Goal: Task Accomplishment & Management: Complete application form

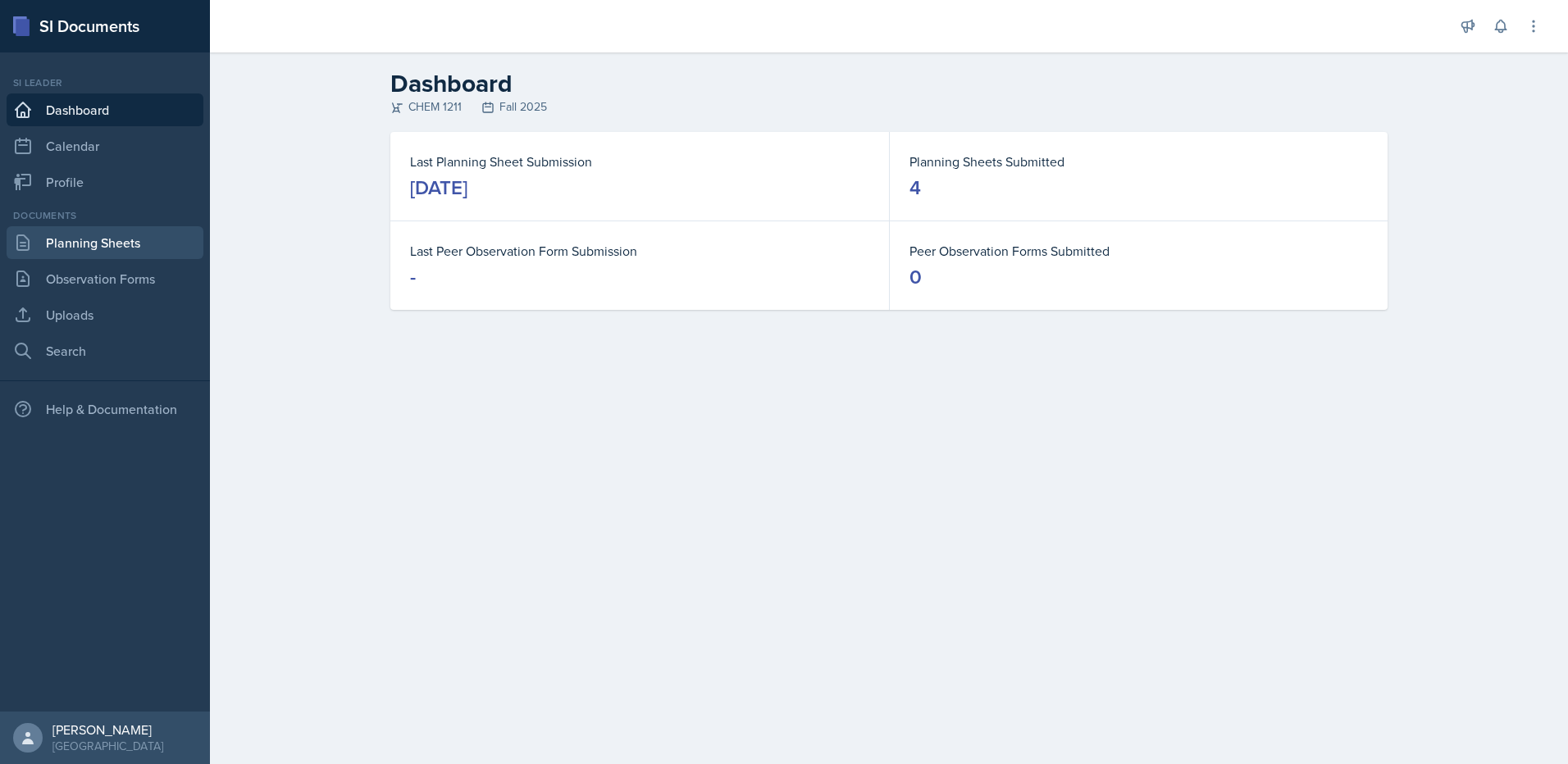
click at [92, 237] on link "Planning Sheets" at bounding box center [105, 243] width 197 height 33
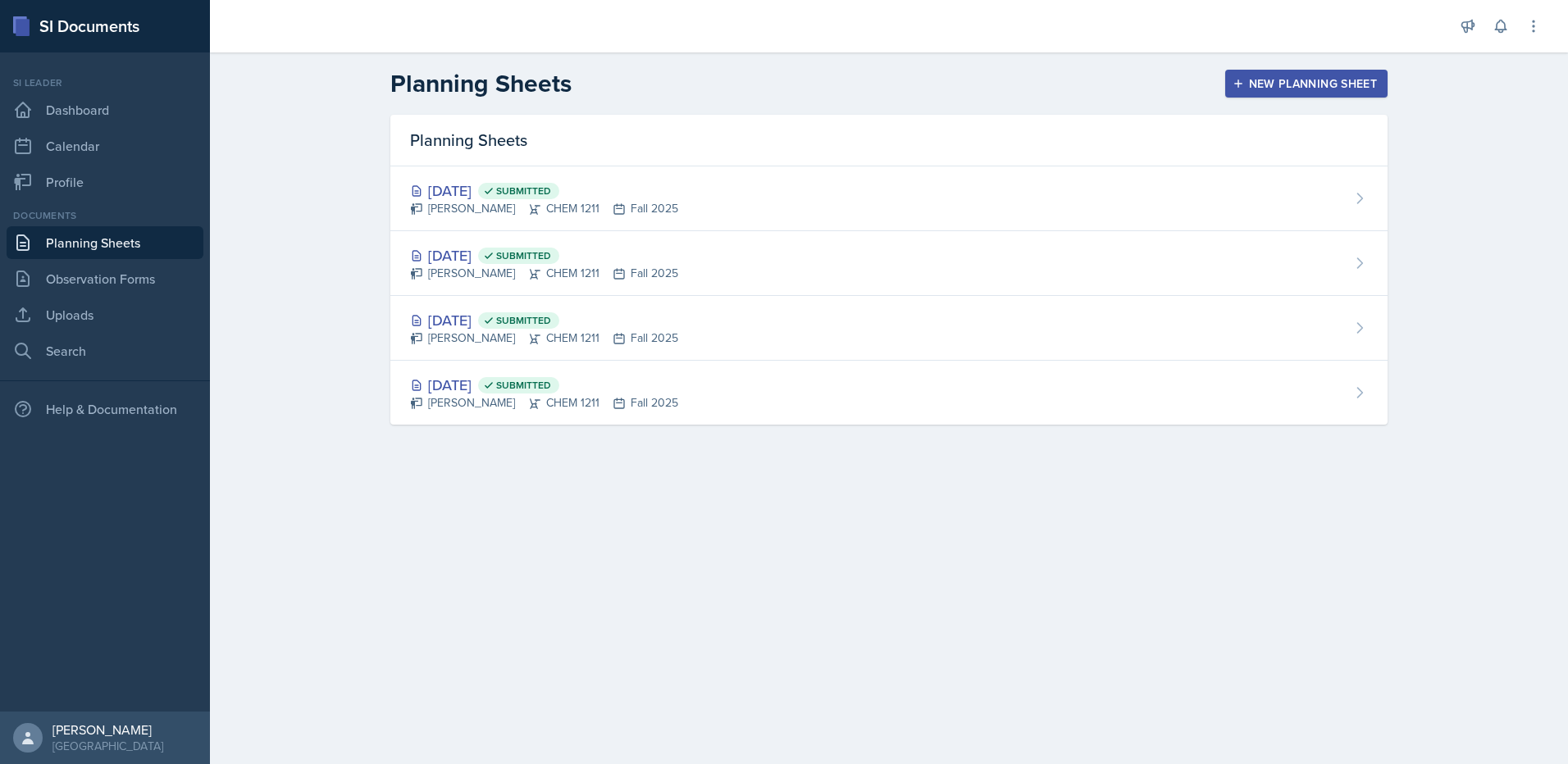
click at [1370, 86] on div "New Planning Sheet" at bounding box center [1306, 84] width 141 height 13
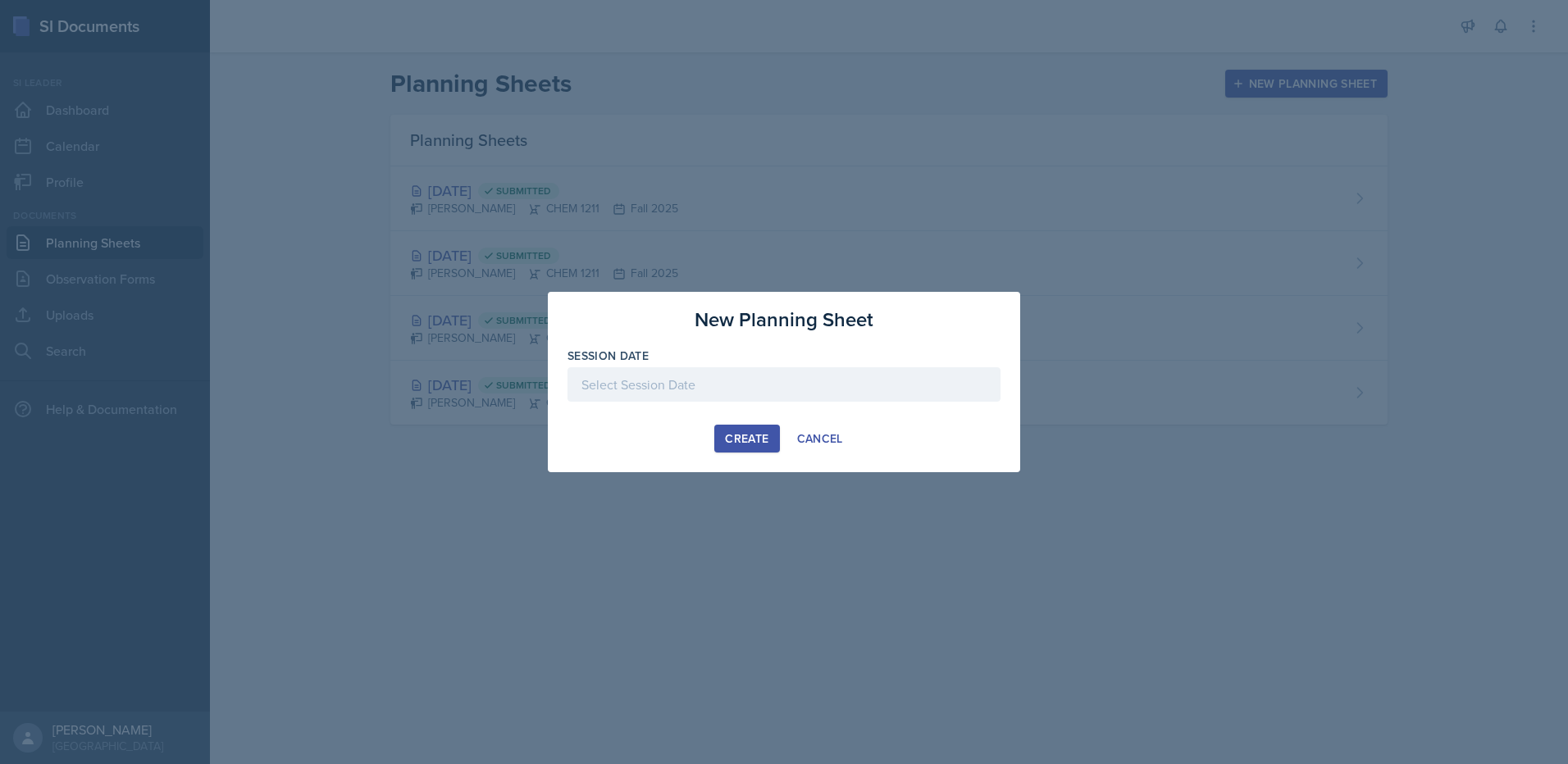
click at [737, 389] on div at bounding box center [784, 385] width 433 height 35
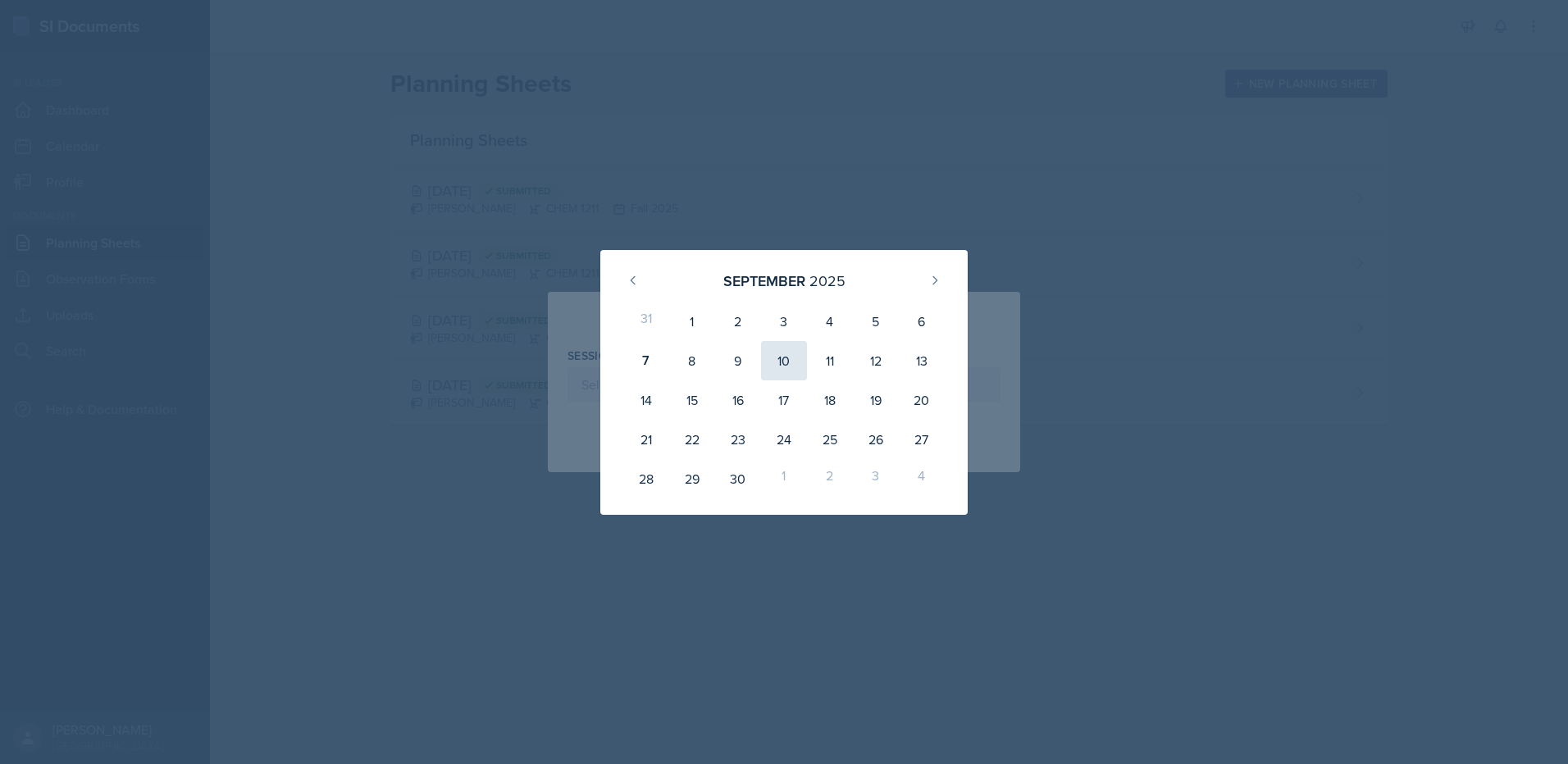
click at [791, 367] on div "10" at bounding box center [783, 360] width 46 height 39
type input "[DATE]"
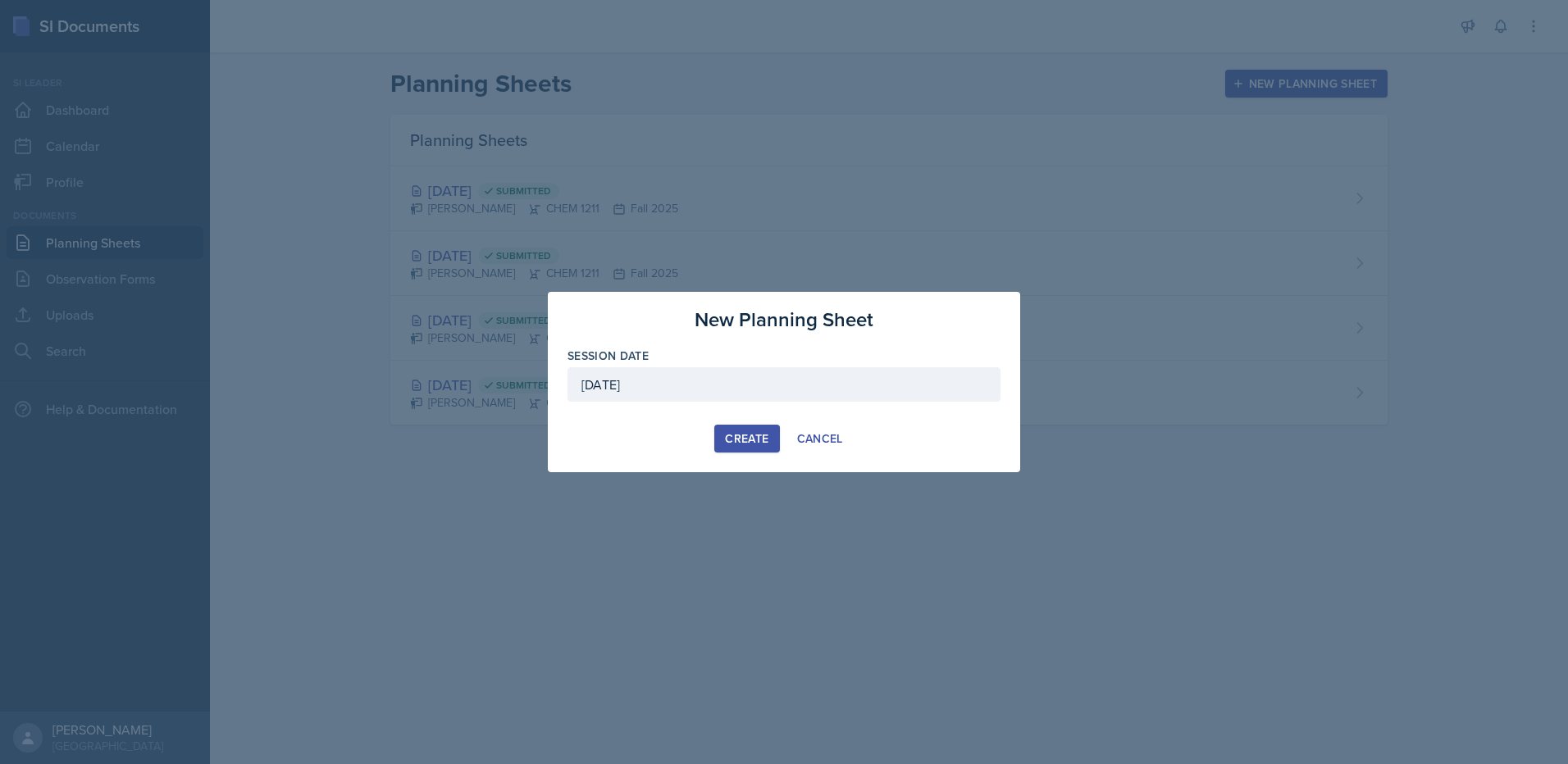
click at [739, 438] on div "Create" at bounding box center [747, 439] width 44 height 13
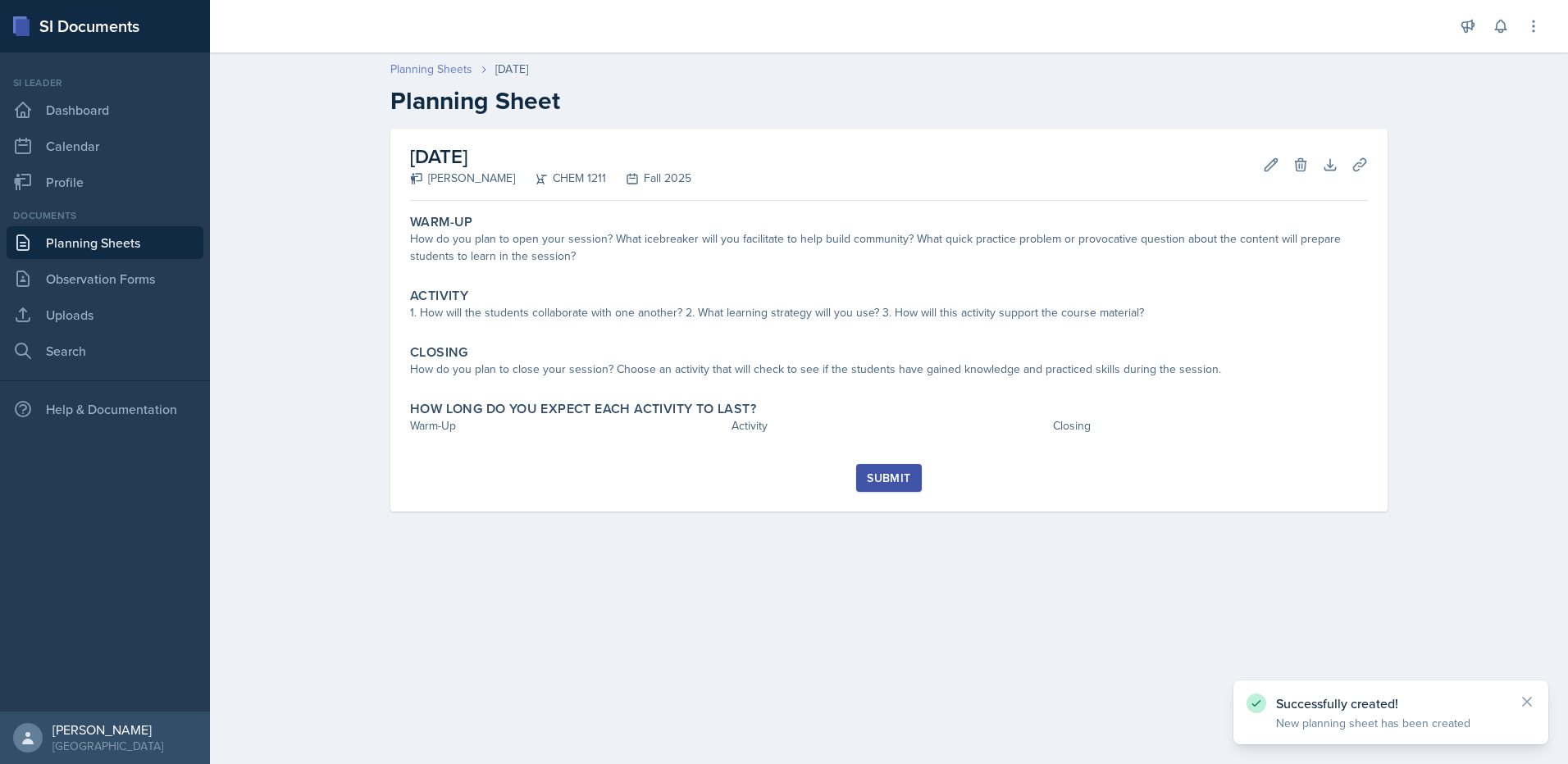
click at [439, 77] on link "Planning Sheets" at bounding box center [432, 70] width 82 height 17
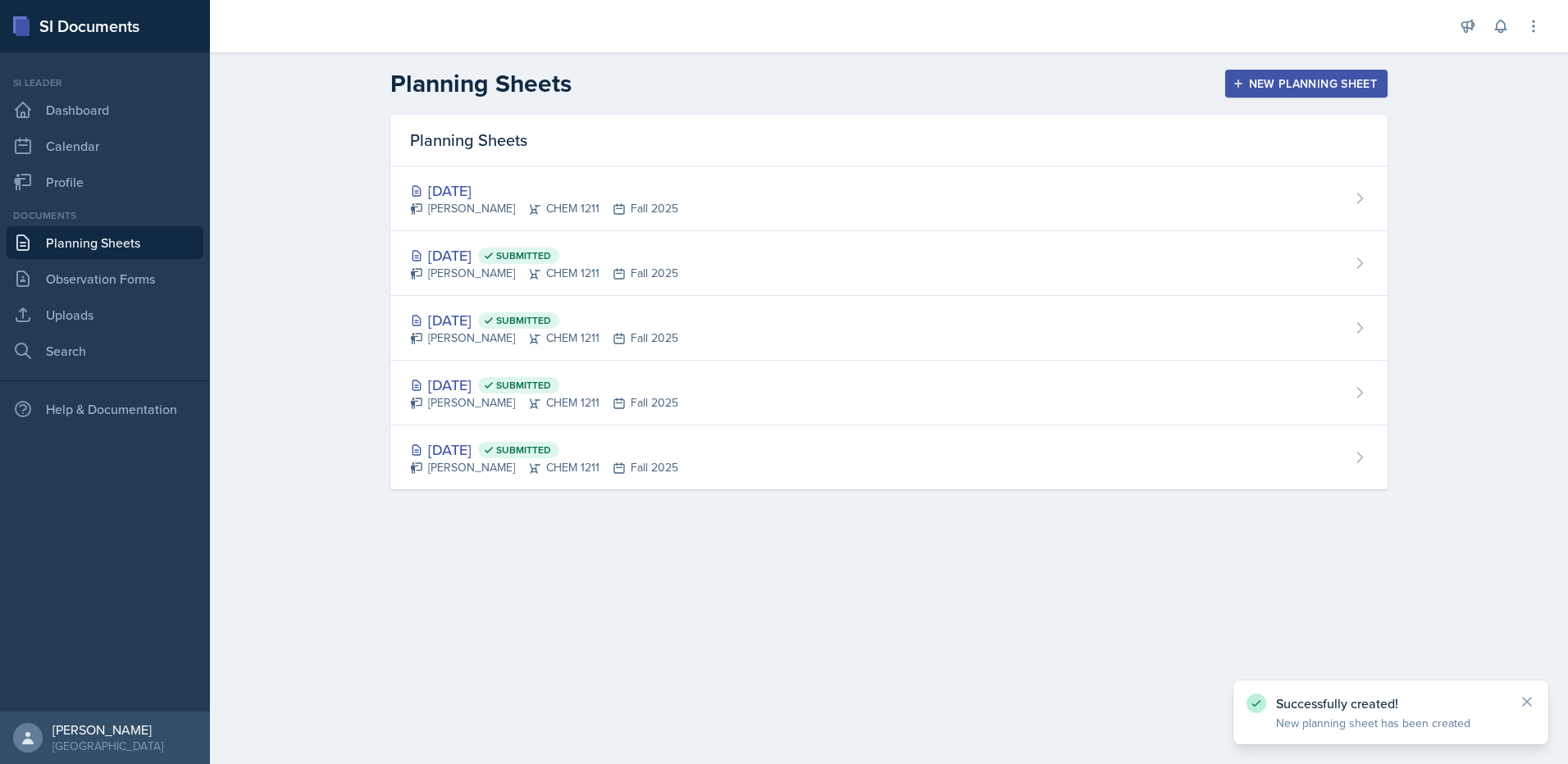
click at [1304, 90] on div "New Planning Sheet" at bounding box center [1306, 84] width 141 height 13
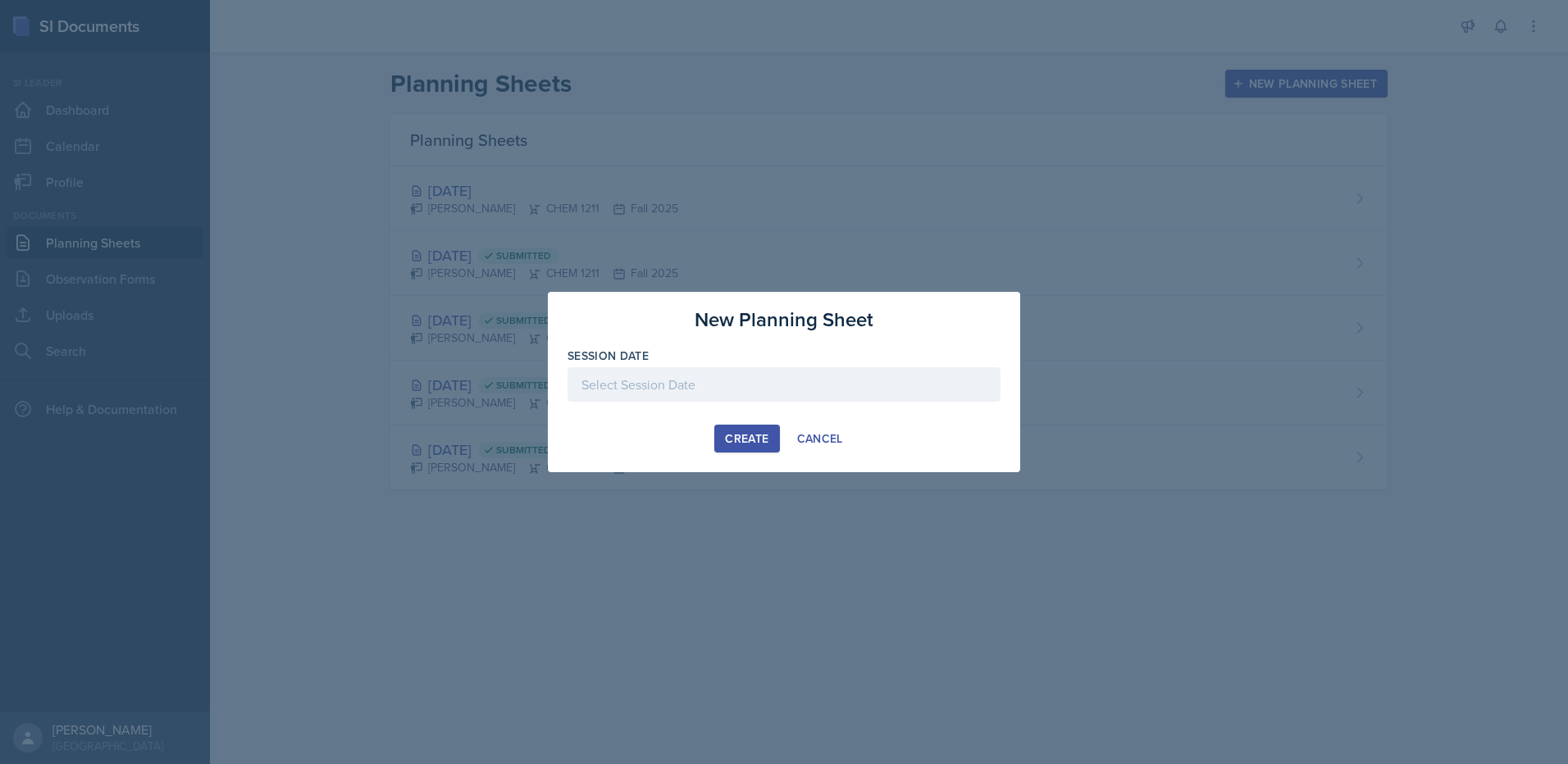
click at [680, 378] on div at bounding box center [784, 385] width 433 height 35
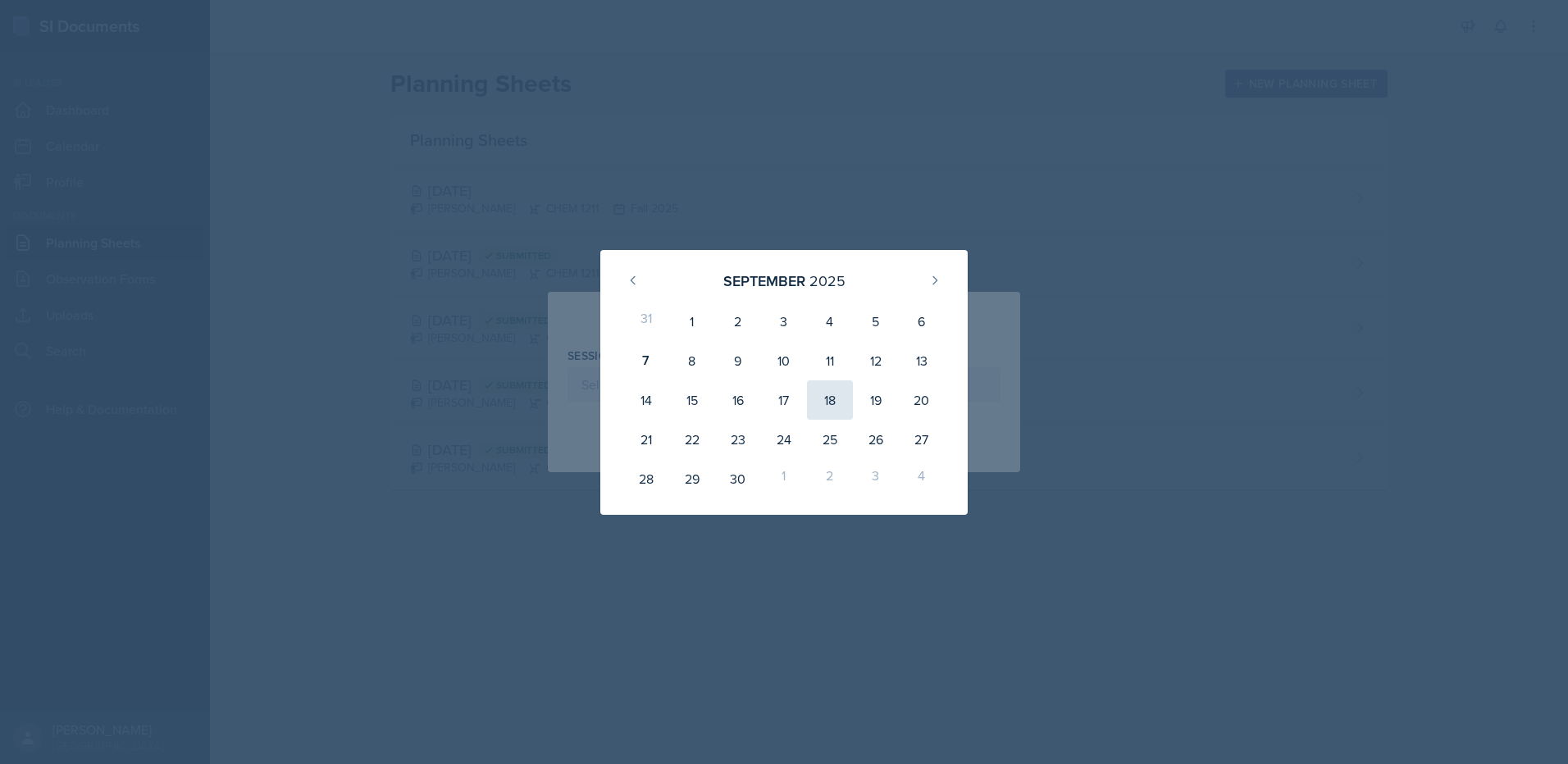
click at [826, 406] on div "18" at bounding box center [829, 399] width 46 height 39
type input "[DATE]"
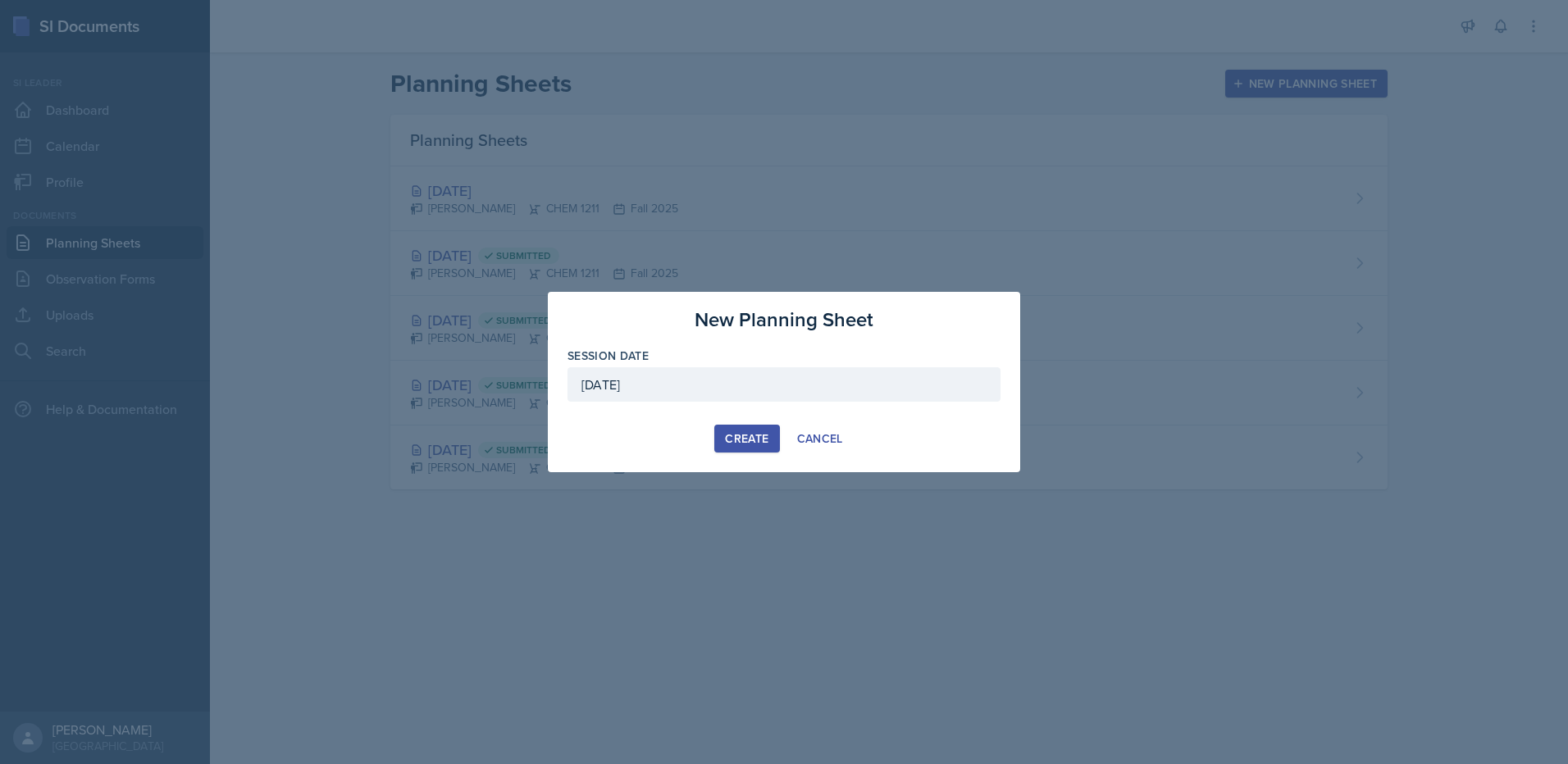
click at [755, 441] on div "Create" at bounding box center [747, 439] width 44 height 13
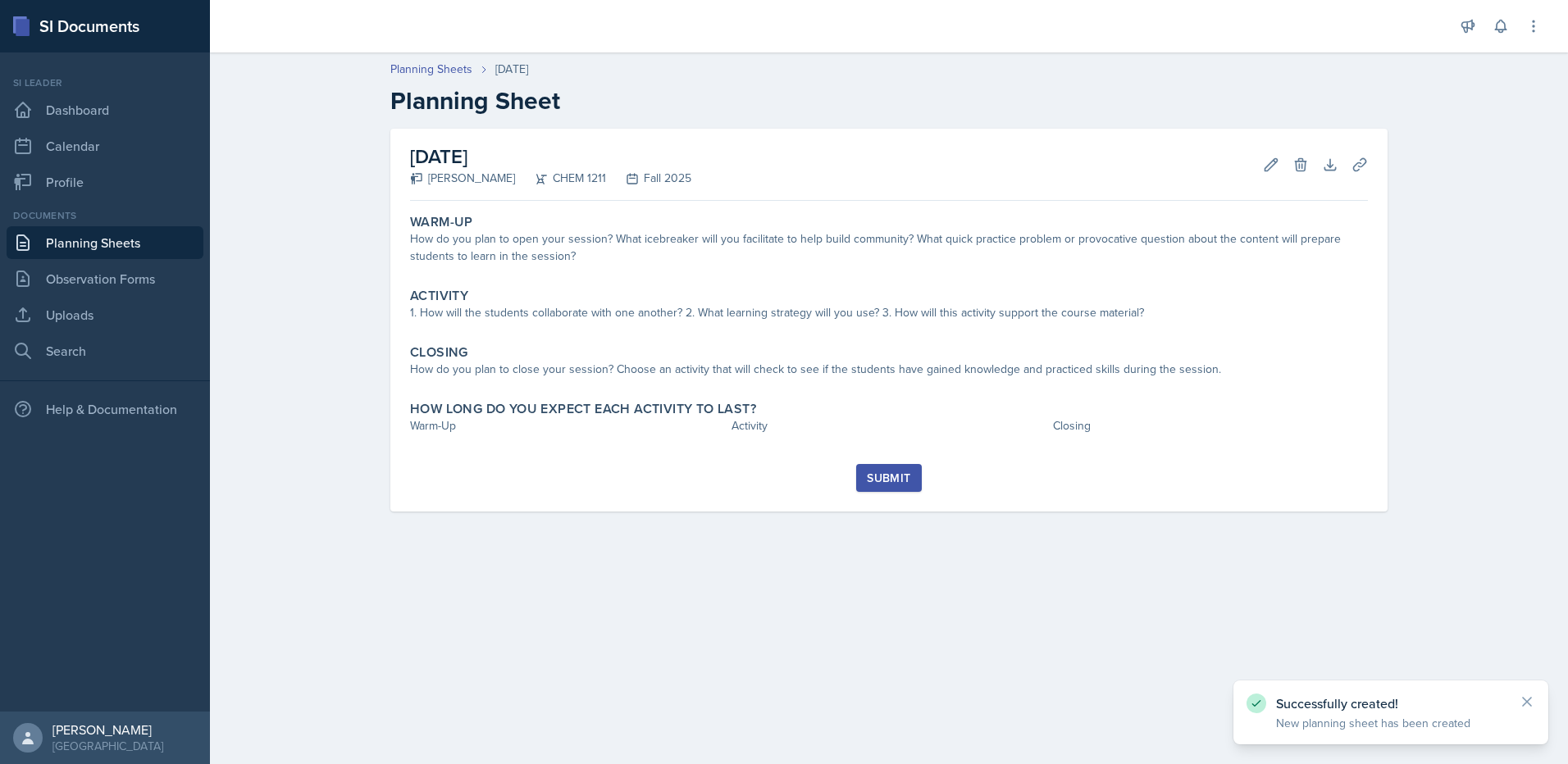
click at [137, 251] on link "Planning Sheets" at bounding box center [105, 243] width 197 height 33
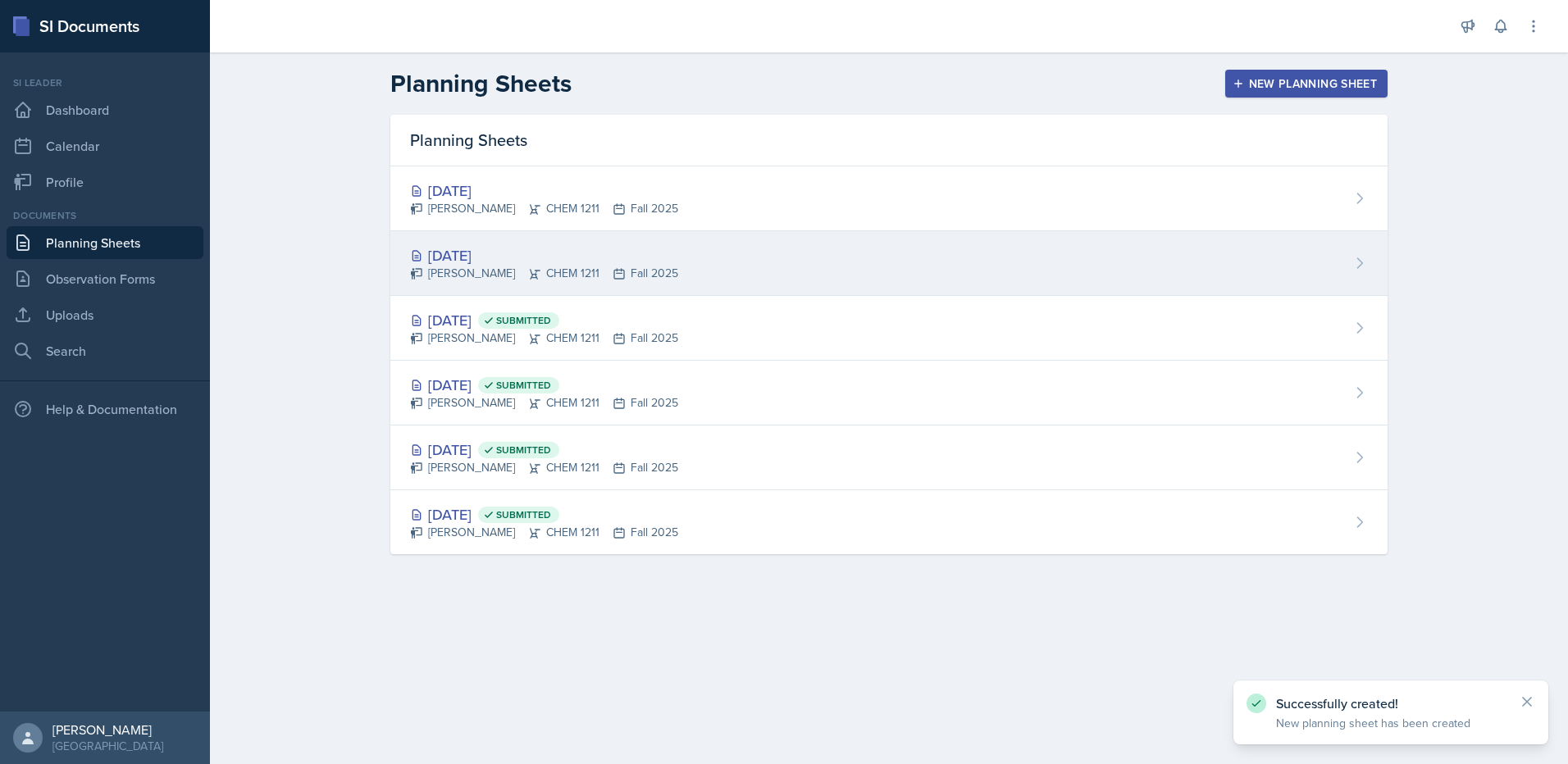
click at [496, 250] on div "[DATE]" at bounding box center [544, 255] width 268 height 22
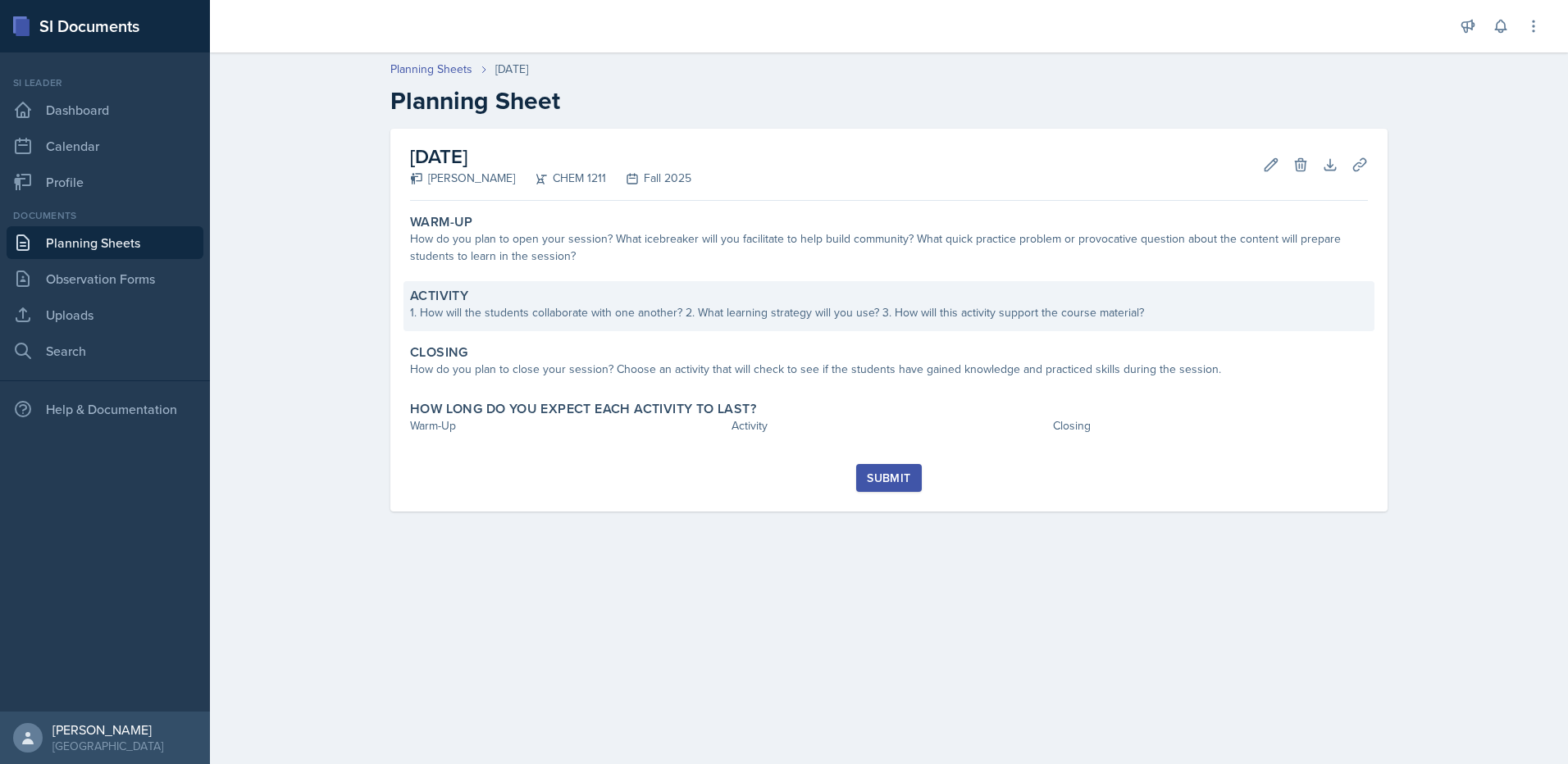
click at [868, 319] on div "1. How will the students collaborate with one another? 2. What learning strateg…" at bounding box center [888, 313] width 958 height 17
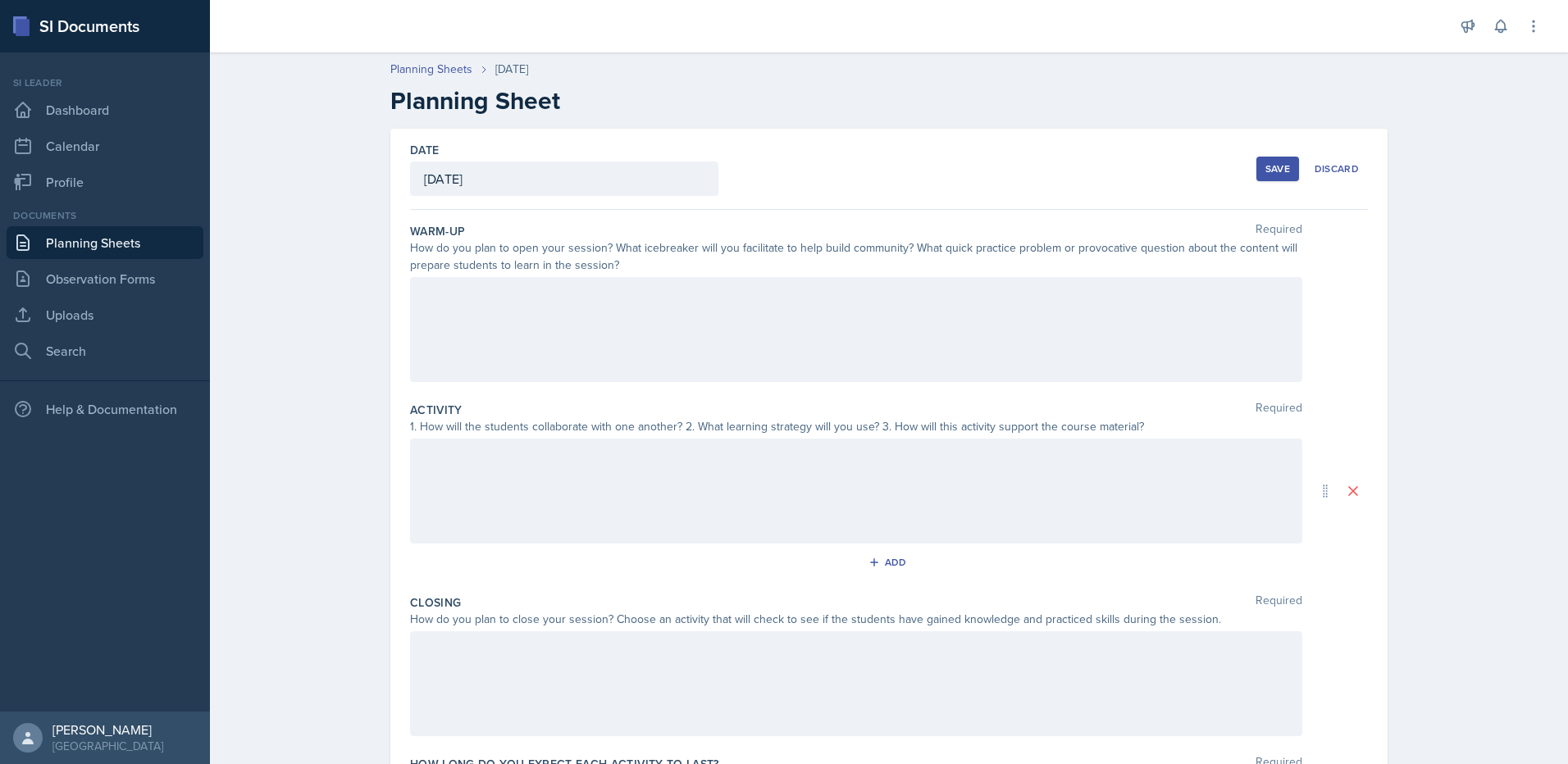
click at [868, 332] on div at bounding box center [855, 330] width 892 height 105
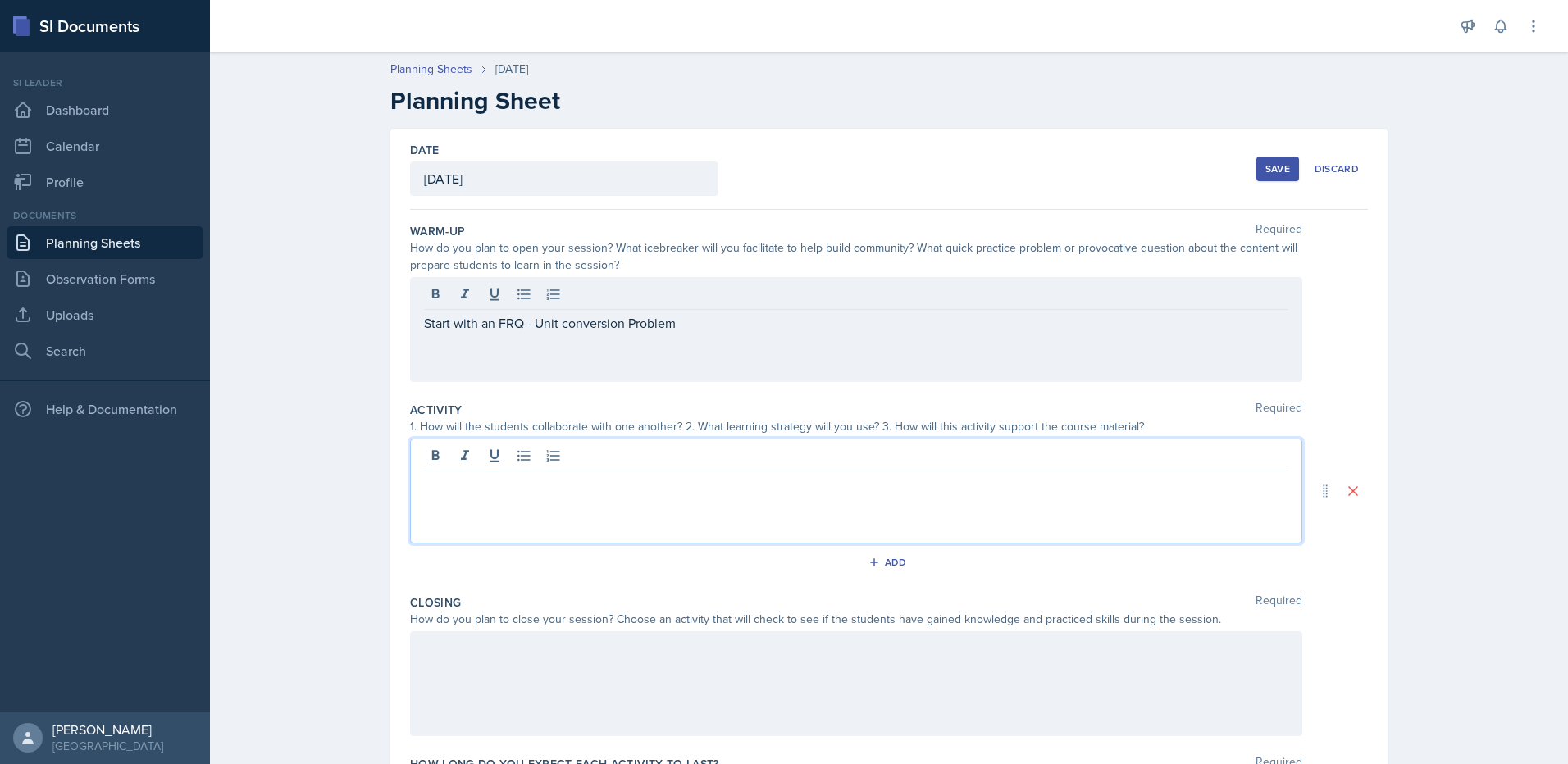
click at [803, 459] on div at bounding box center [855, 491] width 892 height 105
click at [874, 510] on div at bounding box center [855, 491] width 892 height 105
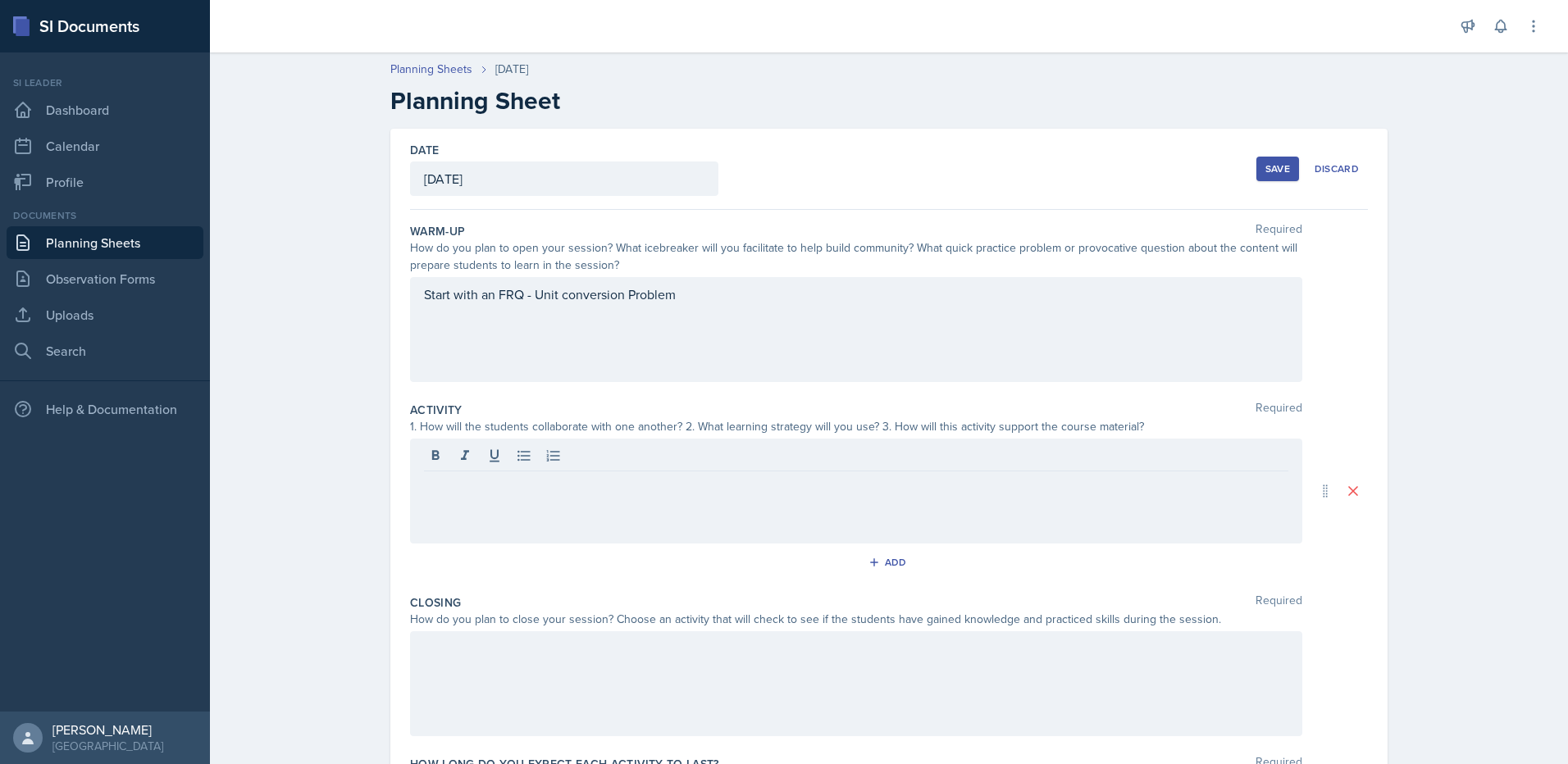
click at [744, 500] on div at bounding box center [855, 491] width 892 height 105
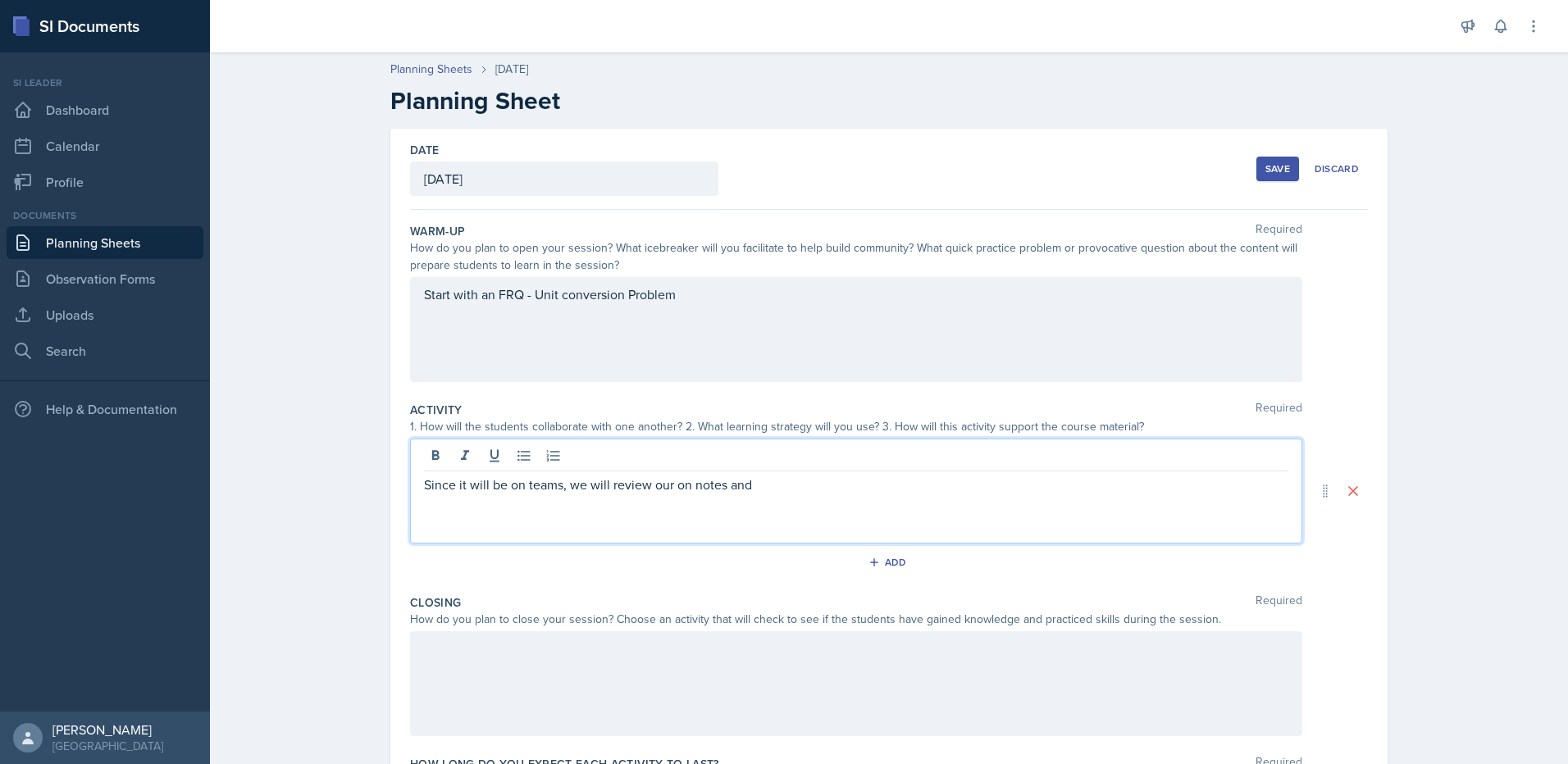
click at [801, 478] on p "Since it will be on teams, we will review our on notes and" at bounding box center [855, 485] width 864 height 20
drag, startPoint x: 660, startPoint y: 487, endPoint x: 647, endPoint y: 485, distance: 13.2
click at [647, 485] on p "Since it will be on teams, we will review us on notes and do practice questions…" at bounding box center [855, 485] width 864 height 20
drag, startPoint x: 680, startPoint y: 483, endPoint x: 647, endPoint y: 479, distance: 33.2
click at [647, 479] on p "Since it will be on teams, we will review us on notes and do practice questions…" at bounding box center [855, 485] width 864 height 20
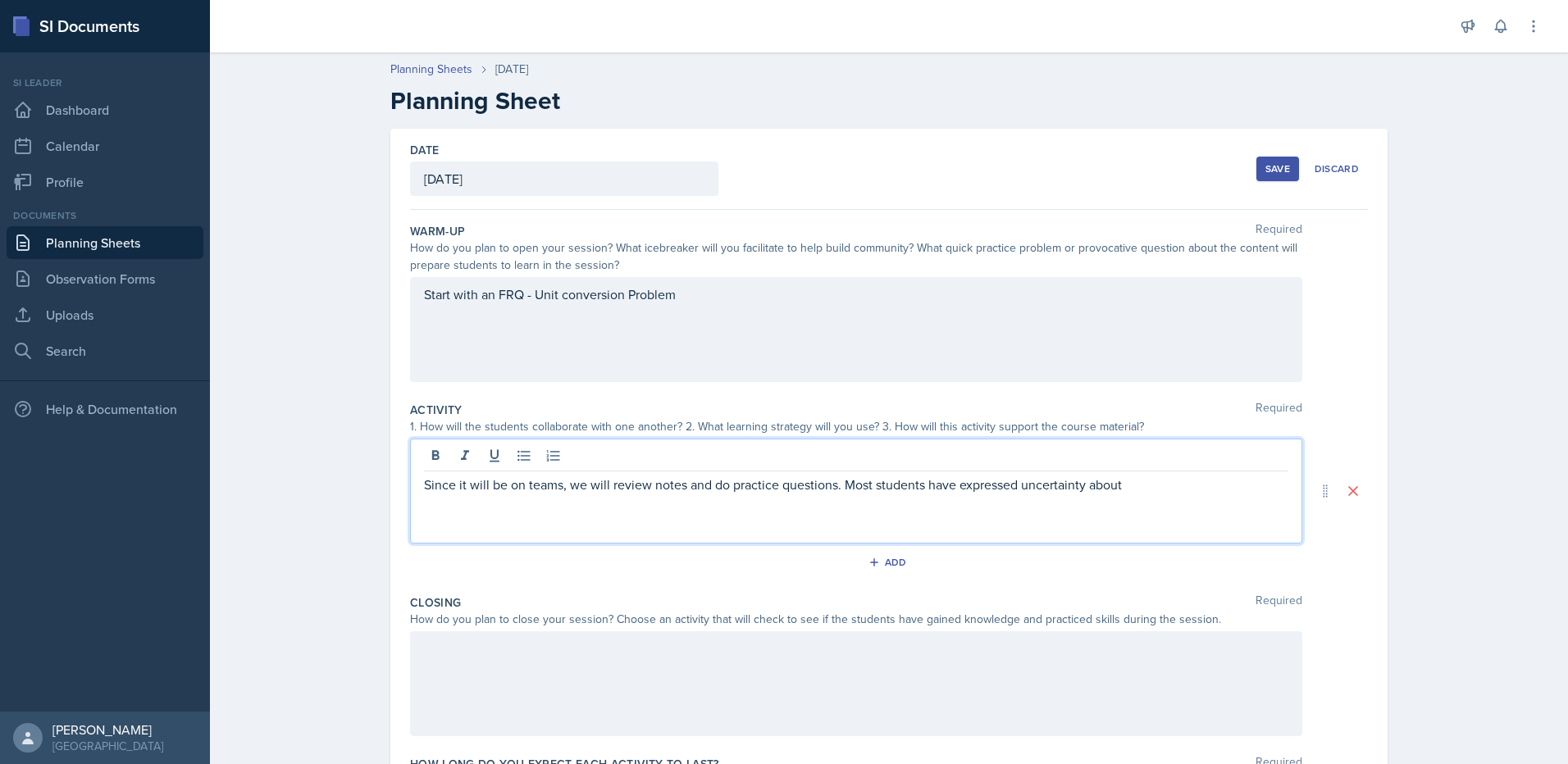
drag, startPoint x: 835, startPoint y: 484, endPoint x: 1411, endPoint y: 472, distance: 576.1
click at [1411, 472] on div "Planning Sheets [DATE] Planning Sheet Date [DATE] [DATE] 31 1 2 3 4 5 6 7 8 9 1…" at bounding box center [888, 468] width 1357 height 848
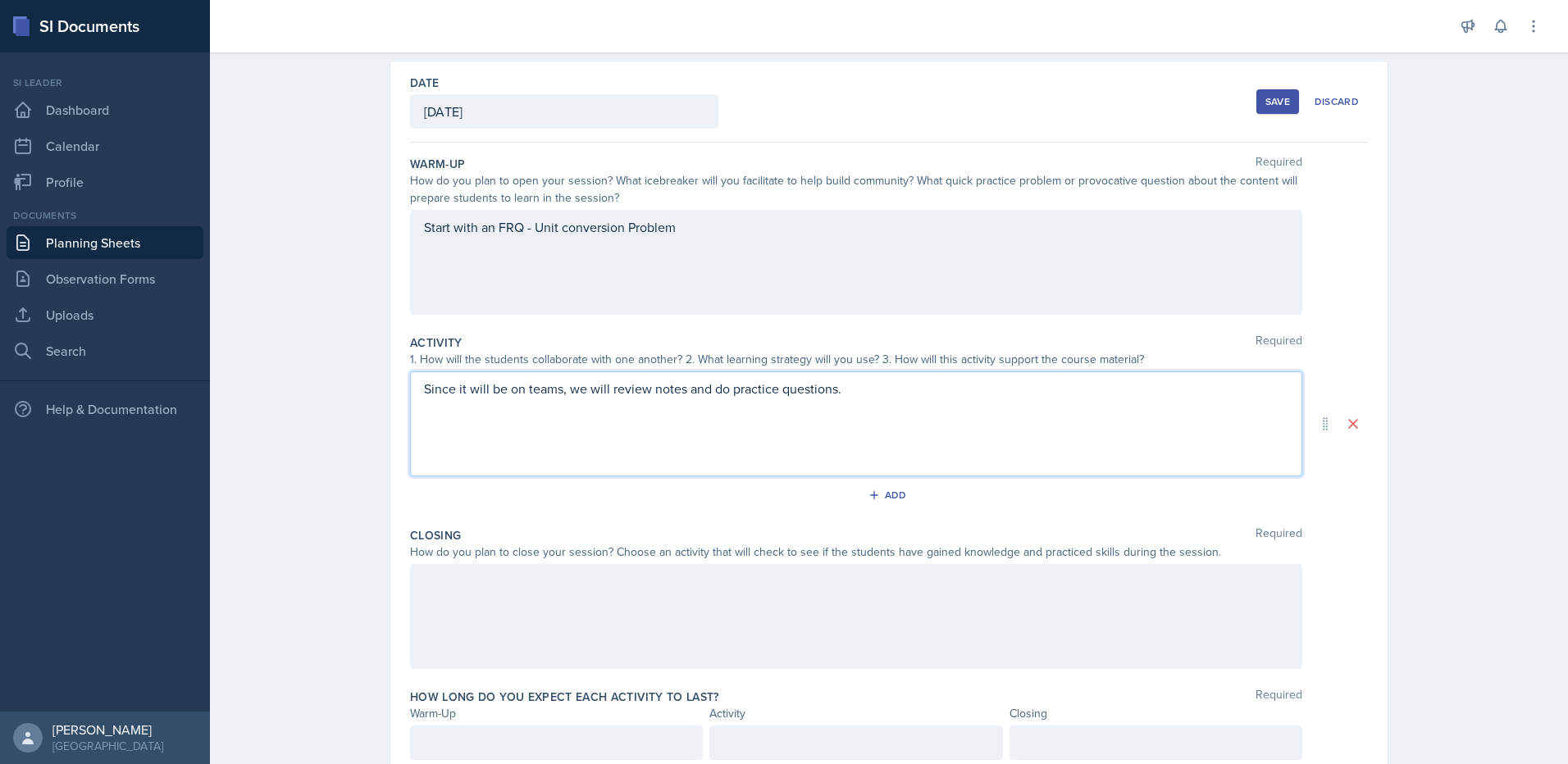
scroll to position [129, 0]
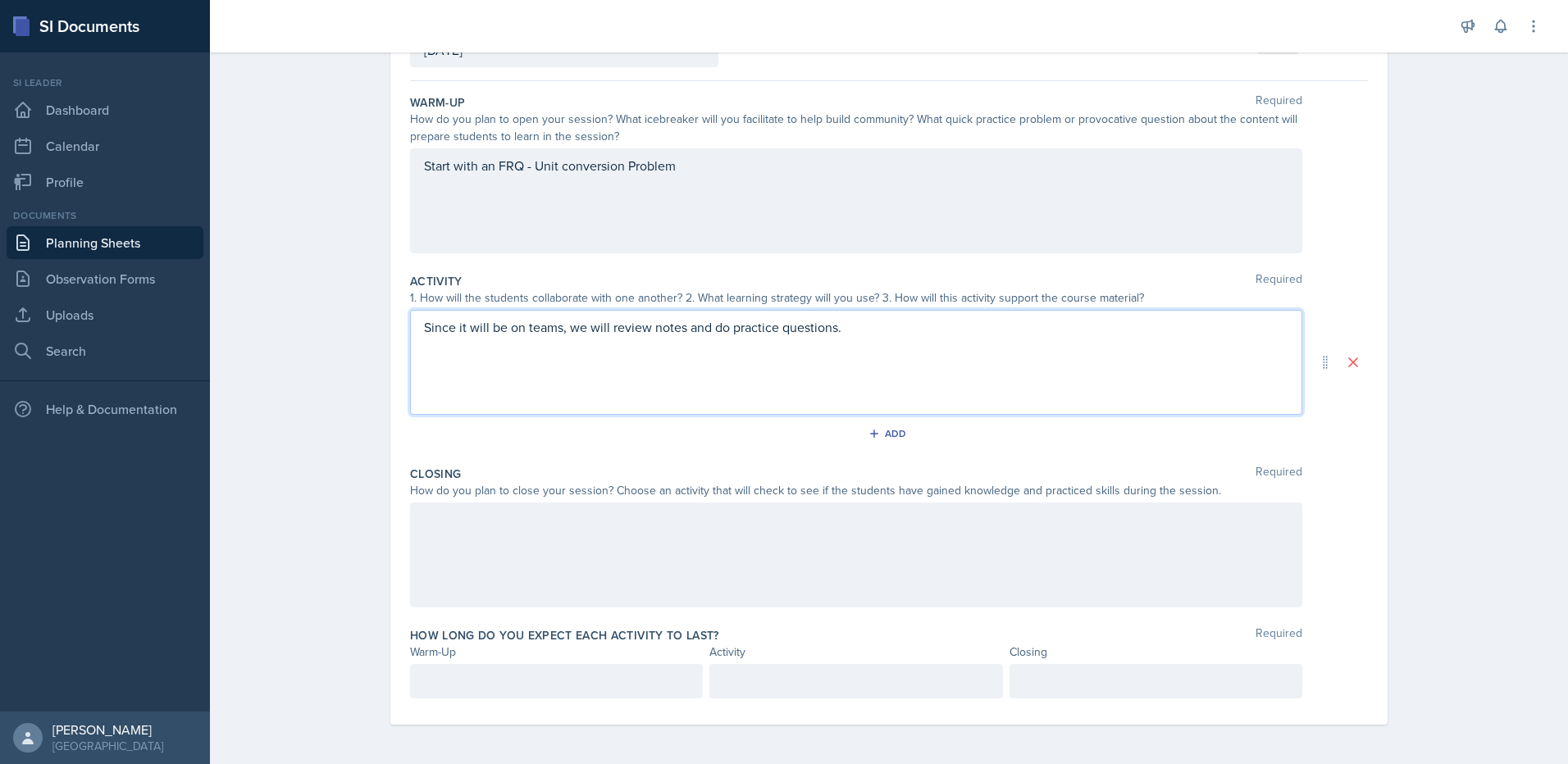
click at [648, 679] on p at bounding box center [556, 681] width 265 height 20
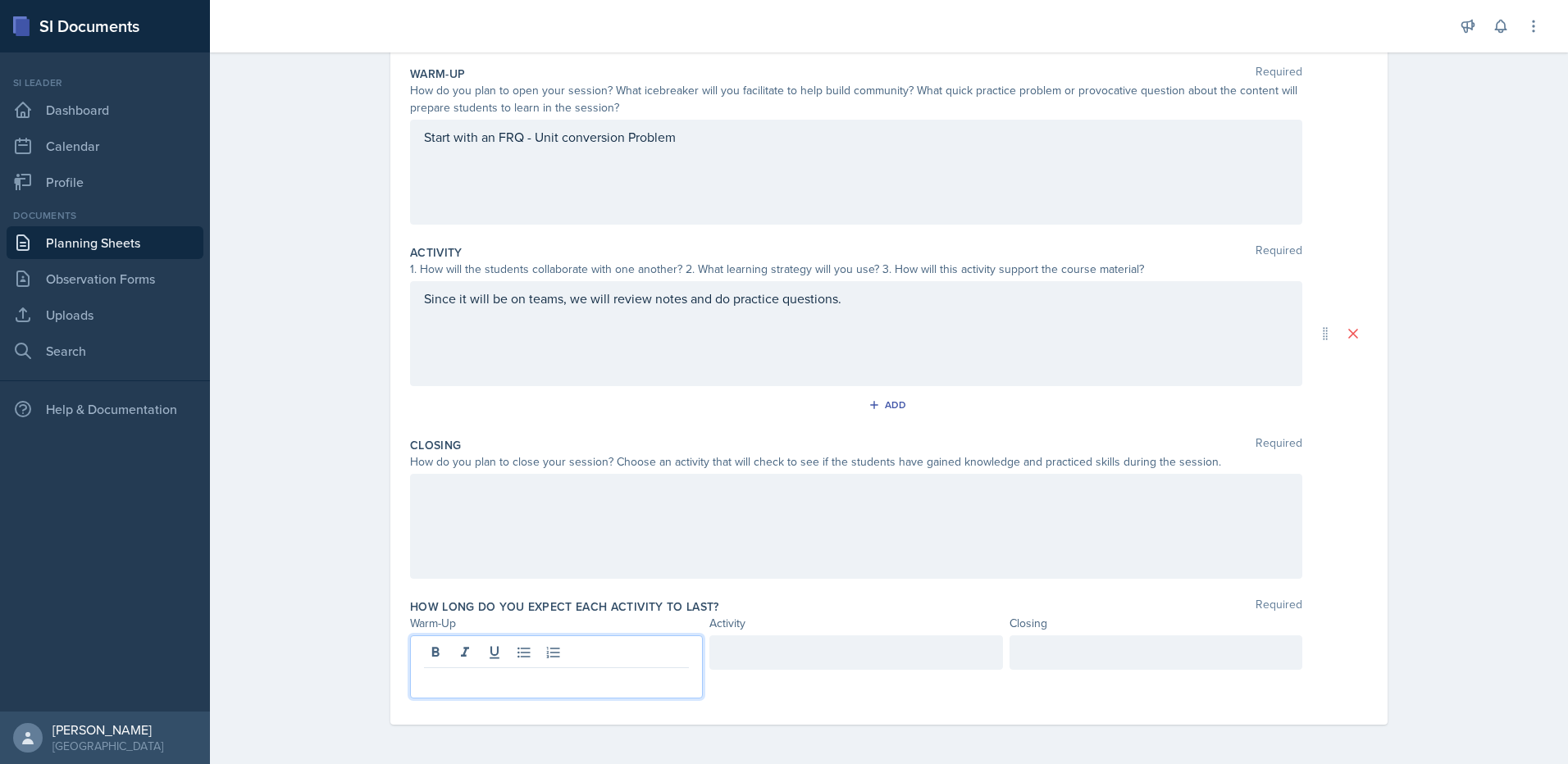
click at [1051, 563] on div at bounding box center [855, 526] width 892 height 105
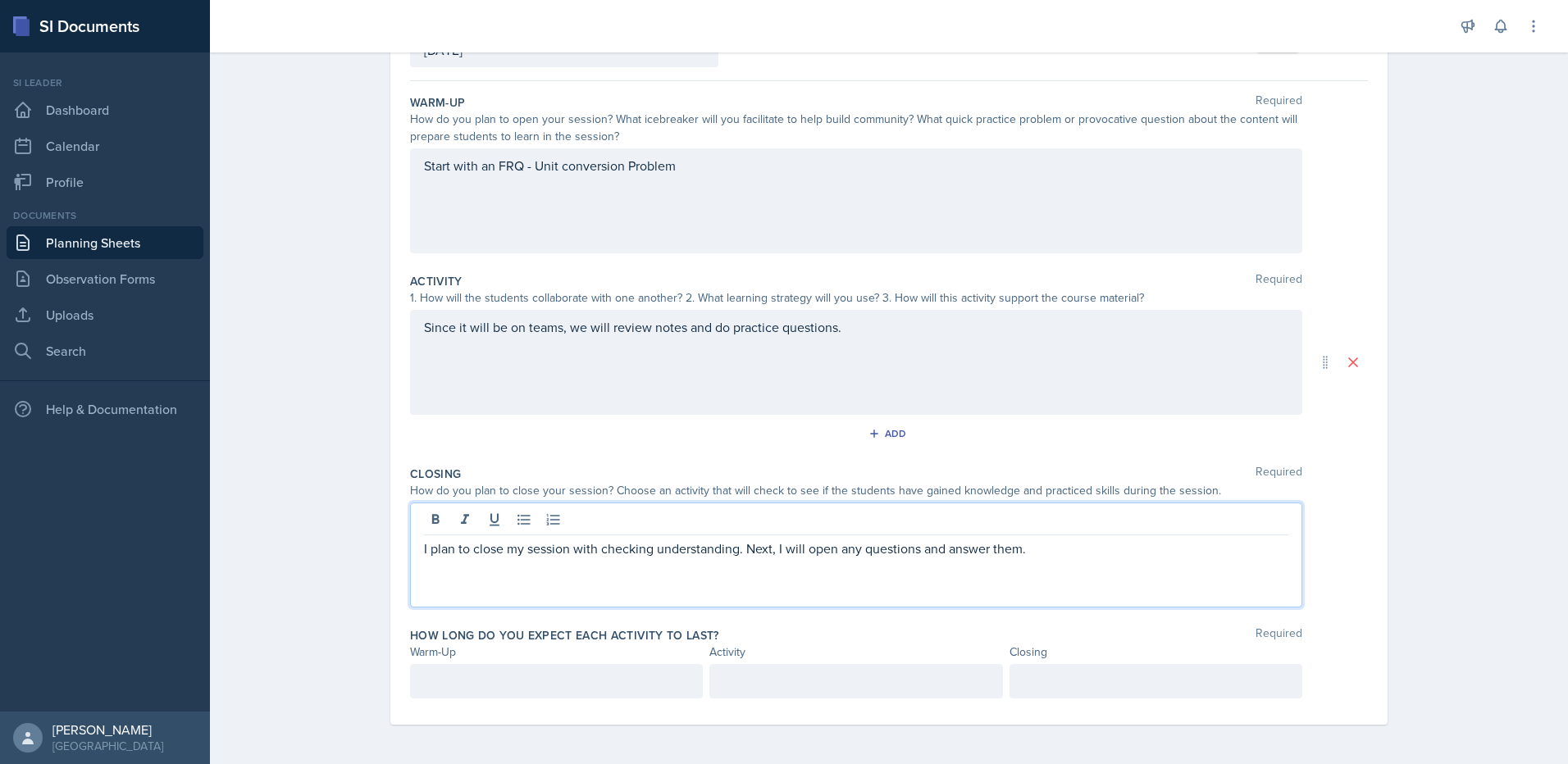
click at [926, 346] on div "Since it will be on teams, we will review notes and do practice questions." at bounding box center [855, 362] width 892 height 105
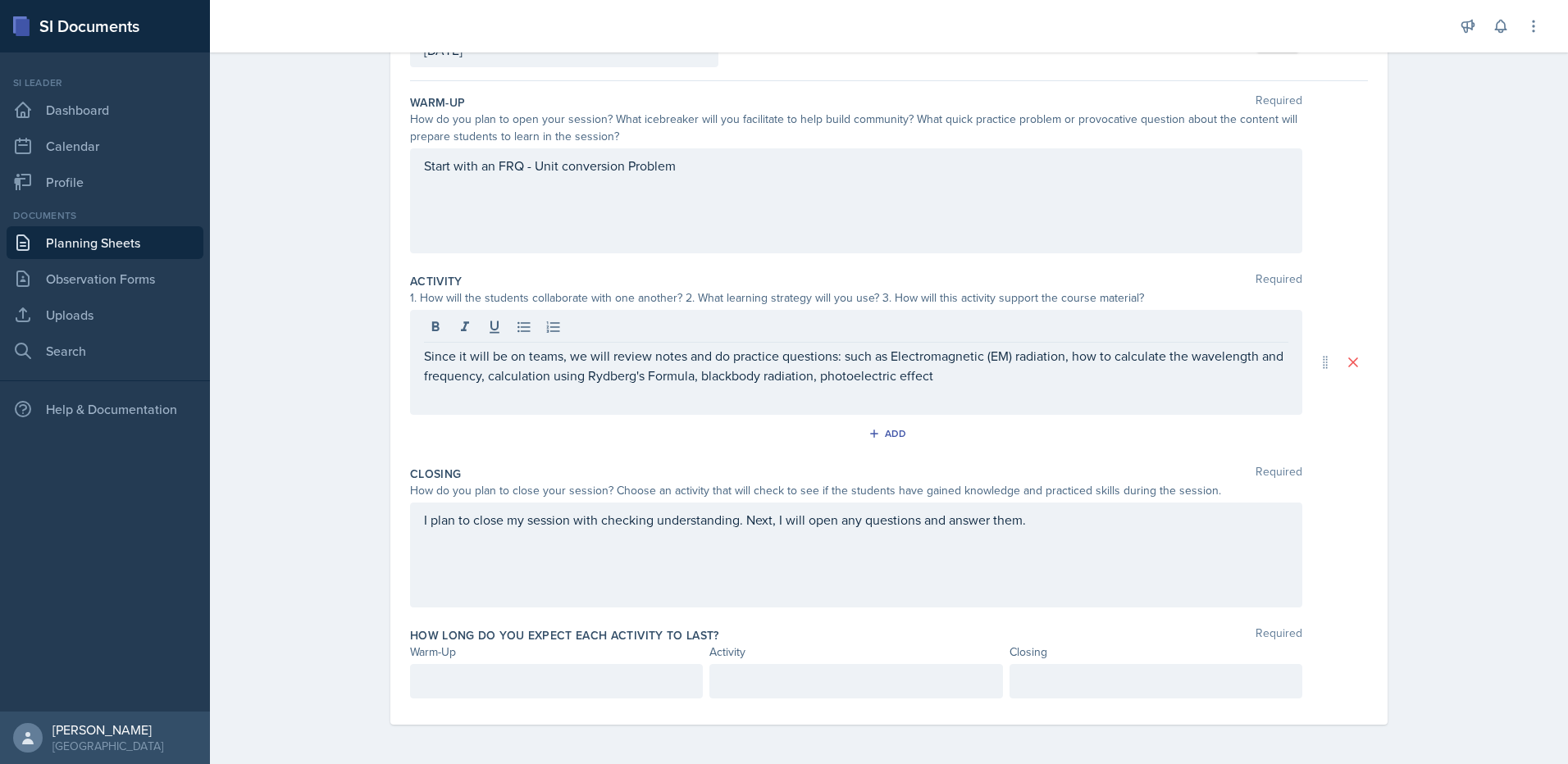
click at [930, 390] on div "Since it will be on teams, we will review notes and do practice questions: such…" at bounding box center [855, 362] width 892 height 105
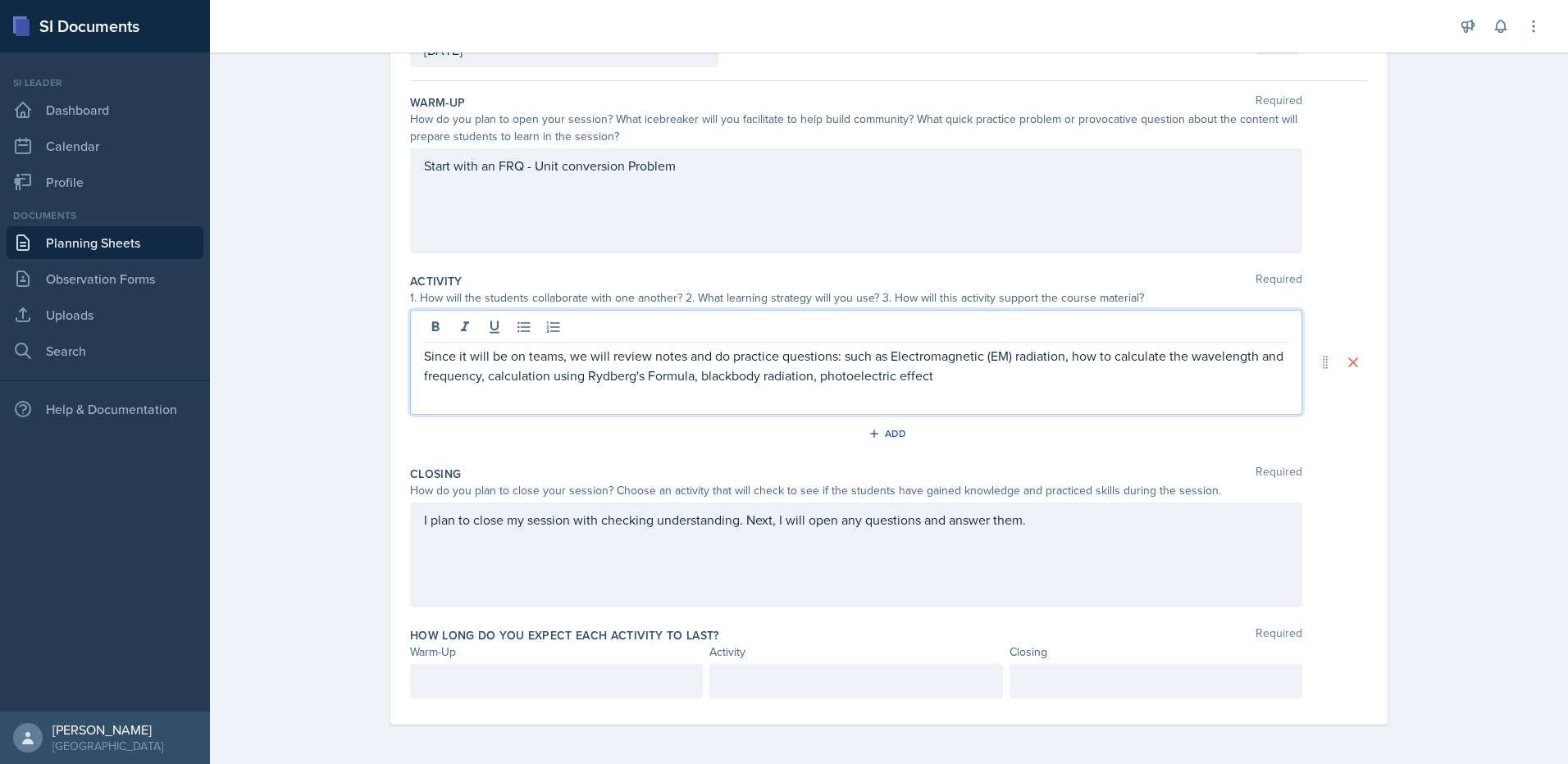
click at [1007, 373] on p "Since it will be on teams, we will review notes and do practice questions: such…" at bounding box center [855, 365] width 864 height 39
click at [1188, 366] on p "Since it will be on teams, we will review notes and do practice questions: such…" at bounding box center [855, 365] width 864 height 39
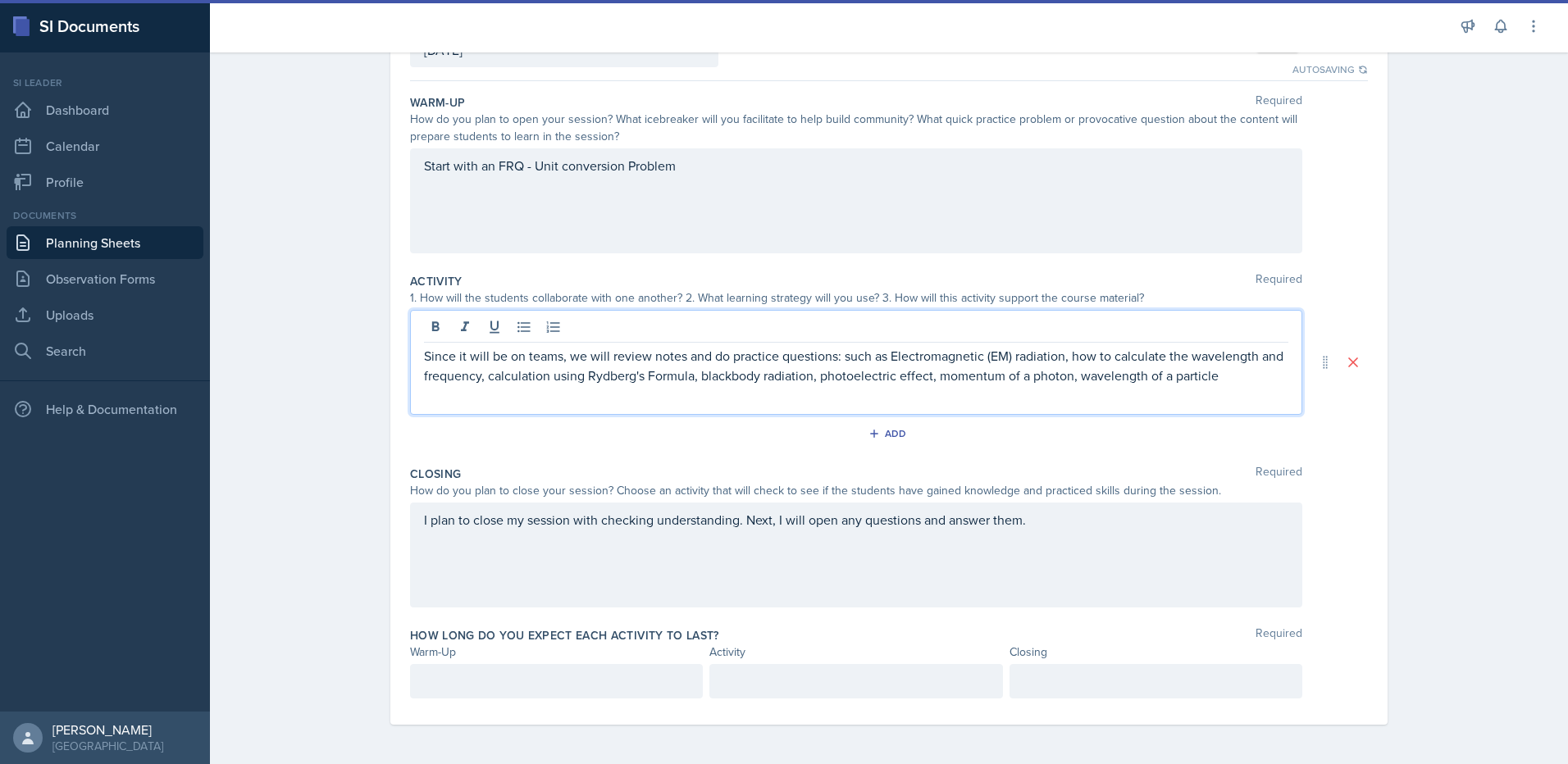
click at [1262, 376] on p "Since it will be on teams, we will review notes and do practice questions: such…" at bounding box center [855, 365] width 864 height 39
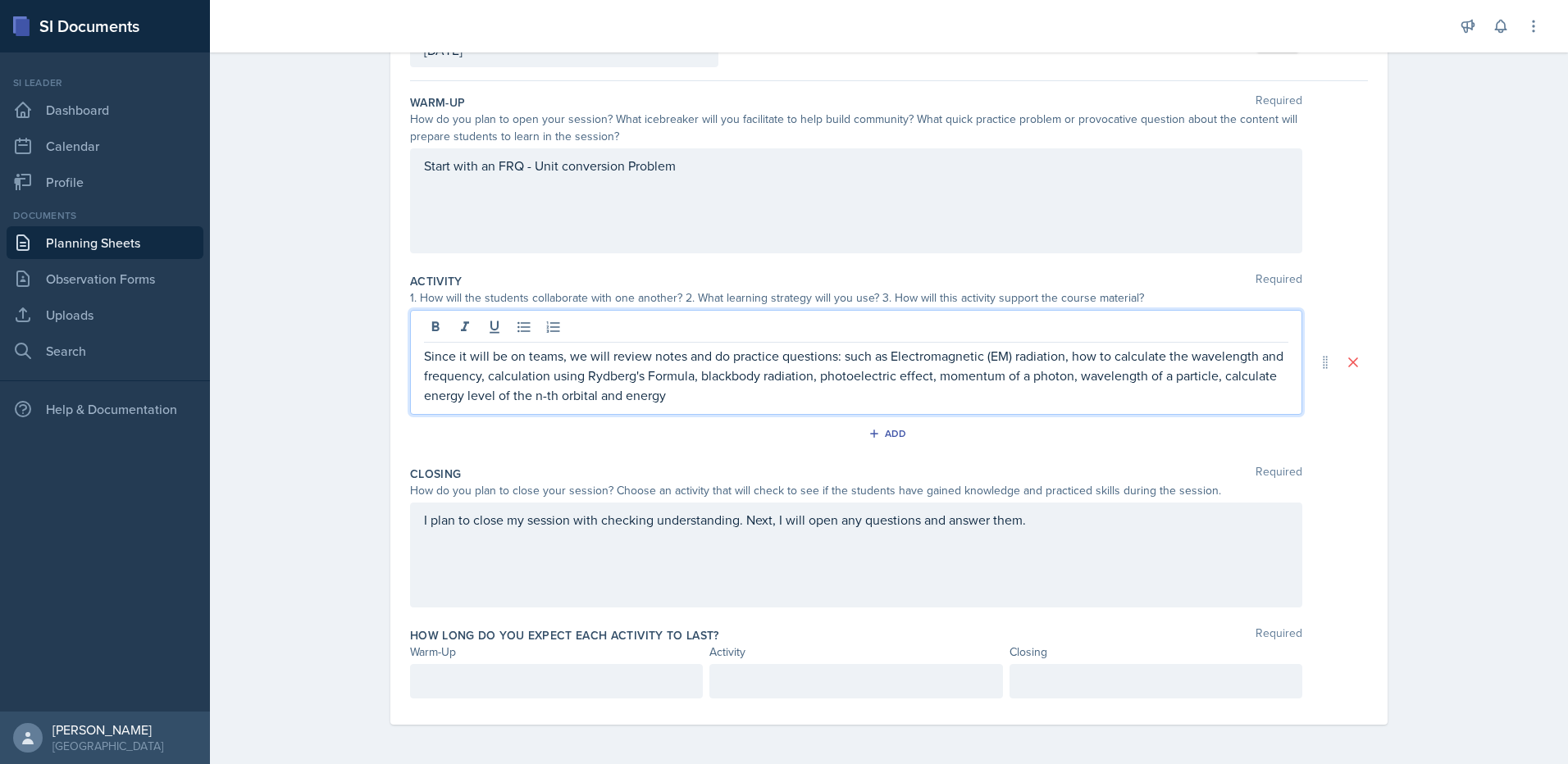
click at [774, 671] on div at bounding box center [855, 681] width 292 height 35
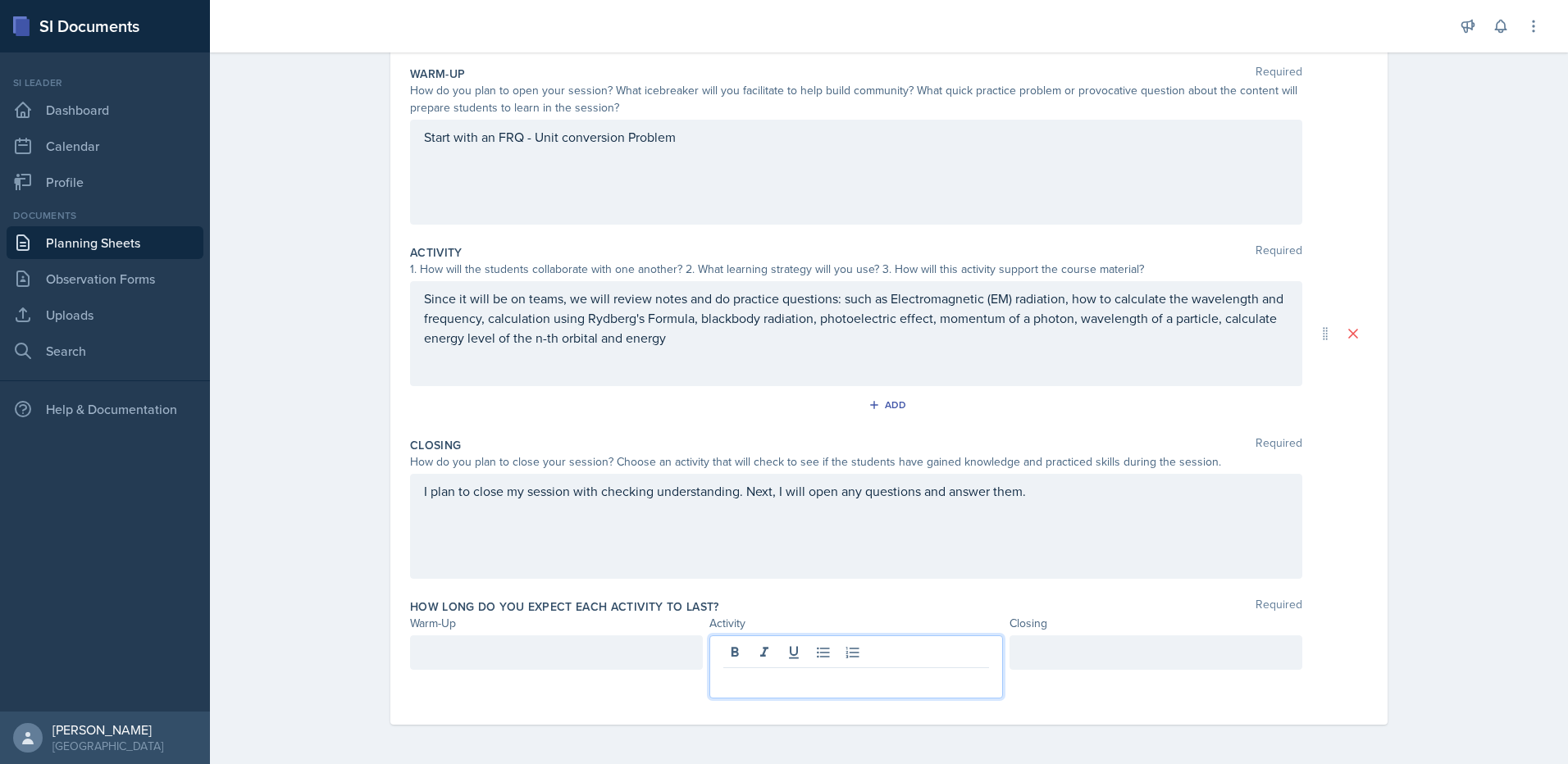
click at [1106, 649] on div at bounding box center [1156, 653] width 292 height 35
click at [515, 648] on div at bounding box center [556, 653] width 292 height 35
click at [801, 656] on div at bounding box center [855, 667] width 292 height 64
click at [940, 580] on div "Closing Required How do you plan to close your session? Choose an activity that…" at bounding box center [888, 512] width 958 height 162
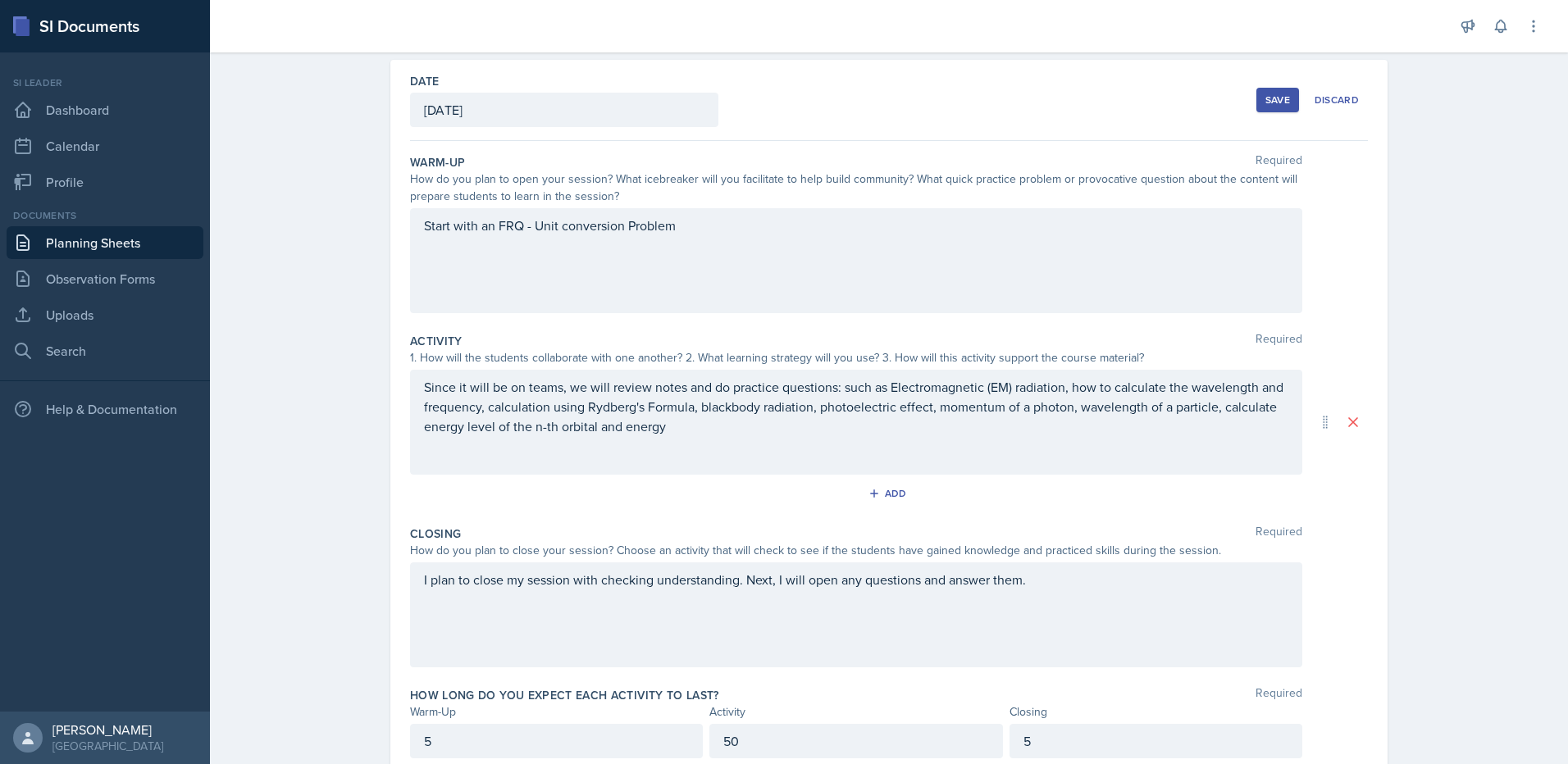
scroll to position [0, 0]
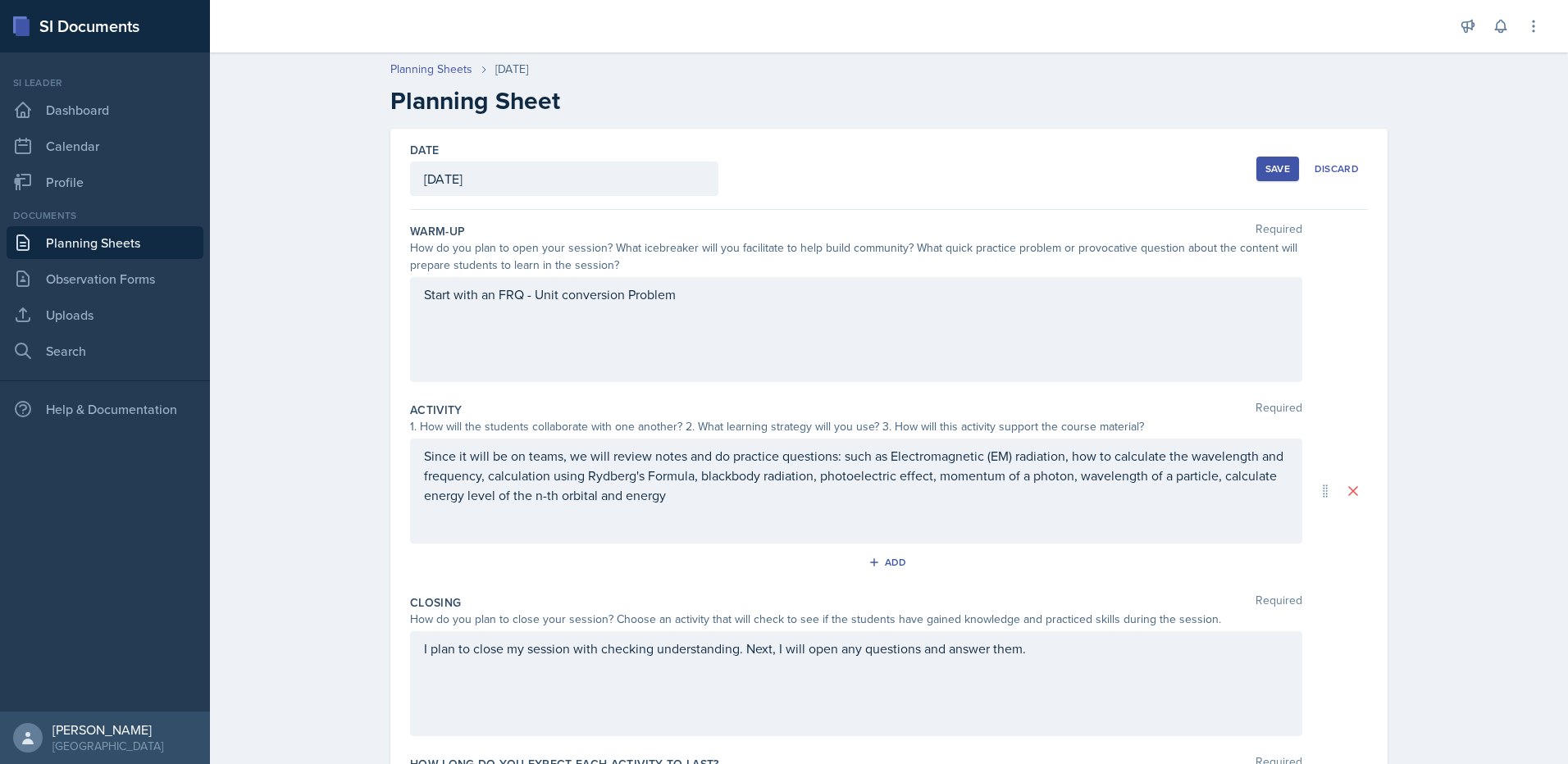
click at [692, 299] on div "Start with an FRQ - Unit conversion Problem" at bounding box center [855, 330] width 892 height 105
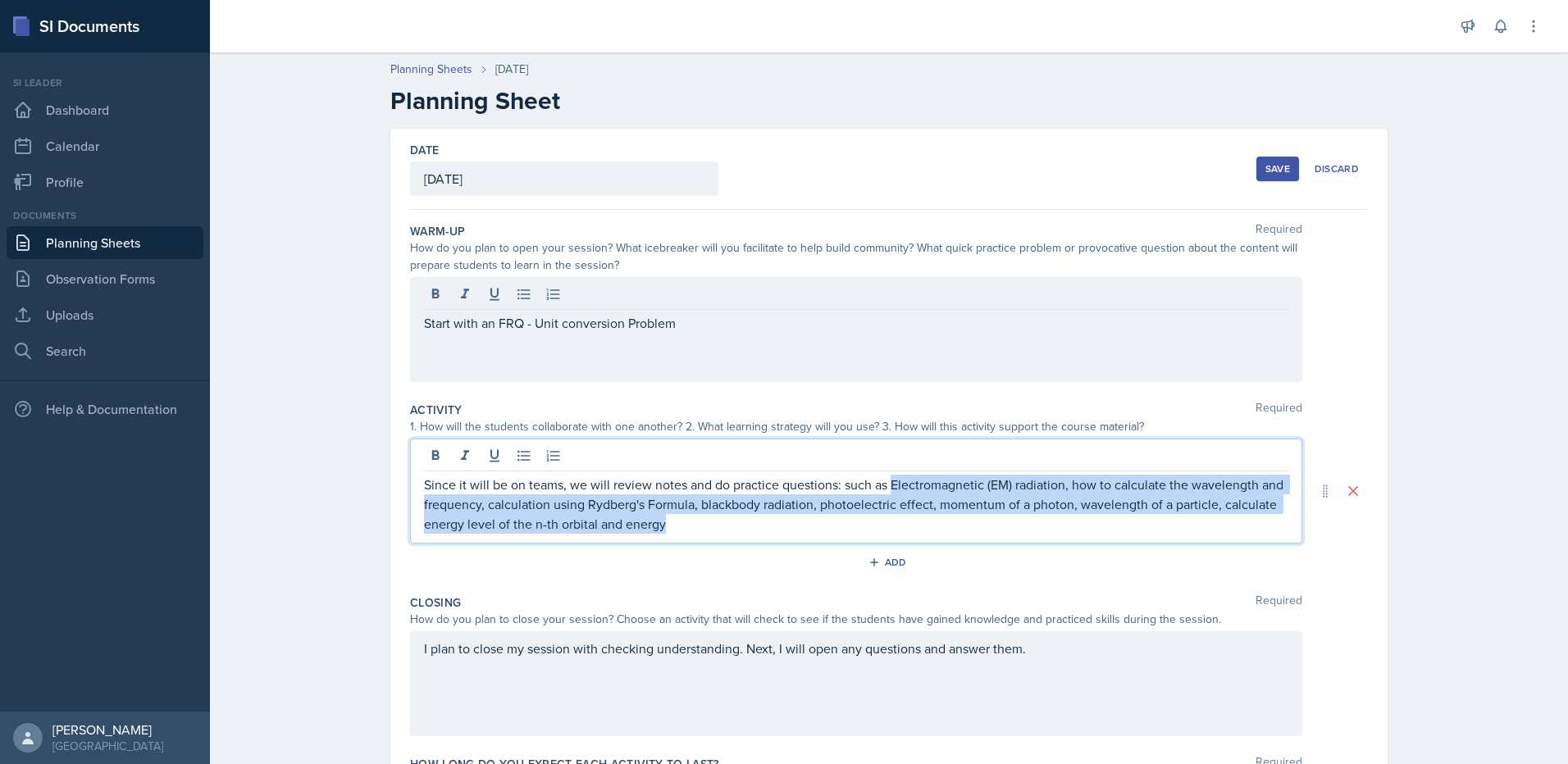
drag, startPoint x: 884, startPoint y: 452, endPoint x: 941, endPoint y: 524, distance: 91.8
click at [941, 524] on p "Since it will be on teams, we will review notes and do practice questions: such…" at bounding box center [855, 505] width 864 height 59
copy p "Electromagnetic (EM) radiation, how to calculate the wavelength and frequency, …"
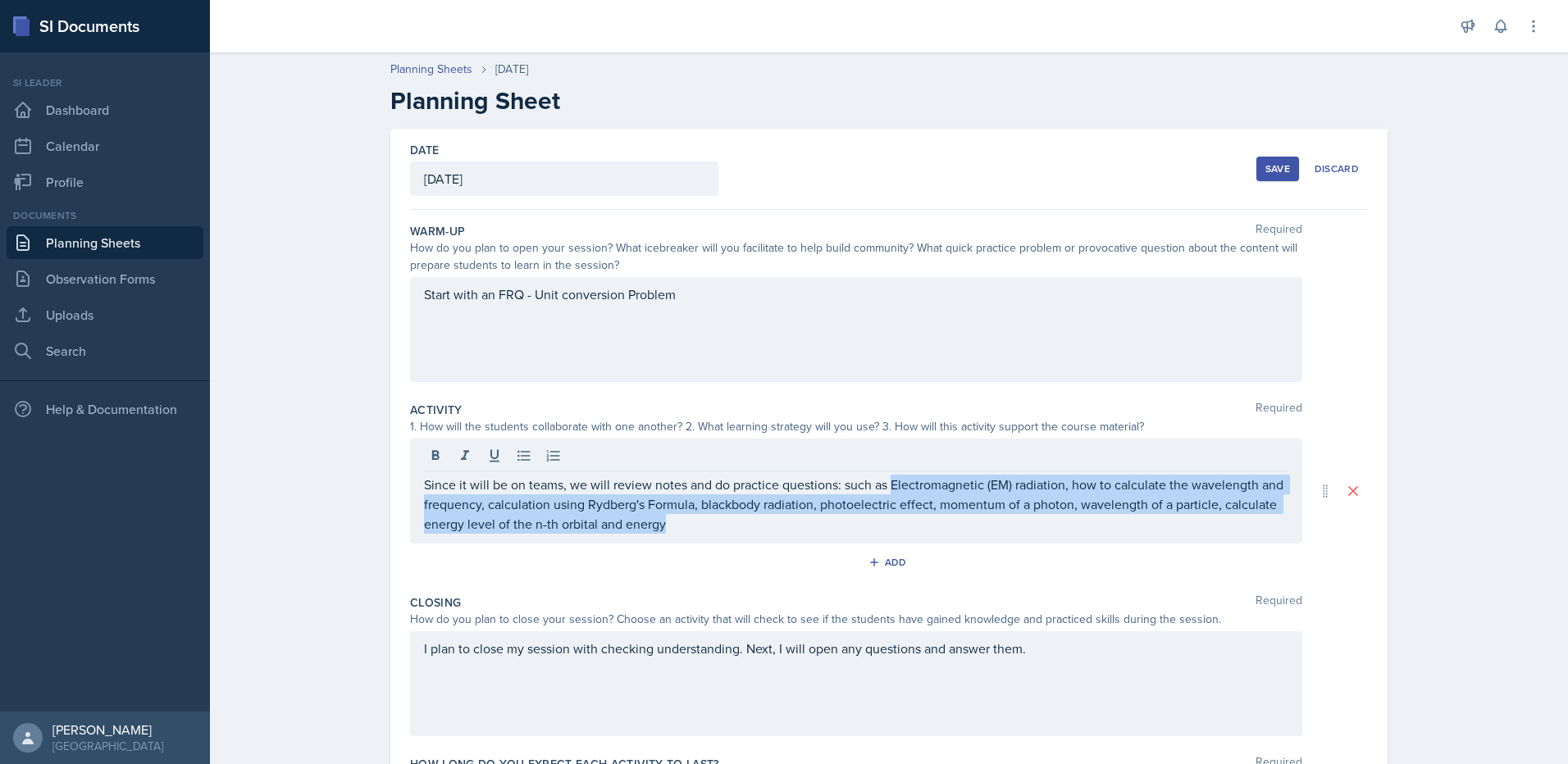
click at [700, 494] on p "Since it will be on teams, we will review notes and do practice questions: such…" at bounding box center [855, 505] width 864 height 59
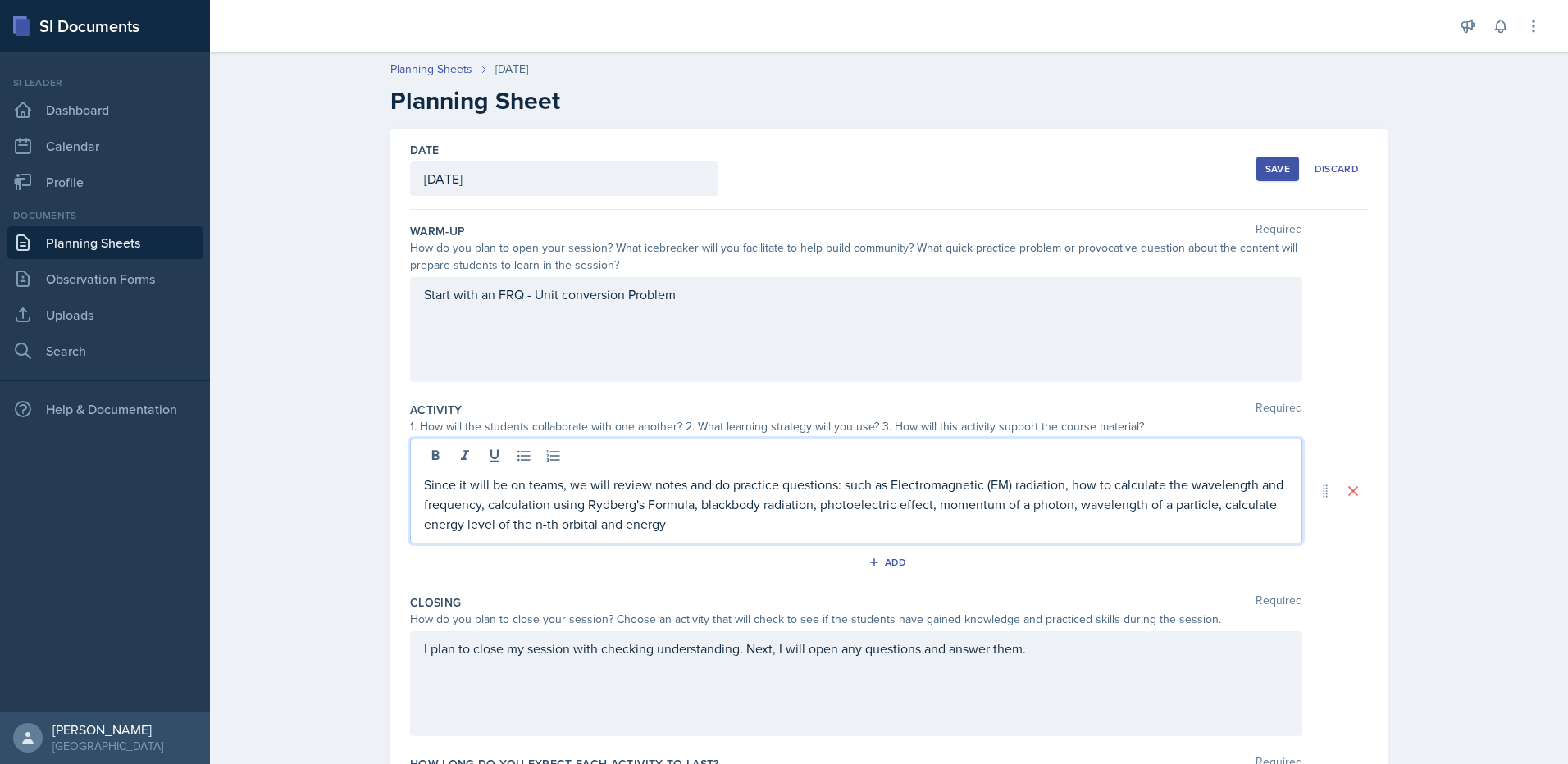
click at [621, 516] on p "Since it will be on teams, we will review notes and do practice questions: such…" at bounding box center [855, 505] width 864 height 59
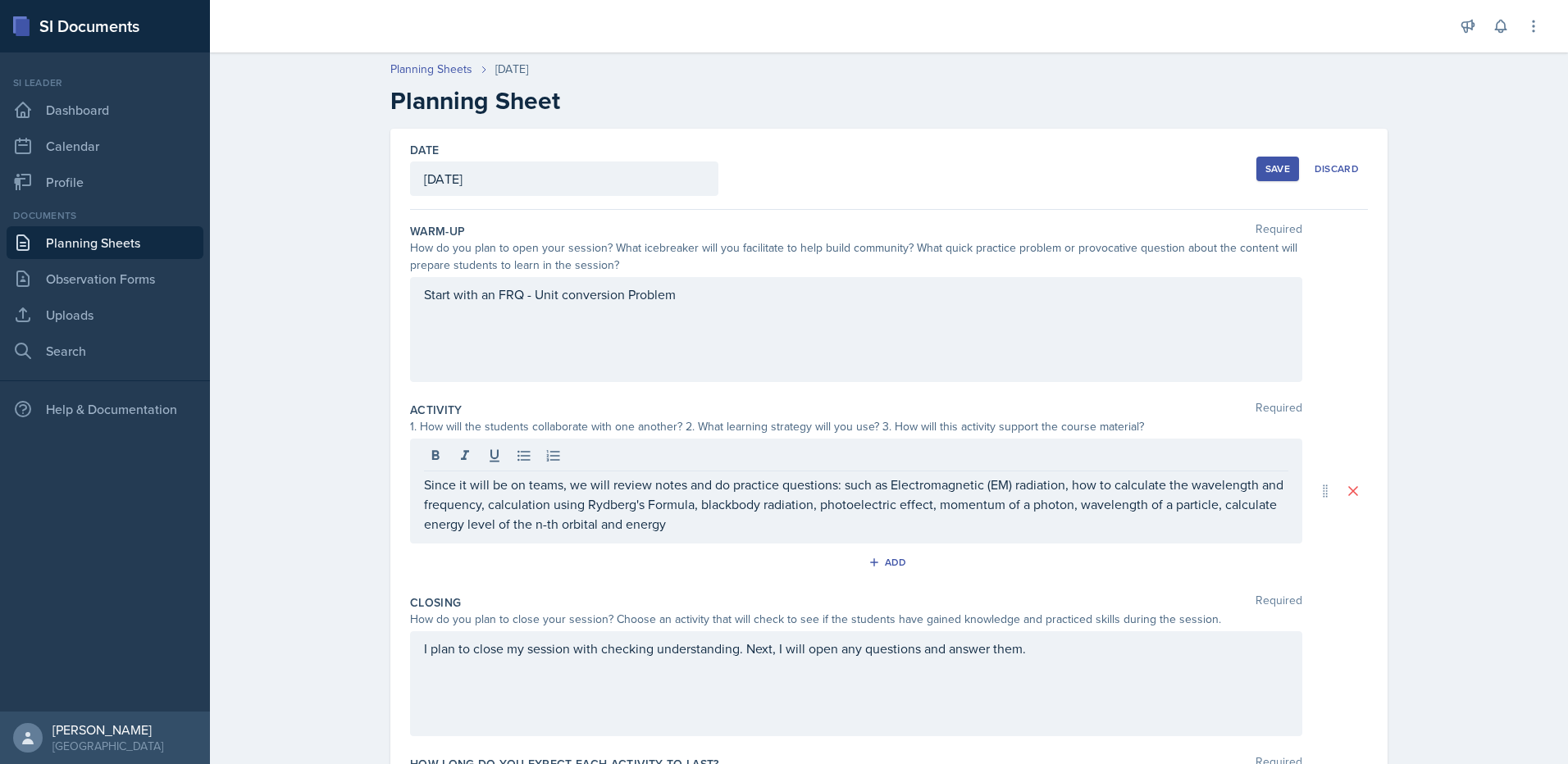
click at [988, 505] on p "Since it will be on teams, we will review notes and do practice questions: such…" at bounding box center [855, 505] width 864 height 59
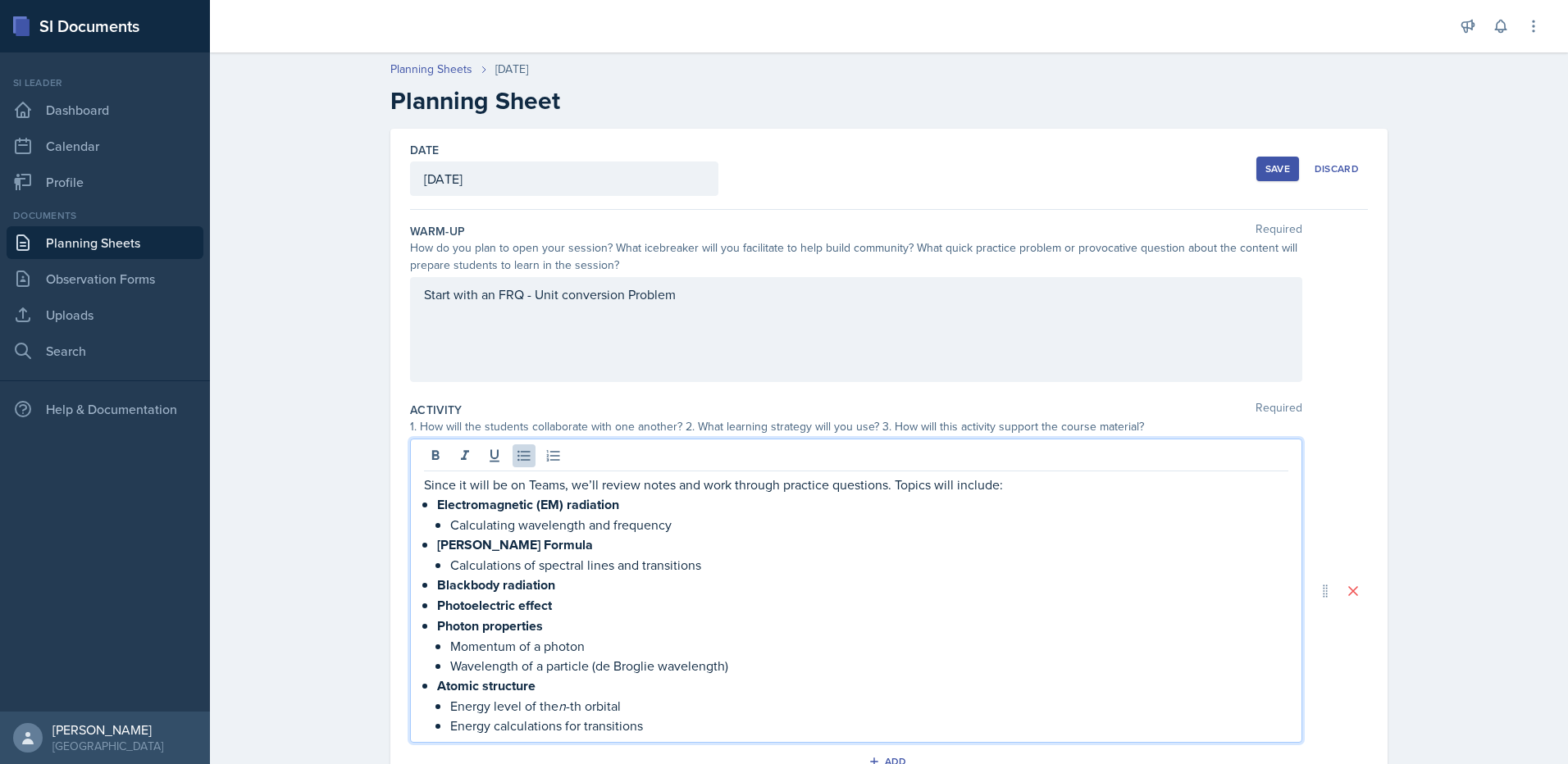
click at [440, 521] on li "Electromagnetic (EM) radiation Calculating wavelength and frequency" at bounding box center [862, 514] width 851 height 40
click at [450, 564] on p "Calculations of spectral lines and transitions" at bounding box center [868, 565] width 838 height 20
click at [747, 528] on p "Question on Calculating wavelength and frequency" at bounding box center [868, 525] width 838 height 20
click at [638, 505] on p "Electromagnetic (EM) radiation" at bounding box center [862, 505] width 851 height 21
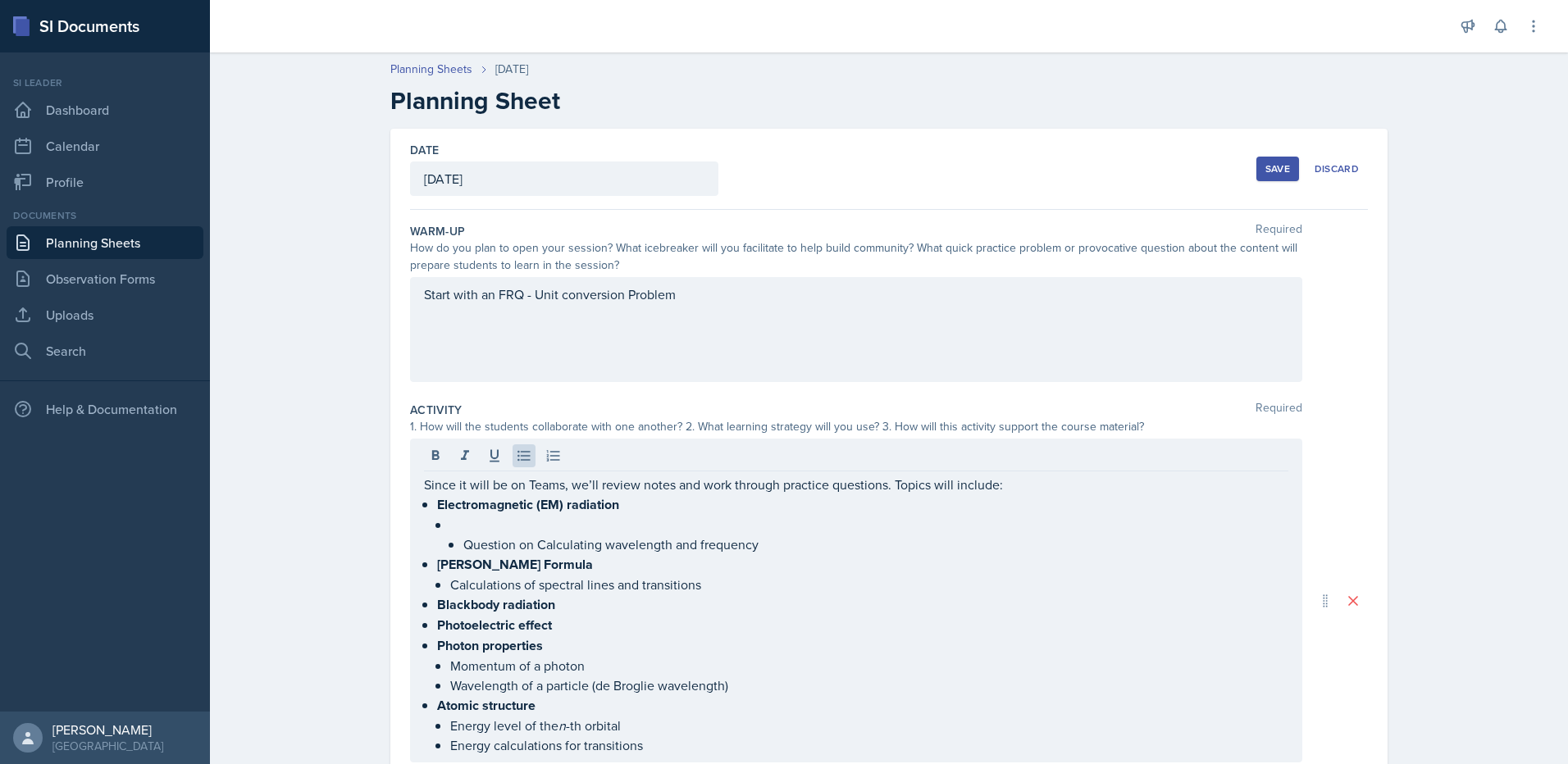
click at [540, 527] on p at bounding box center [868, 525] width 838 height 20
click at [531, 527] on p at bounding box center [868, 525] width 838 height 20
click at [472, 526] on p at bounding box center [868, 525] width 838 height 20
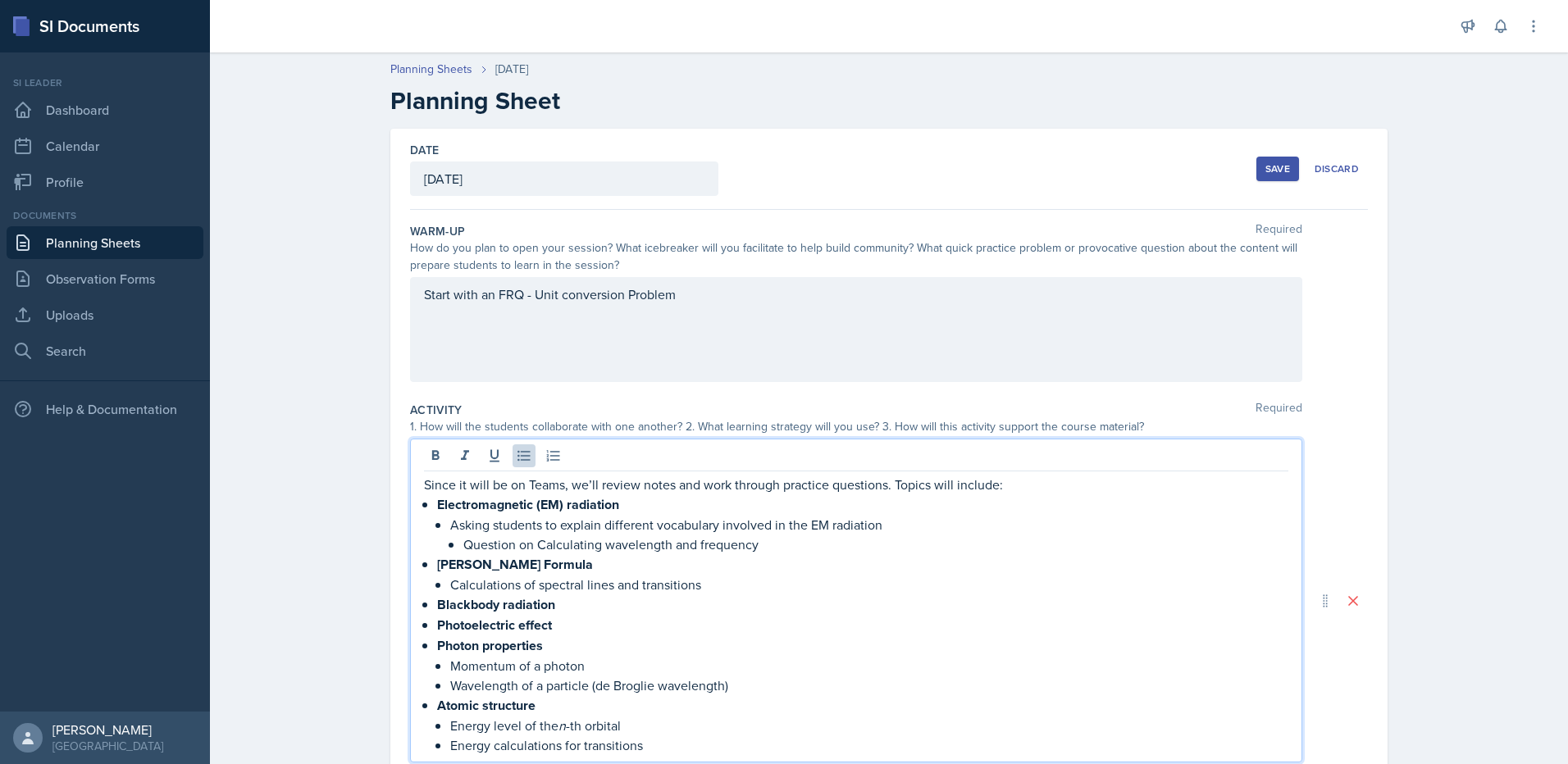
click at [463, 545] on p "Question on Calculating wavelength and frequency" at bounding box center [875, 544] width 825 height 20
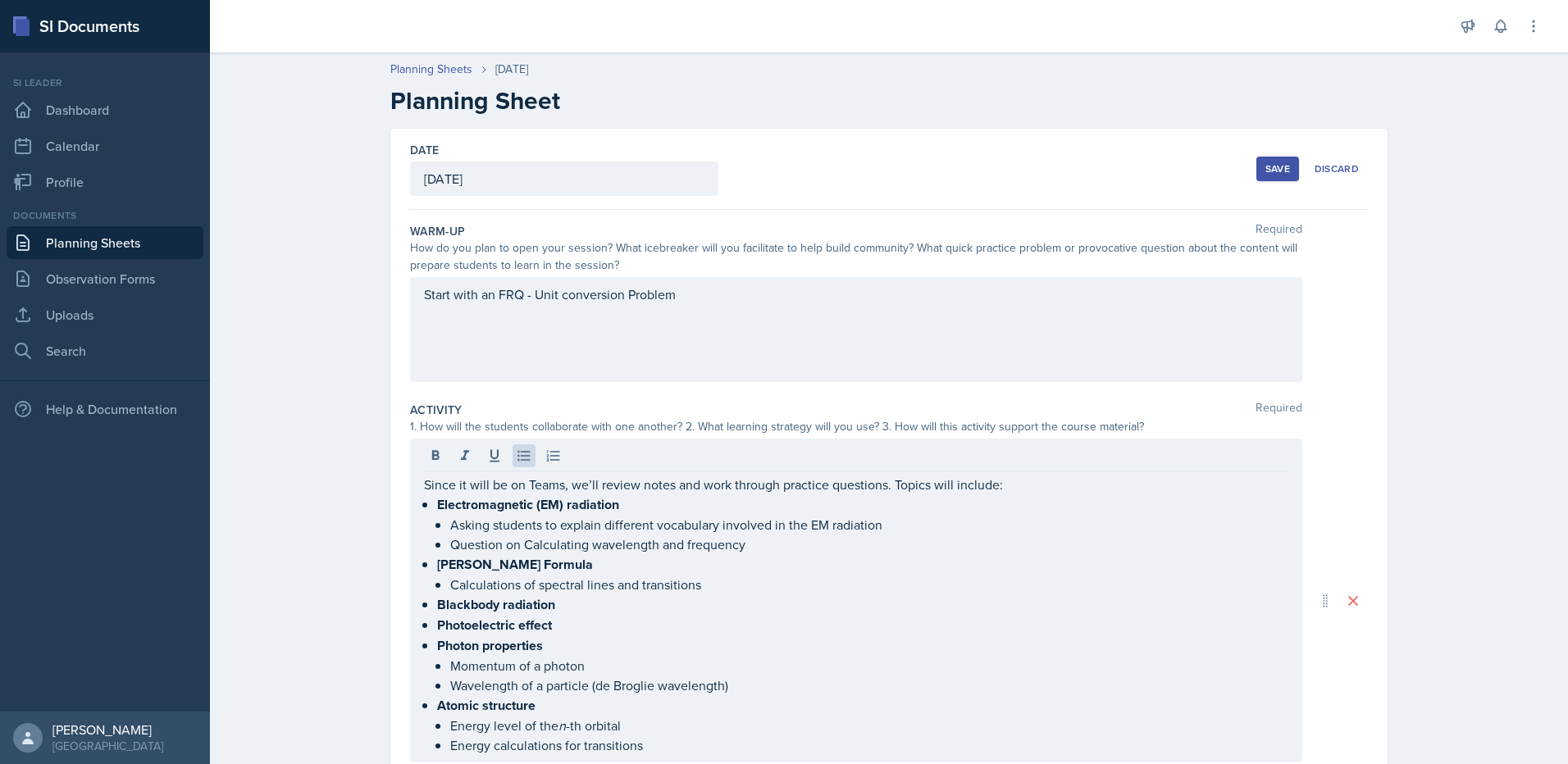
click at [758, 536] on p "Question on Calculating wavelength and frequency" at bounding box center [868, 544] width 838 height 20
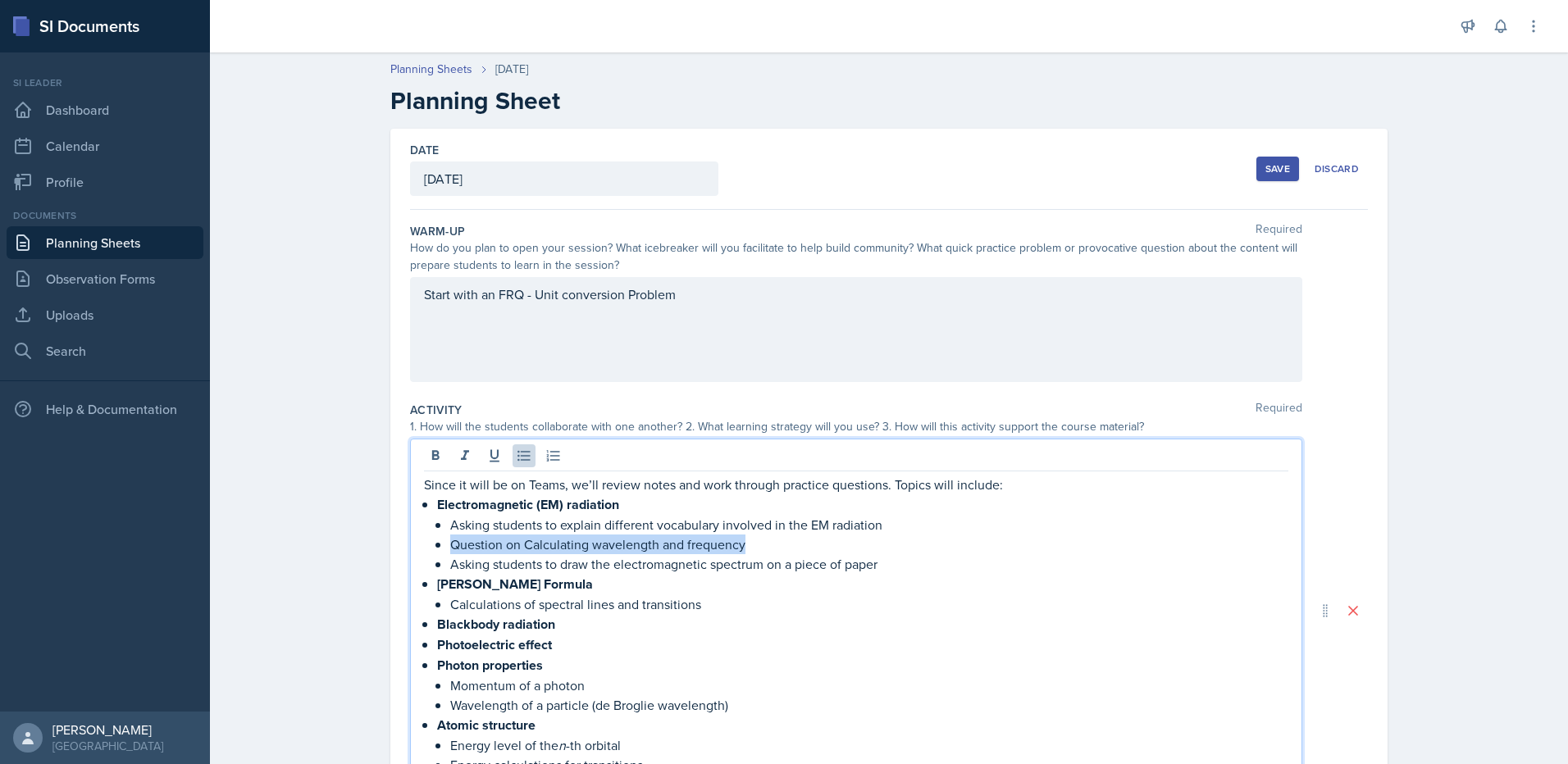
drag, startPoint x: 761, startPoint y: 542, endPoint x: 447, endPoint y: 552, distance: 314.2
click at [442, 553] on li "Electromagnetic (EM) radiation Asking students to explain different vocabulary …" at bounding box center [862, 533] width 851 height 79
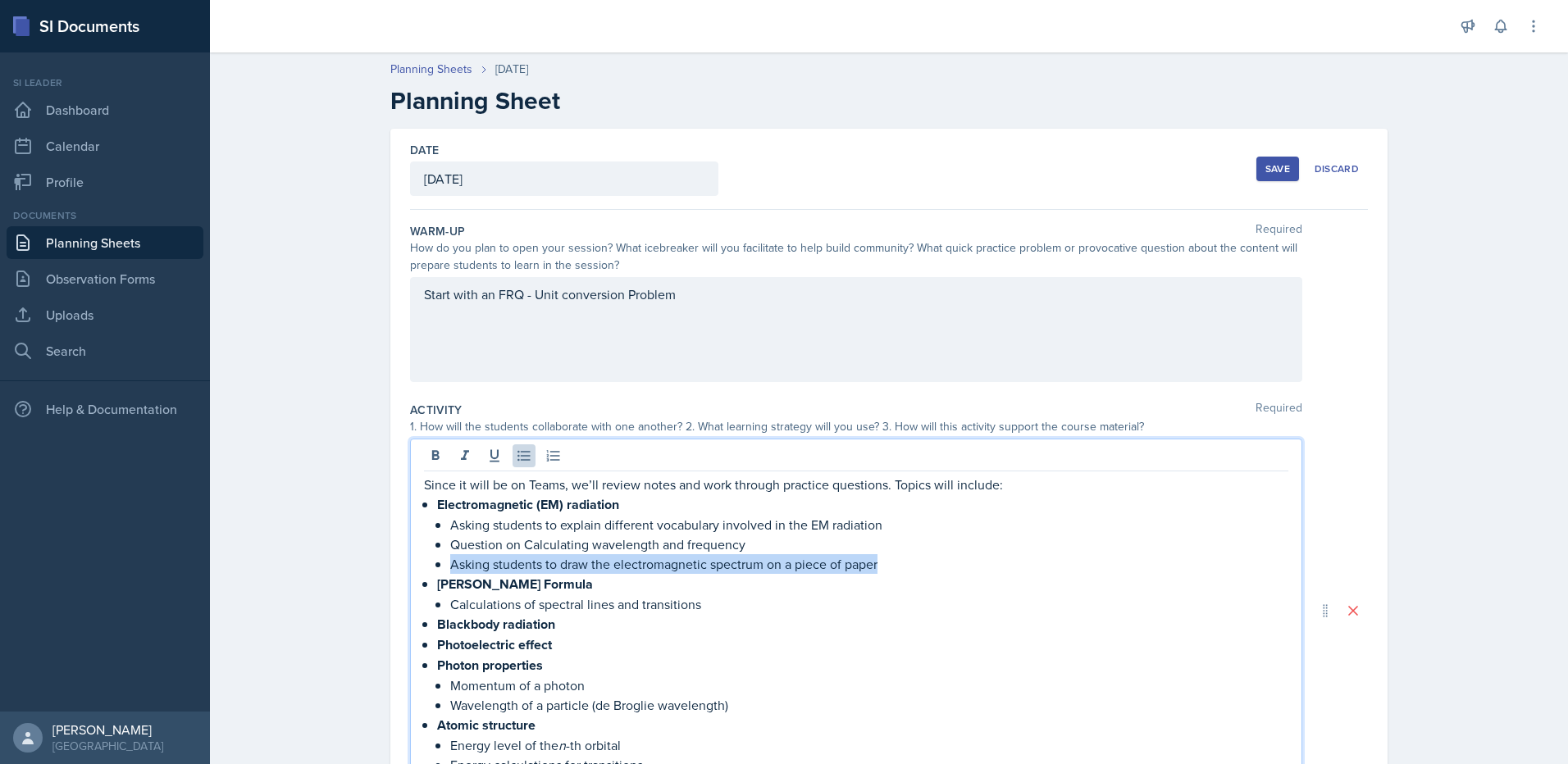
drag, startPoint x: 857, startPoint y: 560, endPoint x: 442, endPoint y: 566, distance: 415.0
click at [442, 566] on li "Electromagnetic (EM) radiation Asking students to explain different vocabulary …" at bounding box center [862, 533] width 851 height 79
copy p "Asking students to draw the electromagnetic spectrum on a piece of paper"
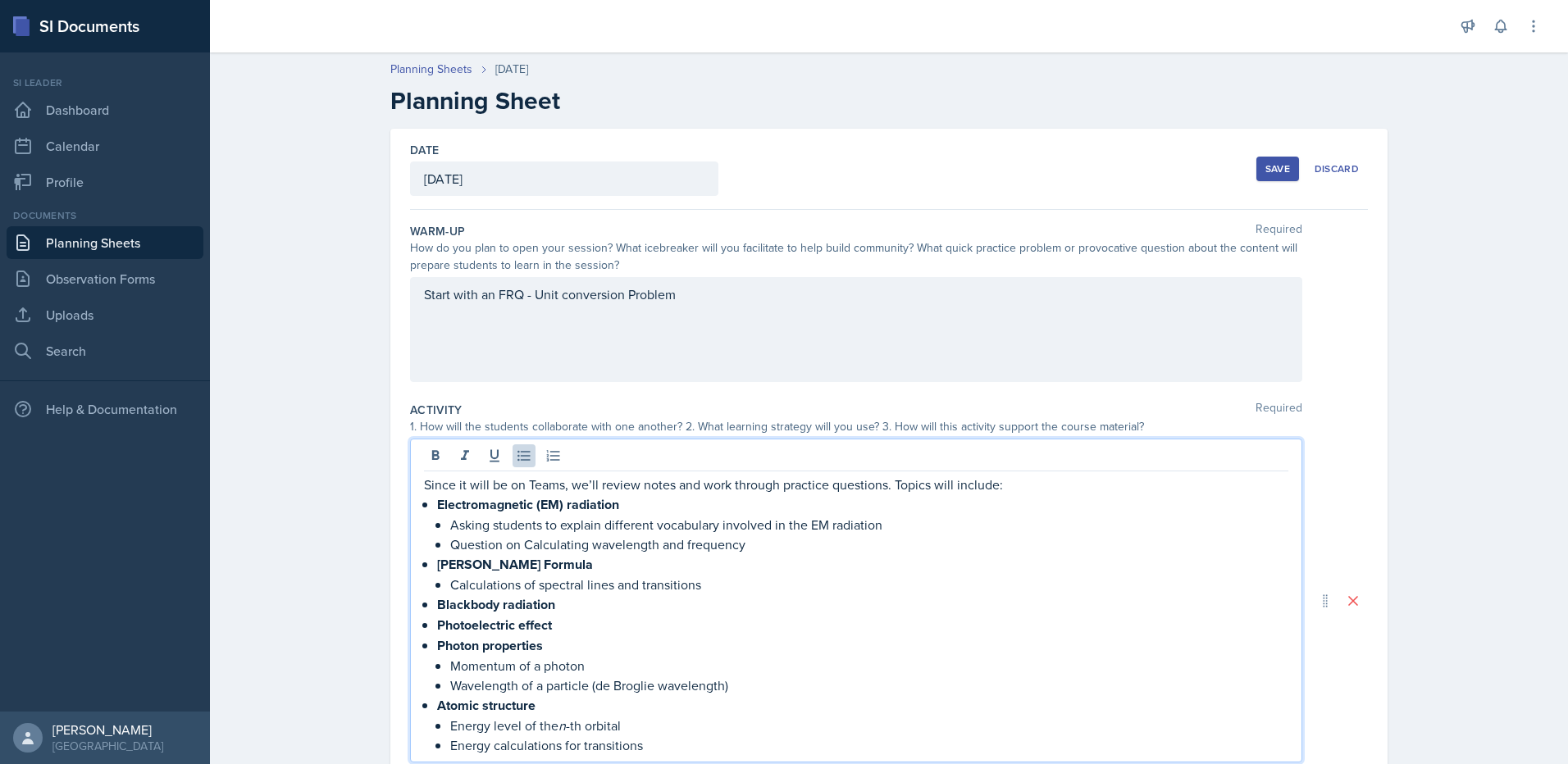
click at [443, 539] on li "Electromagnetic (EM) radiation Asking students to explain different vocabulary …" at bounding box center [862, 524] width 851 height 60
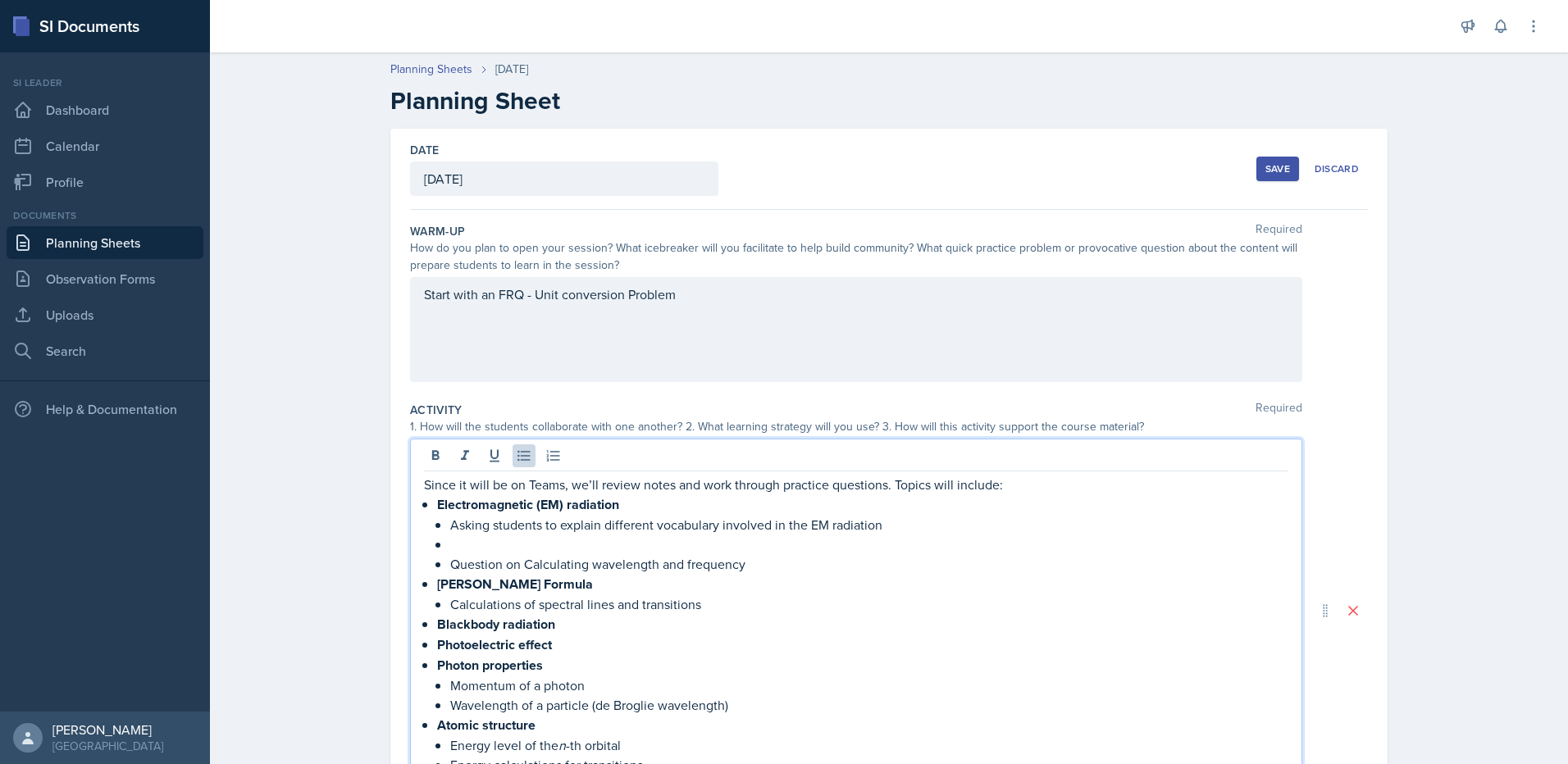
click at [468, 533] on p "Asking students to explain different vocabulary involved in the EM radiation" at bounding box center [868, 525] width 838 height 20
click at [467, 542] on p at bounding box center [868, 544] width 838 height 20
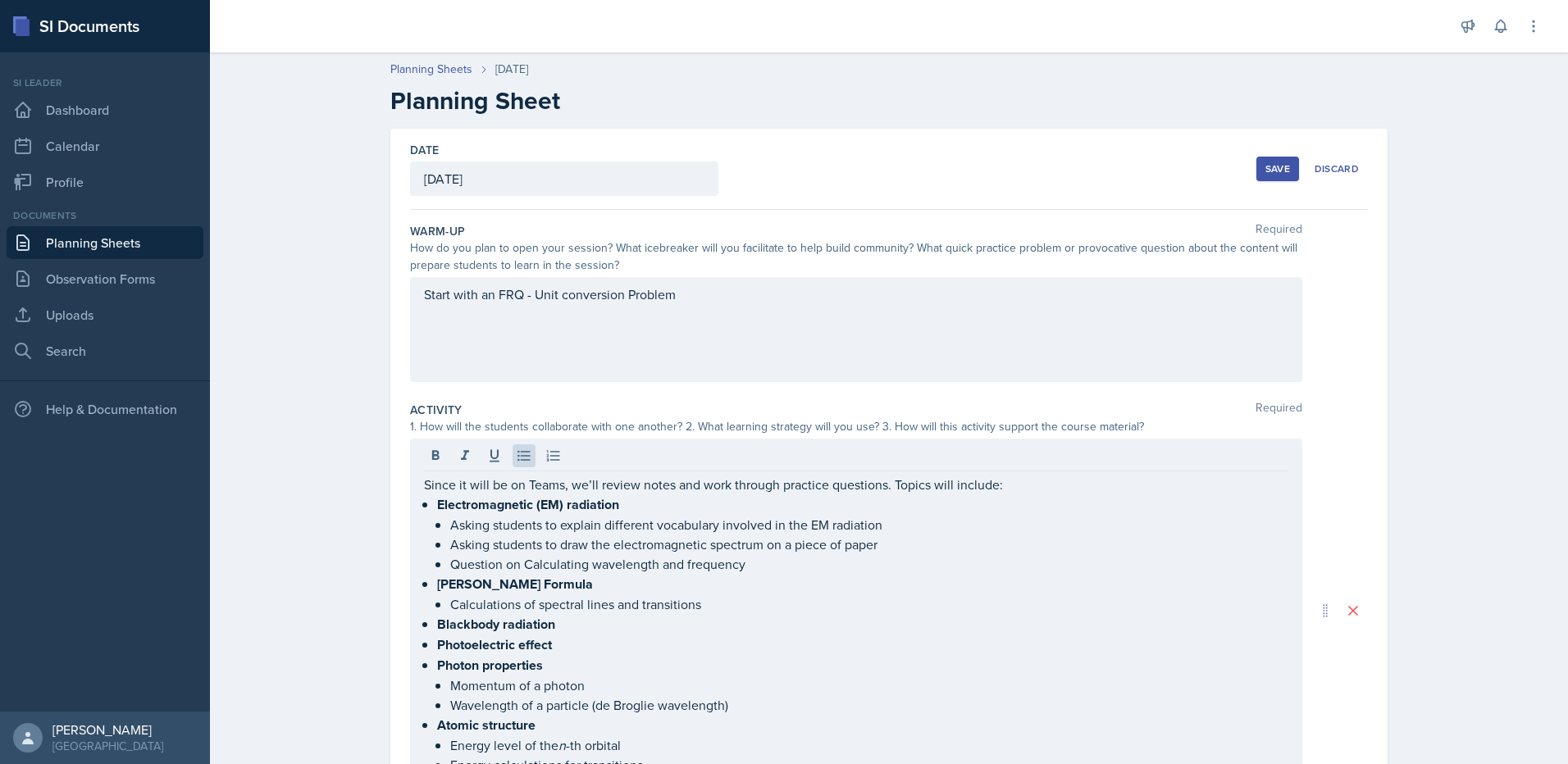
drag, startPoint x: 567, startPoint y: 598, endPoint x: 604, endPoint y: 600, distance: 37.1
click at [567, 597] on p "Calculations of spectral lines and transitions" at bounding box center [868, 604] width 838 height 20
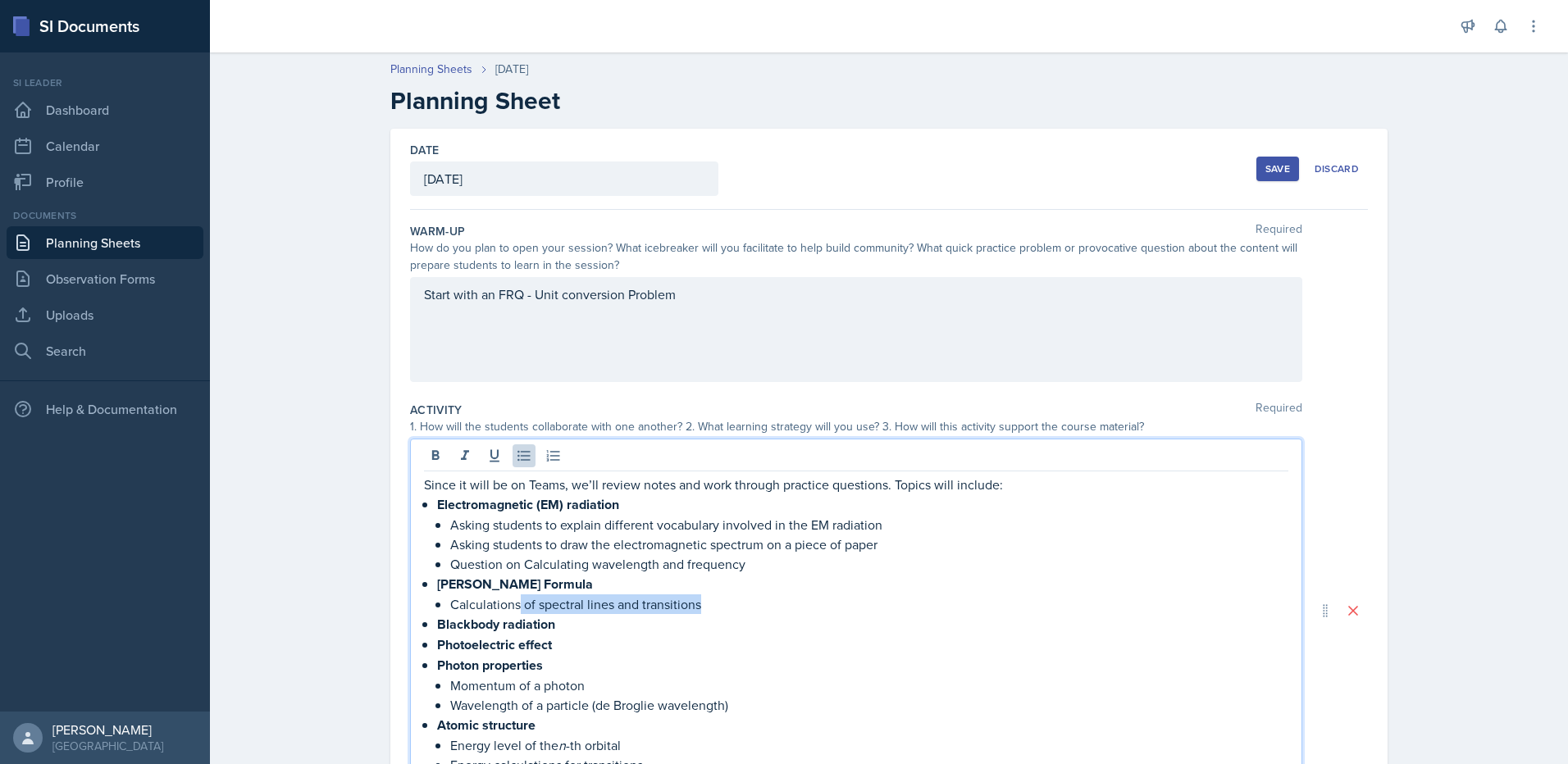
drag, startPoint x: 707, startPoint y: 605, endPoint x: 513, endPoint y: 604, distance: 194.0
click at [513, 604] on p "Calculations of spectral lines and transitions" at bounding box center [868, 604] width 838 height 20
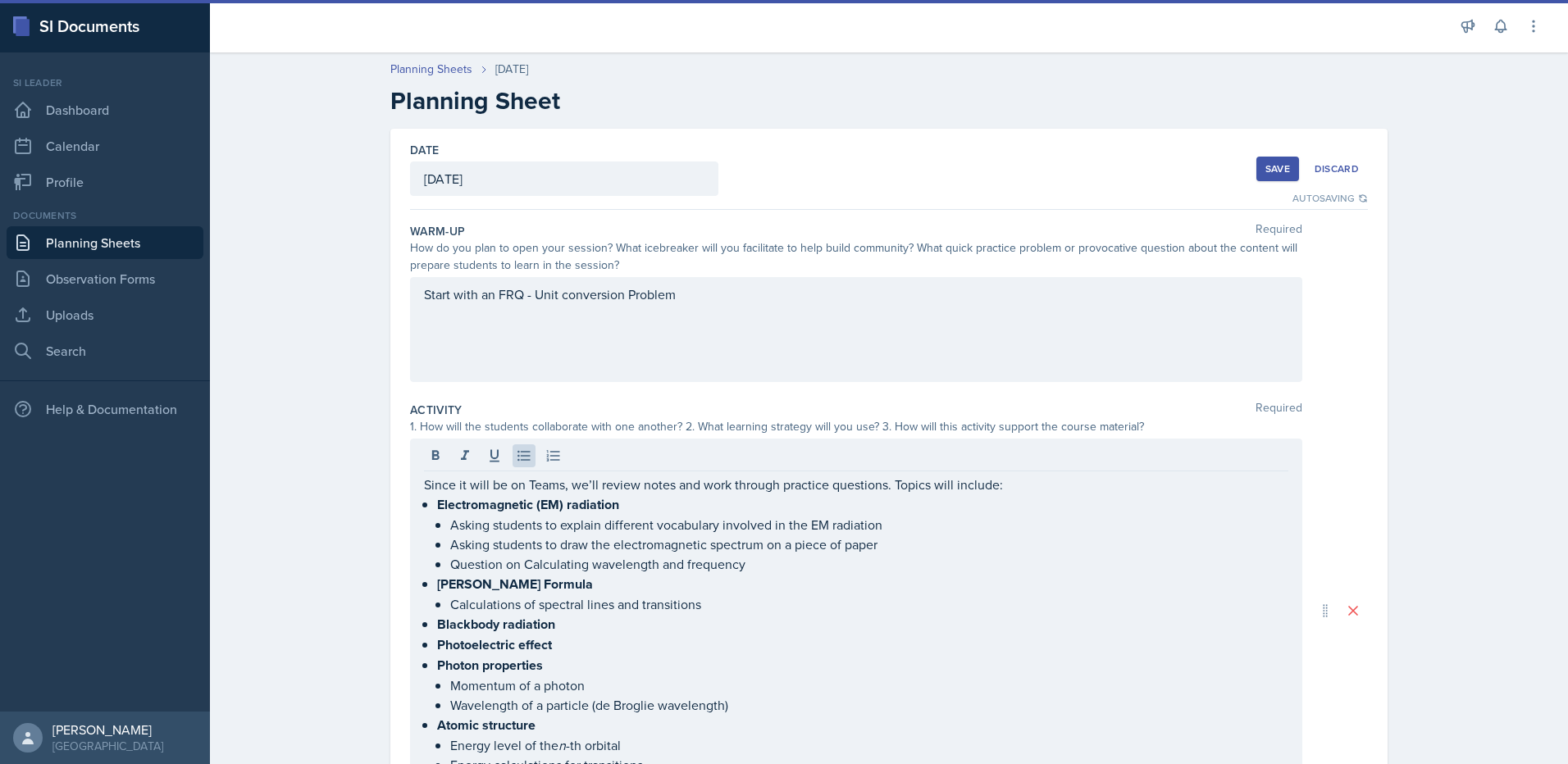
click at [533, 579] on strong "[PERSON_NAME] Formula" at bounding box center [514, 585] width 156 height 19
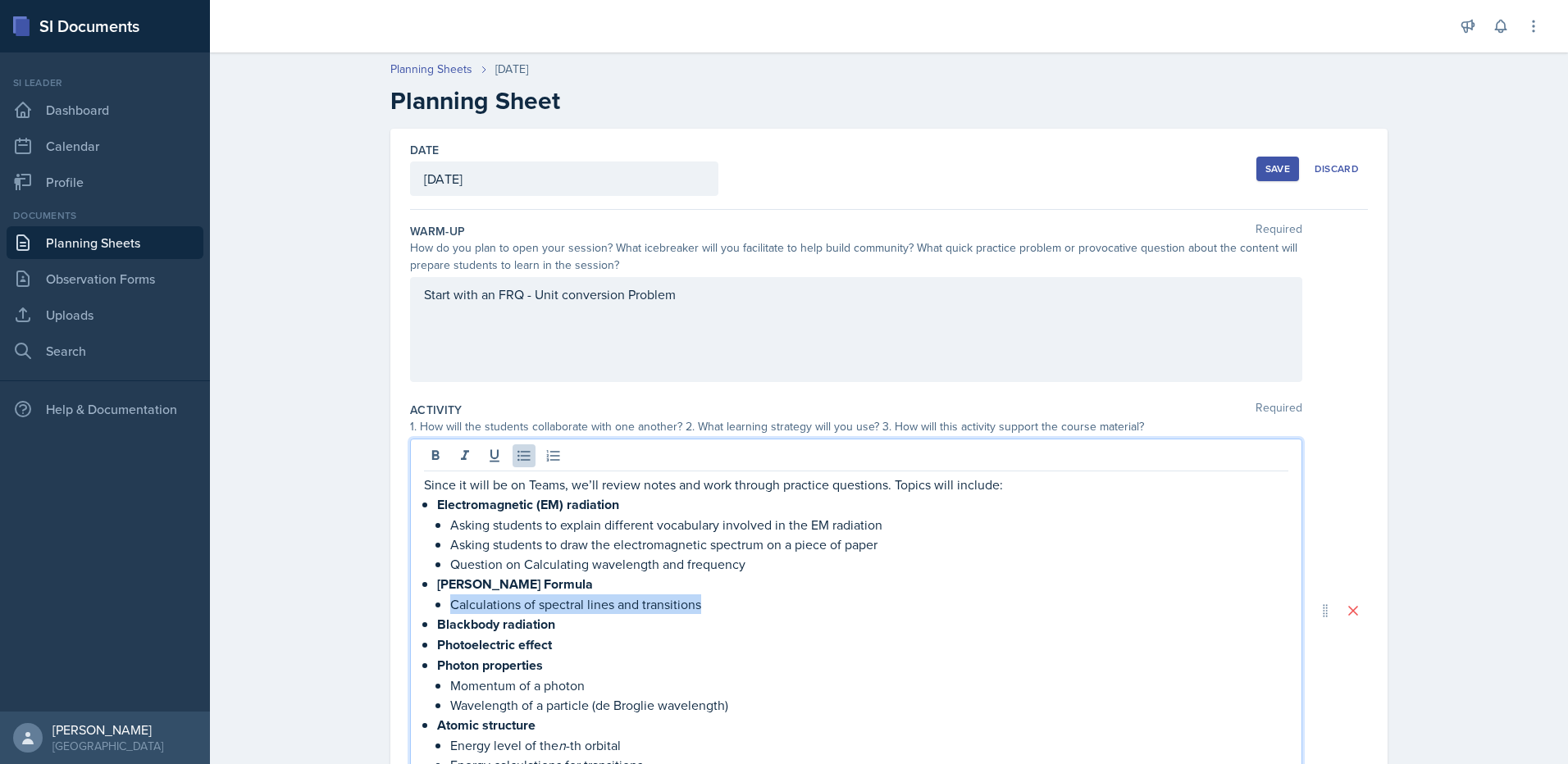
drag, startPoint x: 744, startPoint y: 600, endPoint x: 446, endPoint y: 604, distance: 298.0
click at [450, 604] on p "Calculations of spectral lines and transitions" at bounding box center [868, 604] width 838 height 20
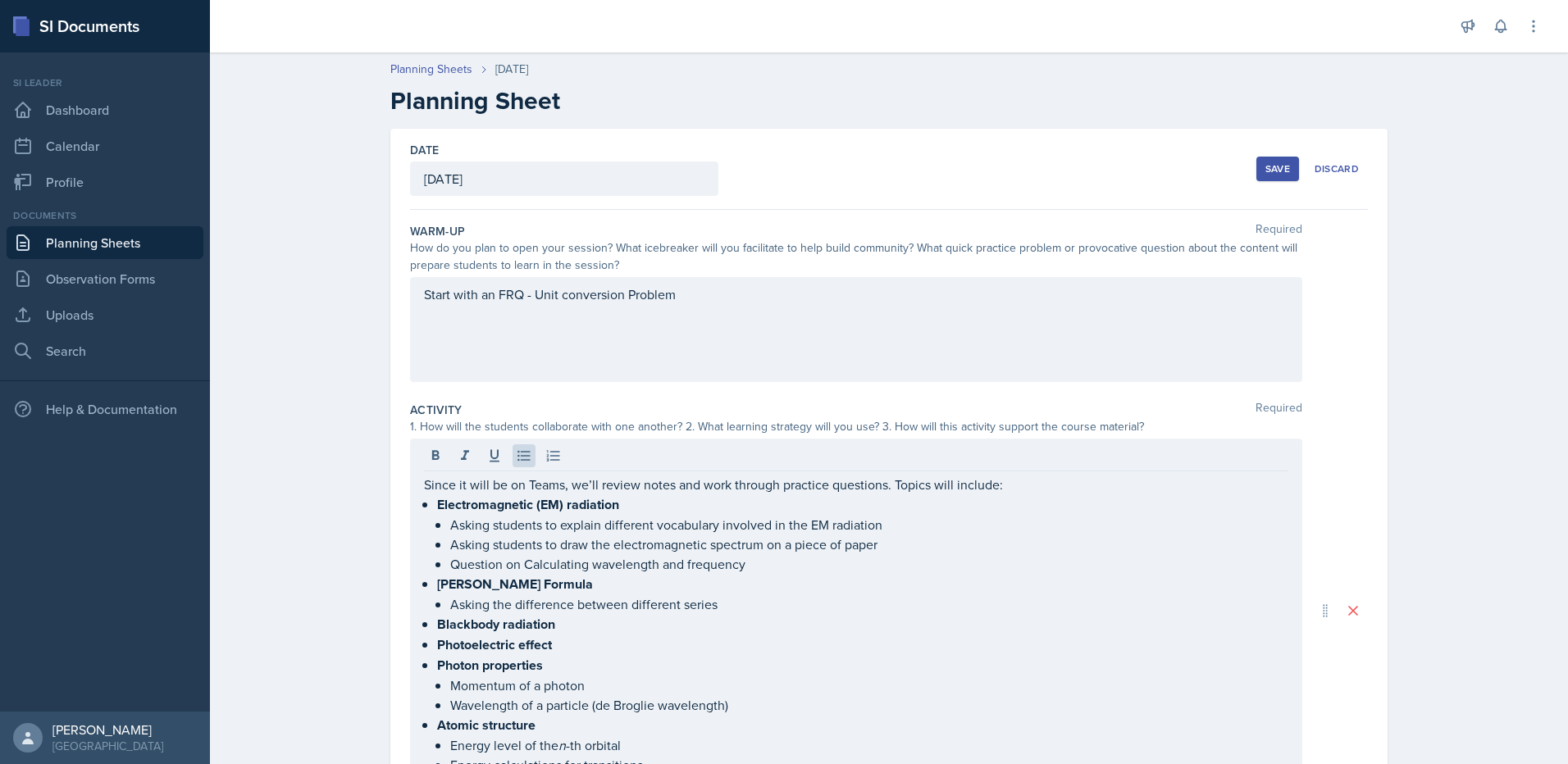
click at [722, 606] on p "Asking the difference between different series" at bounding box center [868, 604] width 838 height 20
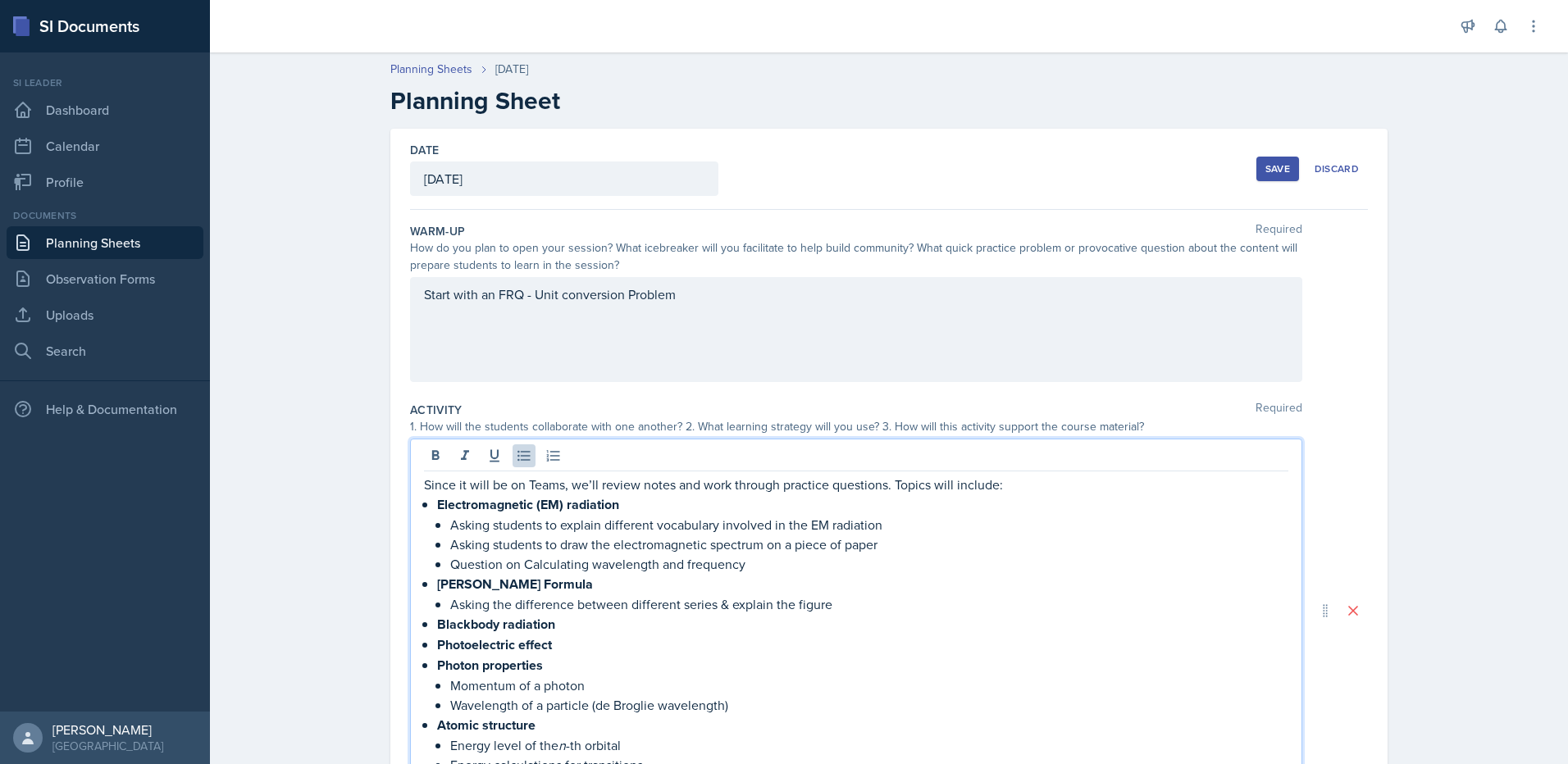
click at [830, 604] on p "Asking the difference between different series & explain the figure" at bounding box center [868, 604] width 838 height 20
drag, startPoint x: 794, startPoint y: 601, endPoint x: 858, endPoint y: 600, distance: 64.0
click at [858, 600] on p "Asking the difference between different series & explain the figure" at bounding box center [868, 604] width 838 height 20
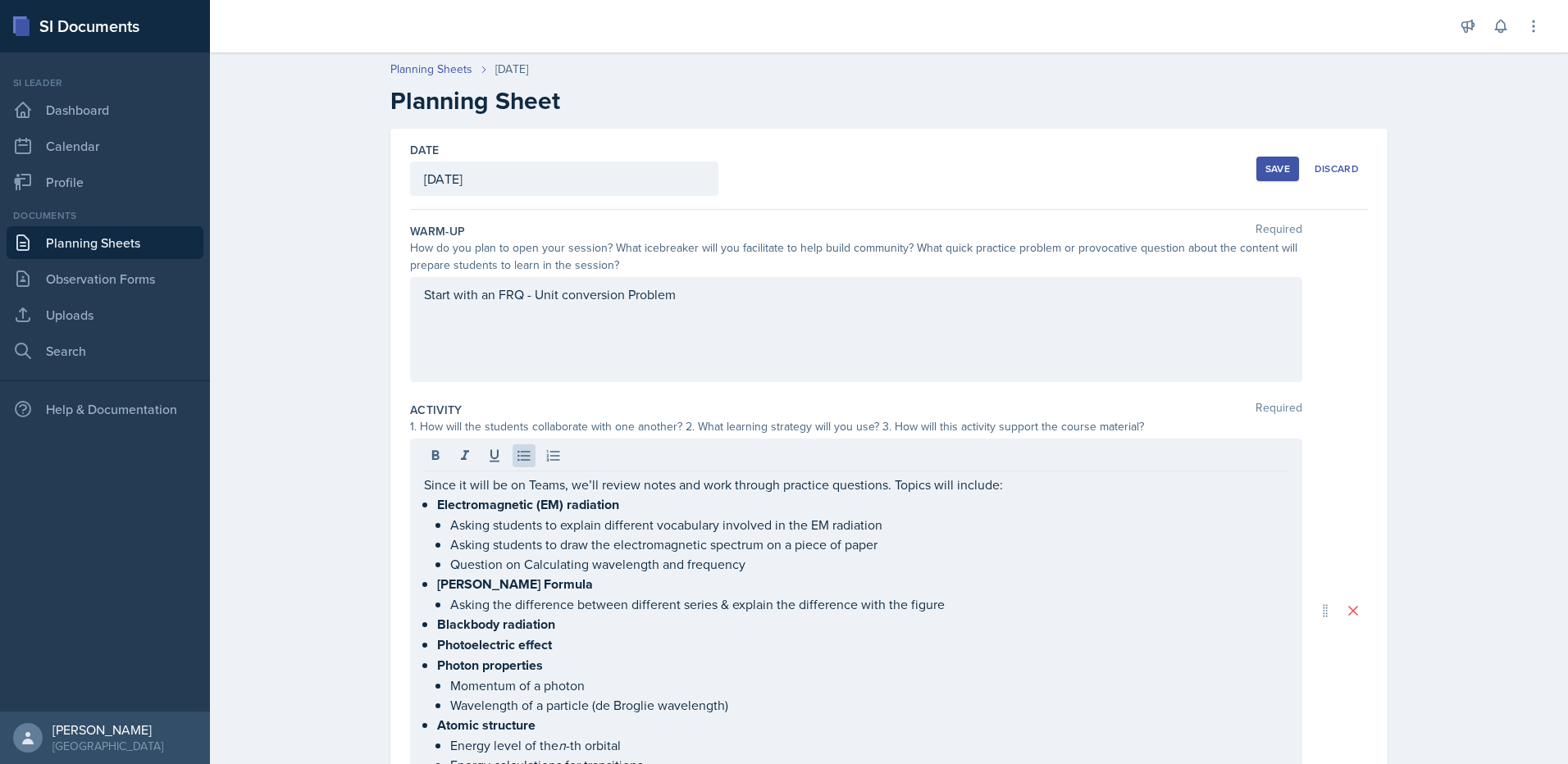
click at [551, 624] on p "Blackbody radiation" at bounding box center [862, 625] width 851 height 21
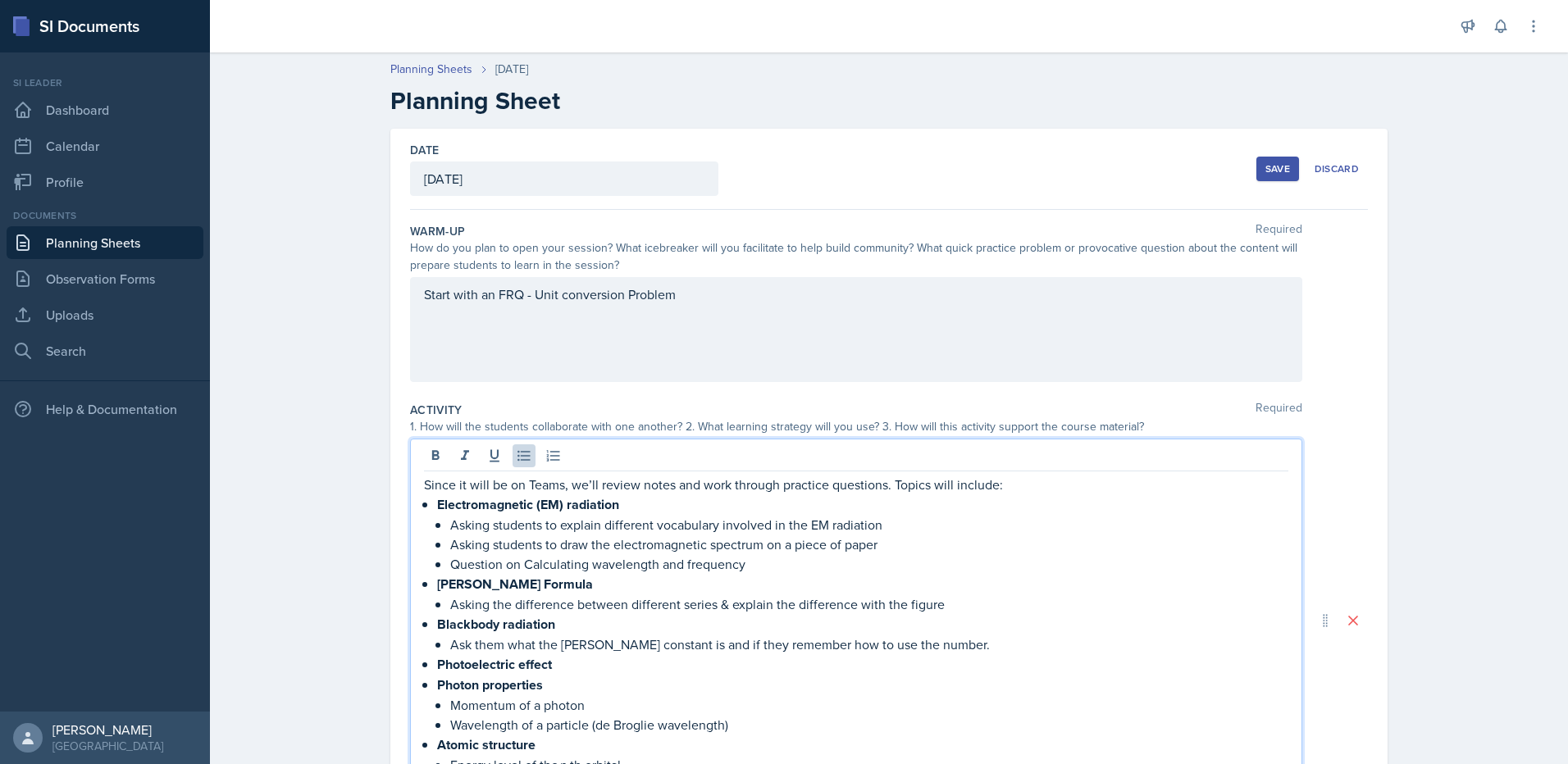
click at [573, 661] on p "Photoelectric effect" at bounding box center [862, 665] width 851 height 21
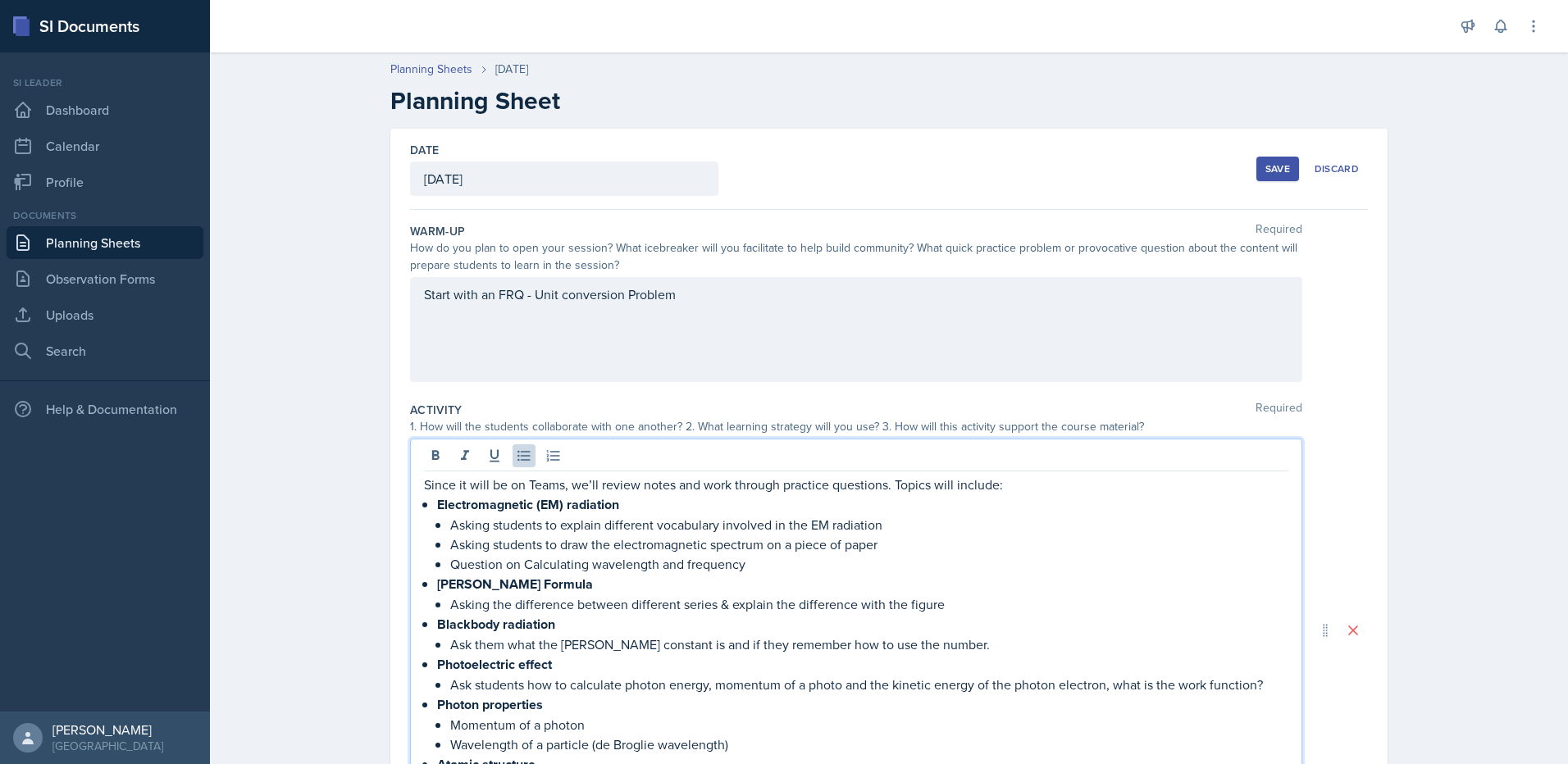
click at [554, 669] on p "Photoelectric effect" at bounding box center [862, 665] width 851 height 21
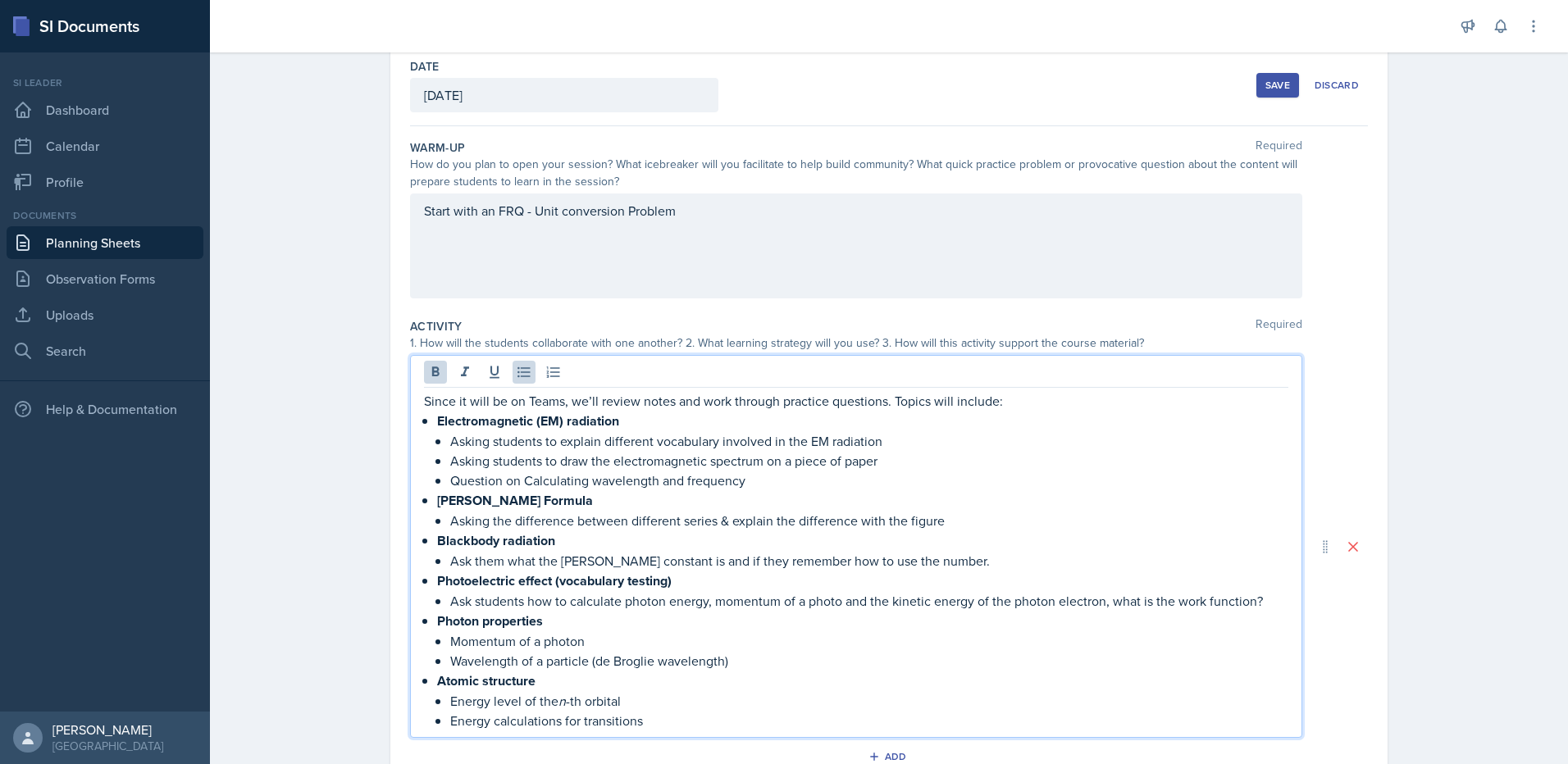
scroll to position [164, 0]
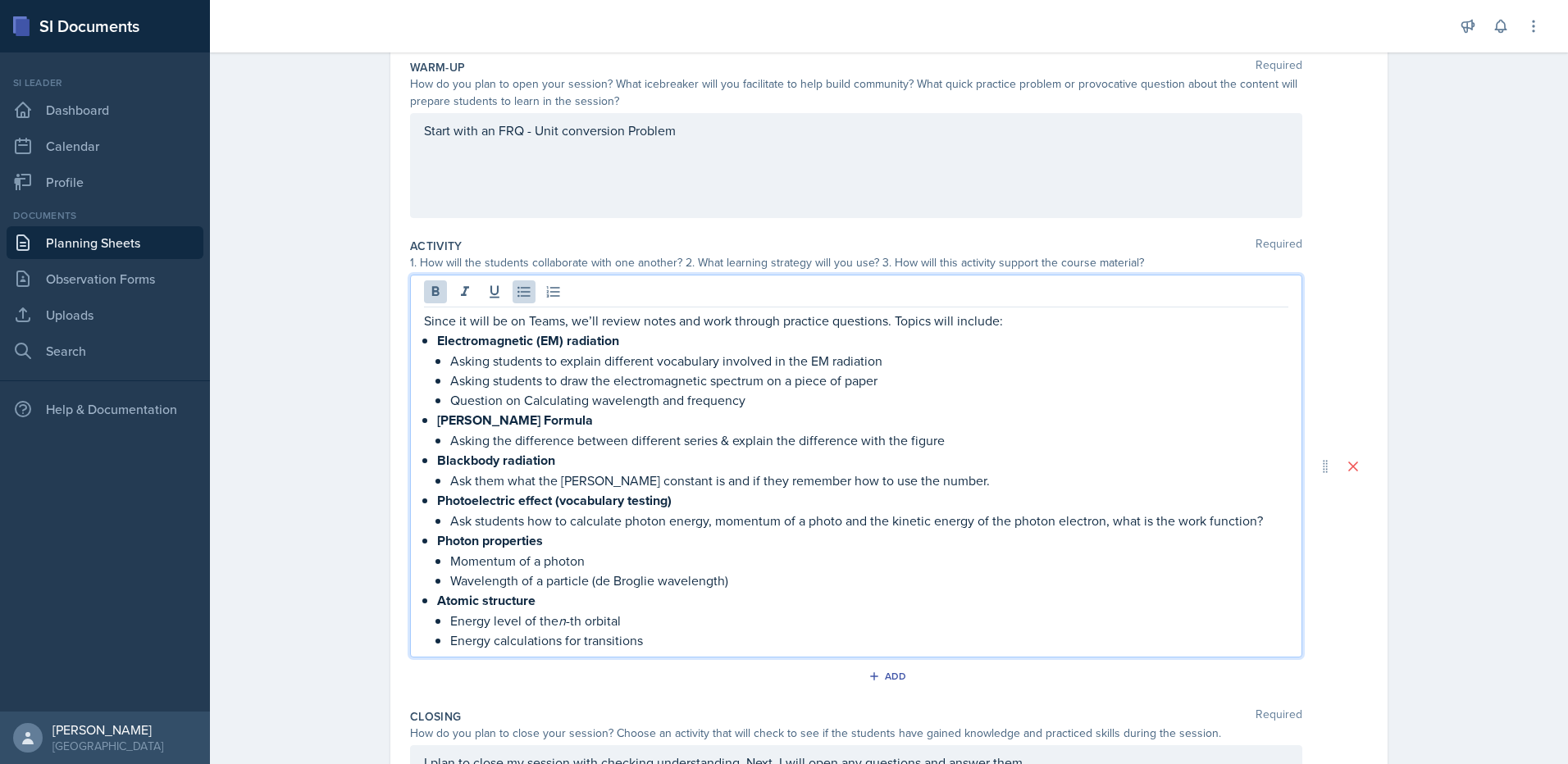
click at [674, 576] on p "Wavelength of a particle (de Broglie wavelength)" at bounding box center [868, 580] width 838 height 20
click at [1277, 519] on p "Ask students how to calculate photon energy, momentum of a photo and the kineti…" at bounding box center [868, 520] width 838 height 20
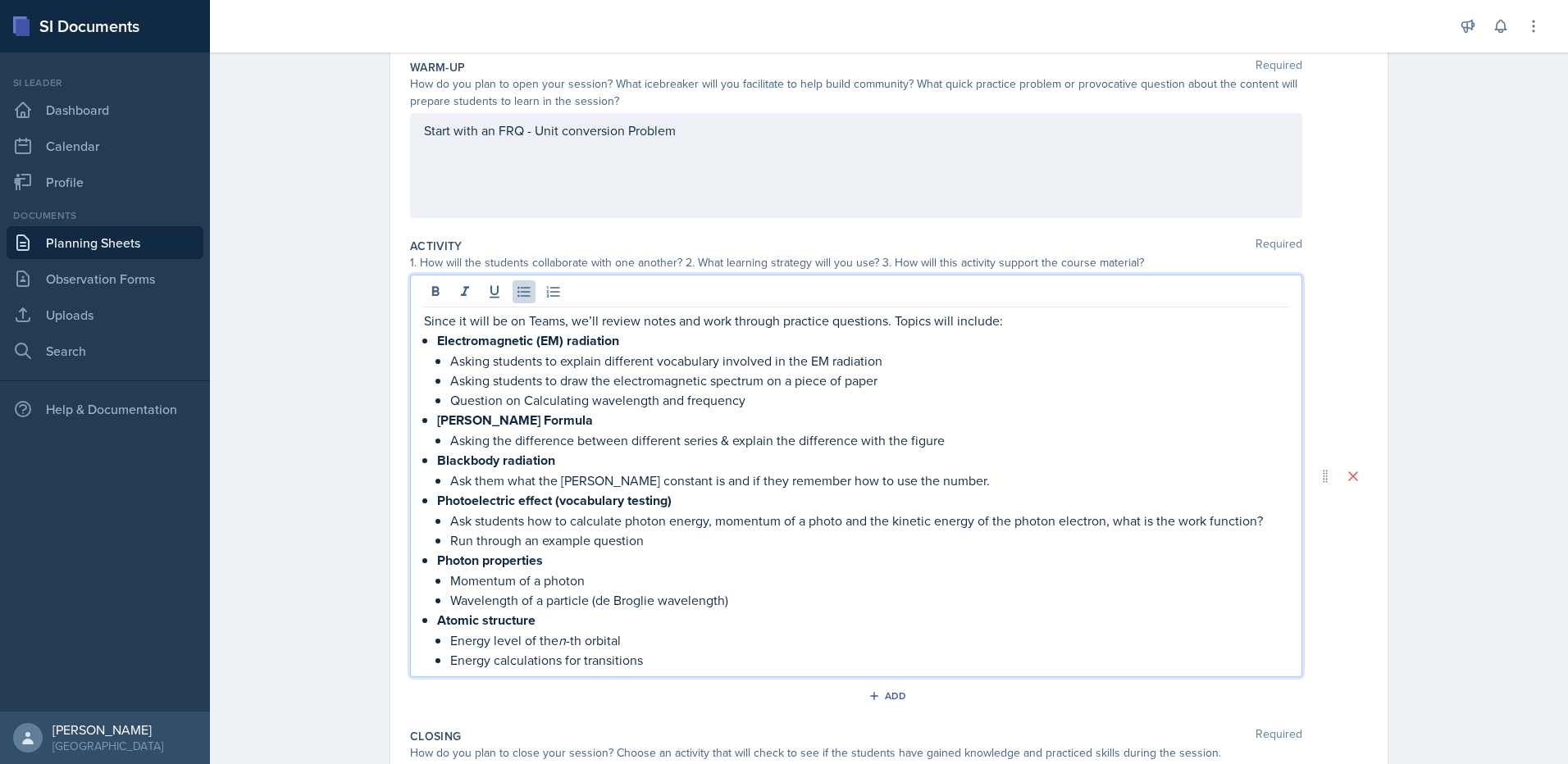
click at [599, 575] on p "Momentum of a photon" at bounding box center [868, 580] width 838 height 20
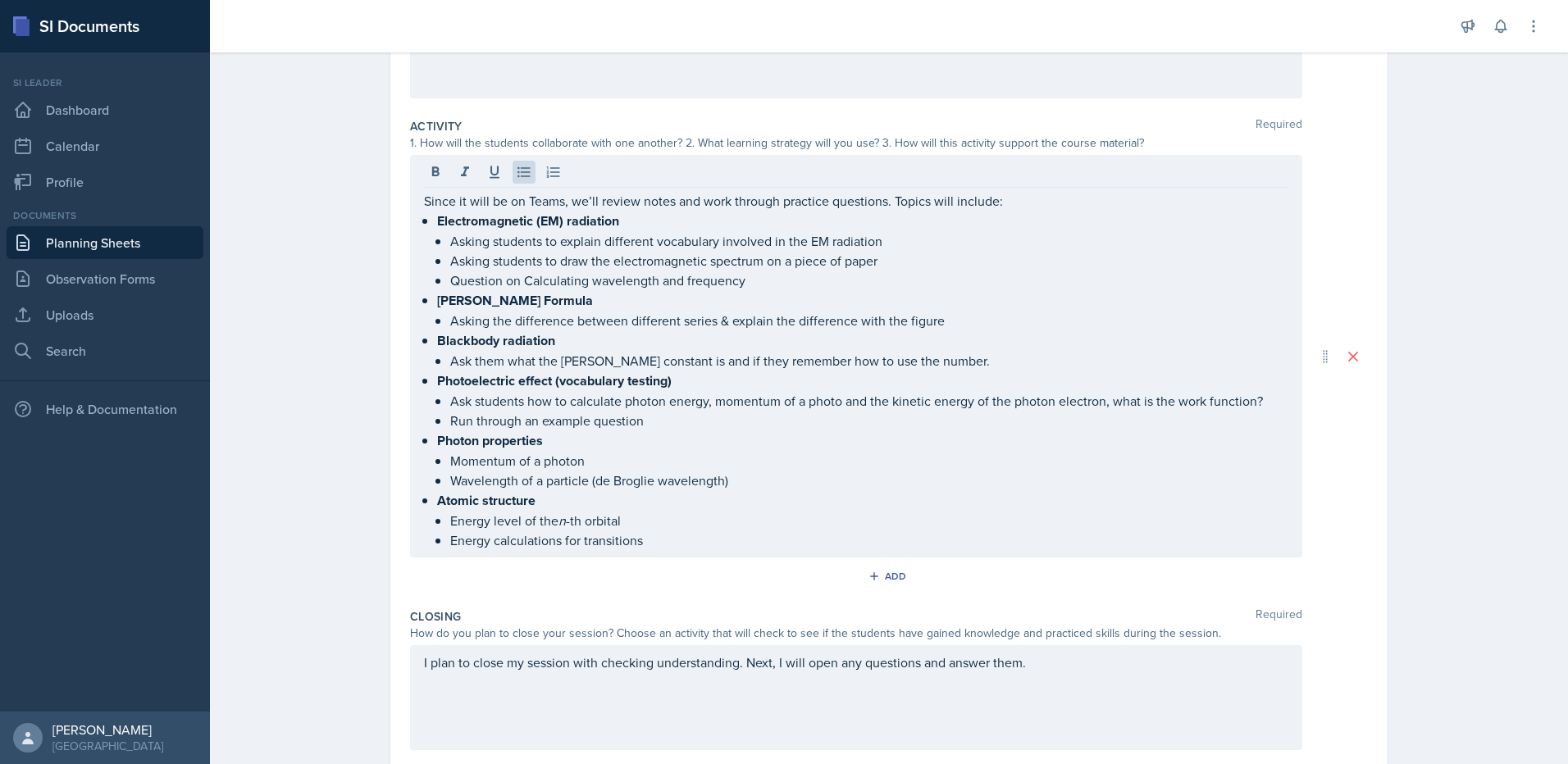
scroll to position [426, 0]
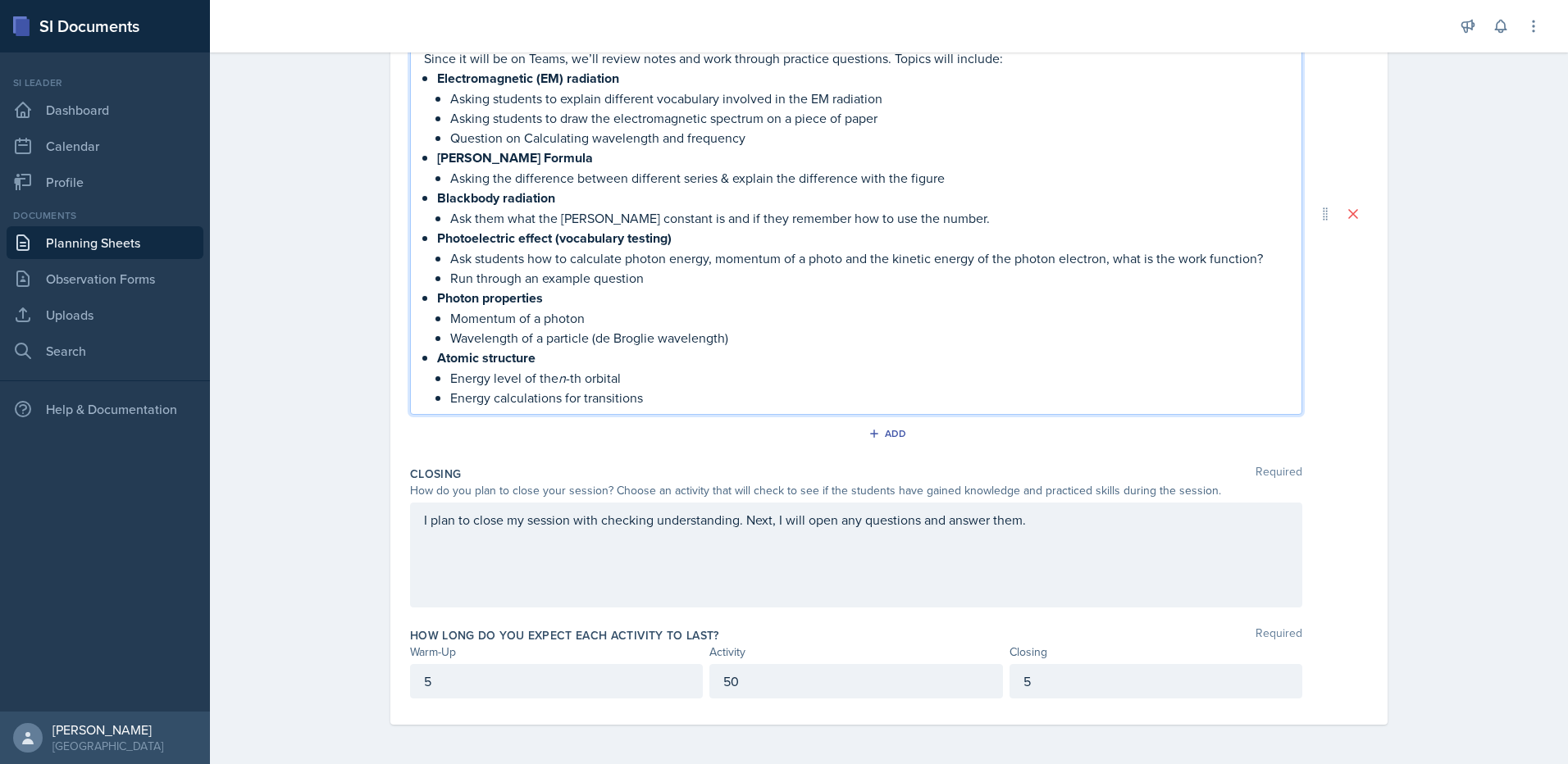
click at [620, 320] on p "Momentum of a photon" at bounding box center [868, 318] width 838 height 20
drag, startPoint x: 564, startPoint y: 296, endPoint x: 432, endPoint y: 292, distance: 132.1
click at [437, 292] on p "Photon properties" at bounding box center [862, 298] width 851 height 21
click at [759, 330] on p "Wavelength of a particle (de Broglie wavelength)" at bounding box center [868, 338] width 838 height 20
drag, startPoint x: 569, startPoint y: 309, endPoint x: 446, endPoint y: 315, distance: 123.1
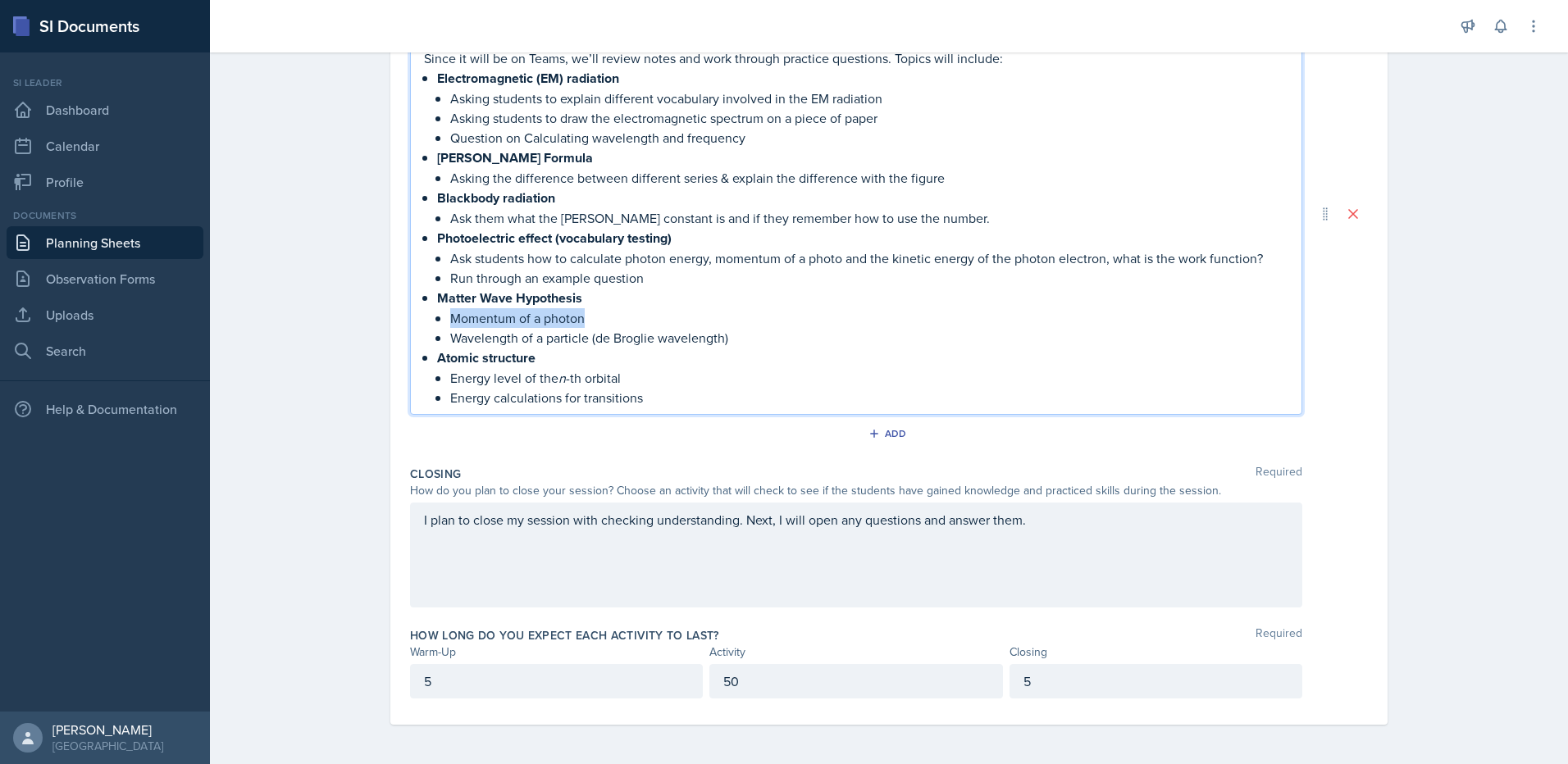
click at [450, 315] on p "Momentum of a photon" at bounding box center [868, 318] width 838 height 20
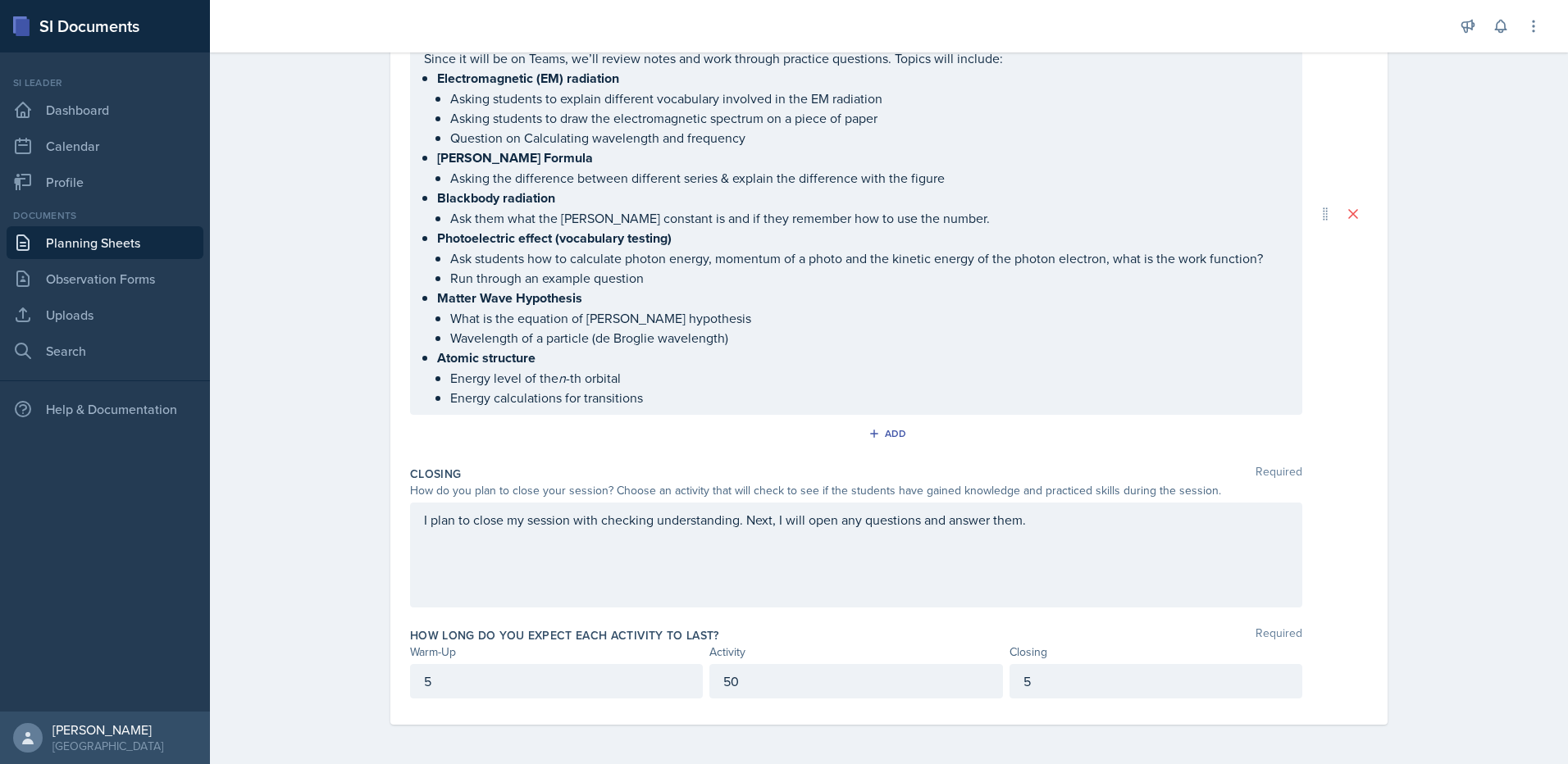
click at [741, 340] on p "Wavelength of a particle (de Broglie wavelength)" at bounding box center [868, 338] width 838 height 20
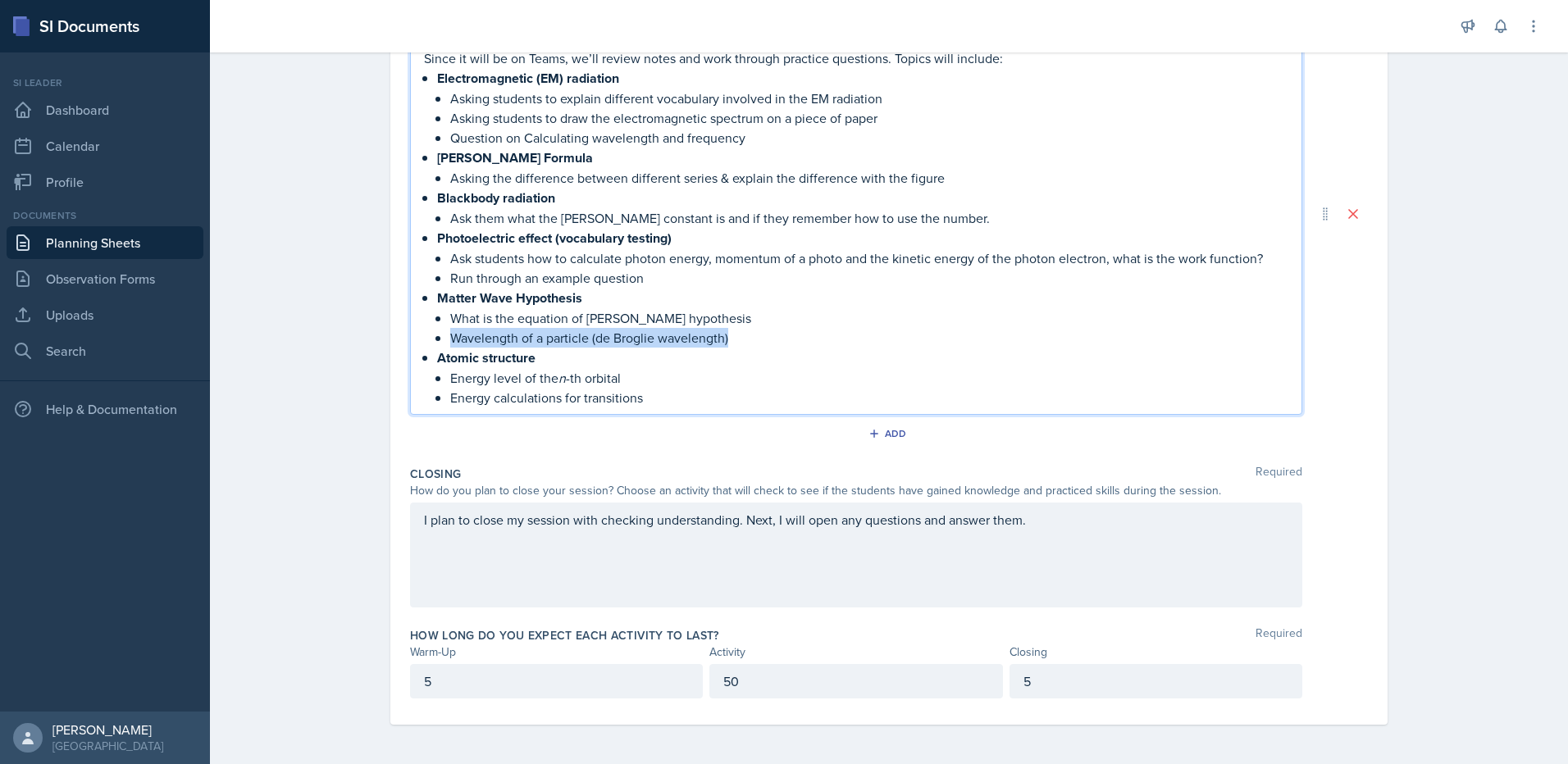
drag, startPoint x: 753, startPoint y: 340, endPoint x: 429, endPoint y: 335, distance: 324.0
click at [450, 335] on li "Wavelength of a particle (de Broglie wavelength)" at bounding box center [868, 338] width 838 height 20
drag, startPoint x: 533, startPoint y: 357, endPoint x: 428, endPoint y: 357, distance: 105.0
click at [428, 357] on div "Since it will be on Teams, we’ll review notes and work through practice questio…" at bounding box center [855, 228] width 864 height 359
drag, startPoint x: 620, startPoint y: 377, endPoint x: 440, endPoint y: 379, distance: 180.0
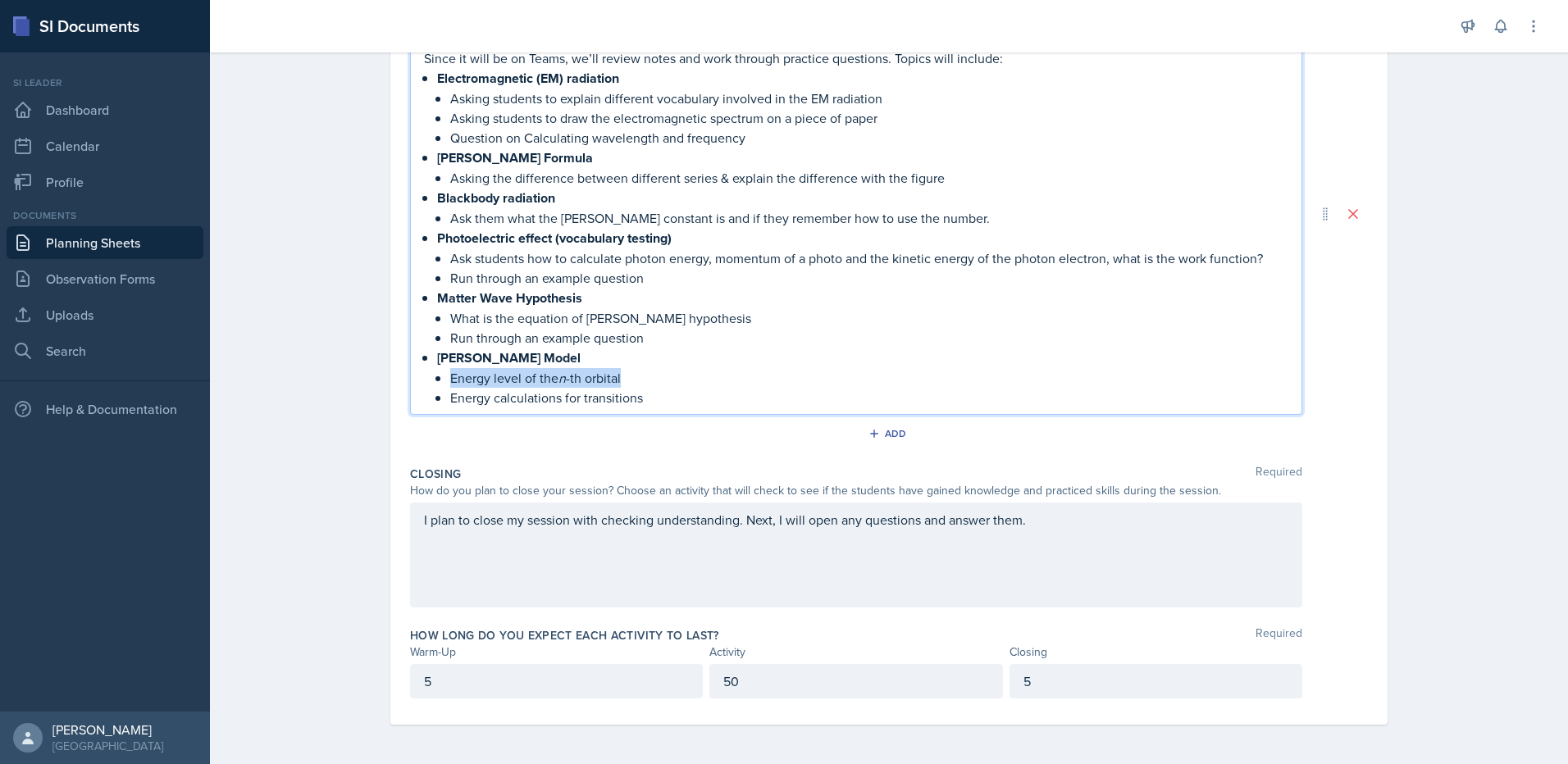
click at [440, 379] on li "[PERSON_NAME] Model Energy level of the n -th orbital Energy calculations for t…" at bounding box center [862, 378] width 851 height 60
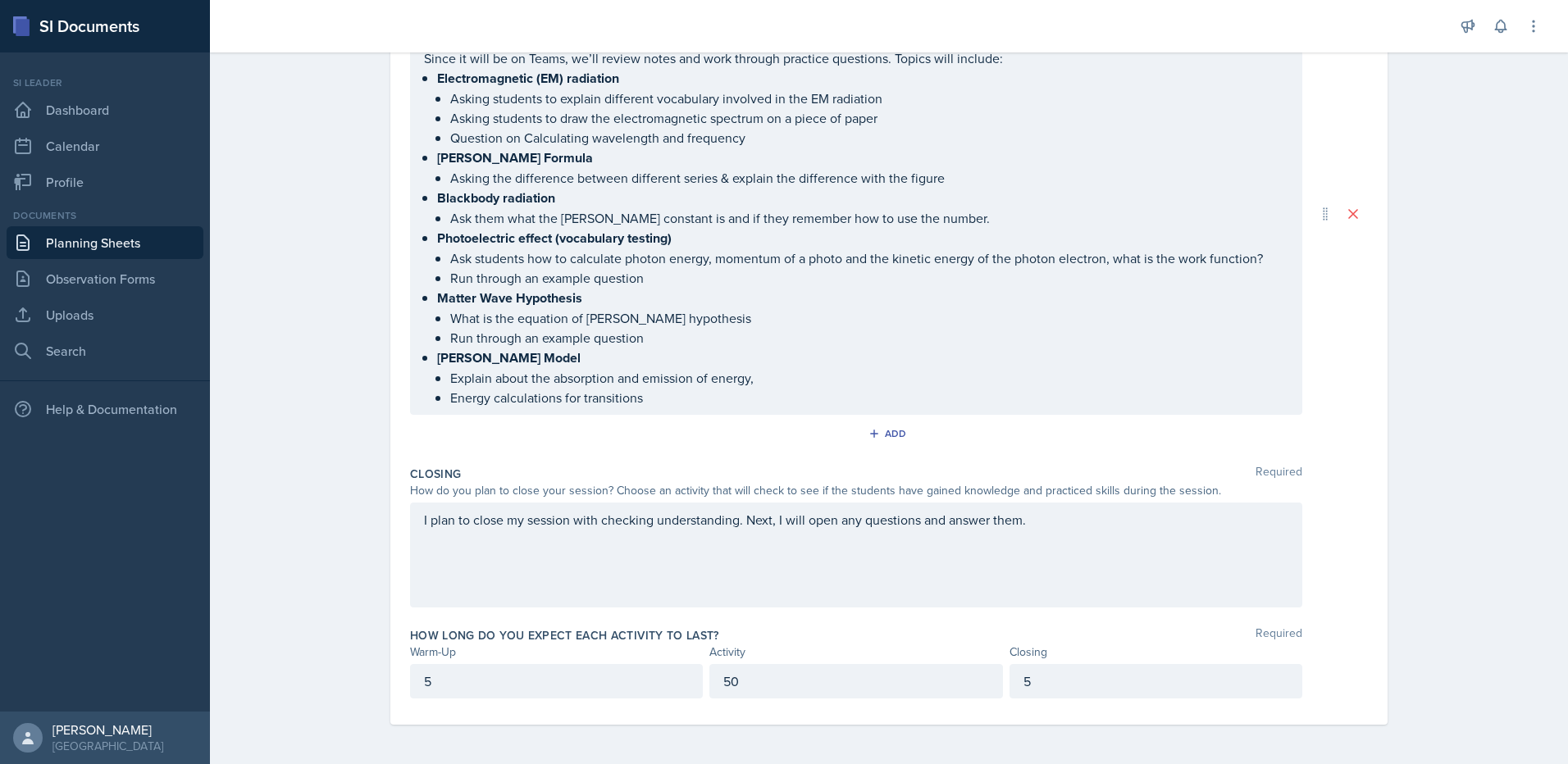
click at [781, 377] on p "Explain about the absorption and emission of energy," at bounding box center [868, 378] width 838 height 20
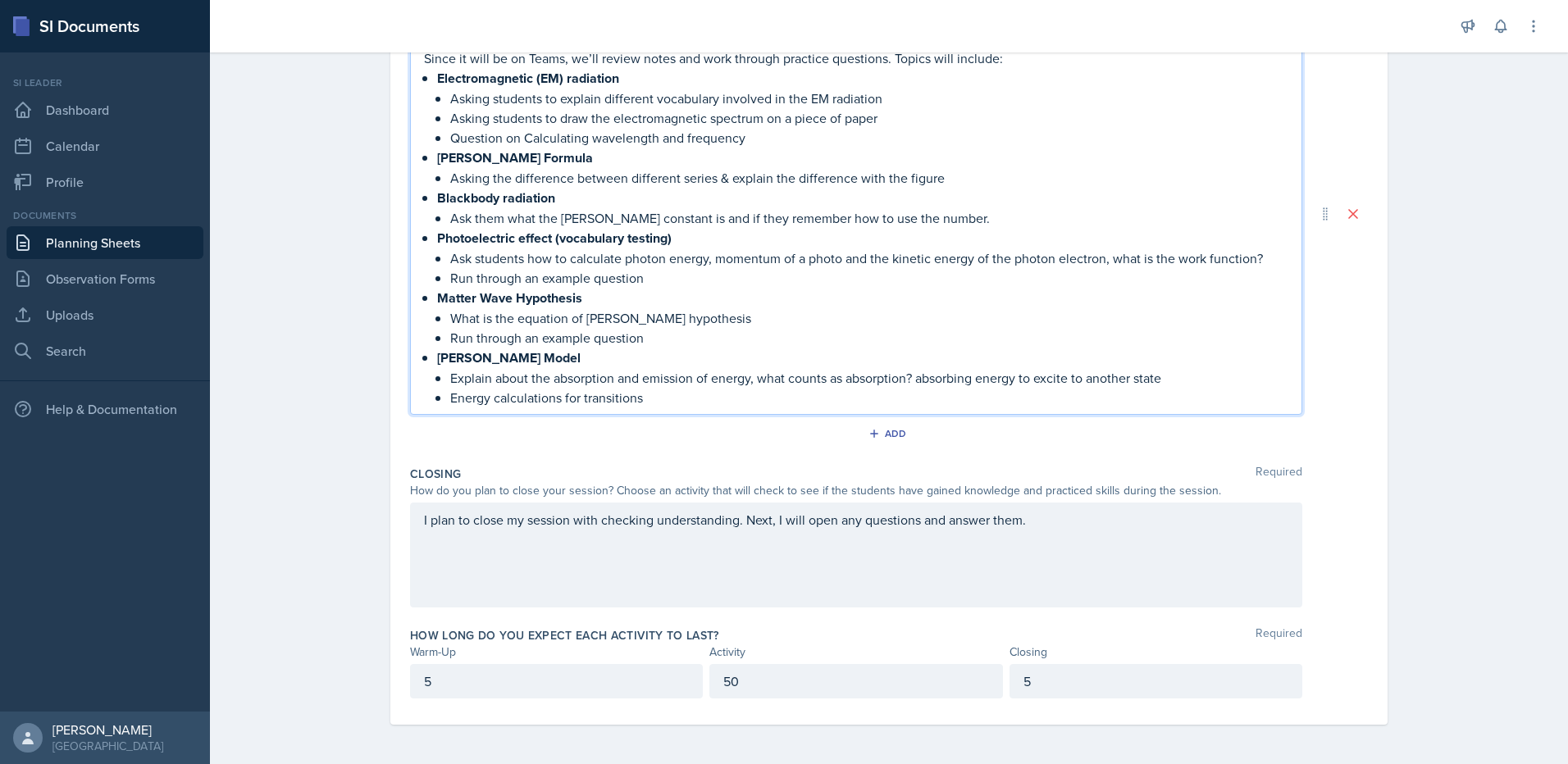
click at [776, 377] on p "Explain about the absorption and emission of energy, what counts as absorption?…" at bounding box center [868, 378] width 838 height 20
drag, startPoint x: 669, startPoint y: 399, endPoint x: 446, endPoint y: 390, distance: 223.2
click at [450, 390] on p "Energy calculations for transitions" at bounding box center [868, 398] width 838 height 20
click at [526, 392] on p "Energy calculations for transitions" at bounding box center [868, 398] width 838 height 20
drag, startPoint x: 648, startPoint y: 396, endPoint x: 445, endPoint y: 394, distance: 203.0
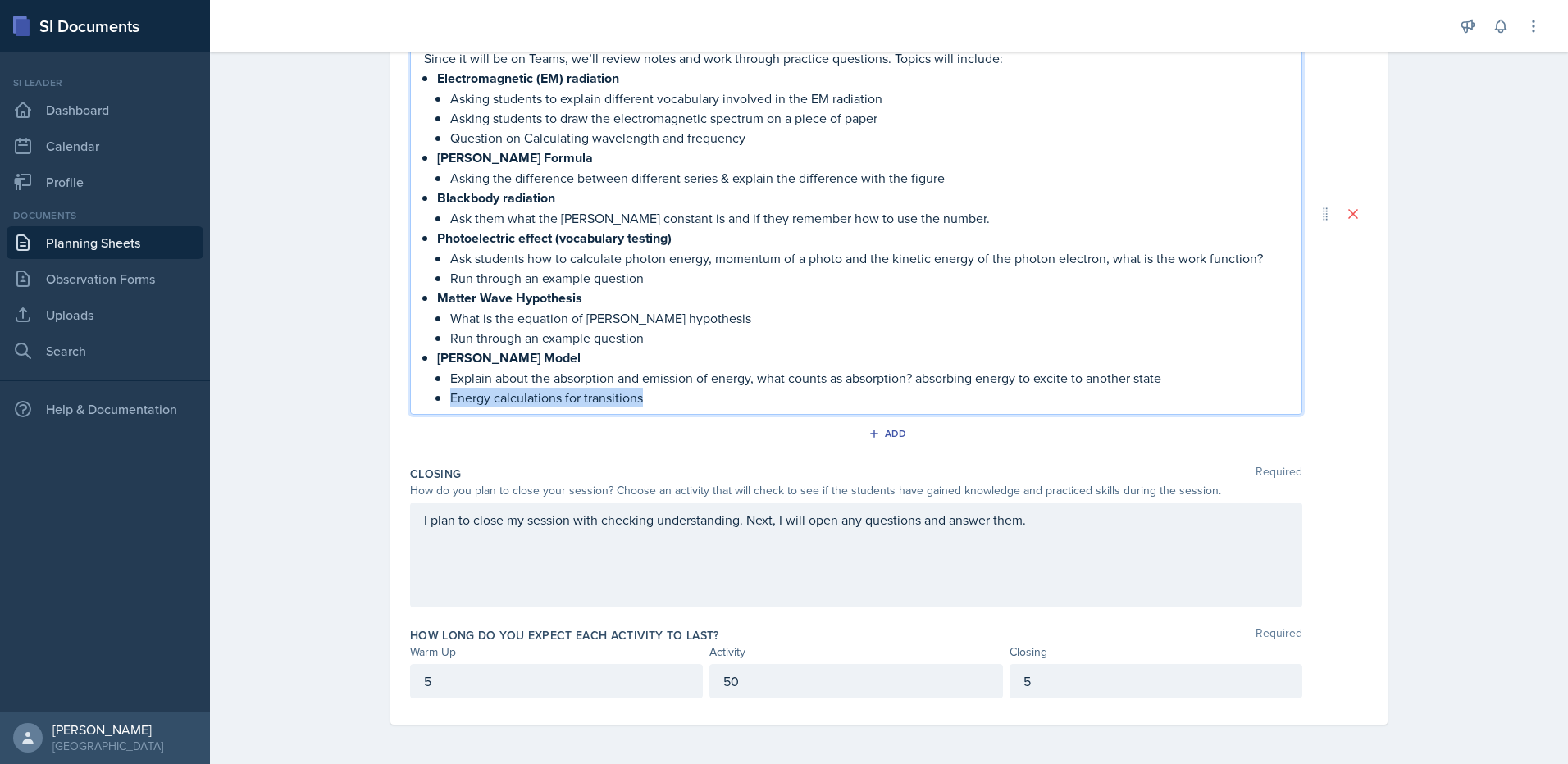
click at [450, 394] on p "Energy calculations for transitions" at bounding box center [868, 398] width 838 height 20
click at [761, 396] on p "Ask the student to re-word how the [PERSON_NAME] Model is used" at bounding box center [868, 398] width 838 height 20
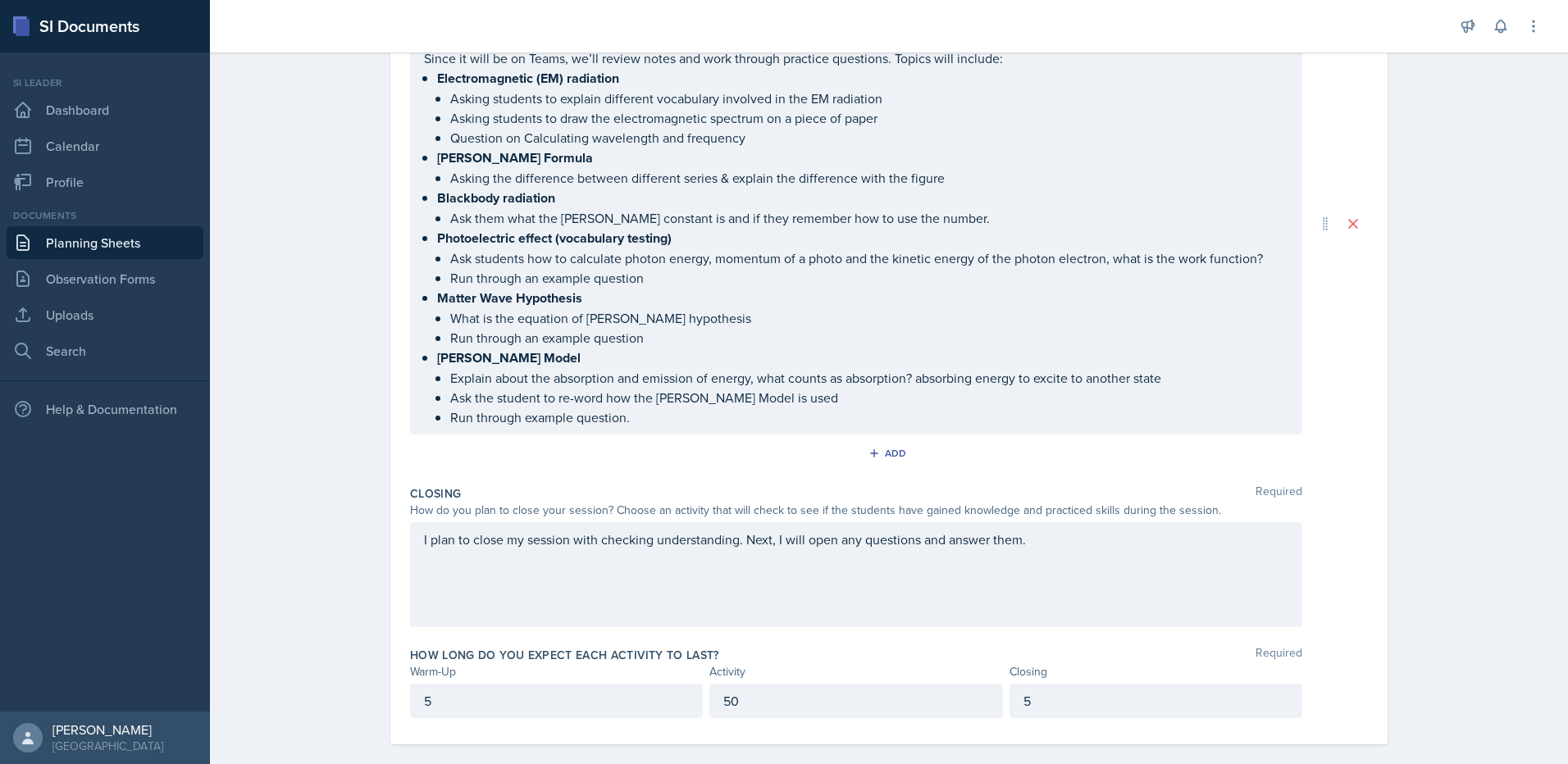
click at [518, 419] on p "Run through example question." at bounding box center [868, 417] width 838 height 20
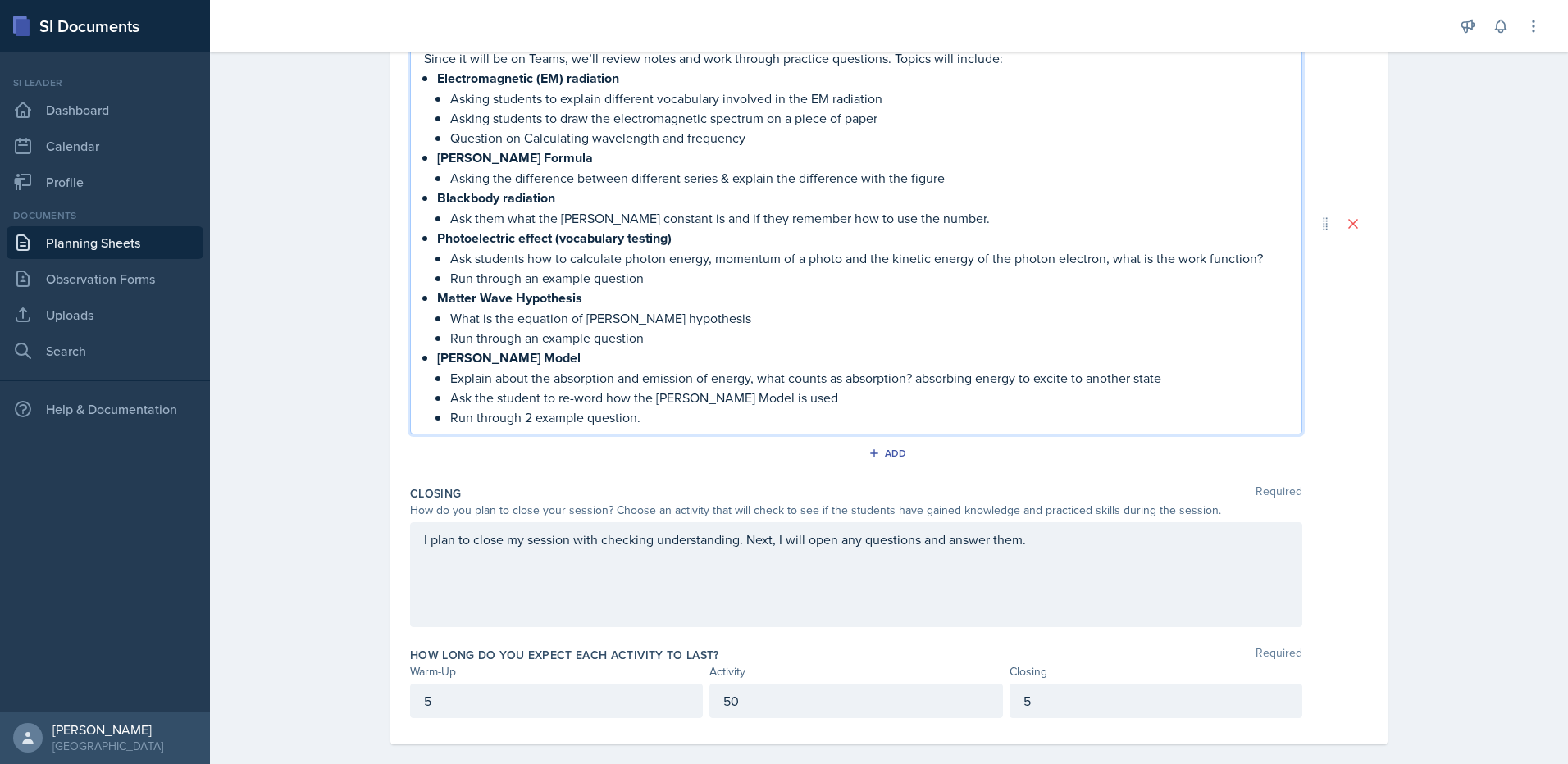
click at [632, 415] on p "Run through 2 example question." at bounding box center [868, 417] width 838 height 20
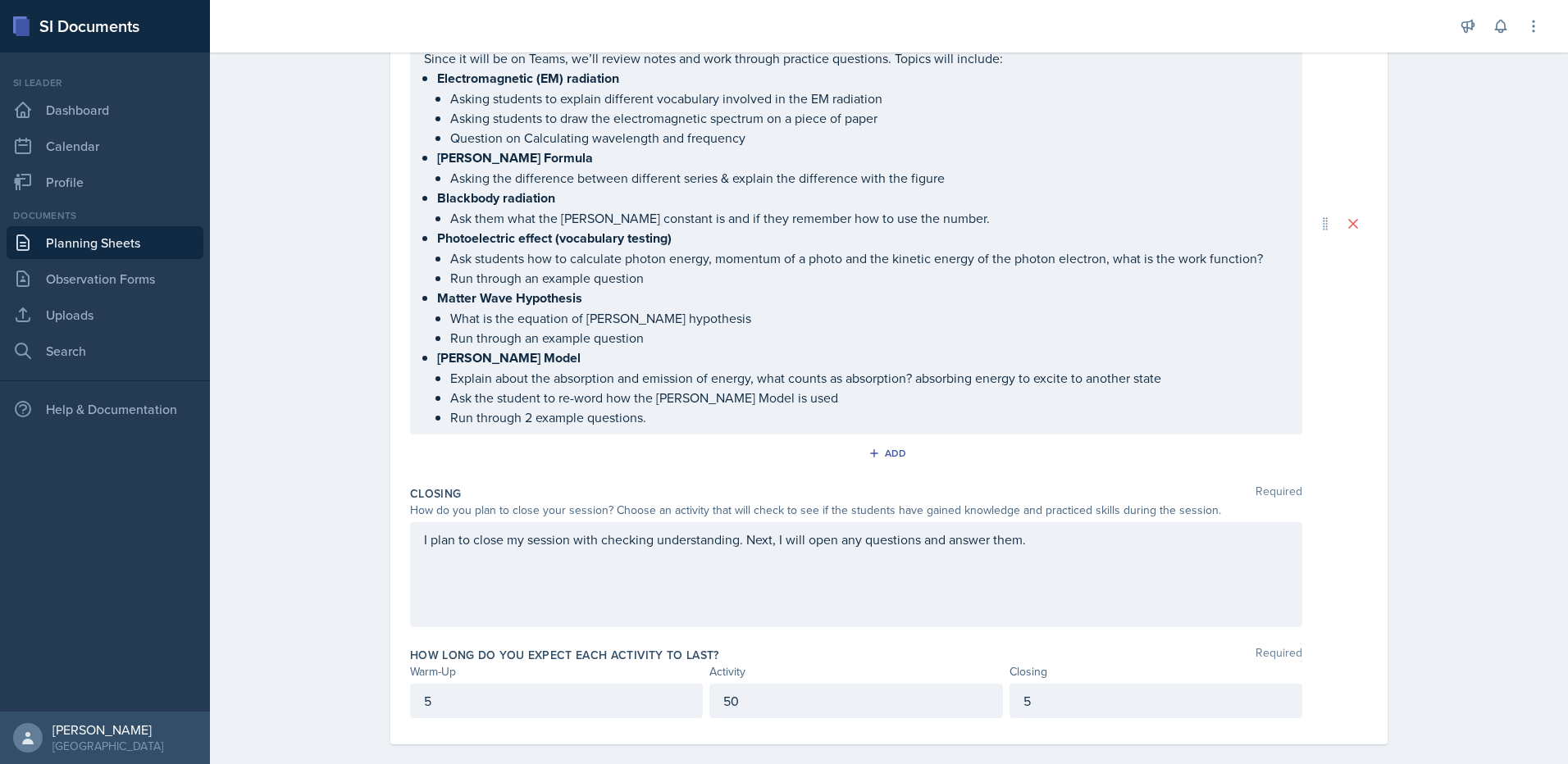
click at [739, 572] on div "I plan to close my session with checking understanding. Next, I will open any q…" at bounding box center [855, 574] width 892 height 105
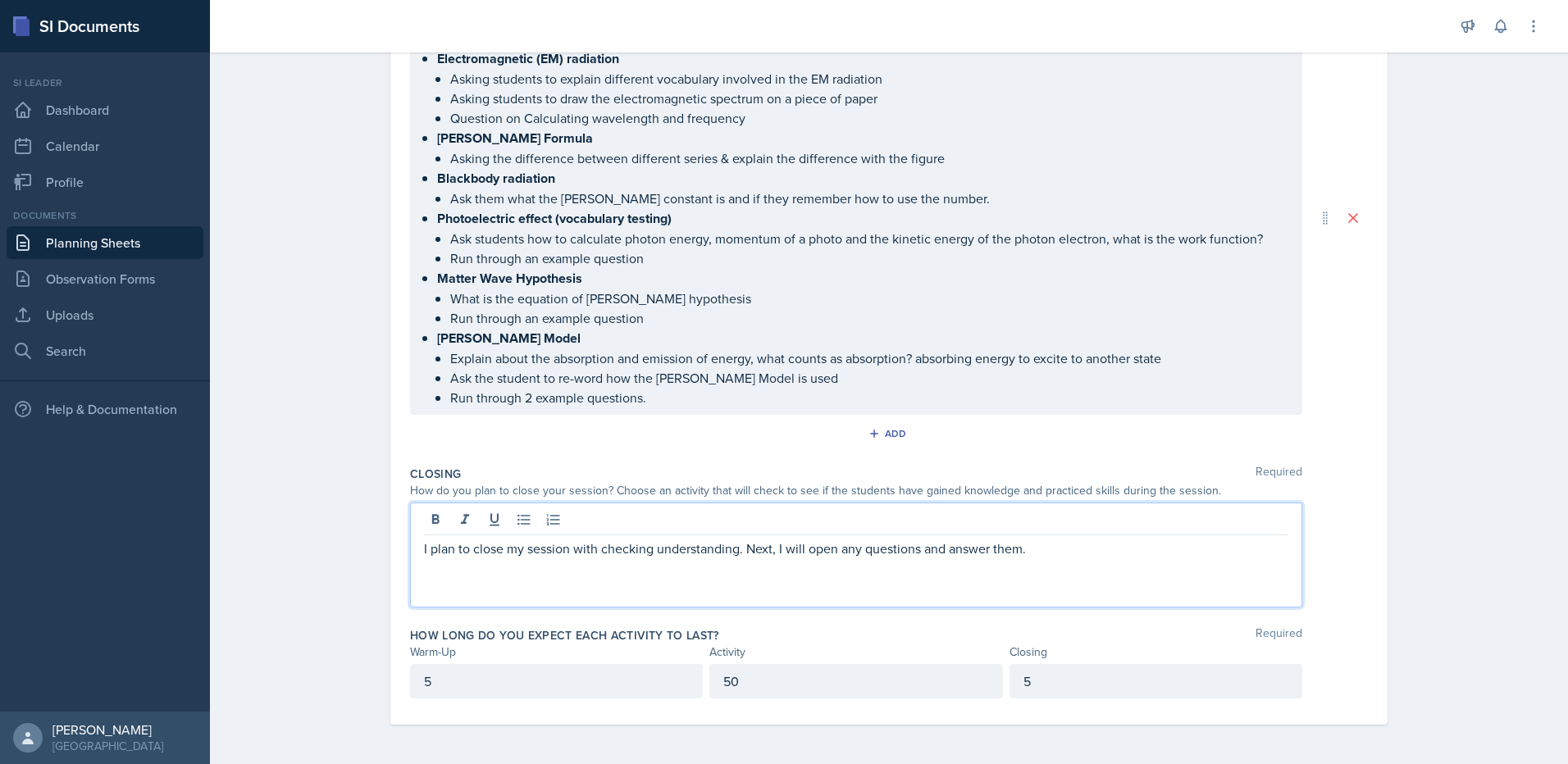
click at [1007, 576] on div "I plan to close my session with checking understanding. Next, I will open any q…" at bounding box center [855, 555] width 892 height 105
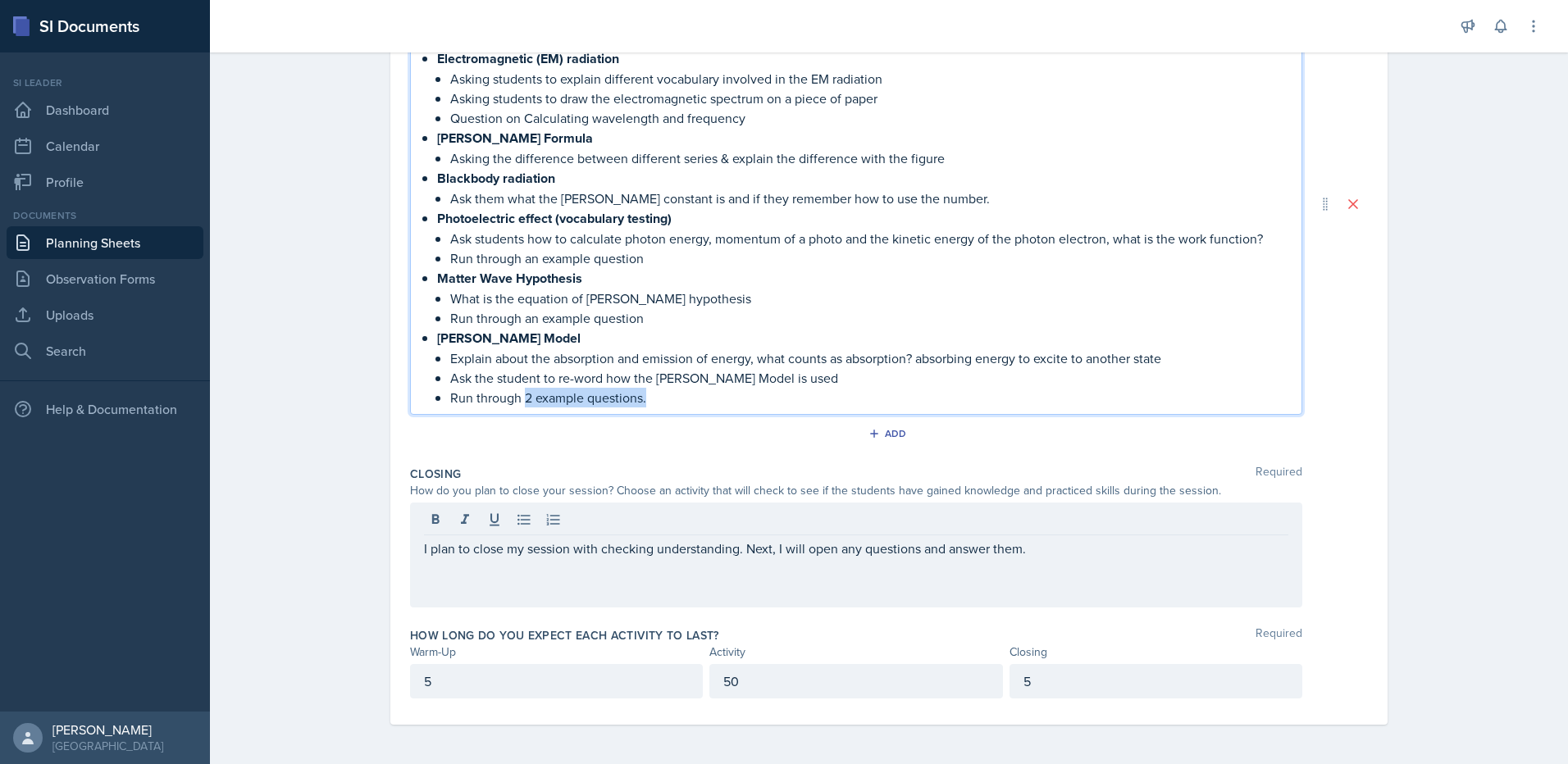
drag, startPoint x: 647, startPoint y: 404, endPoint x: 519, endPoint y: 399, distance: 128.1
click at [519, 399] on p "Run through 2 example questions." at bounding box center [868, 398] width 838 height 20
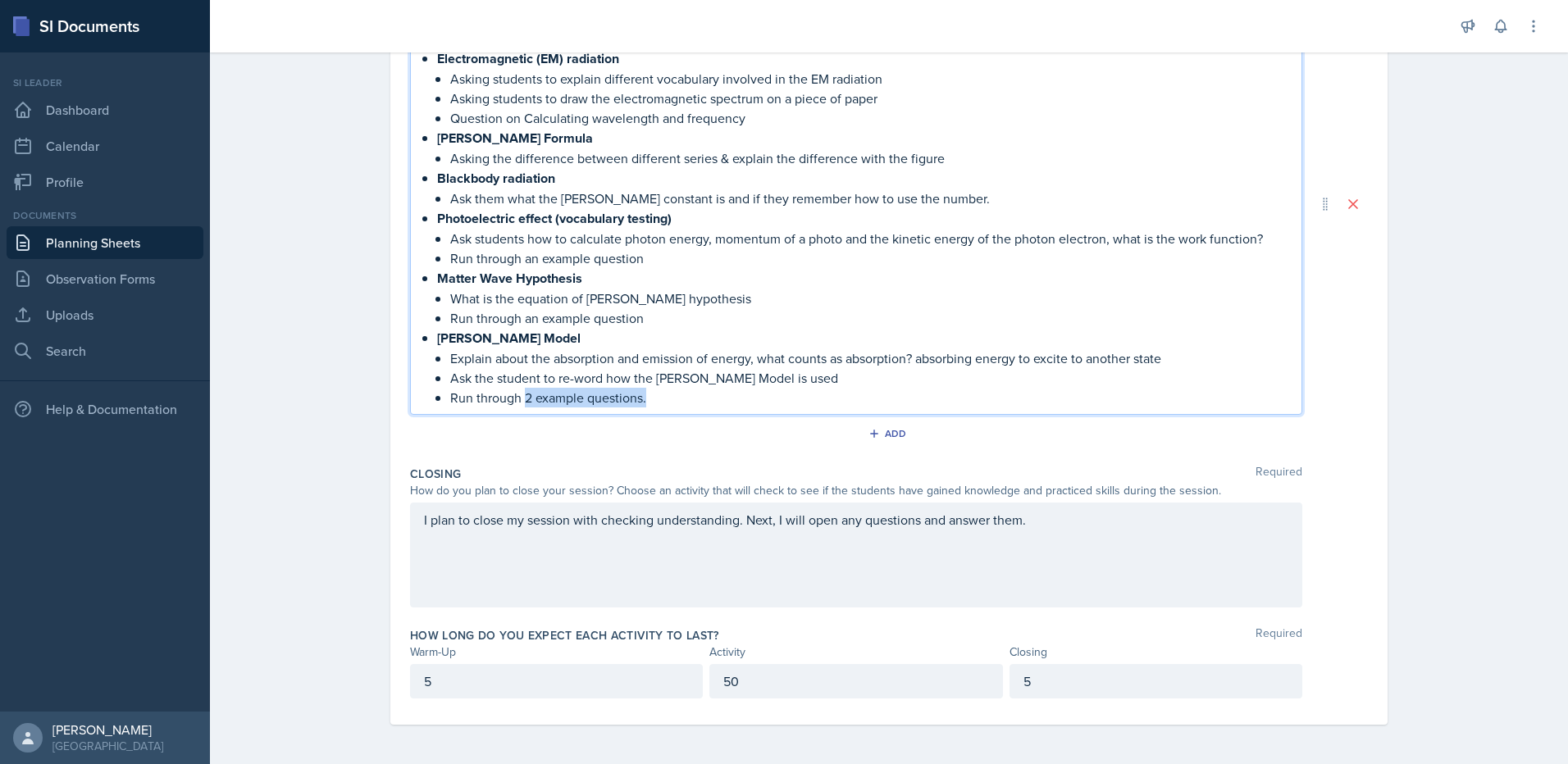
click at [520, 399] on p "Run through 2 example questions." at bounding box center [868, 398] width 838 height 20
click at [660, 392] on p "Run through 4 example questions." at bounding box center [868, 398] width 838 height 20
drag, startPoint x: 642, startPoint y: 394, endPoint x: 868, endPoint y: 405, distance: 226.3
click at [868, 405] on p "Run through 4 example questions (Check for understanding)" at bounding box center [868, 398] width 838 height 20
click at [670, 405] on p "Run through 4 example questions (Check for understanding)" at bounding box center [868, 398] width 838 height 20
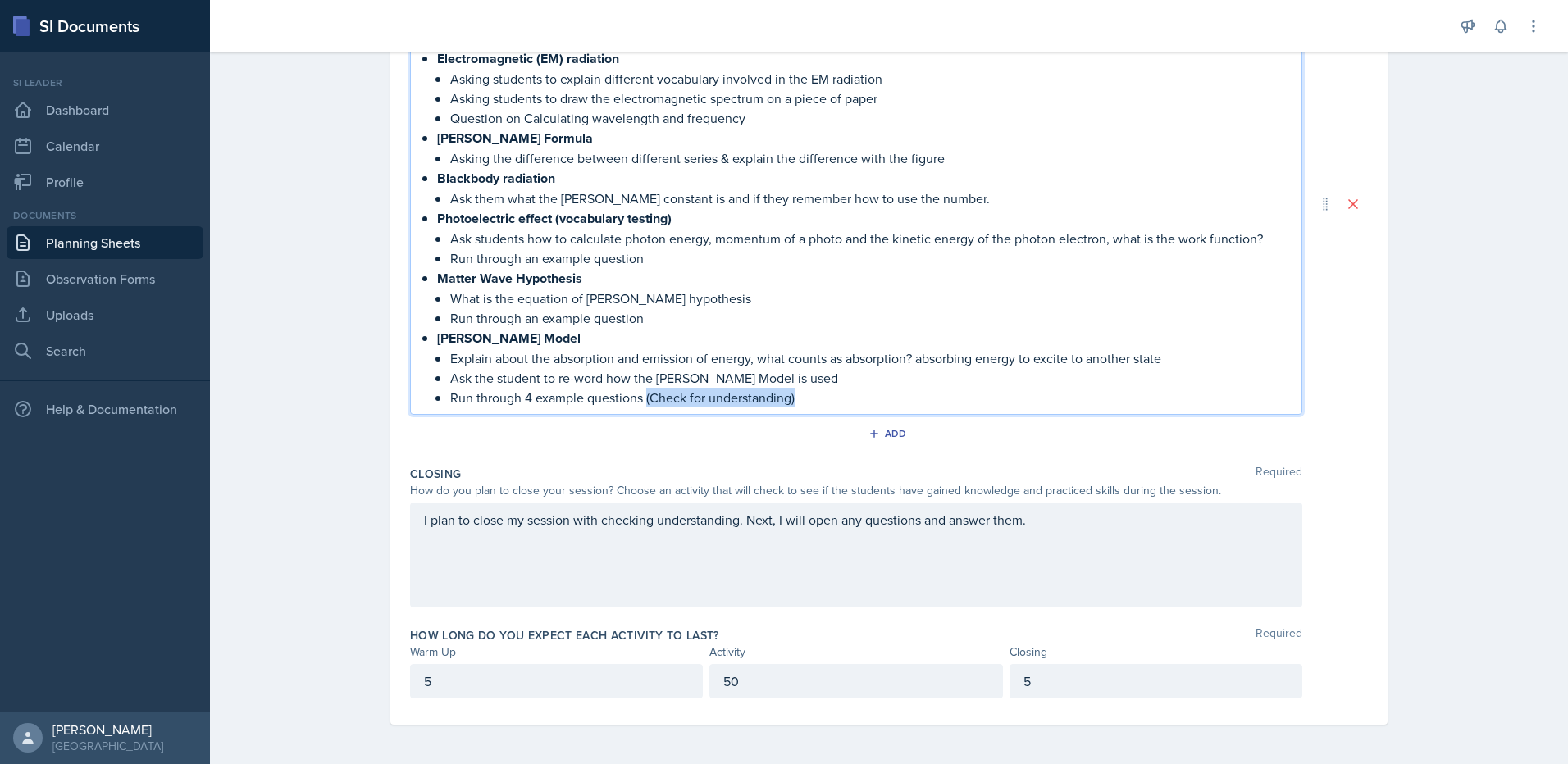
drag, startPoint x: 639, startPoint y: 393, endPoint x: 936, endPoint y: 396, distance: 297.0
click at [936, 396] on p "Run through 4 example questions (Check for understanding)" at bounding box center [868, 398] width 838 height 20
copy p "(Check for understanding)"
click at [675, 316] on p "Run through an example question" at bounding box center [868, 318] width 838 height 20
click at [670, 257] on p "Run through an example question" at bounding box center [868, 258] width 838 height 20
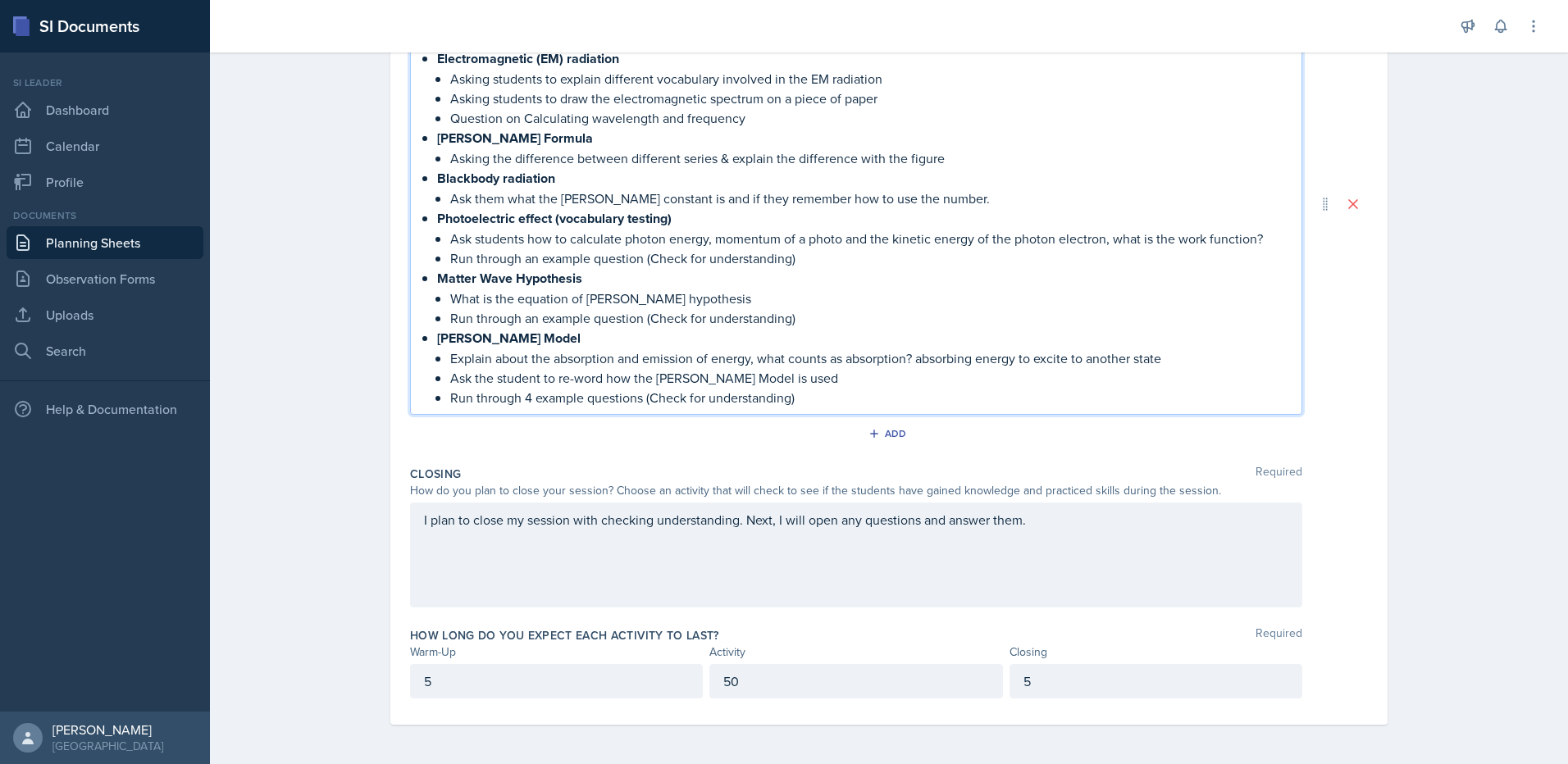
scroll to position [282, 0]
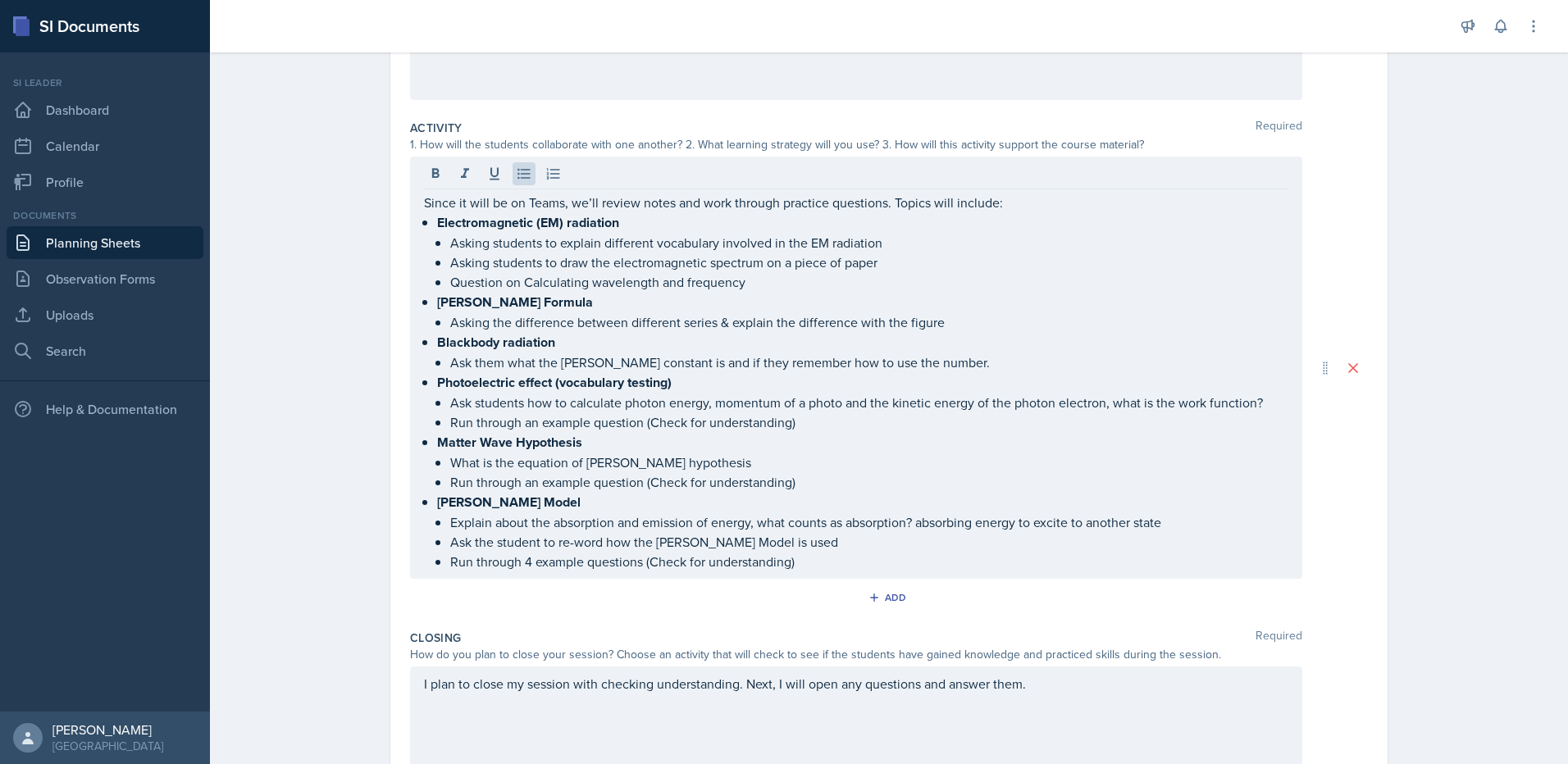
click at [1388, 543] on div "Date [DATE] [DATE] 31 1 2 3 4 5 6 7 8 9 10 11 12 13 14 15 16 17 18 19 20 21 22 …" at bounding box center [888, 387] width 1049 height 1082
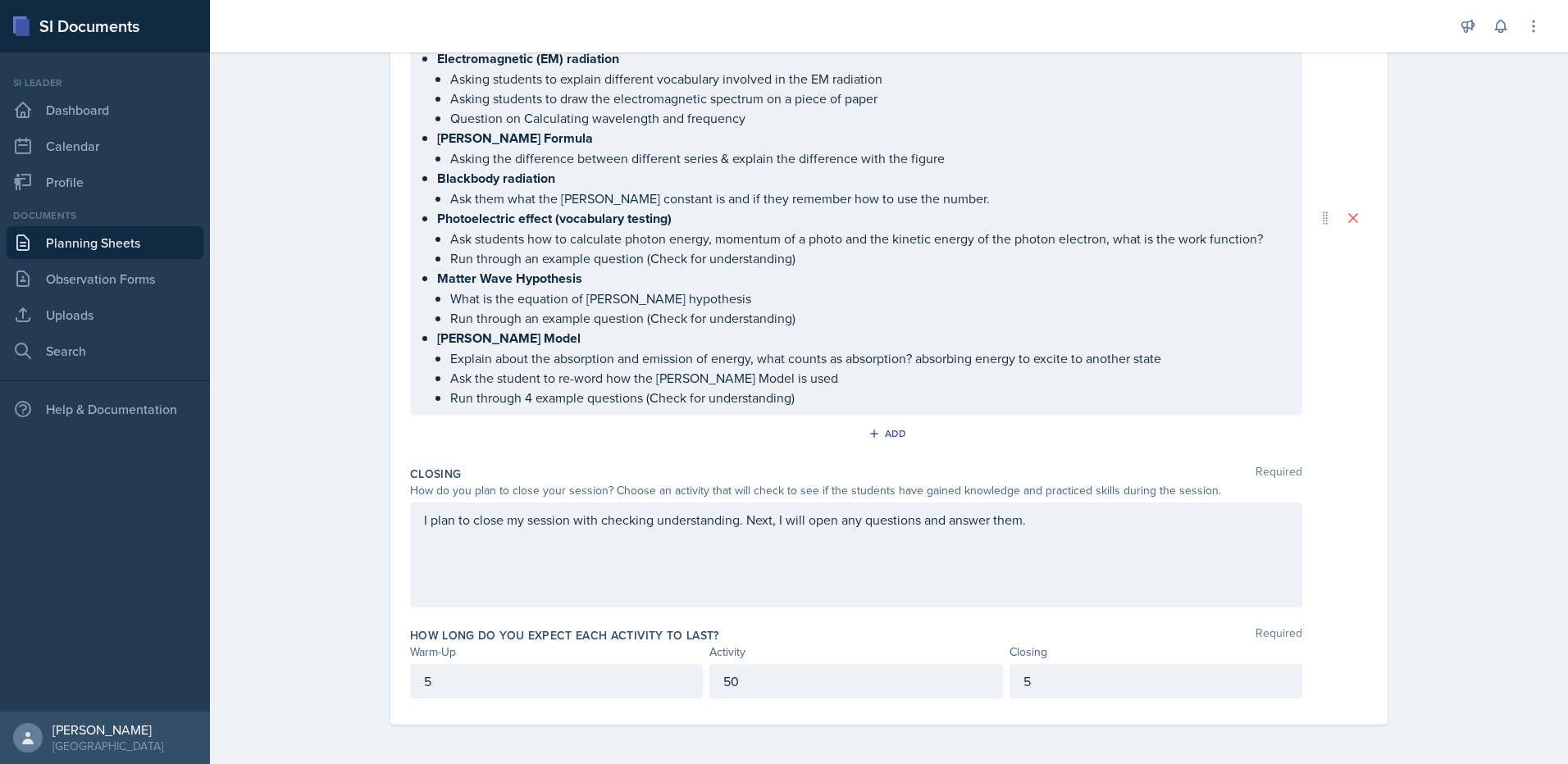
scroll to position [0, 0]
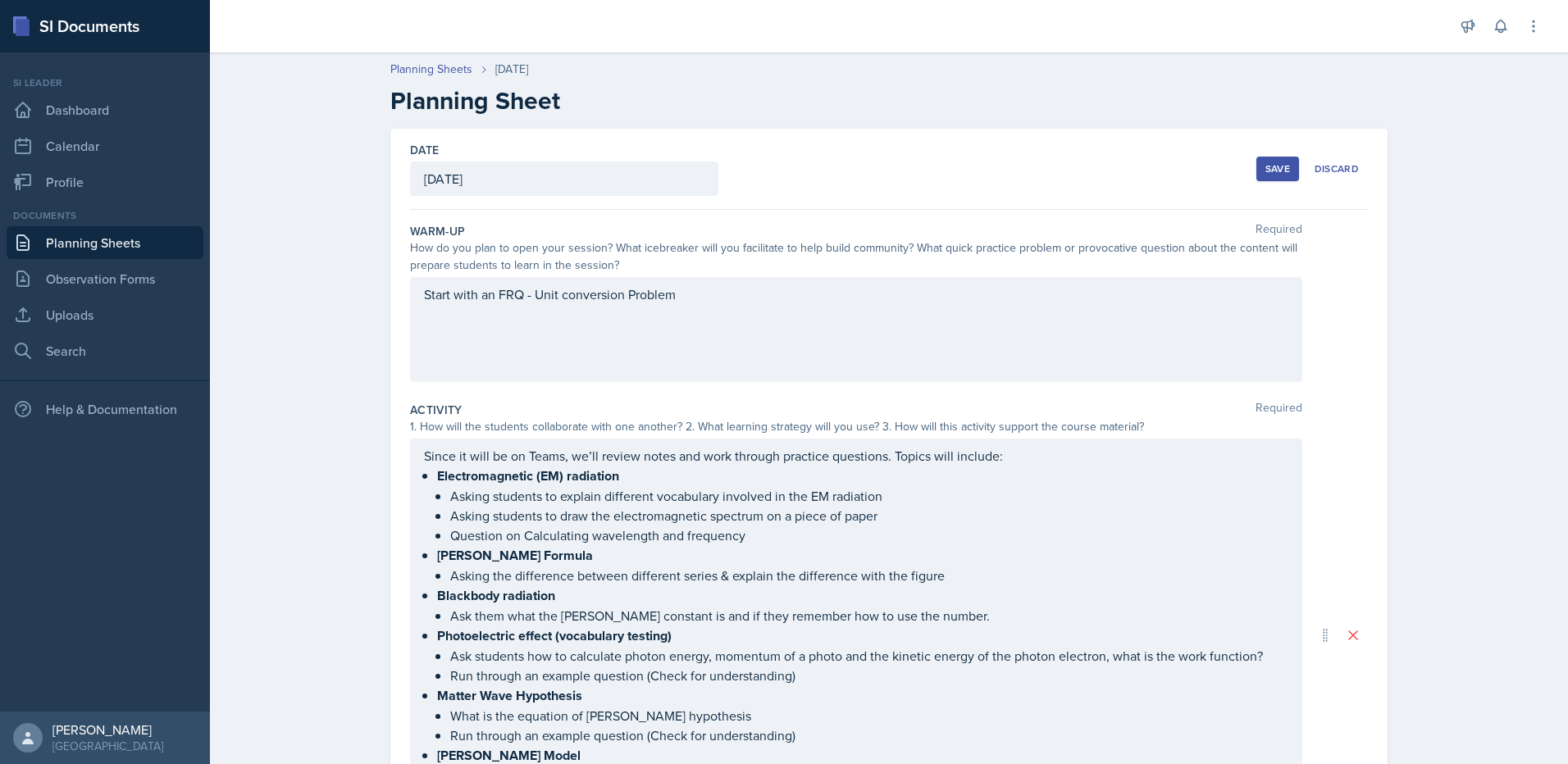
click at [1279, 167] on div "Save" at bounding box center [1277, 169] width 24 height 13
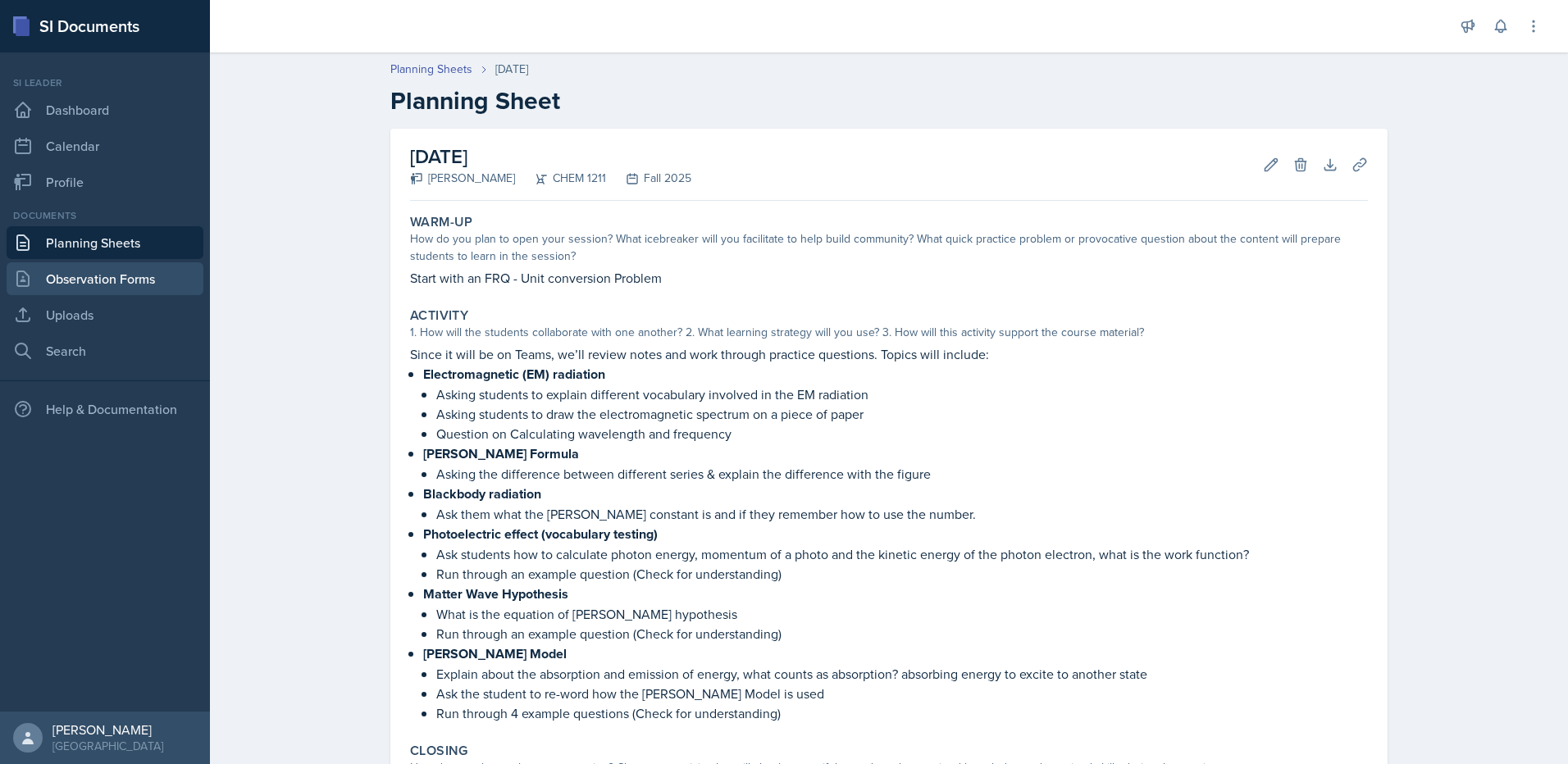
click at [114, 271] on link "Observation Forms" at bounding box center [105, 279] width 197 height 33
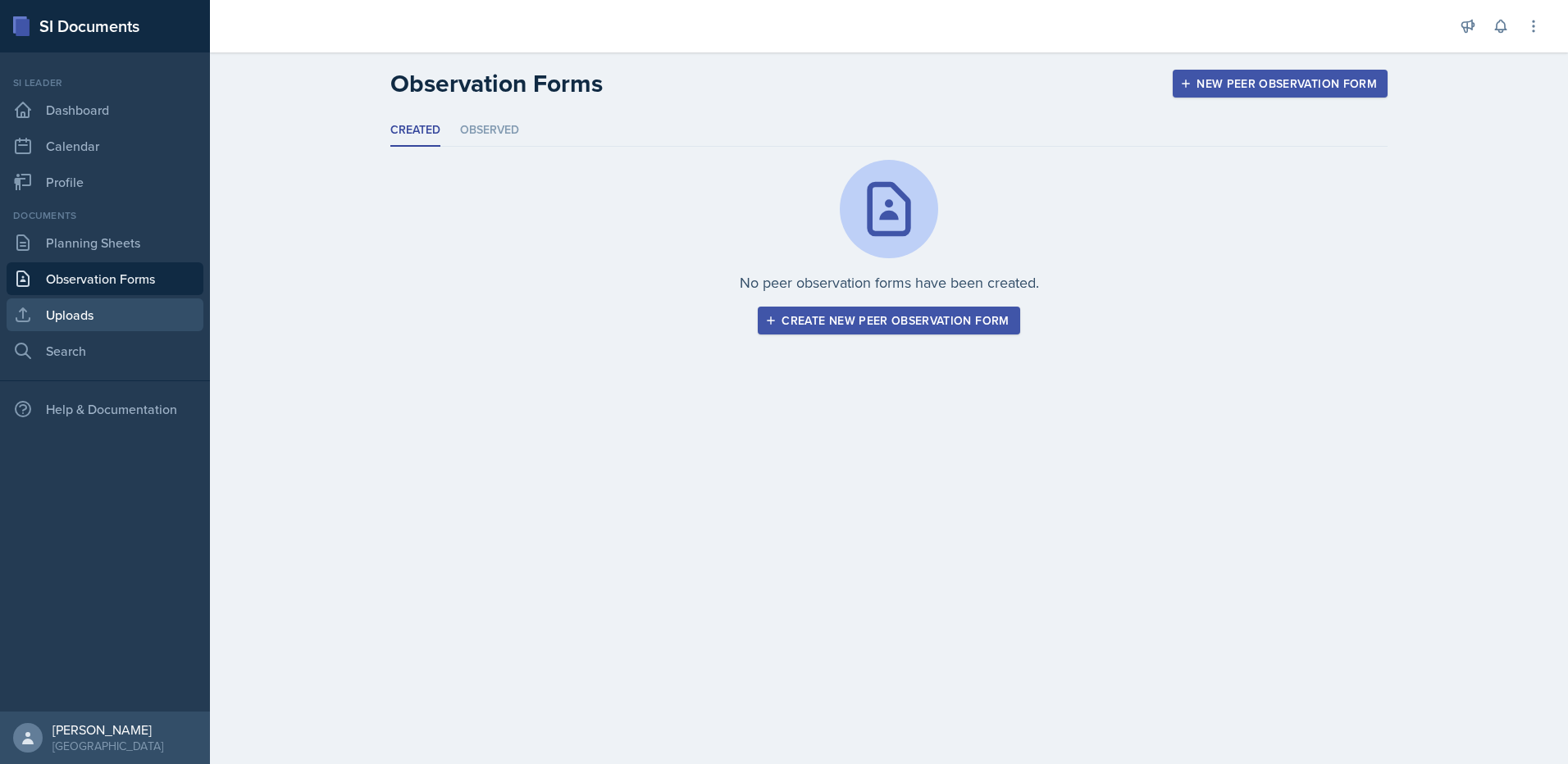
click at [99, 323] on link "Uploads" at bounding box center [105, 315] width 197 height 33
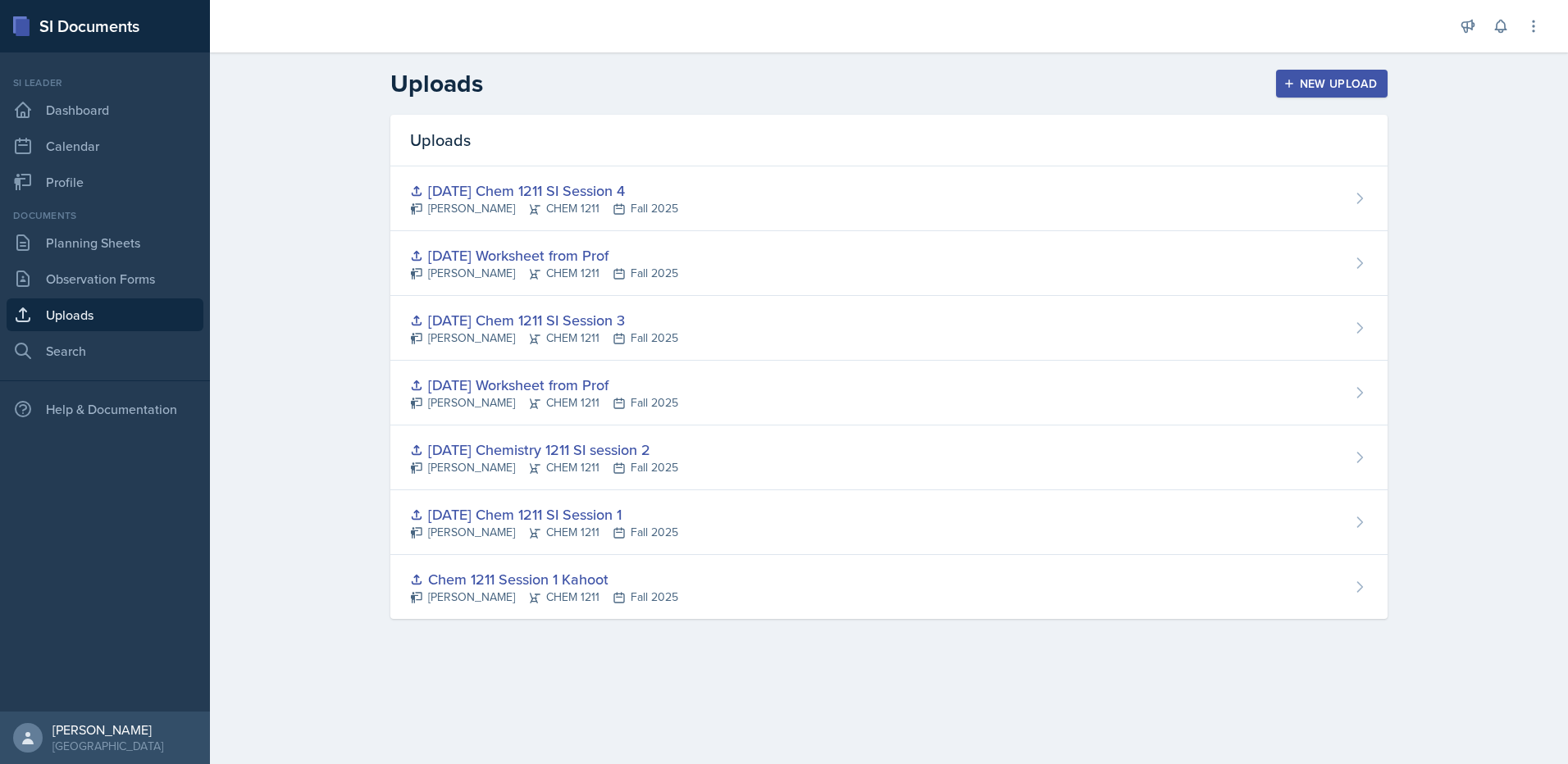
click at [1315, 90] on div "New Upload" at bounding box center [1331, 84] width 91 height 13
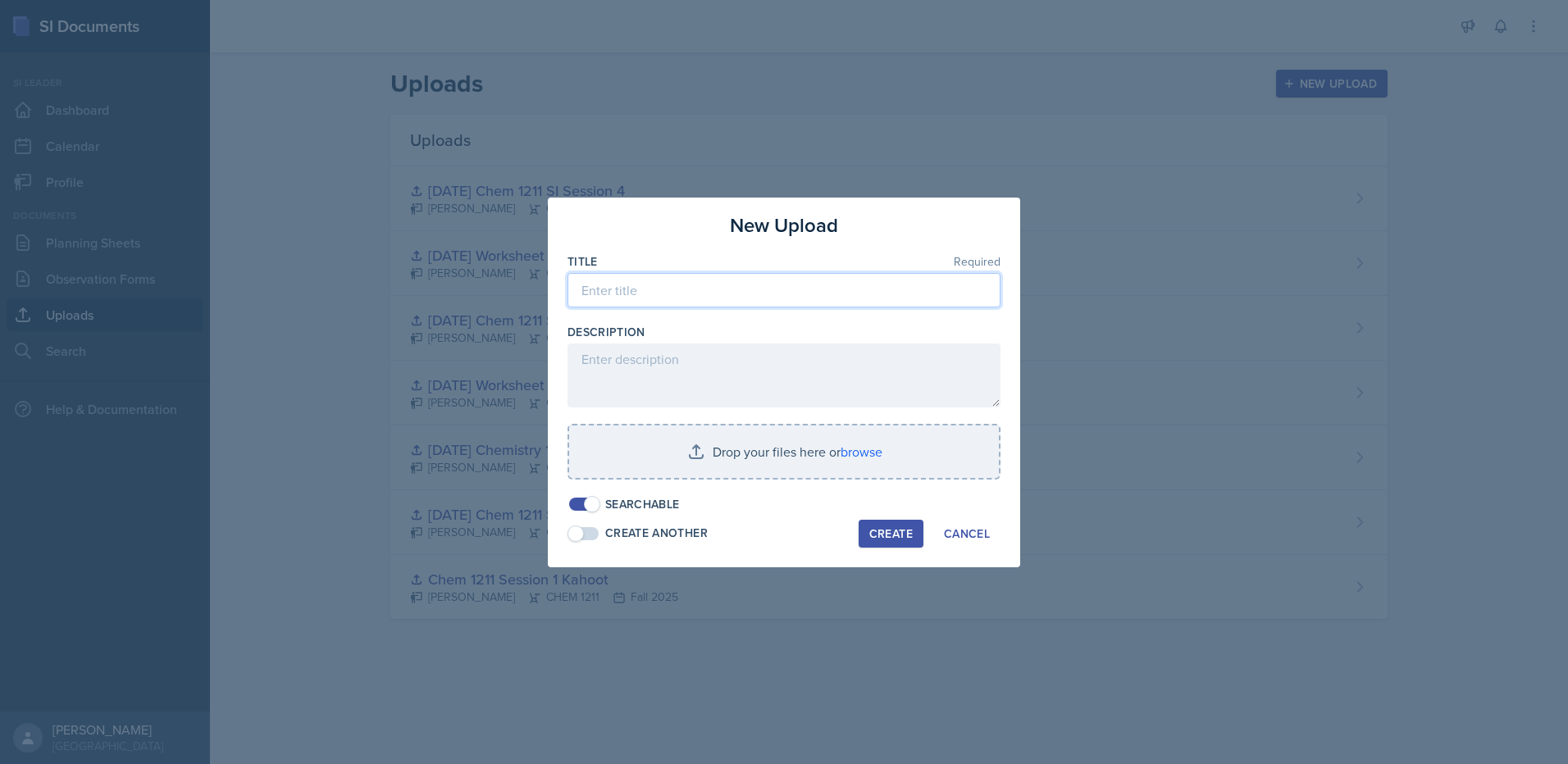
click at [792, 292] on input at bounding box center [784, 291] width 433 height 35
click at [751, 293] on input at bounding box center [784, 291] width 433 height 35
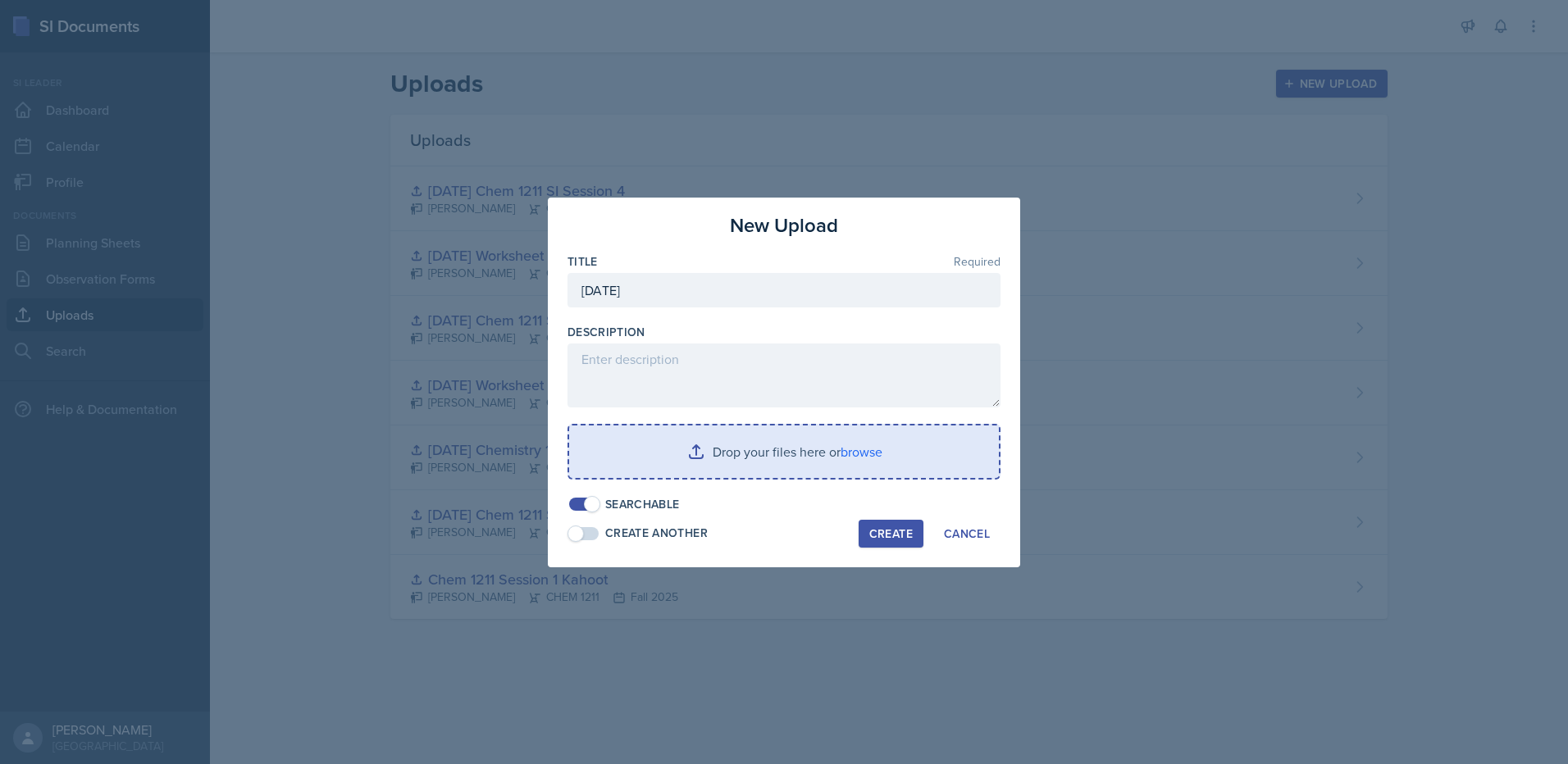
click at [712, 446] on input "file" at bounding box center [784, 452] width 430 height 52
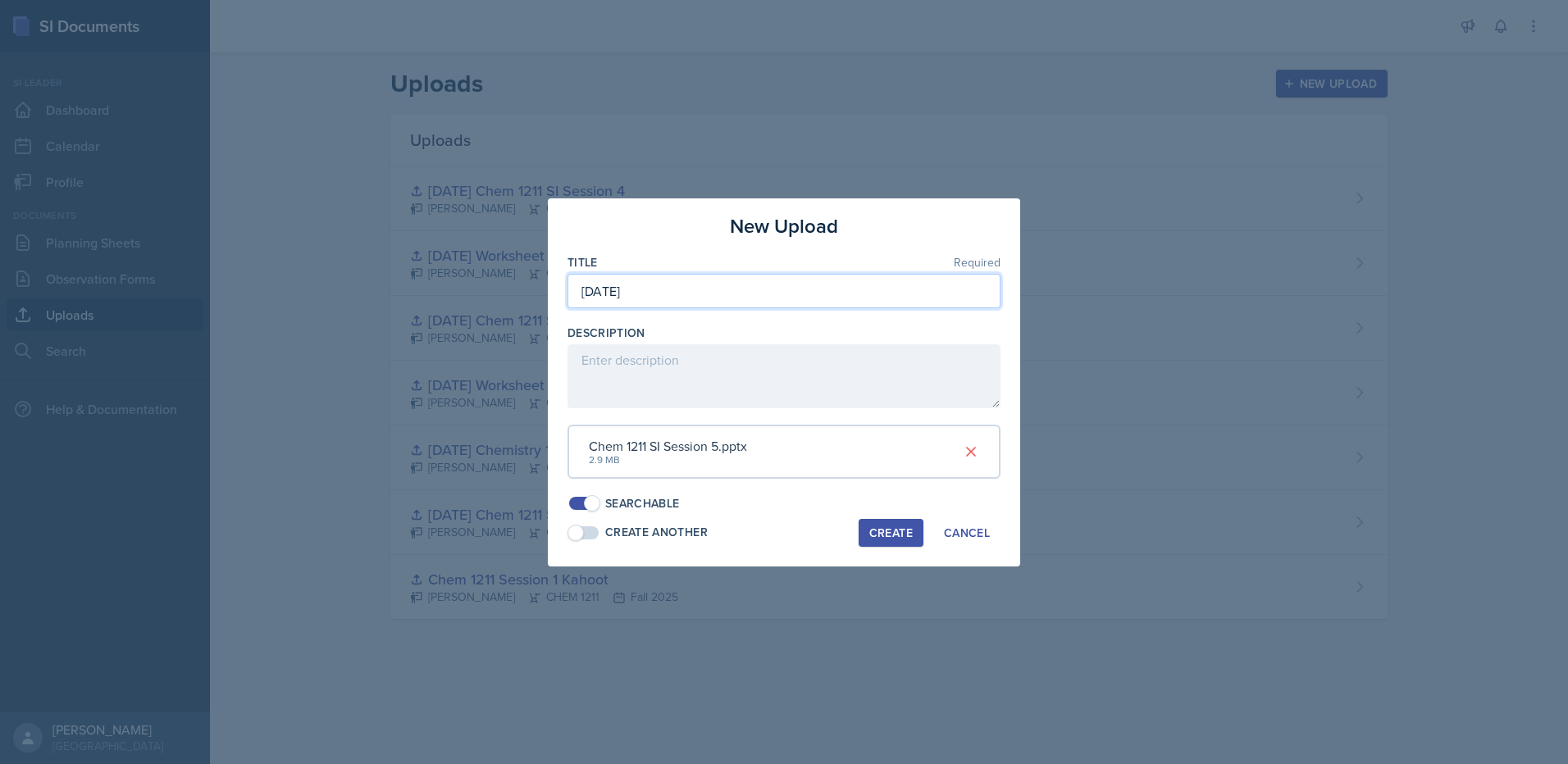
click at [774, 287] on input "[DATE]" at bounding box center [784, 292] width 433 height 35
type input "[DATE] Chem 1211 Session 5"
click at [887, 537] on div "Create" at bounding box center [891, 533] width 44 height 13
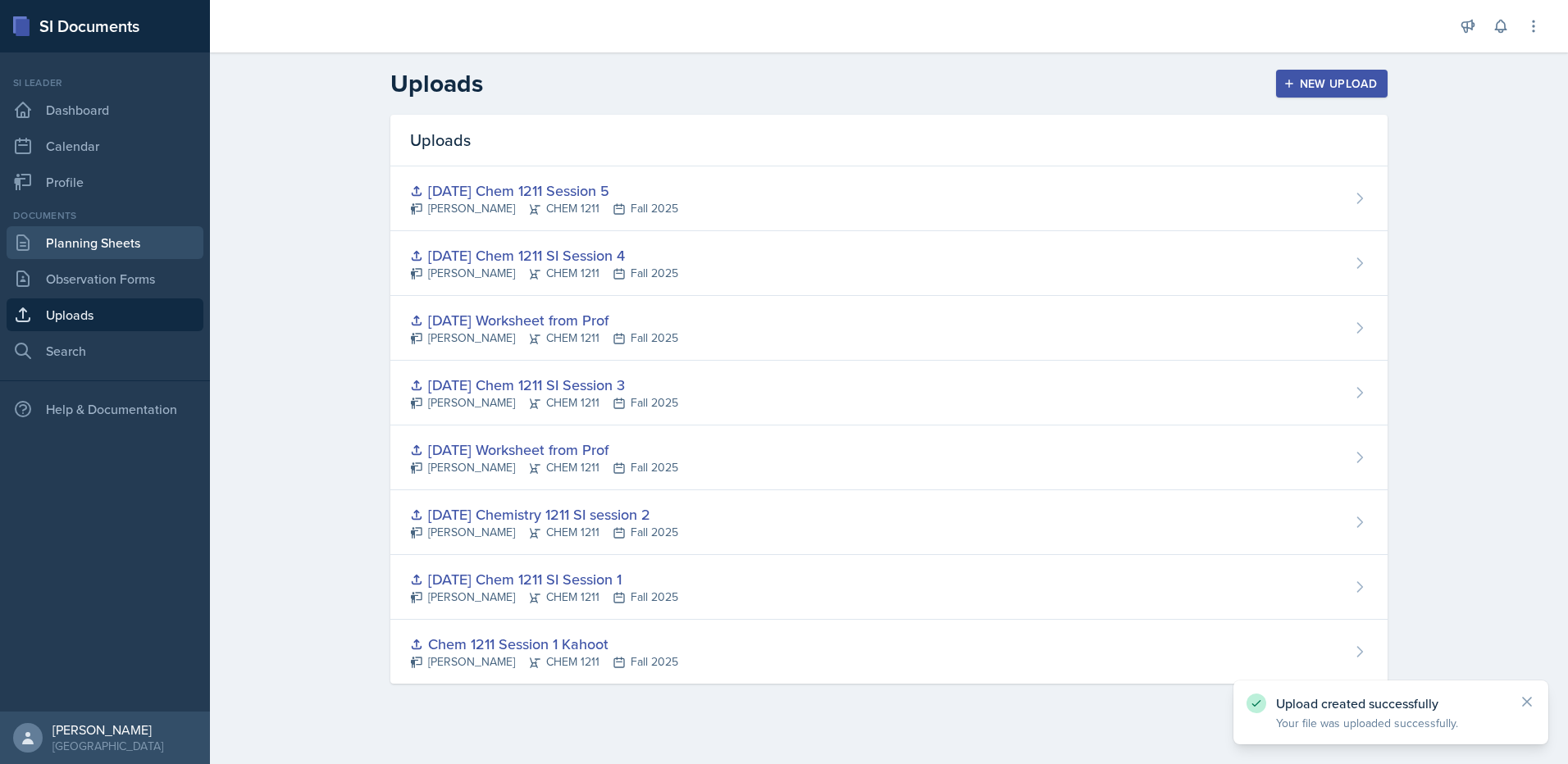
click at [116, 251] on link "Planning Sheets" at bounding box center [105, 243] width 197 height 33
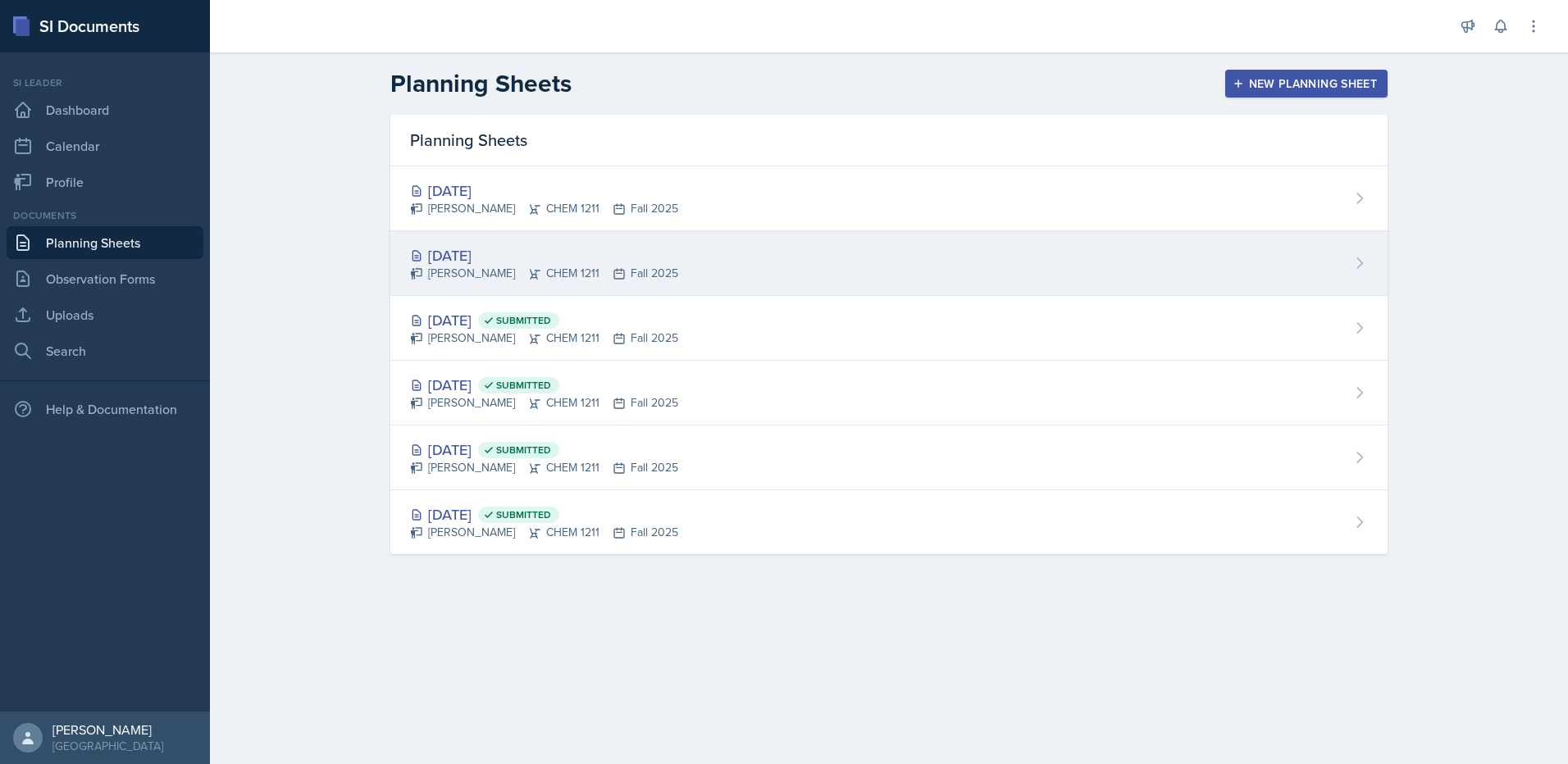
click at [515, 254] on div "[DATE]" at bounding box center [544, 255] width 268 height 22
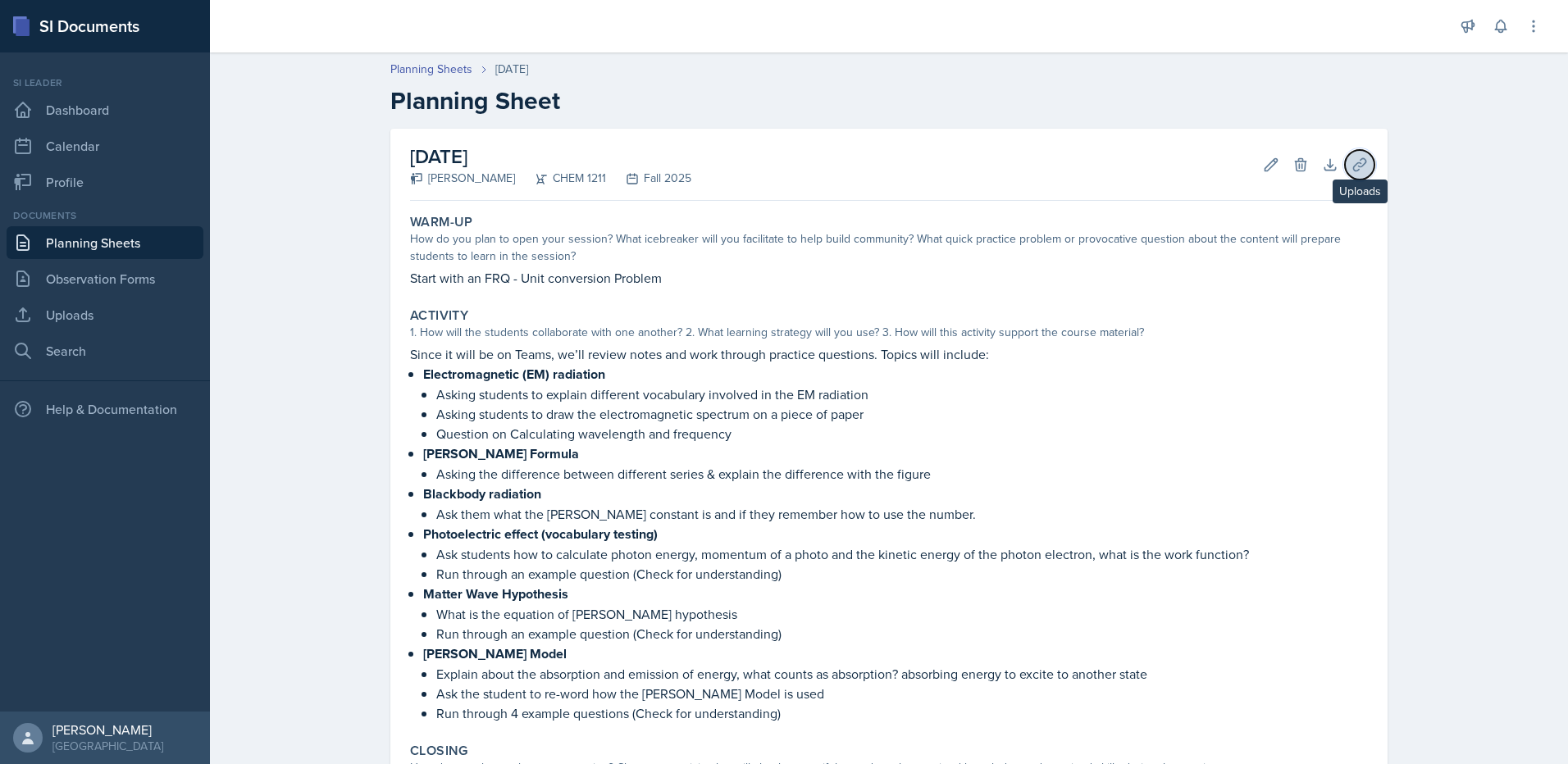
click at [1351, 154] on button "Uploads" at bounding box center [1359, 164] width 30 height 30
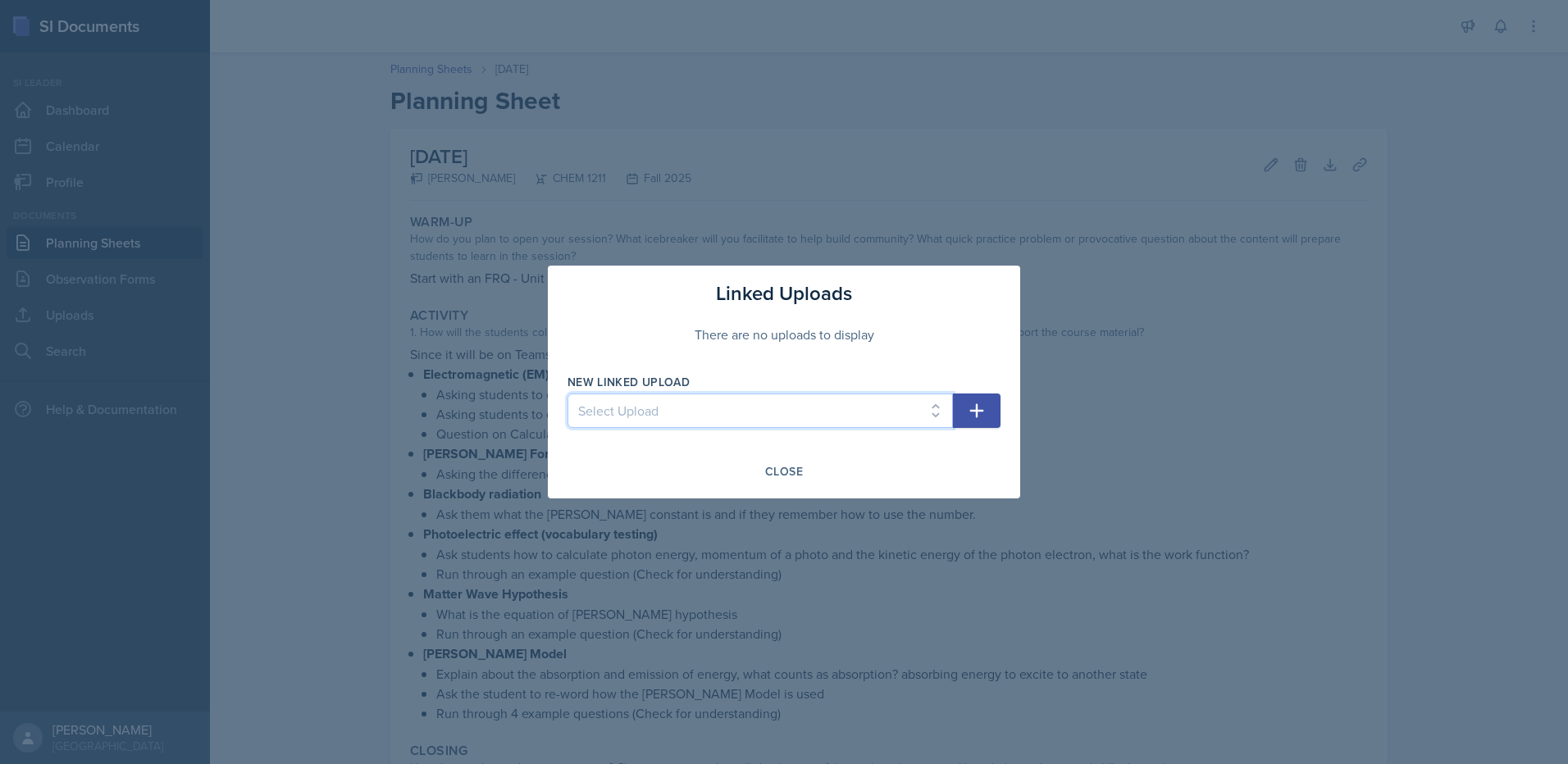
click at [722, 421] on select "Select Upload Chem 1211 Session 1 Kahoot [DATE] Chem 1211 SI Session 1 [DATE] C…" at bounding box center [760, 411] width 385 height 35
select select "eeec1898-b039-4ef6-9bf3-58d6c1dc5883"
click at [567, 393] on select "Select Upload Chem 1211 Session 1 Kahoot [DATE] Chem 1211 SI Session 1 [DATE] C…" at bounding box center [760, 411] width 385 height 35
click at [977, 407] on icon "button" at bounding box center [977, 412] width 14 height 14
select select
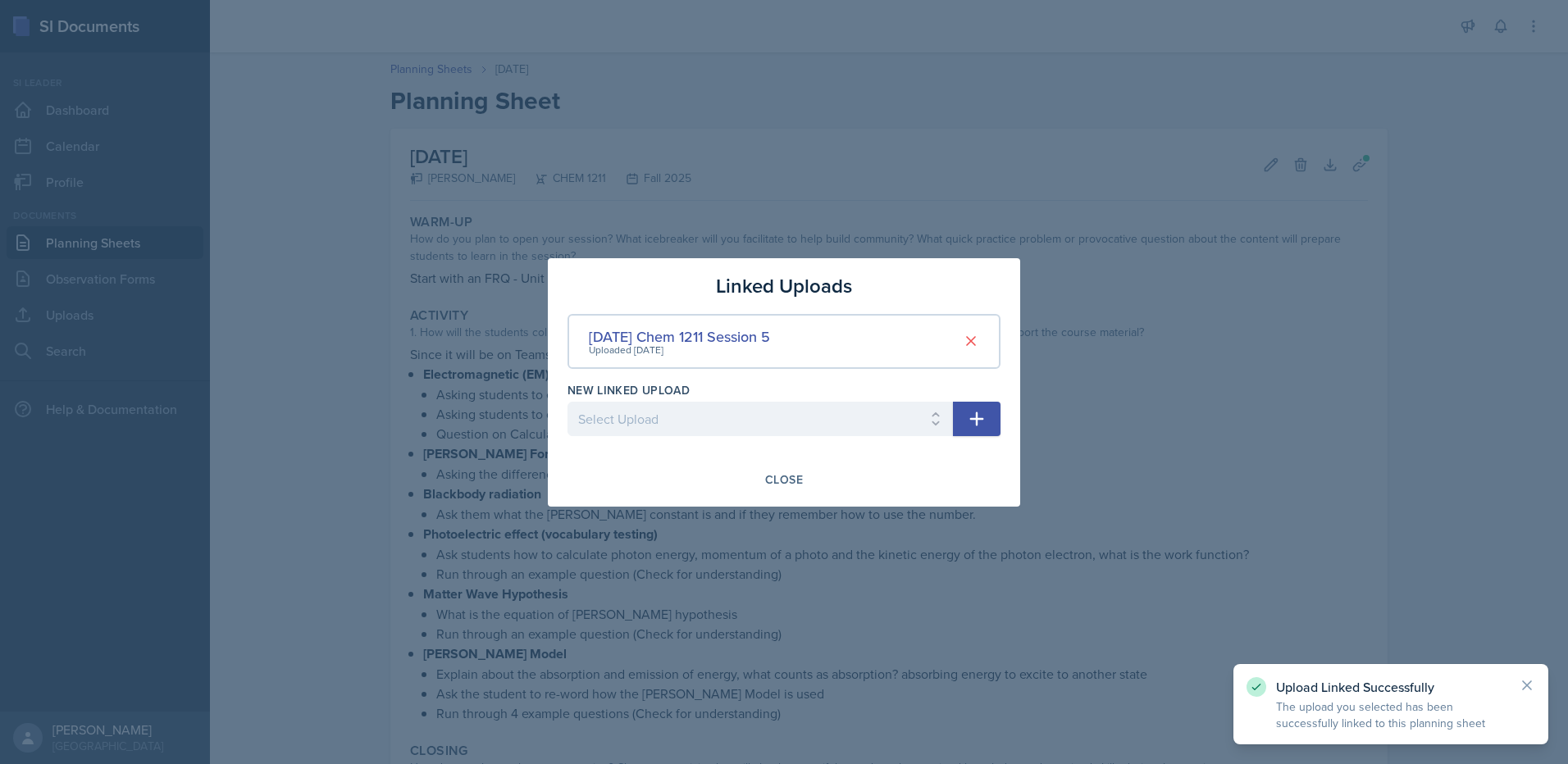
click at [848, 549] on div at bounding box center [784, 382] width 1568 height 764
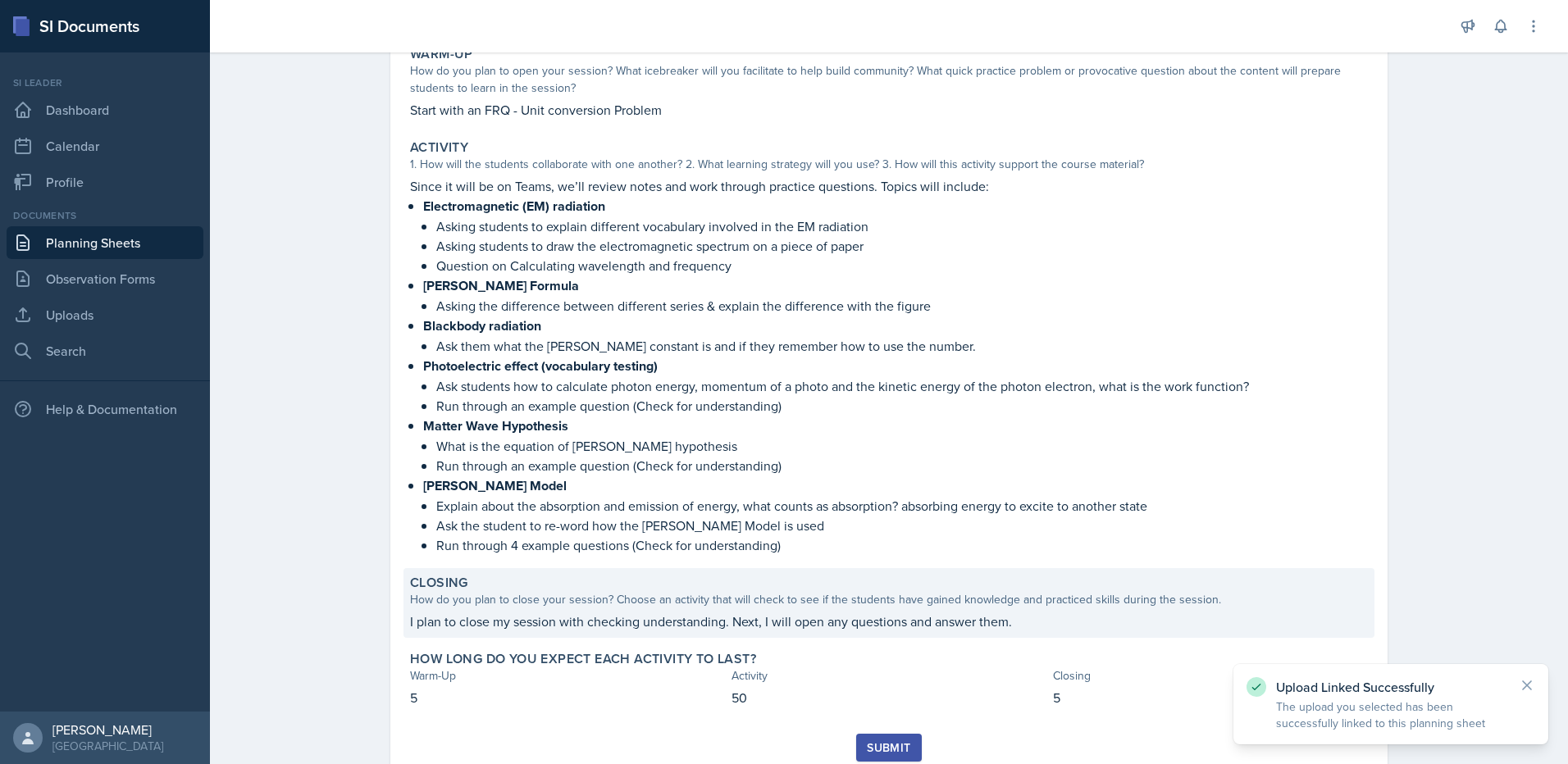
scroll to position [225, 0]
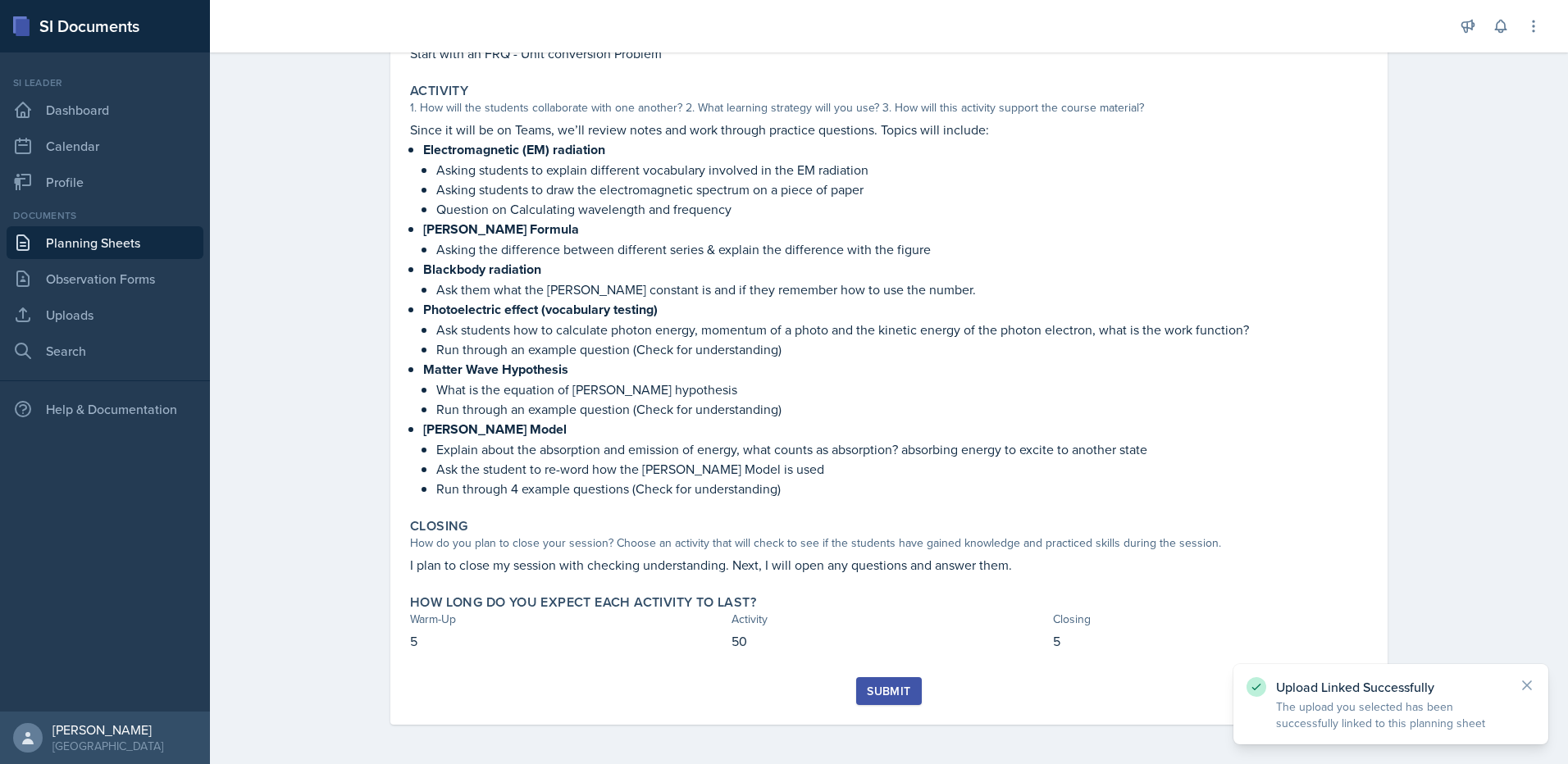
click at [883, 688] on div "Submit" at bounding box center [888, 691] width 44 height 13
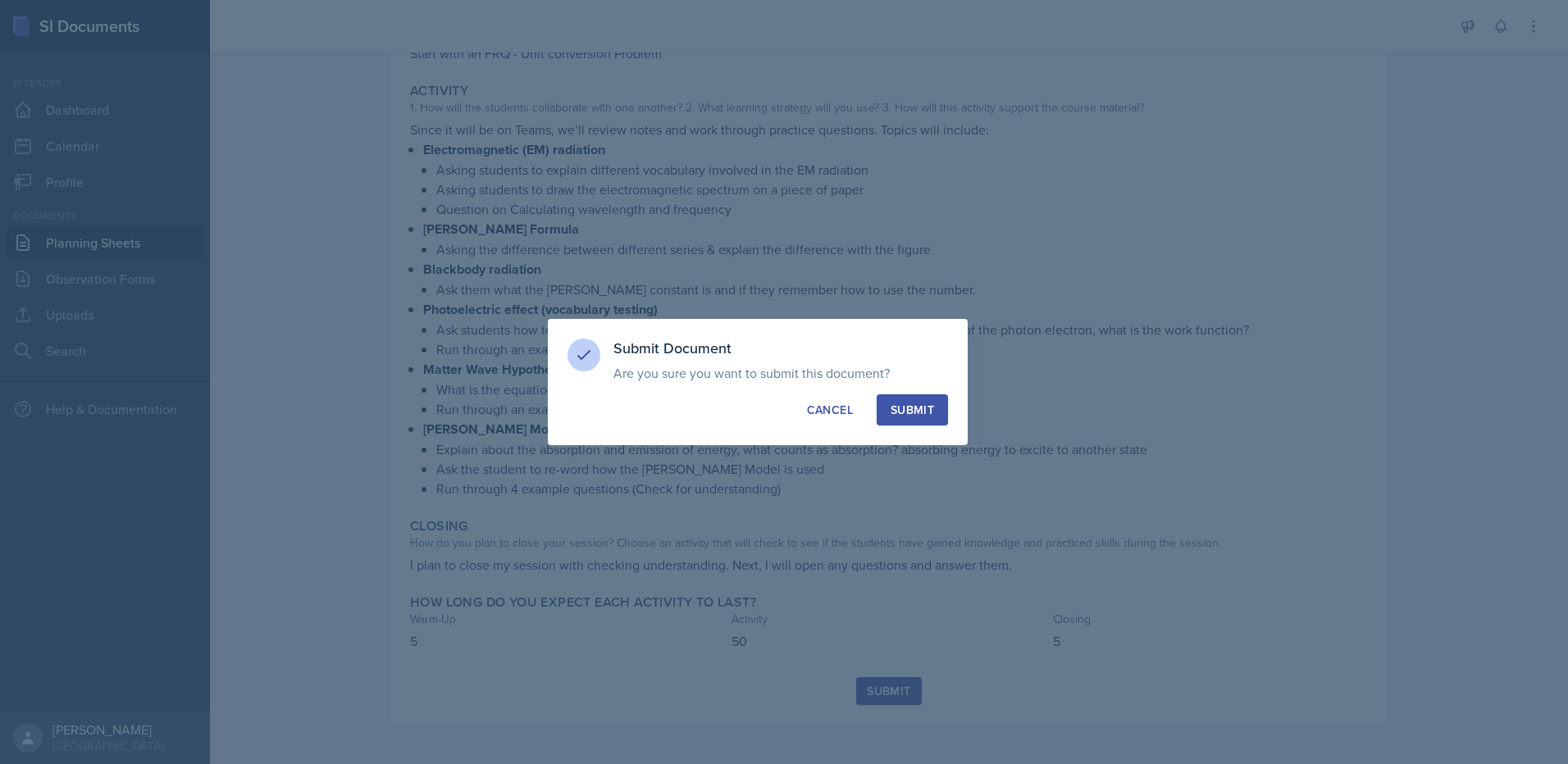
click at [920, 406] on div "Submit" at bounding box center [912, 410] width 44 height 17
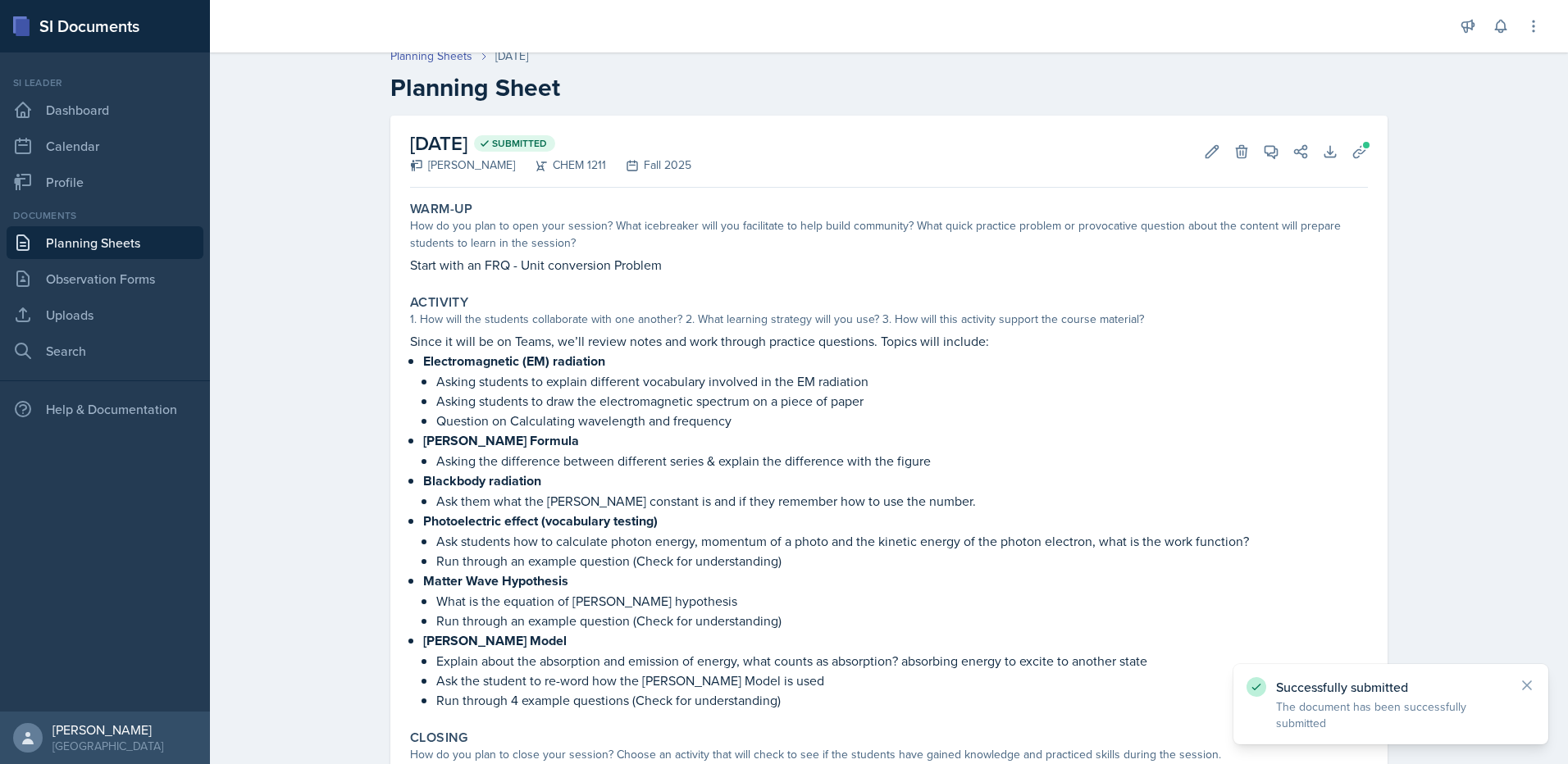
scroll to position [0, 0]
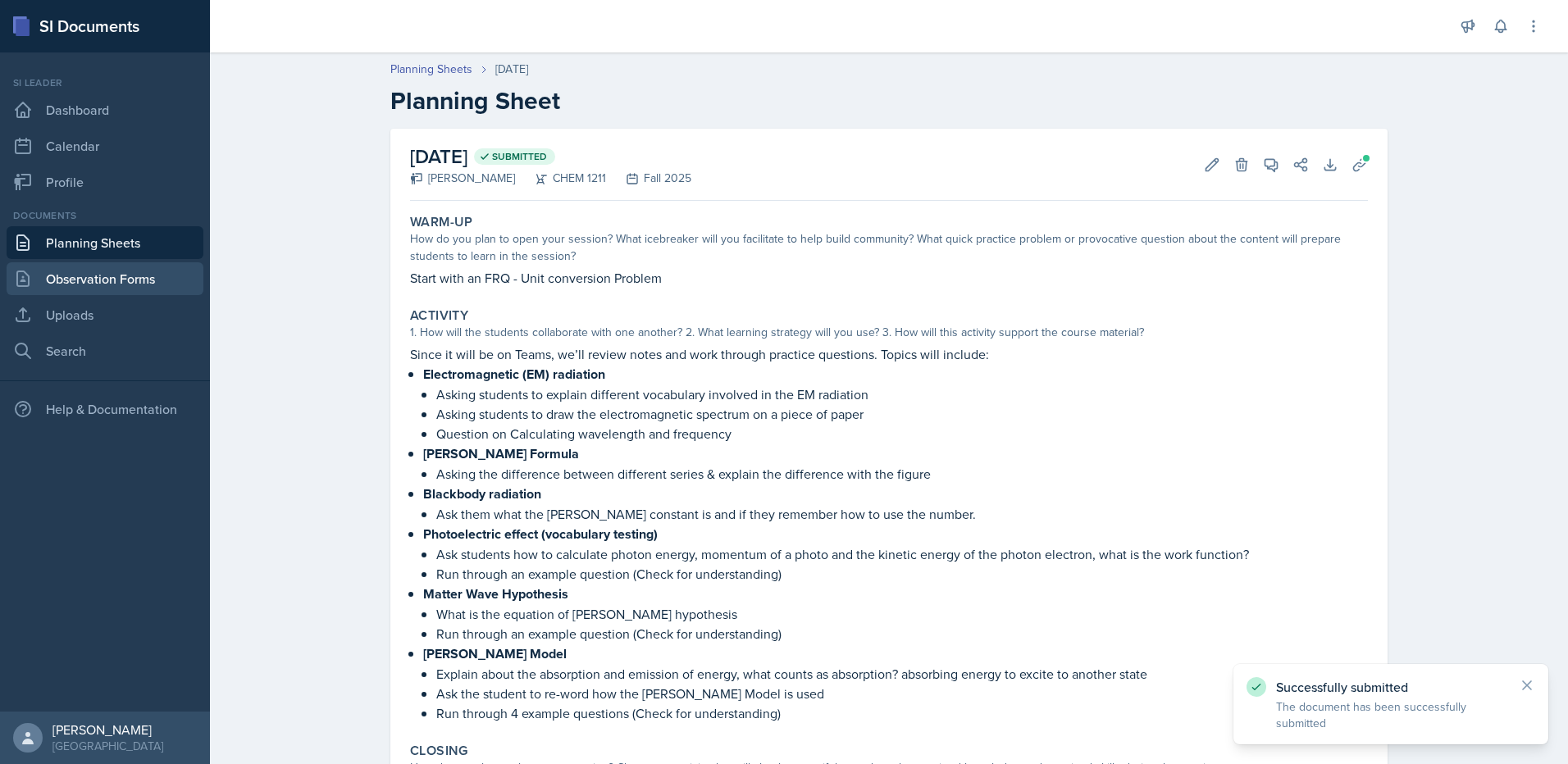
click at [119, 278] on link "Observation Forms" at bounding box center [105, 279] width 197 height 33
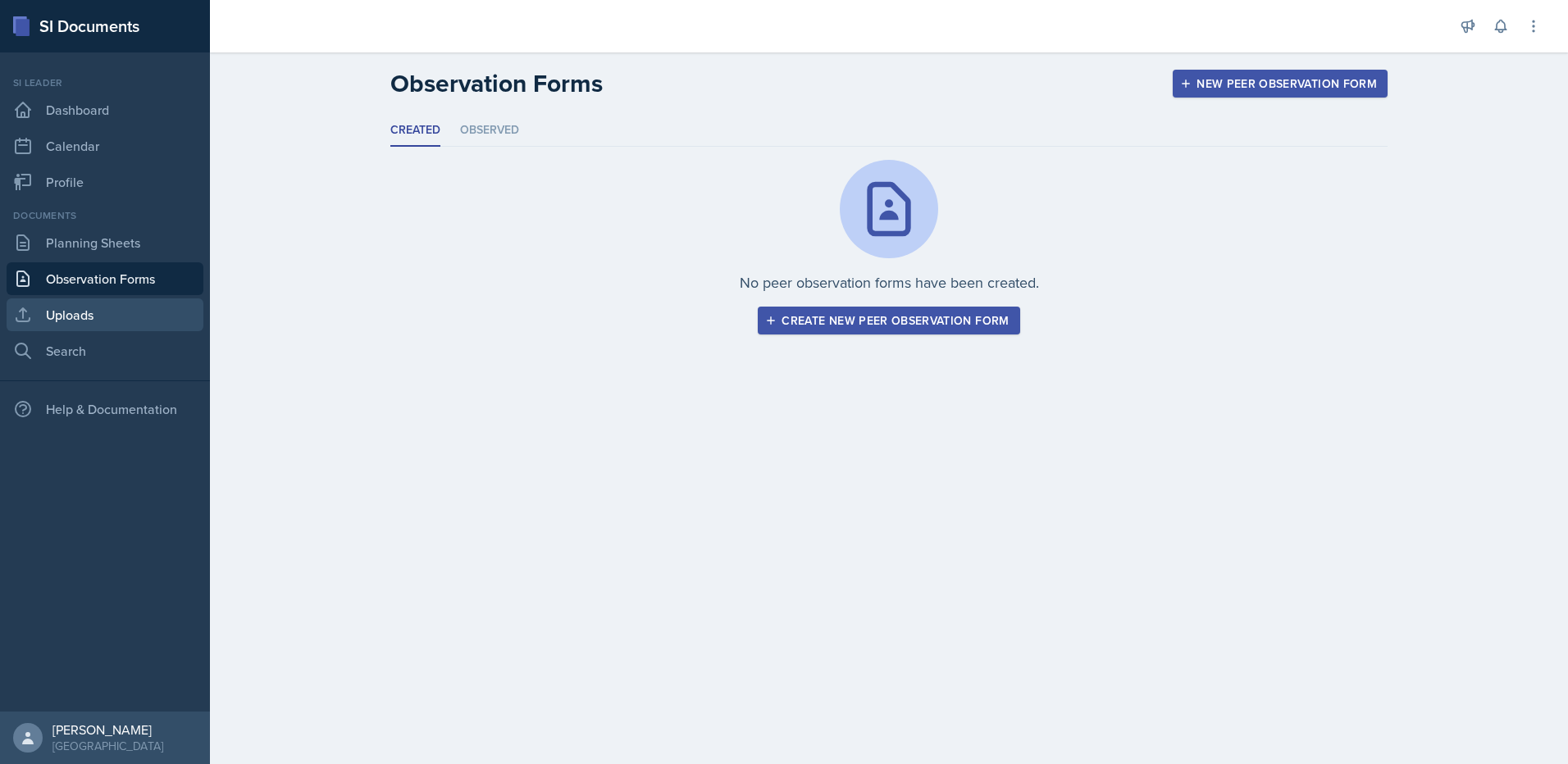
click at [113, 314] on link "Uploads" at bounding box center [105, 315] width 197 height 33
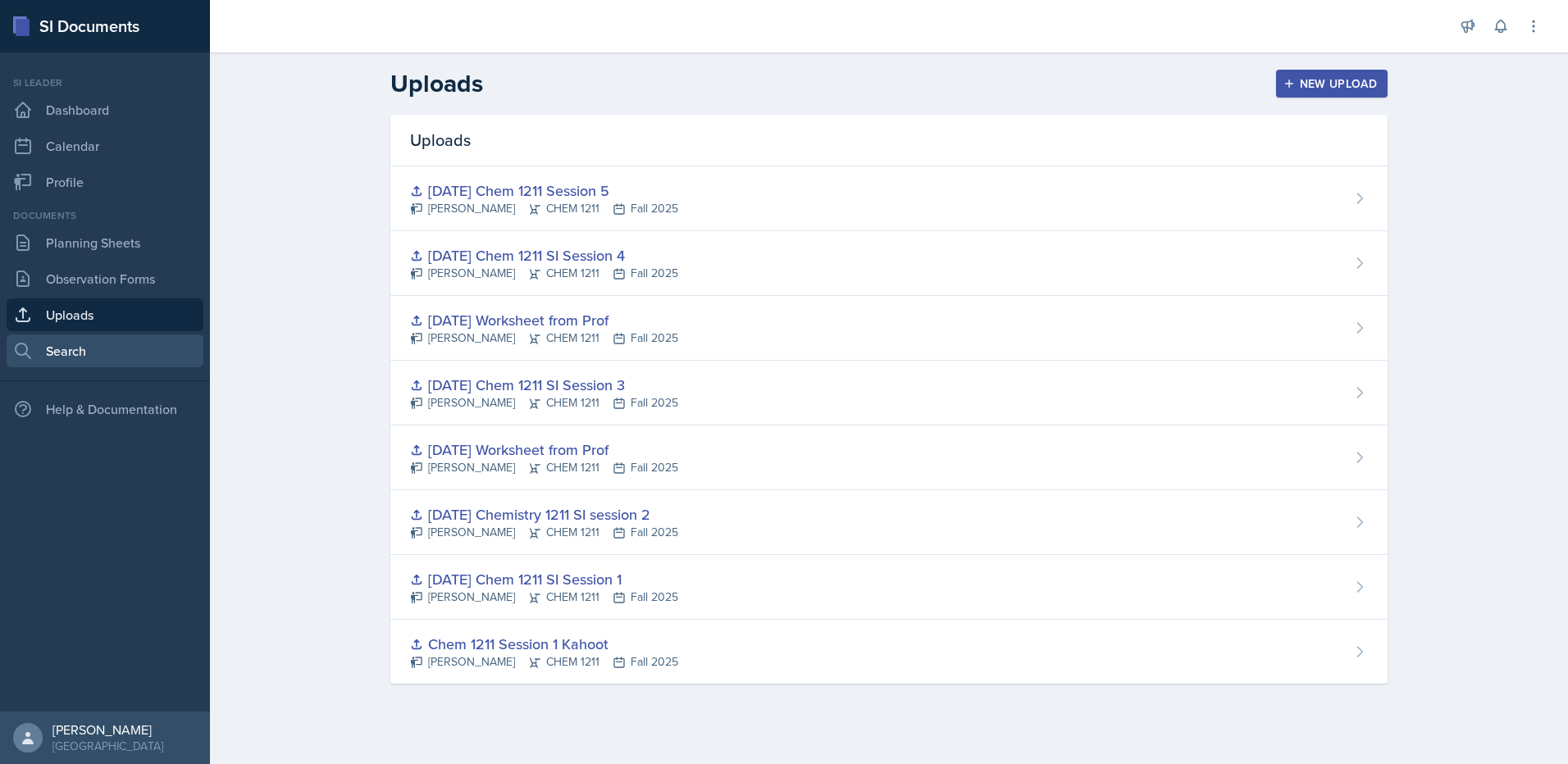
click at [113, 343] on link "Search" at bounding box center [105, 351] width 197 height 33
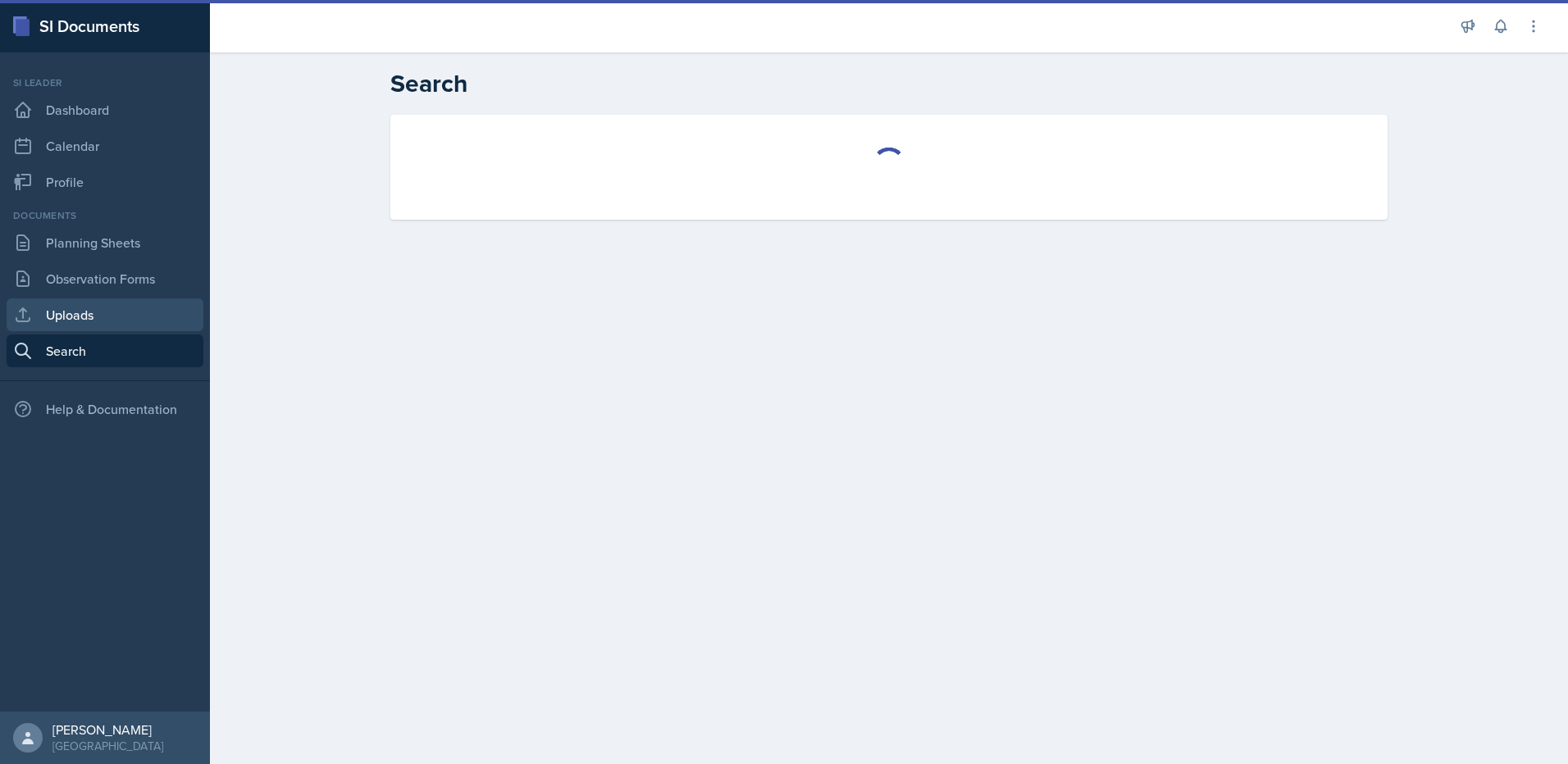
select select "all"
select select "1"
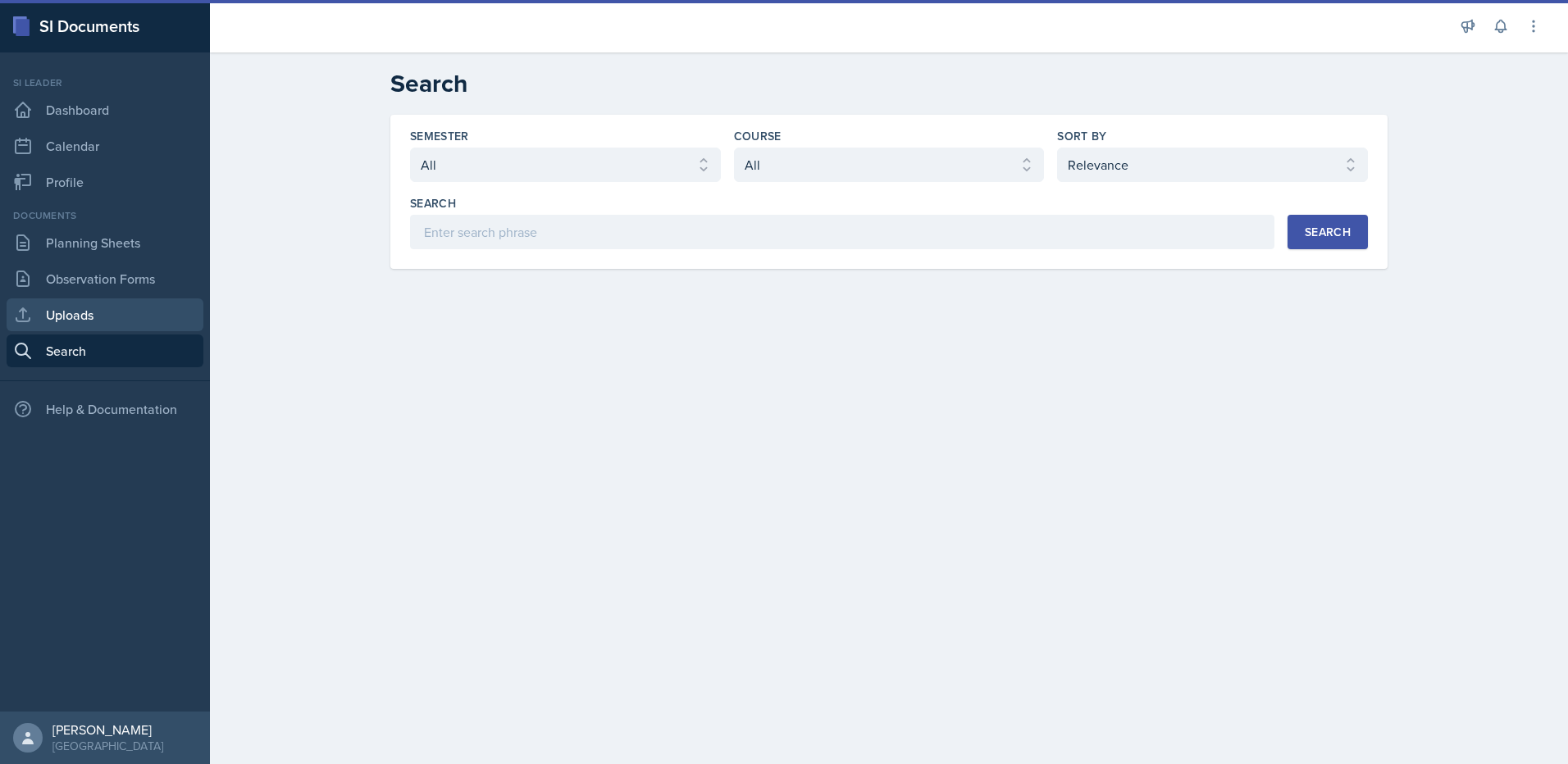
click at [116, 321] on link "Uploads" at bounding box center [105, 315] width 197 height 33
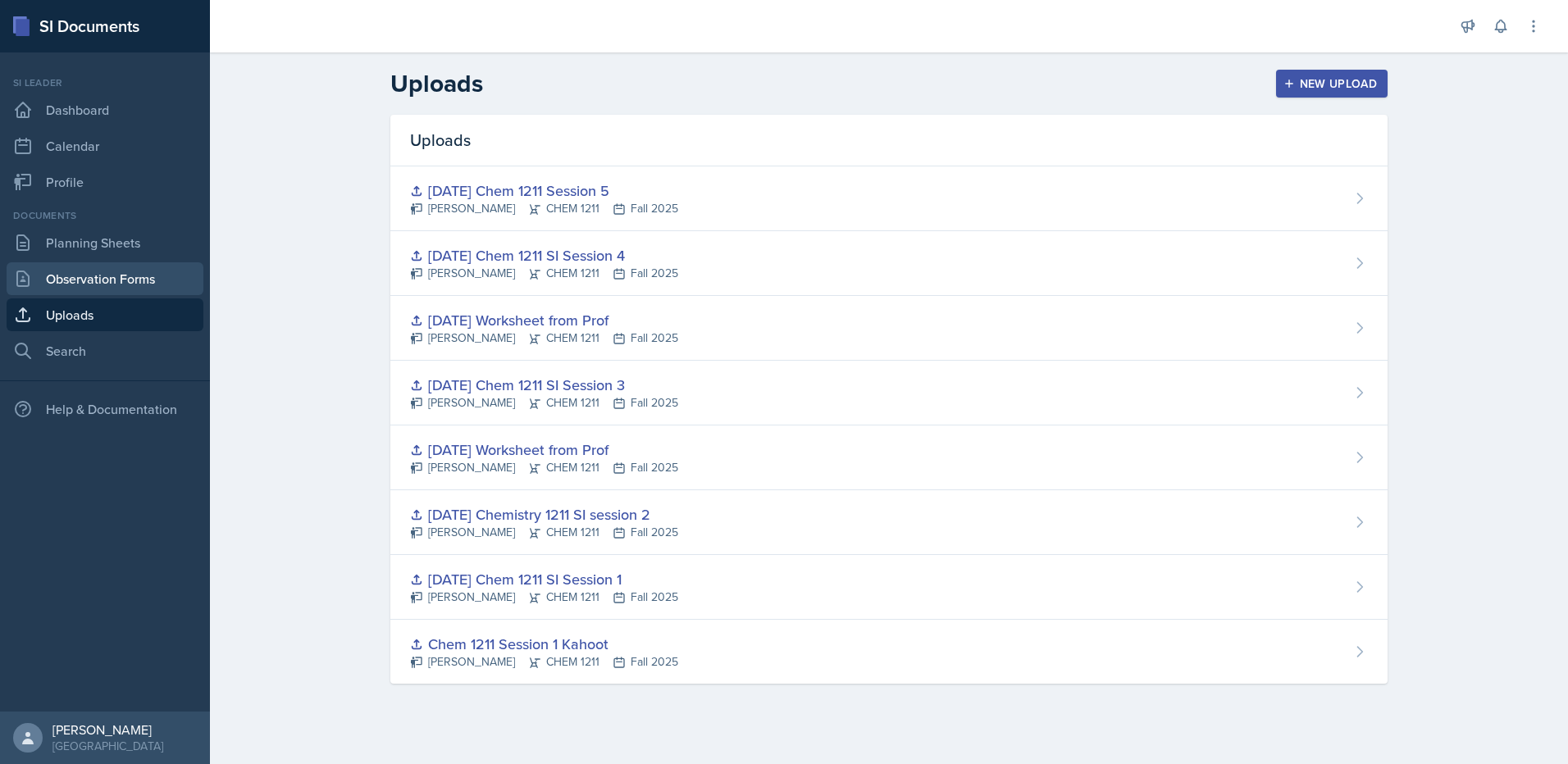
click at [117, 282] on link "Observation Forms" at bounding box center [105, 279] width 197 height 33
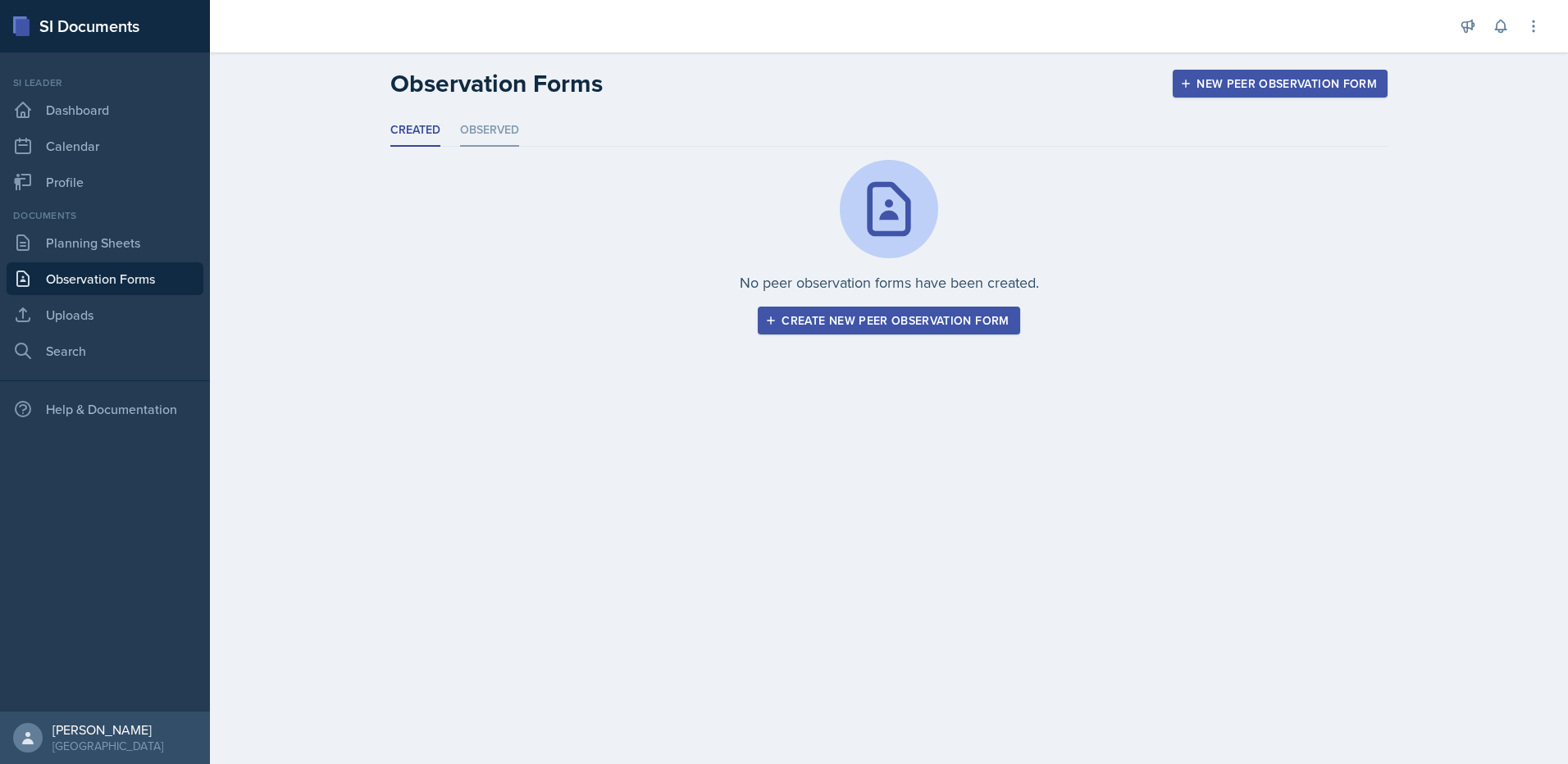
click at [501, 137] on li "Observed" at bounding box center [490, 131] width 59 height 32
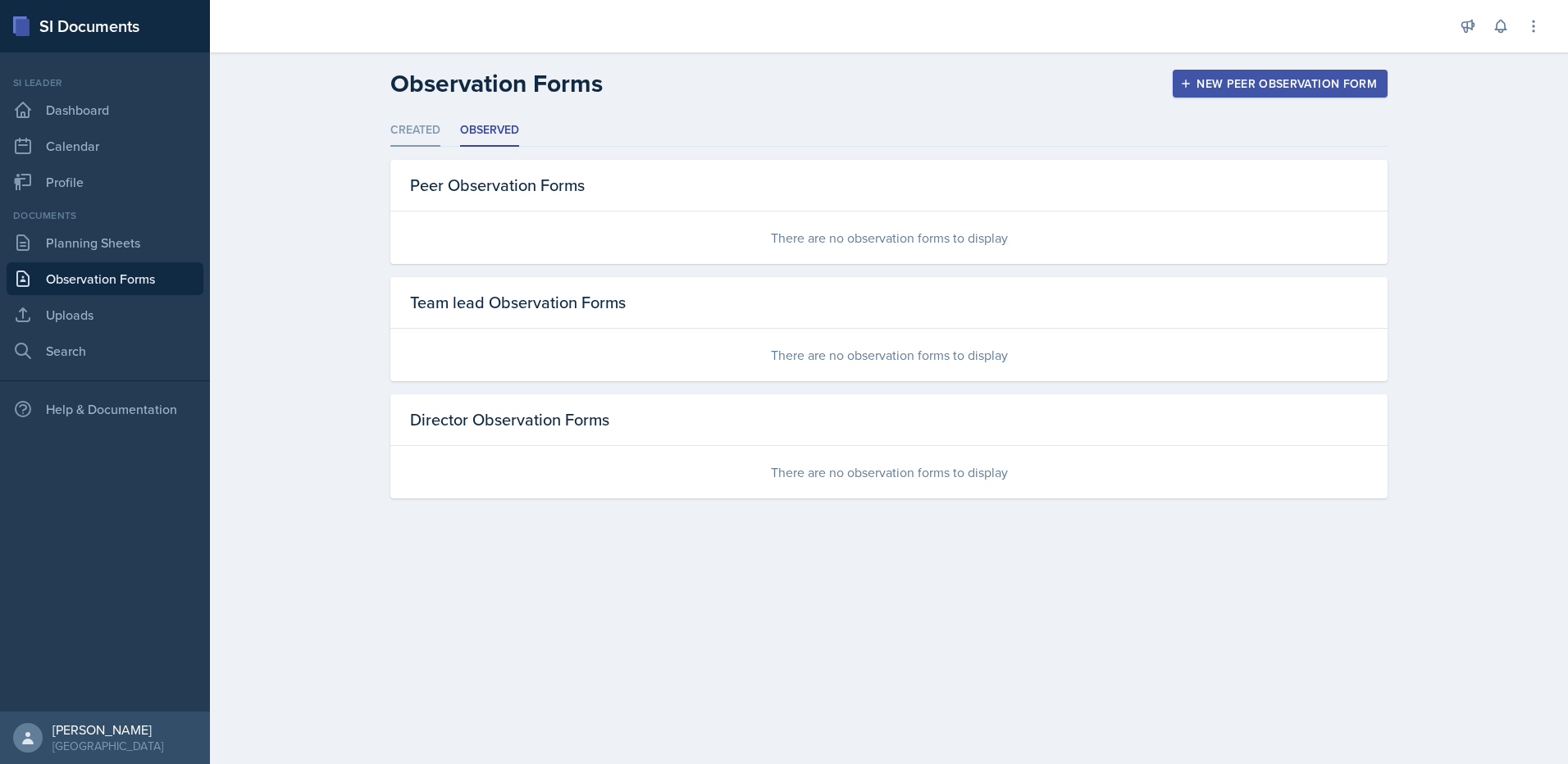
click at [404, 130] on li "Created" at bounding box center [415, 131] width 50 height 32
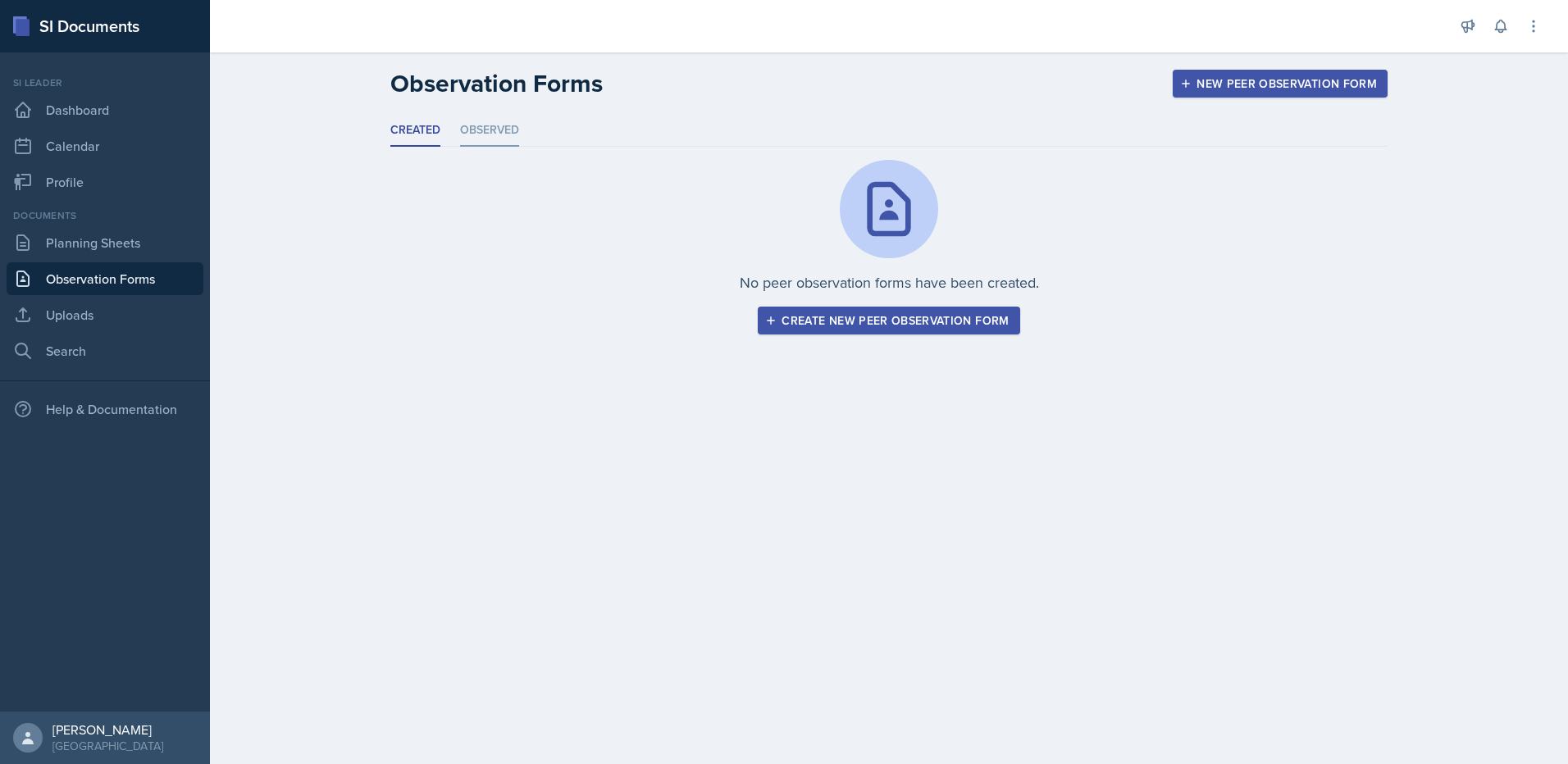
click at [513, 136] on li "Observed" at bounding box center [490, 131] width 59 height 32
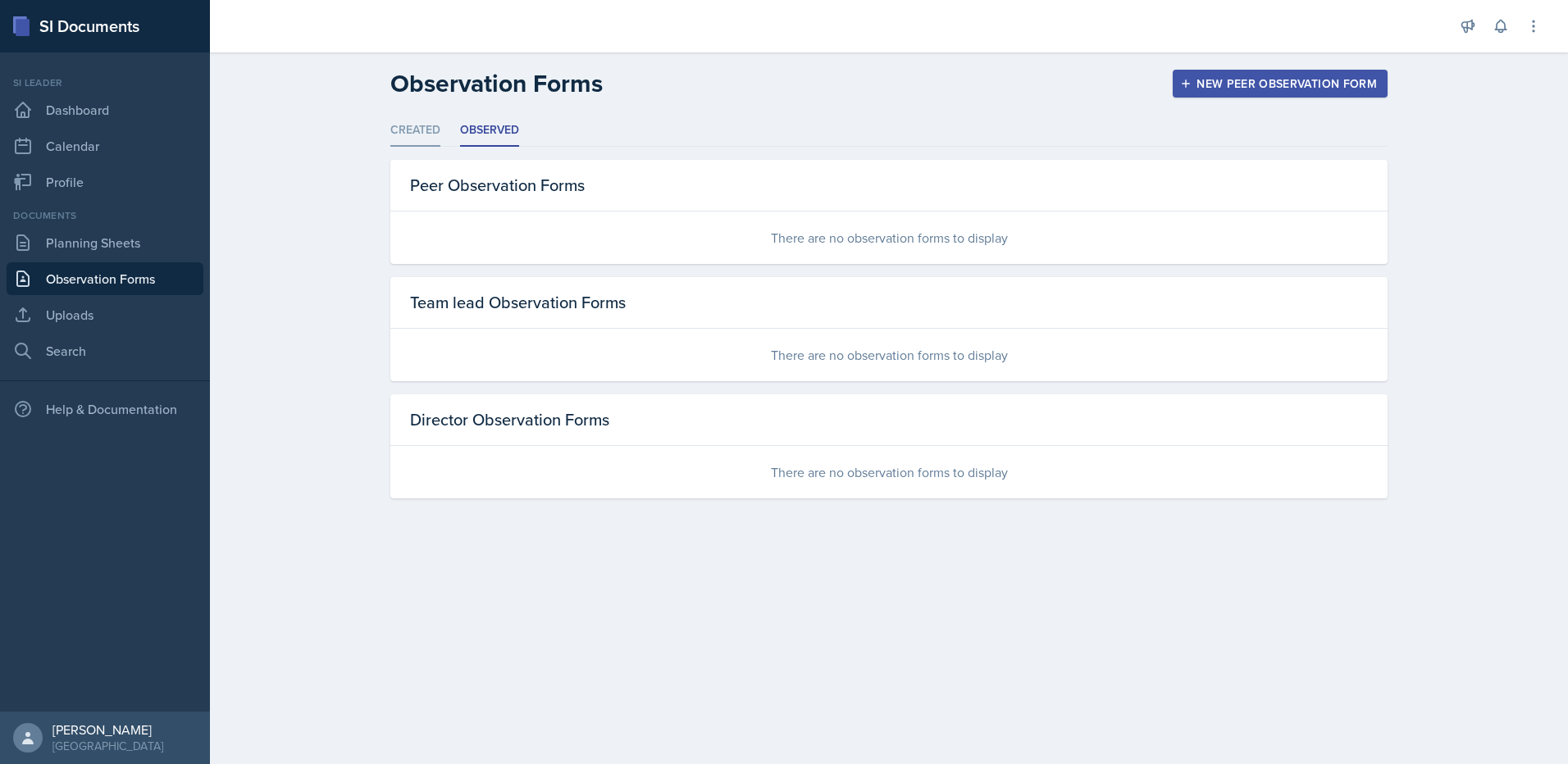
click at [426, 134] on li "Created" at bounding box center [415, 131] width 50 height 32
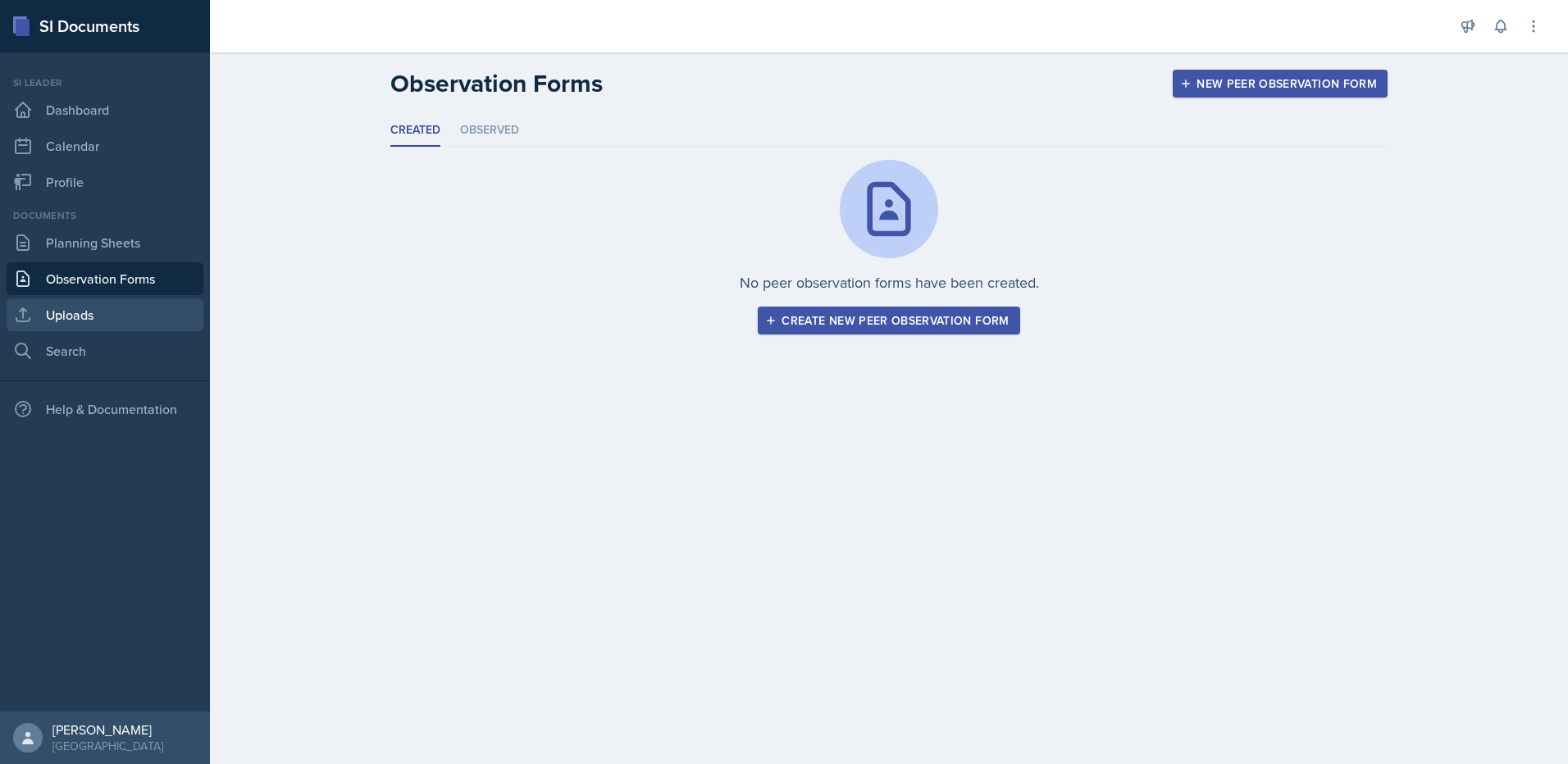
click at [123, 304] on link "Uploads" at bounding box center [105, 315] width 197 height 33
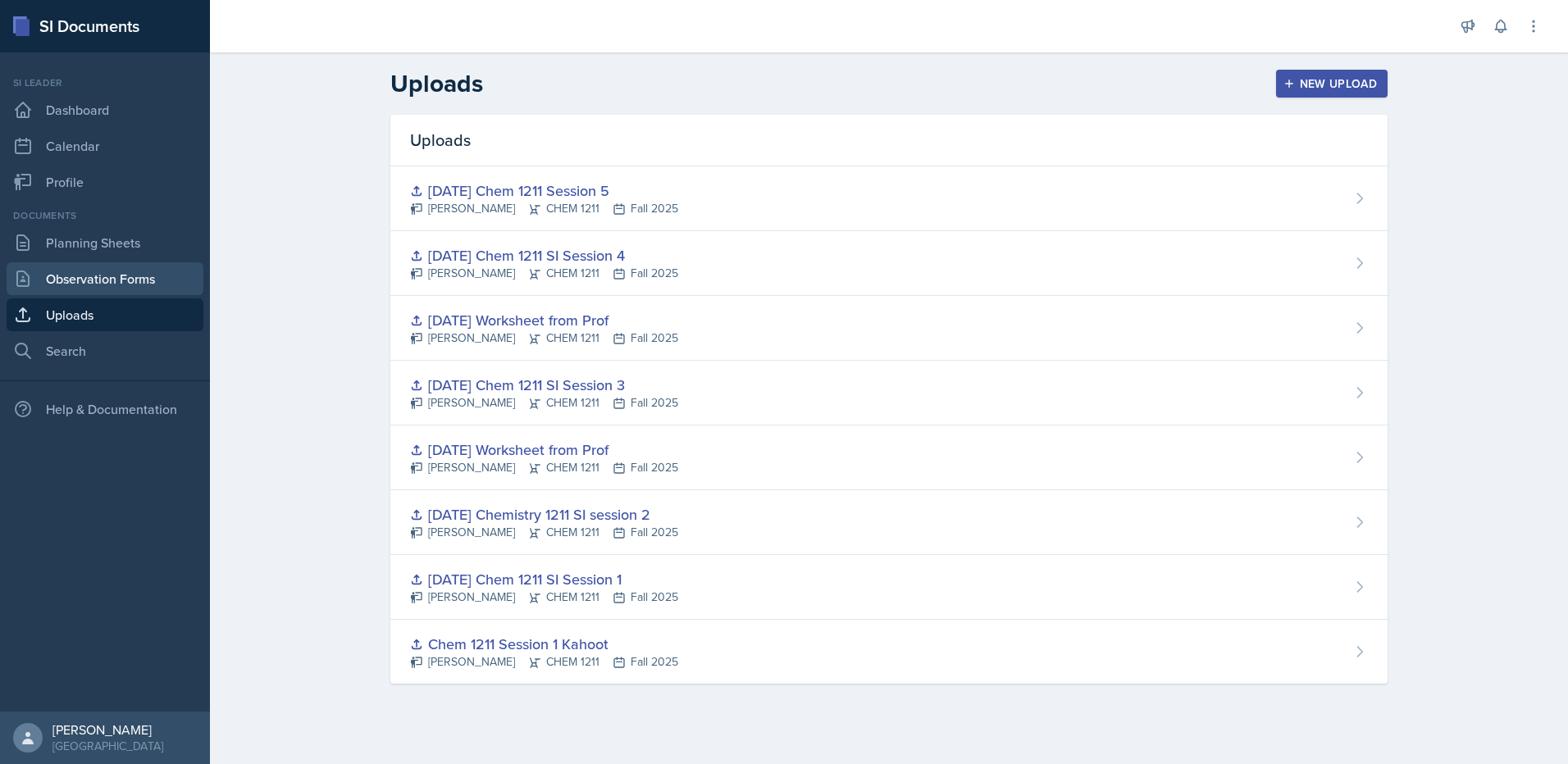
click at [121, 268] on link "Observation Forms" at bounding box center [105, 279] width 197 height 33
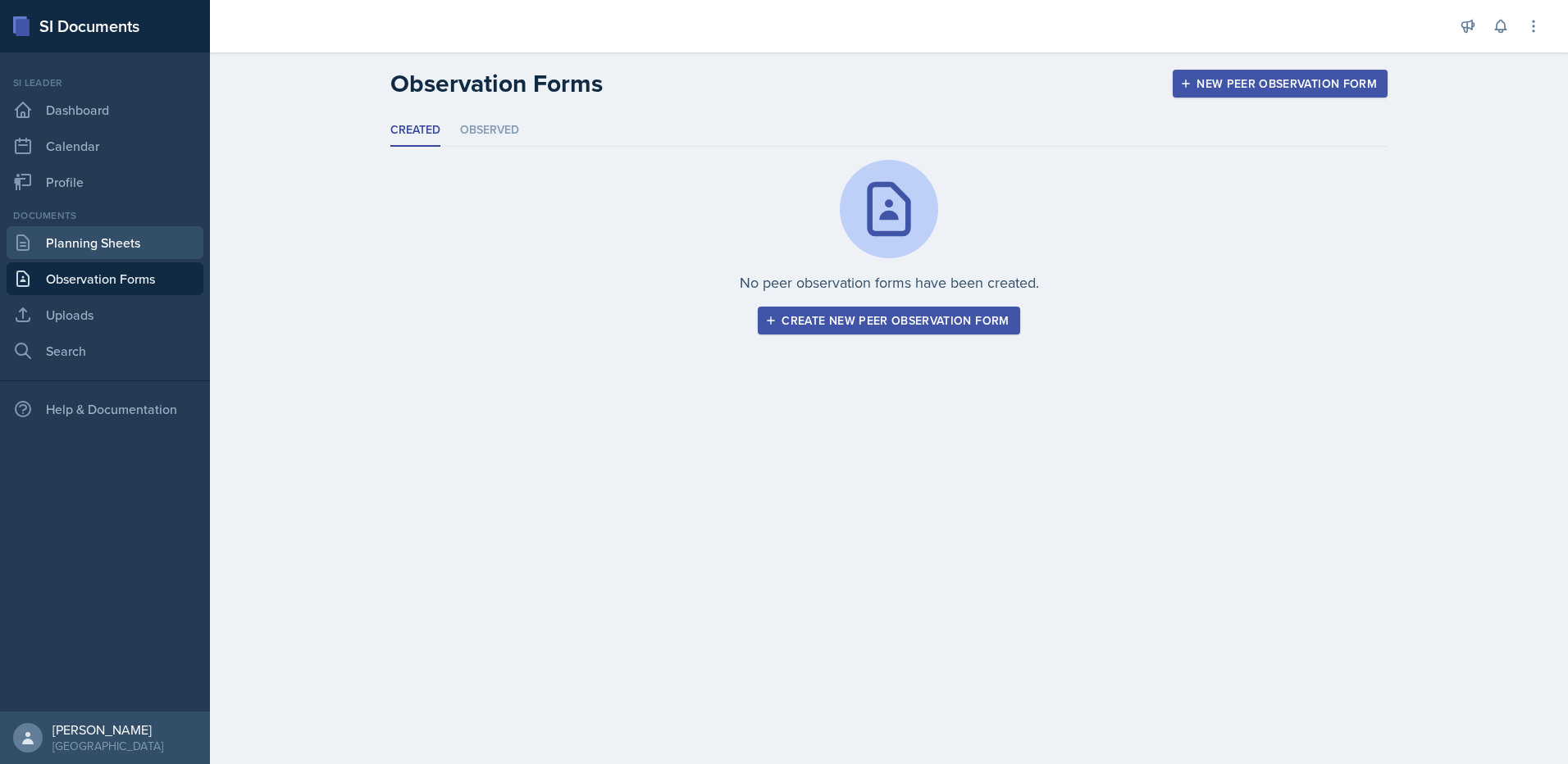
click at [117, 238] on link "Planning Sheets" at bounding box center [105, 243] width 197 height 33
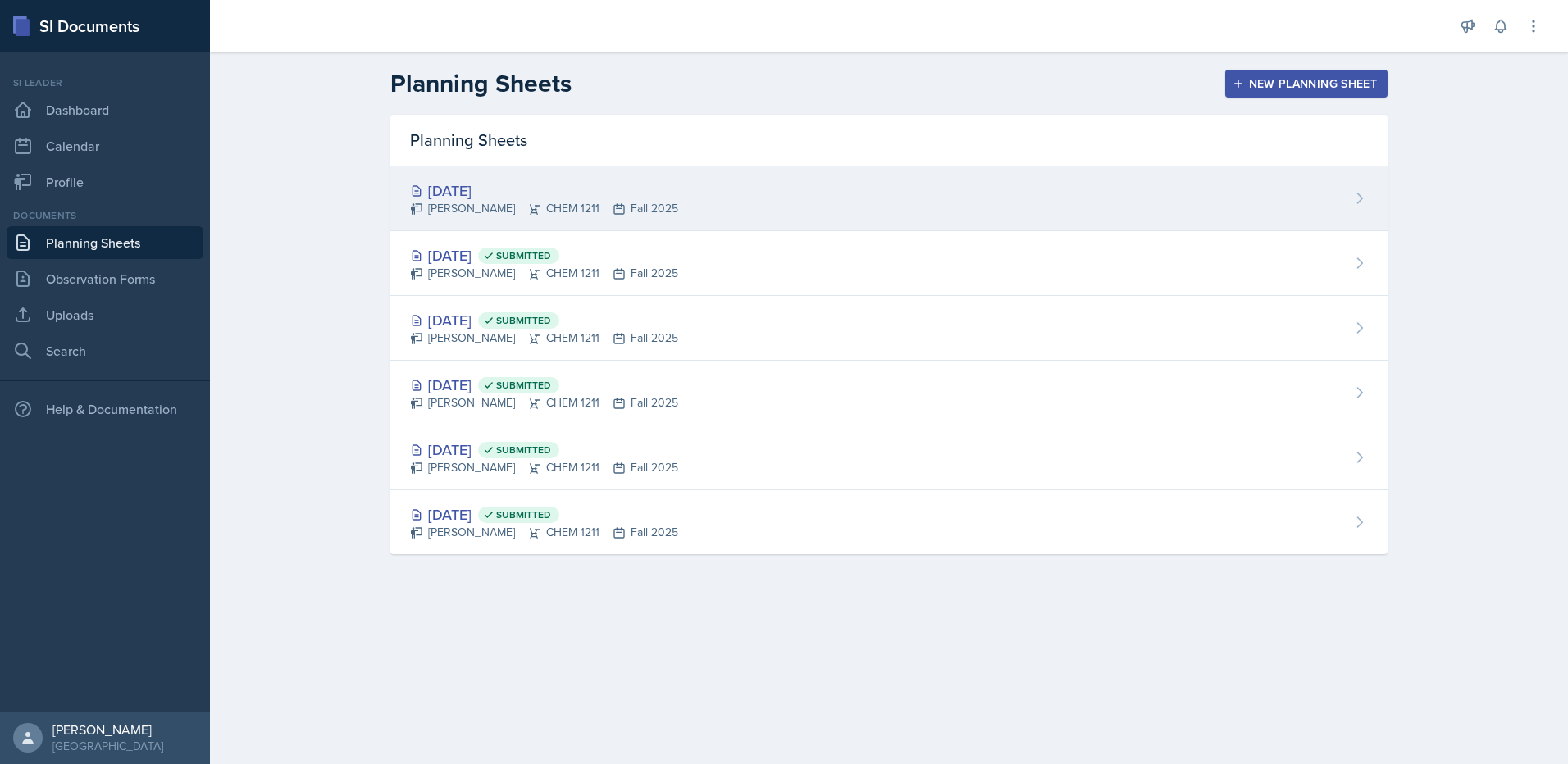
click at [491, 186] on div "[DATE]" at bounding box center [544, 190] width 268 height 22
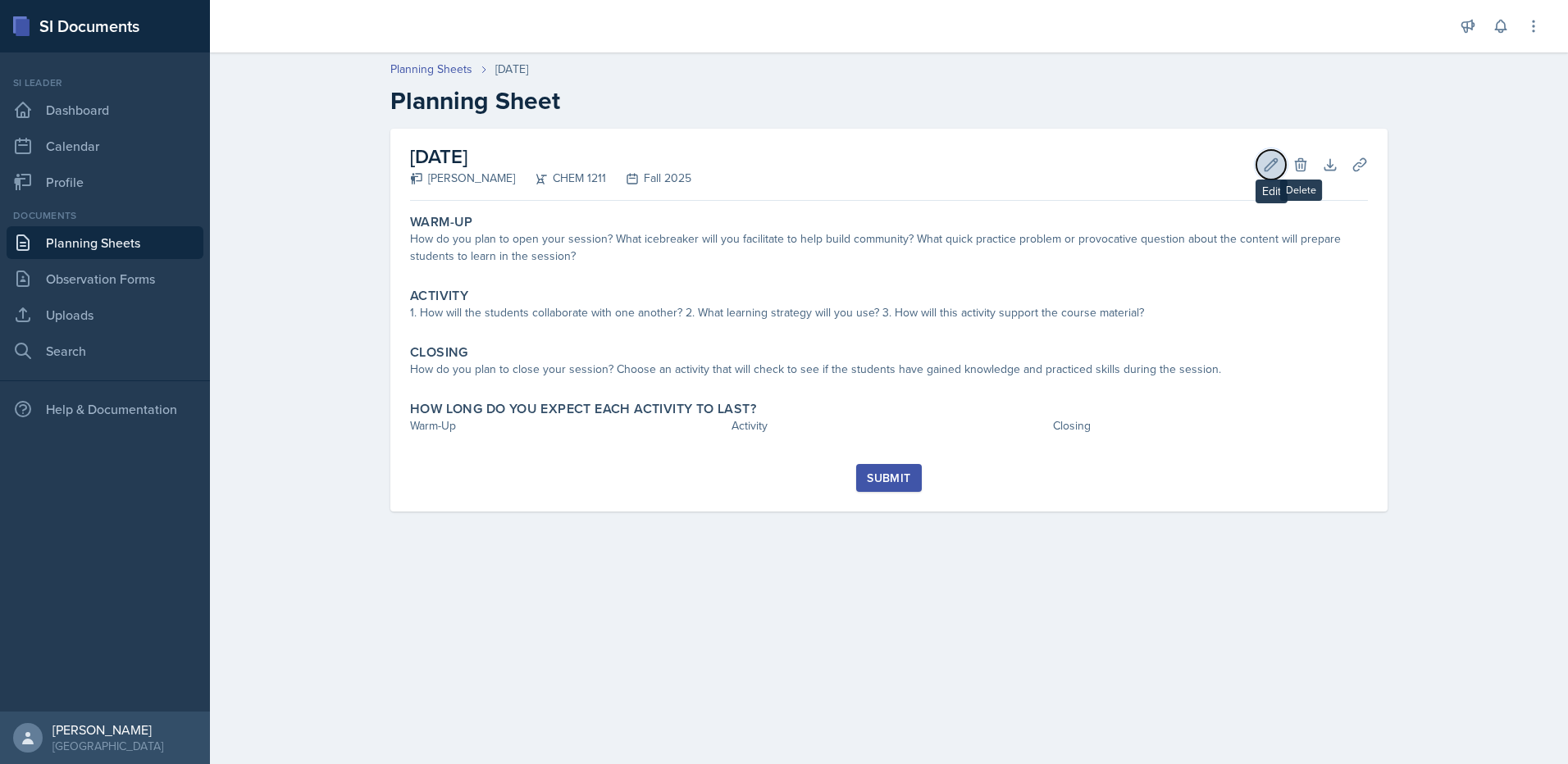
click at [1264, 163] on icon at bounding box center [1270, 164] width 17 height 17
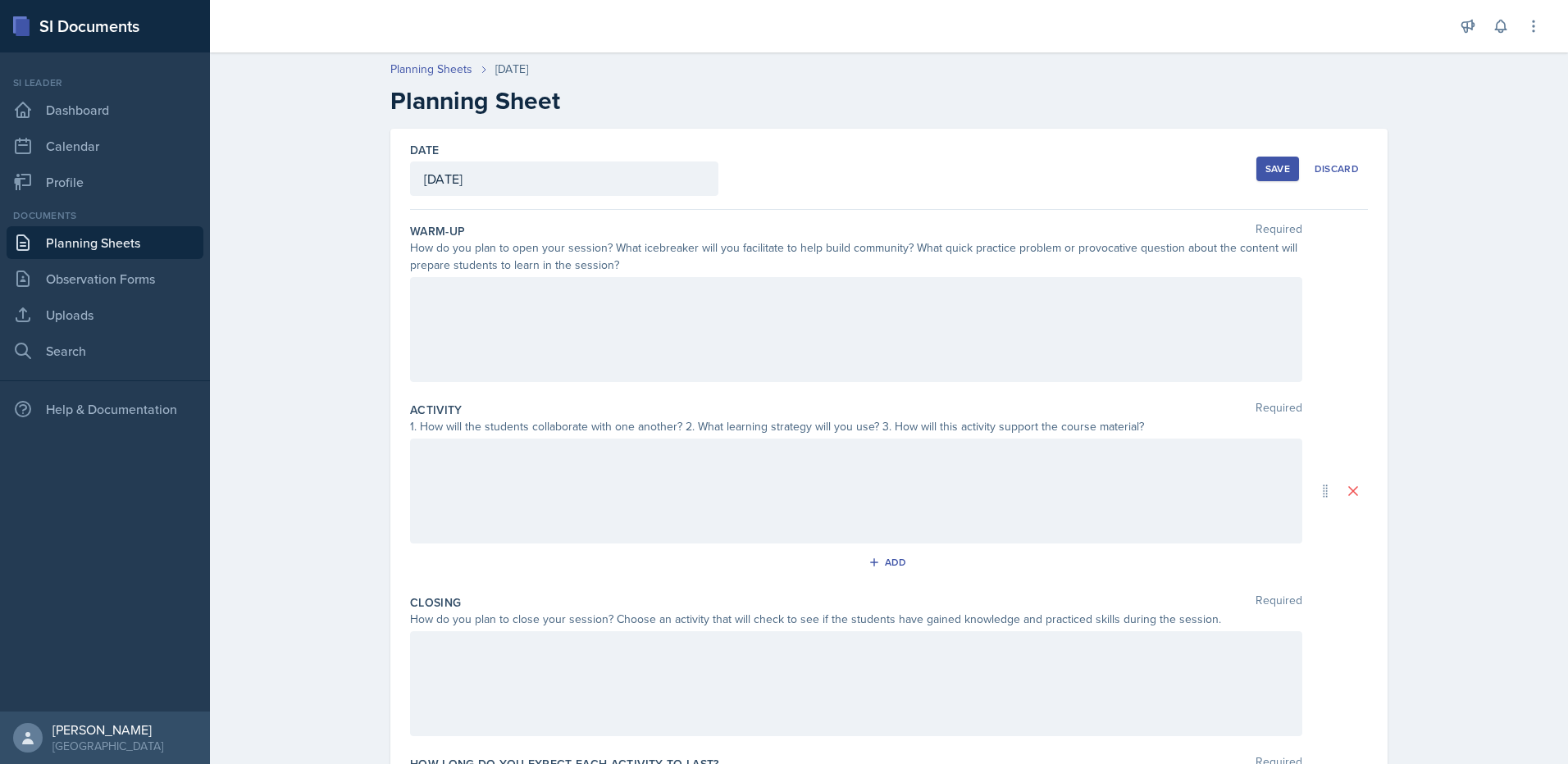
click at [576, 173] on div "[DATE]" at bounding box center [564, 179] width 308 height 35
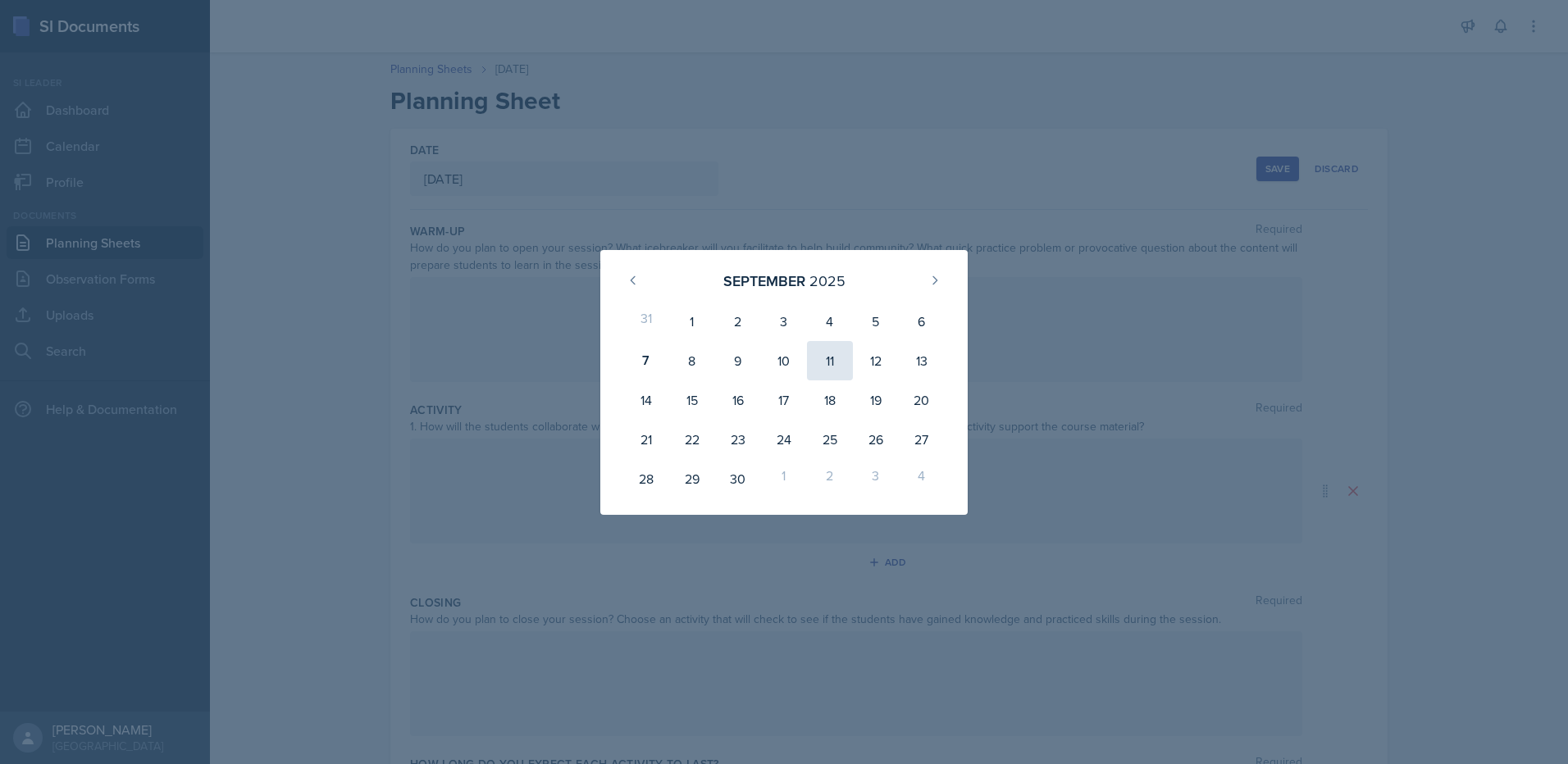
click at [841, 365] on div "11" at bounding box center [829, 360] width 46 height 39
type input "[DATE]"
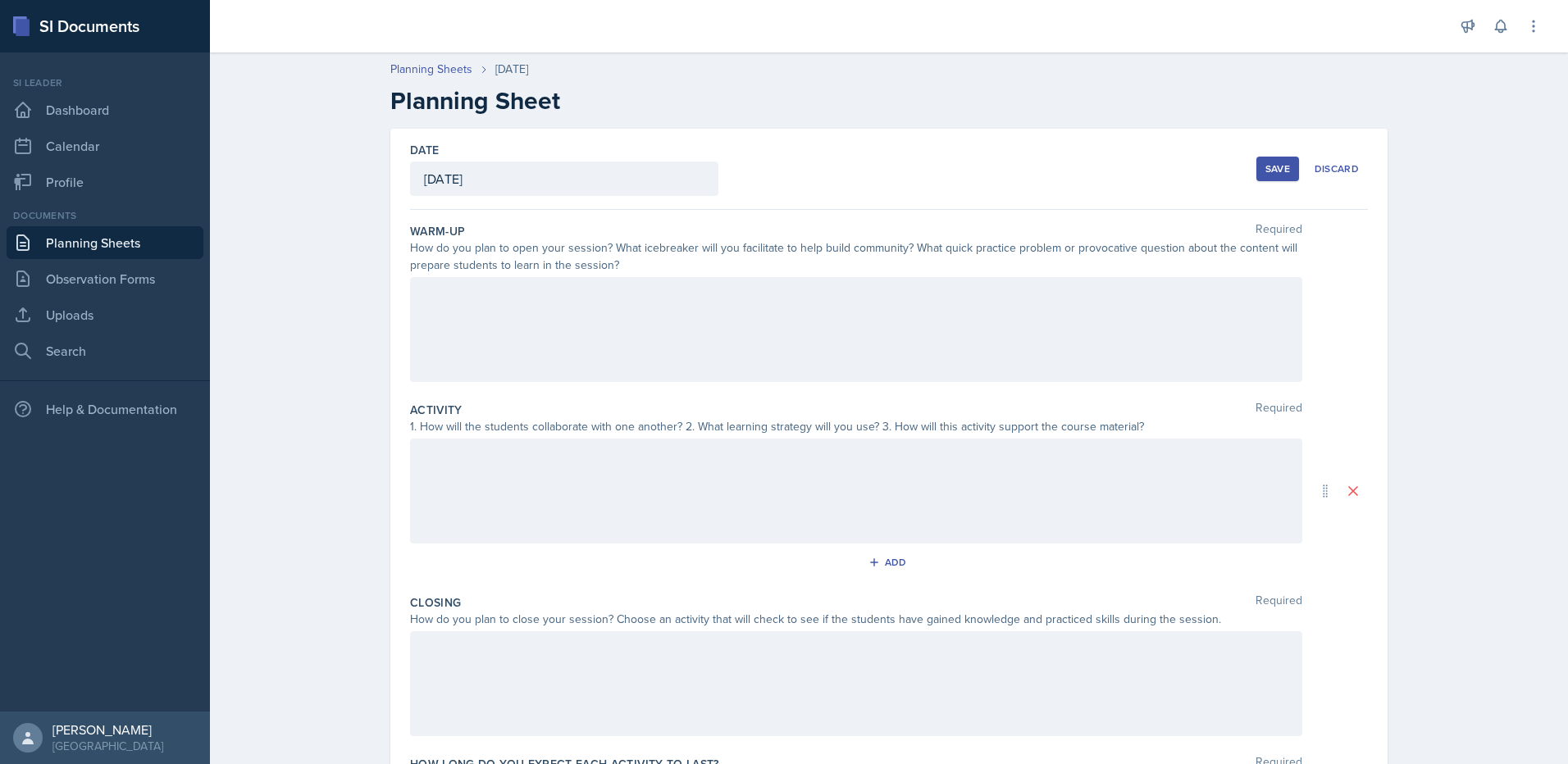
click at [847, 319] on div at bounding box center [855, 330] width 892 height 105
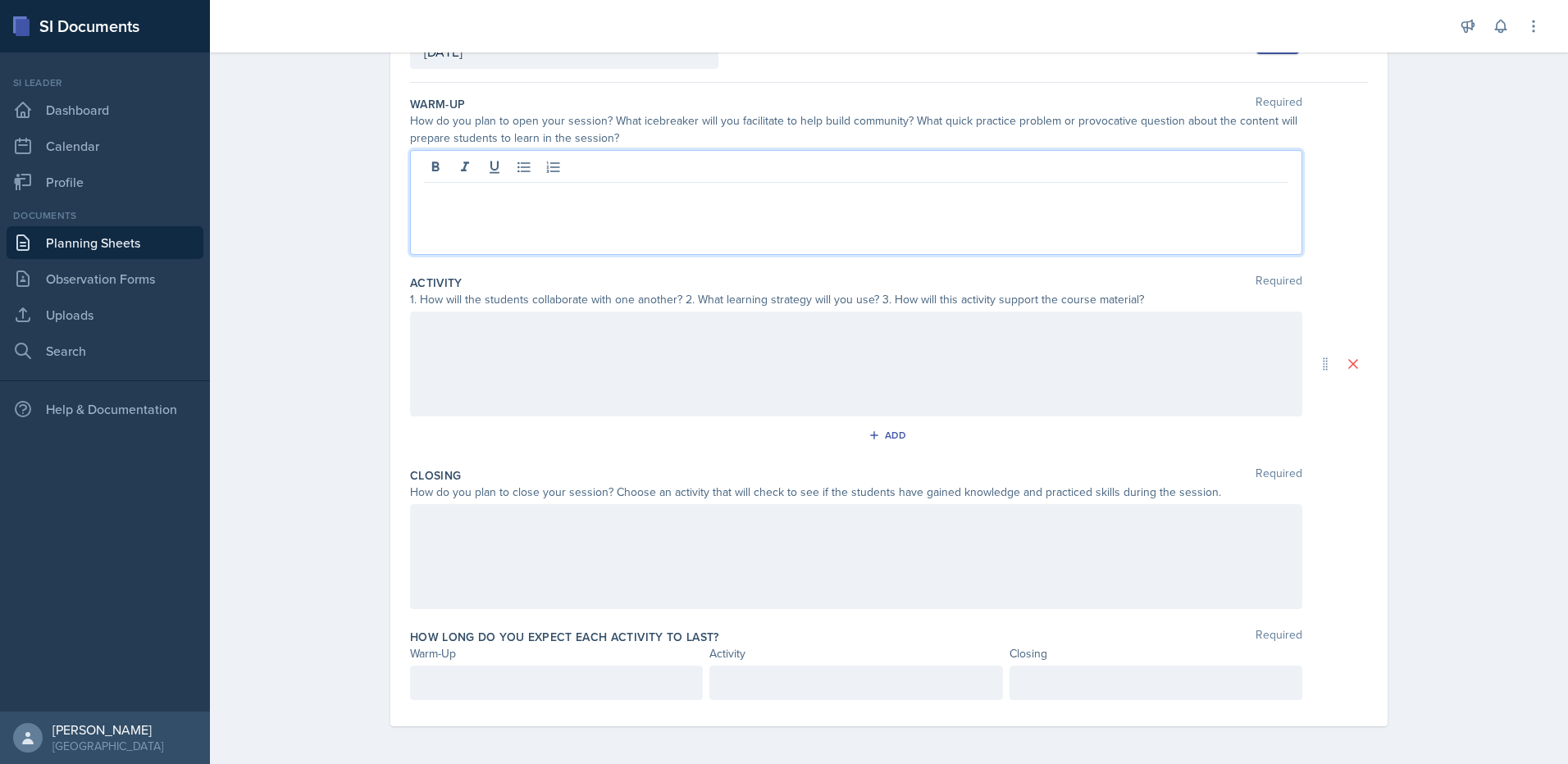
scroll to position [129, 0]
click at [680, 368] on div at bounding box center [855, 362] width 892 height 105
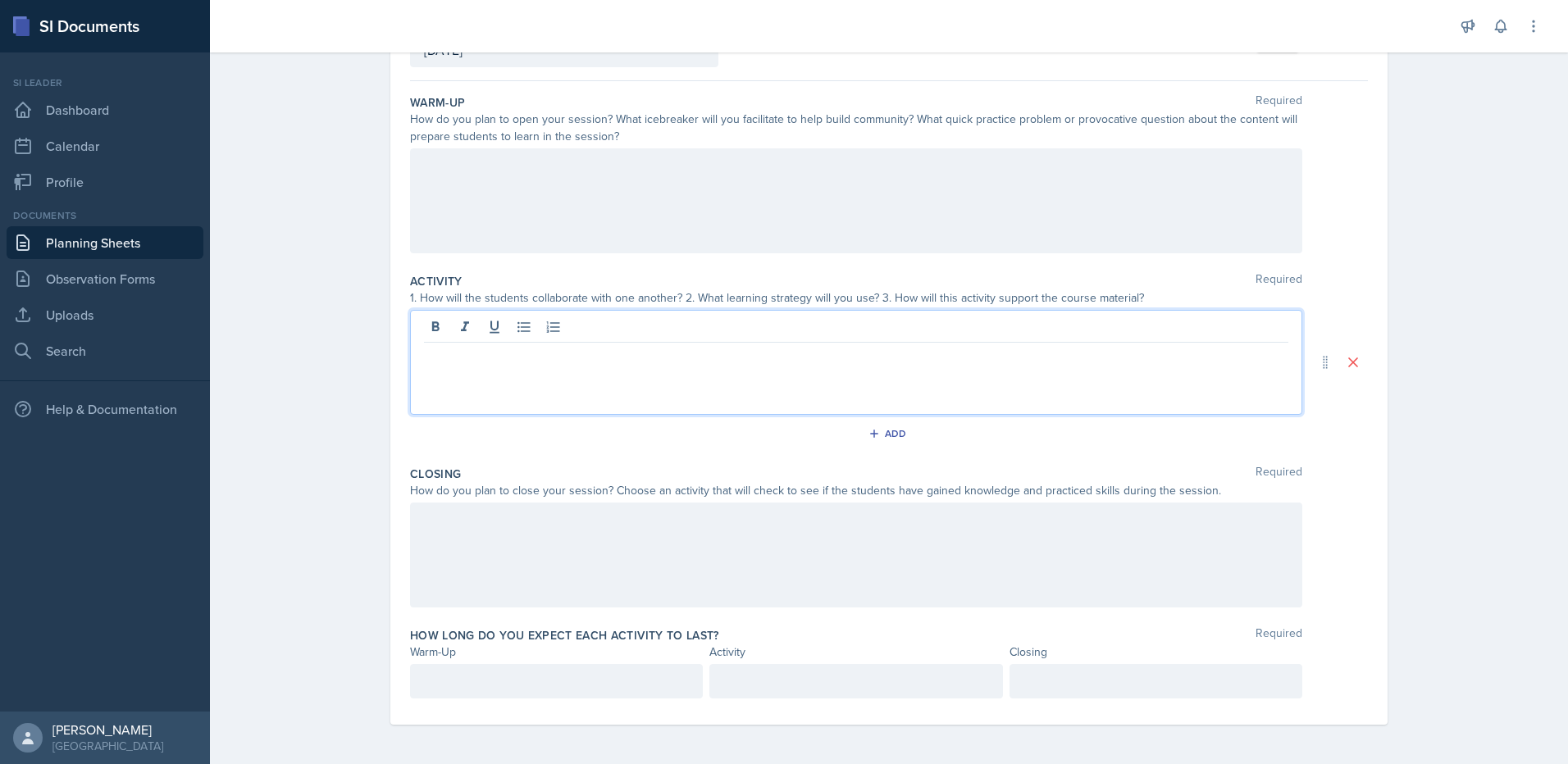
click at [749, 359] on p at bounding box center [855, 356] width 864 height 20
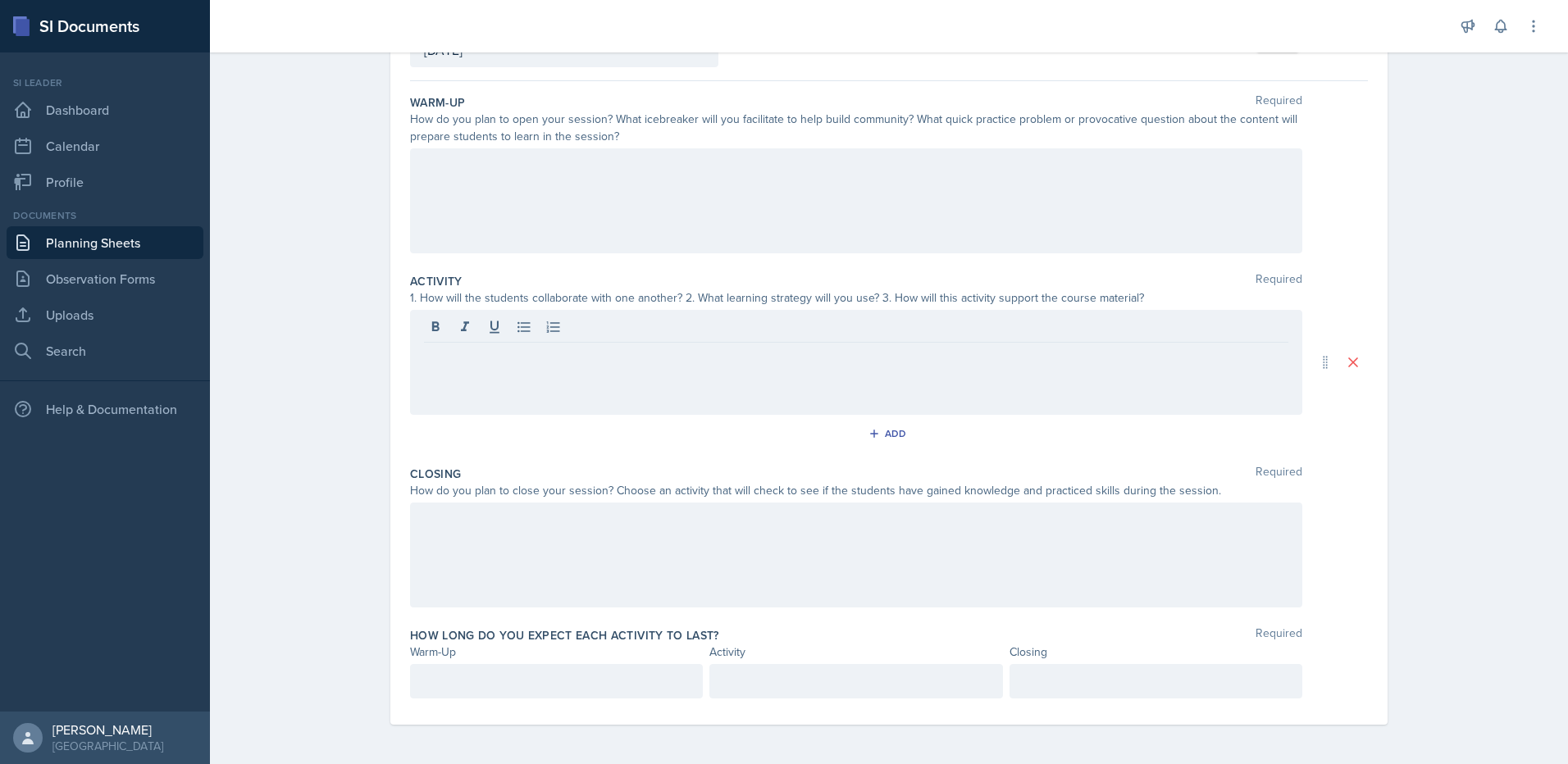
click at [667, 407] on div at bounding box center [855, 362] width 892 height 105
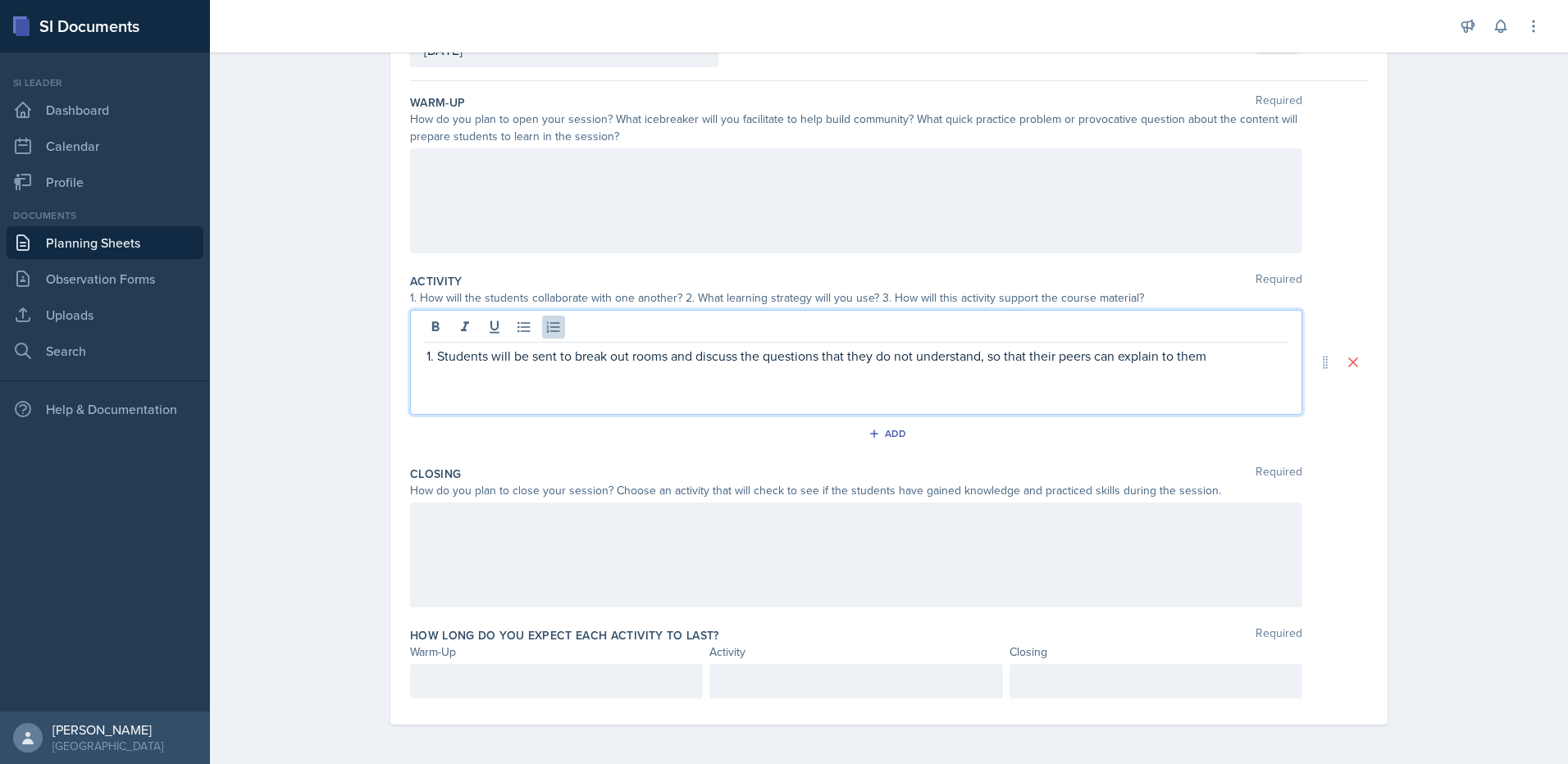
click at [1087, 354] on p "Students will be sent to break out rooms and discuss the questions that they do…" at bounding box center [862, 356] width 851 height 20
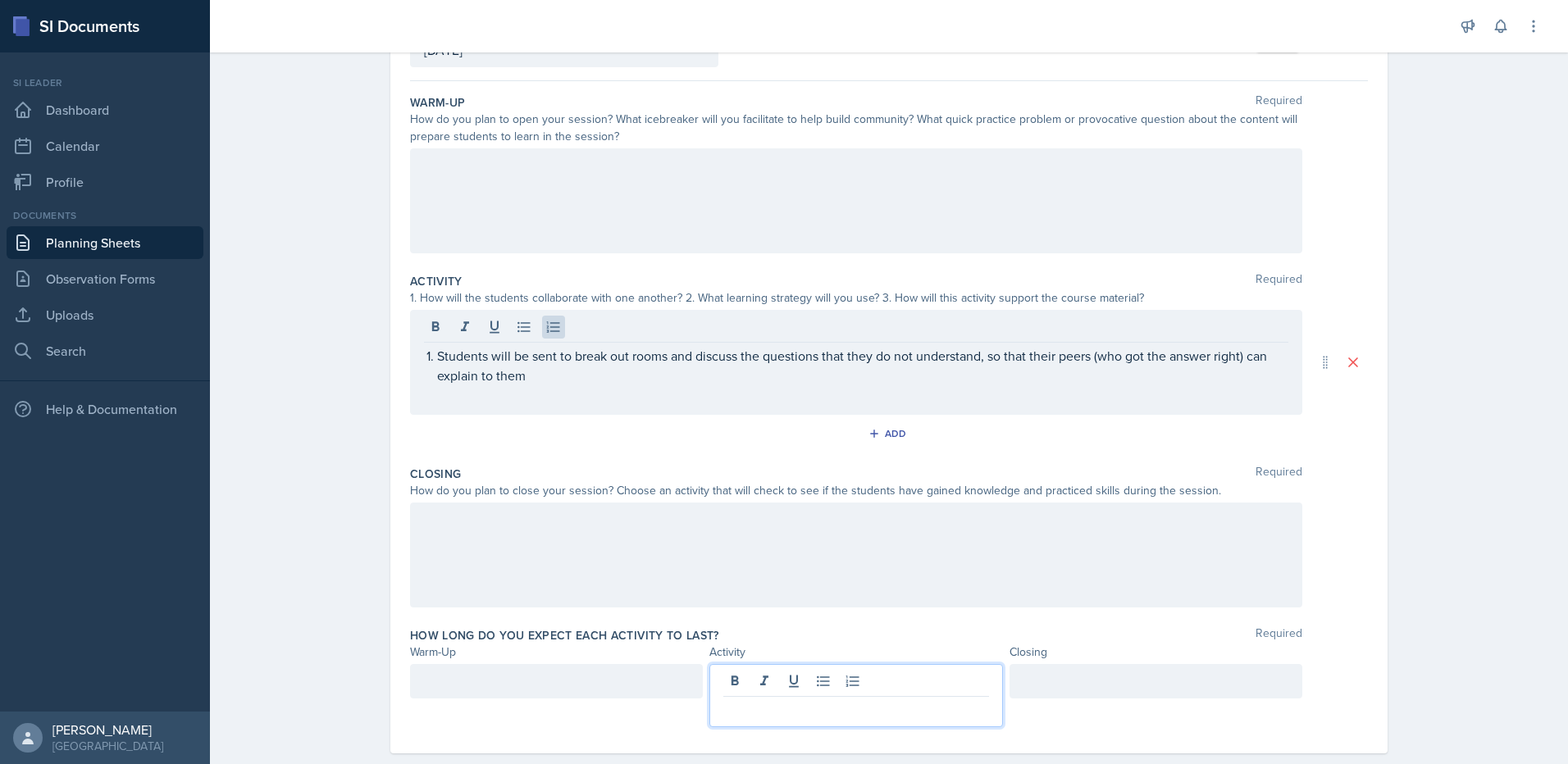
click at [839, 687] on div at bounding box center [855, 695] width 292 height 64
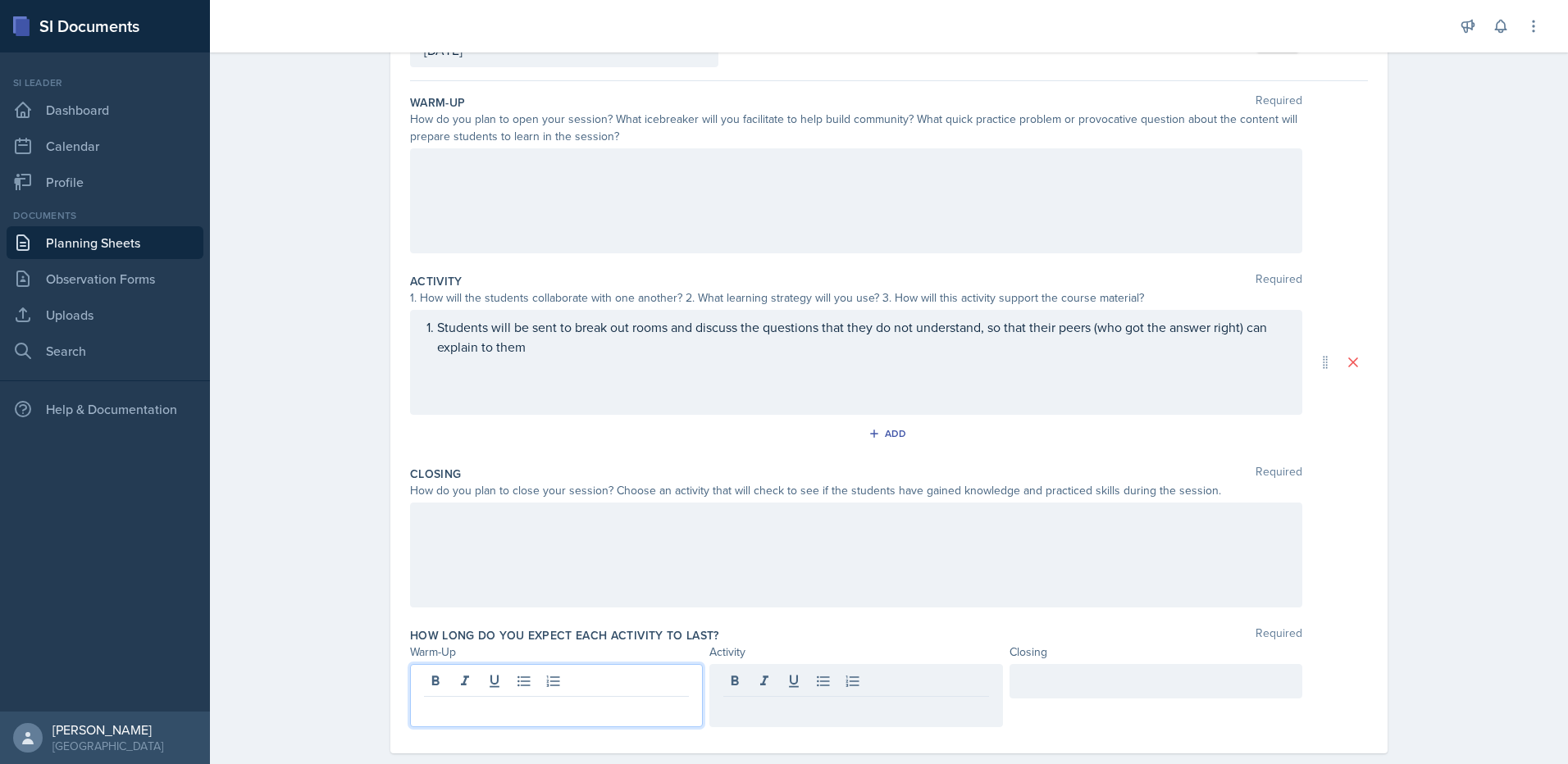
click at [576, 679] on div at bounding box center [556, 695] width 292 height 64
click at [1059, 680] on div at bounding box center [1156, 681] width 292 height 35
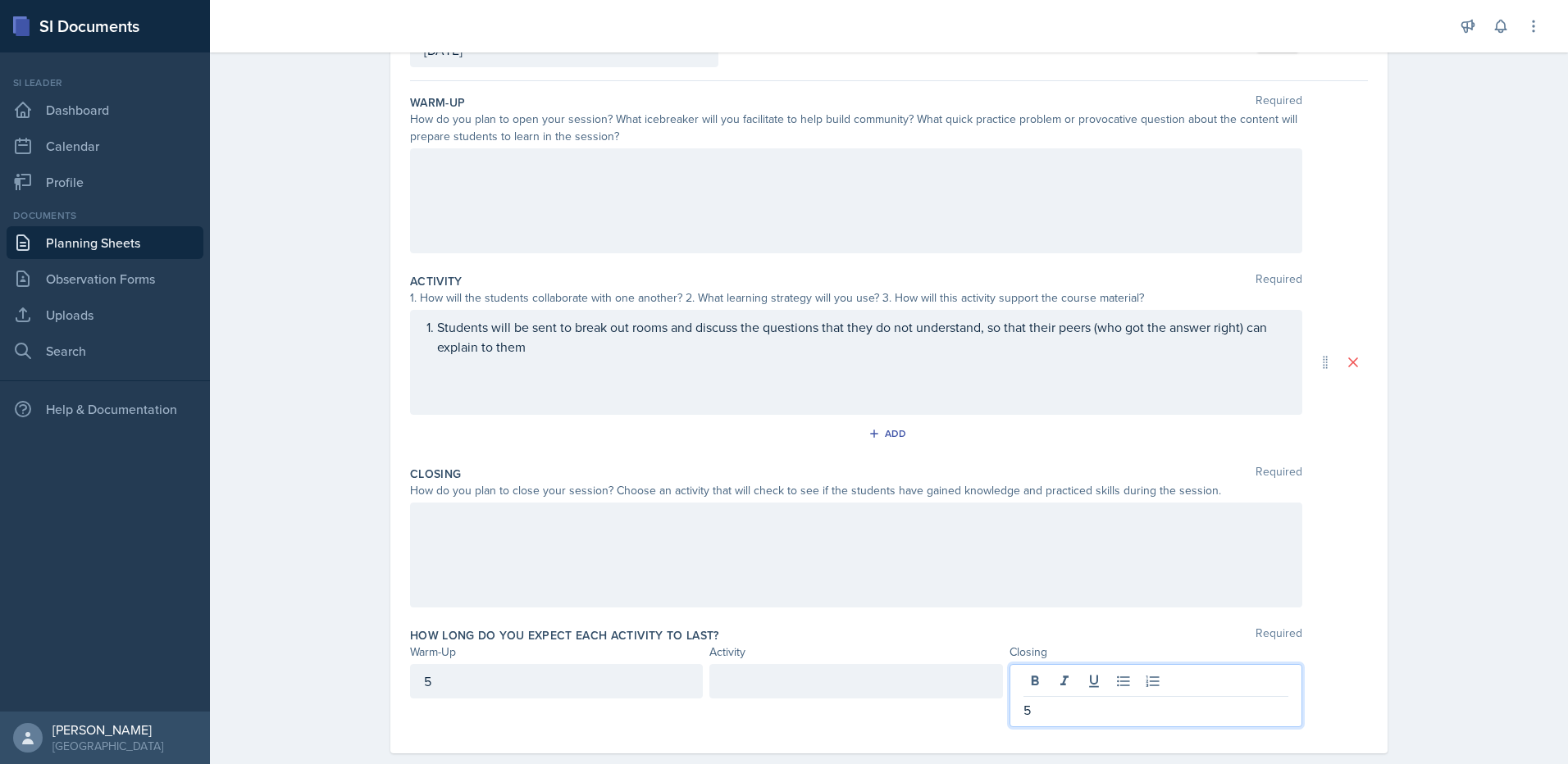
click at [909, 684] on div at bounding box center [855, 681] width 292 height 35
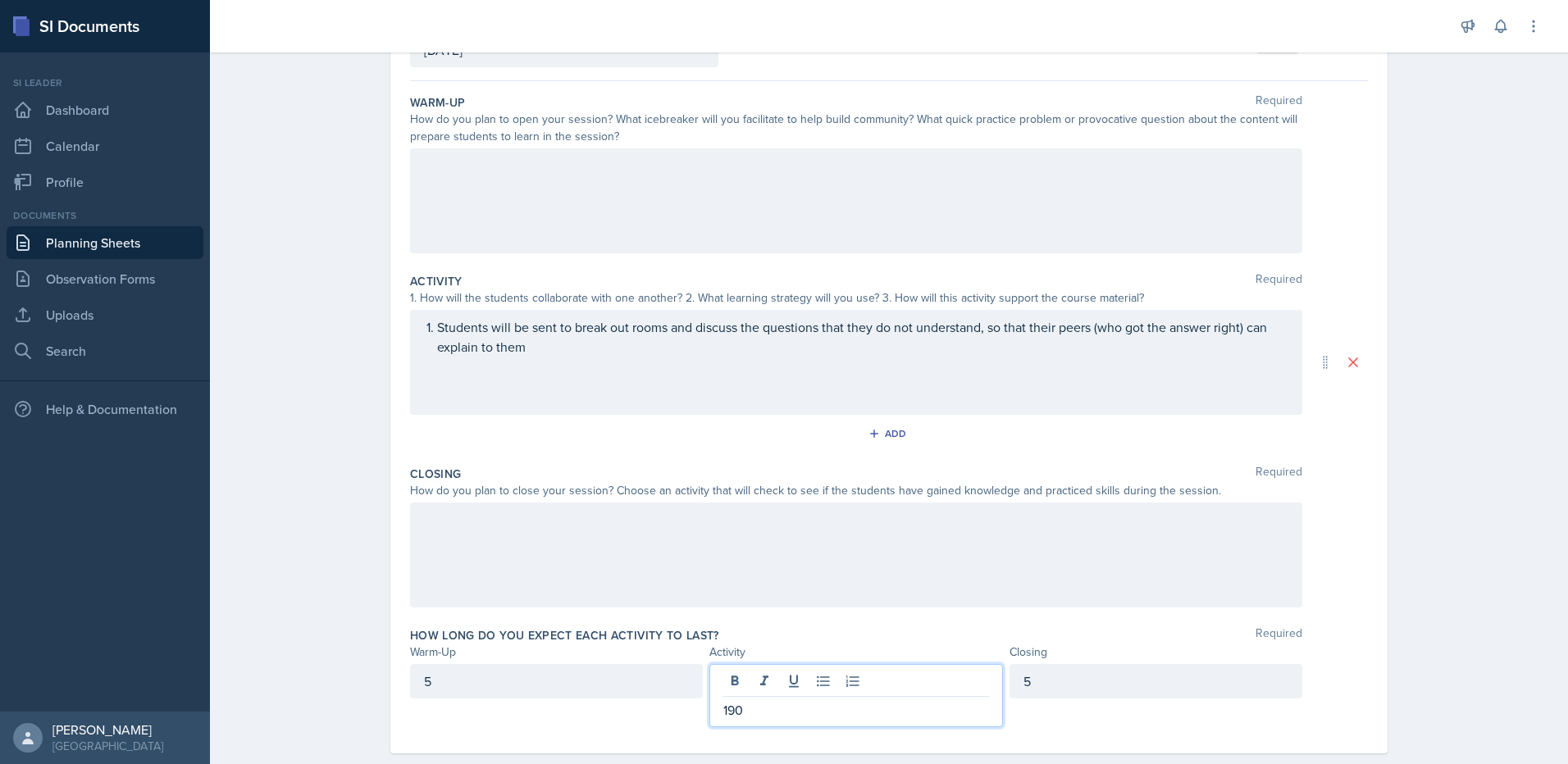
click at [613, 355] on p "Students will be sent to break out rooms and discuss the questions that they do…" at bounding box center [862, 337] width 851 height 39
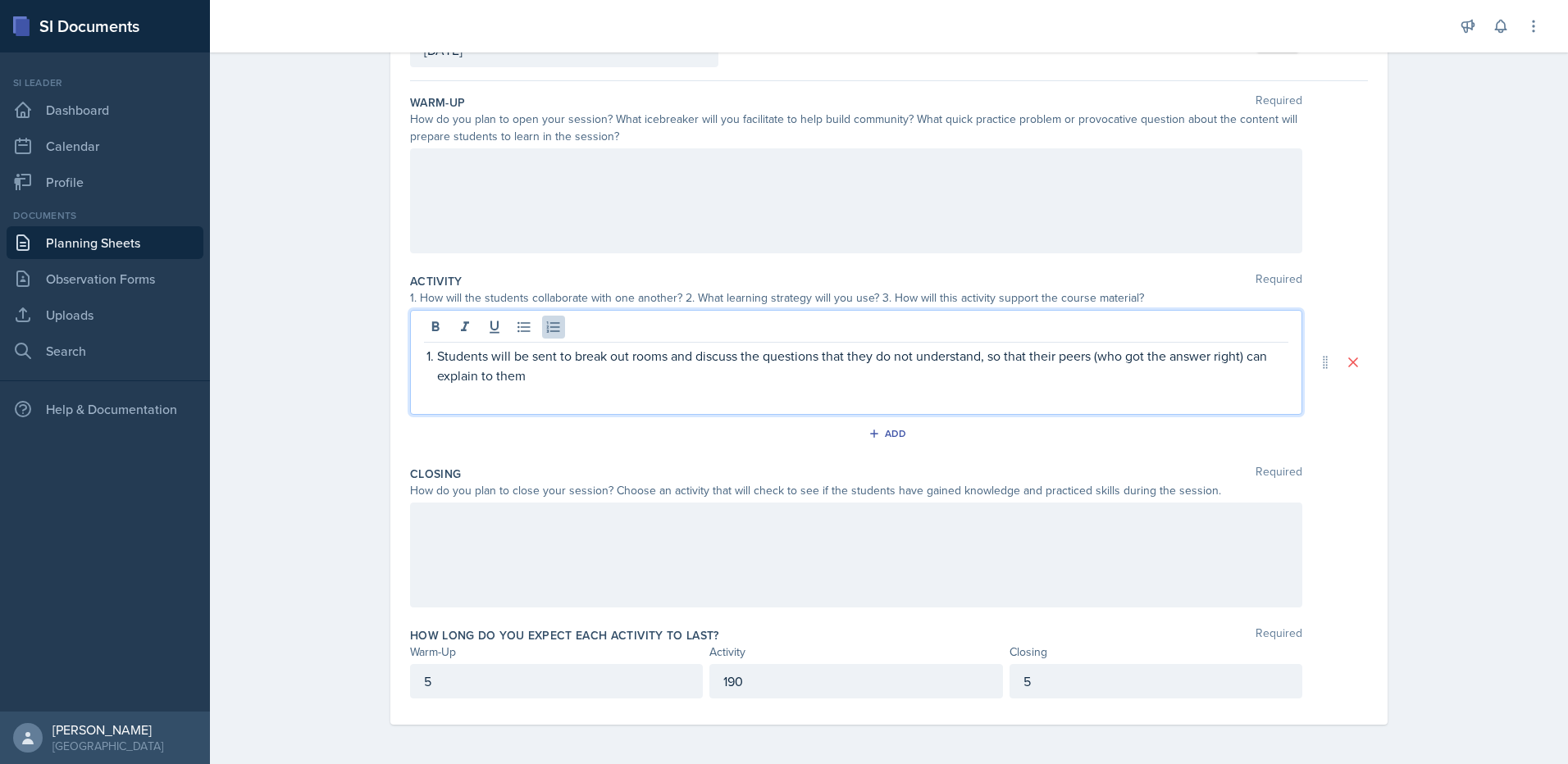
click at [665, 355] on p "Students will be sent to break out rooms and discuss the questions that they do…" at bounding box center [862, 365] width 851 height 39
click at [603, 364] on p "Students will be sent to break out rooms and discuss the questions that they do…" at bounding box center [862, 365] width 851 height 39
click at [655, 349] on p "Students will be sent to break out rooms and discuss the questions that they do…" at bounding box center [862, 365] width 851 height 39
click at [665, 351] on p "Students will be sent to break out rooms and discuss the questions that they do…" at bounding box center [862, 365] width 851 height 39
click at [667, 375] on p "Students will be sent to break out rooms ( 0 minutes)and discuss the questions …" at bounding box center [862, 365] width 851 height 39
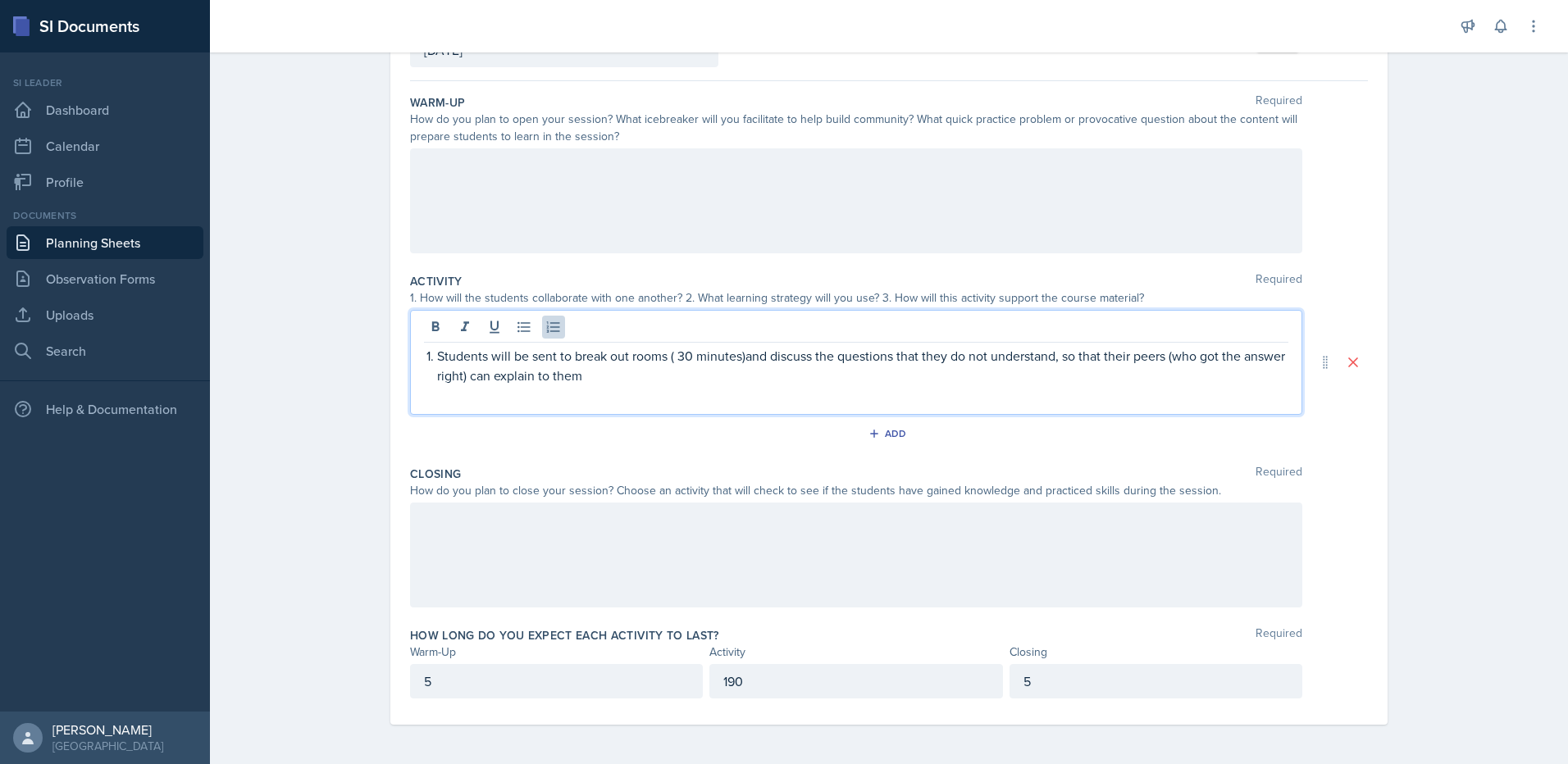
click at [669, 359] on p "Students will be sent to break out rooms ( 30 minutes)and discuss the questions…" at bounding box center [862, 365] width 851 height 39
click at [836, 386] on div "Students will be sent to break out rooms (30 minutes) and discuss the questions…" at bounding box center [855, 362] width 892 height 105
click at [817, 392] on div "Students will be sent to break out rooms (30 minutes) and discuss the questions…" at bounding box center [855, 362] width 892 height 105
click at [591, 377] on p "Students will be sent to break out rooms (30 minutes) and discuss the questions…" at bounding box center [862, 365] width 851 height 39
drag, startPoint x: 698, startPoint y: 392, endPoint x: 668, endPoint y: 392, distance: 30.0
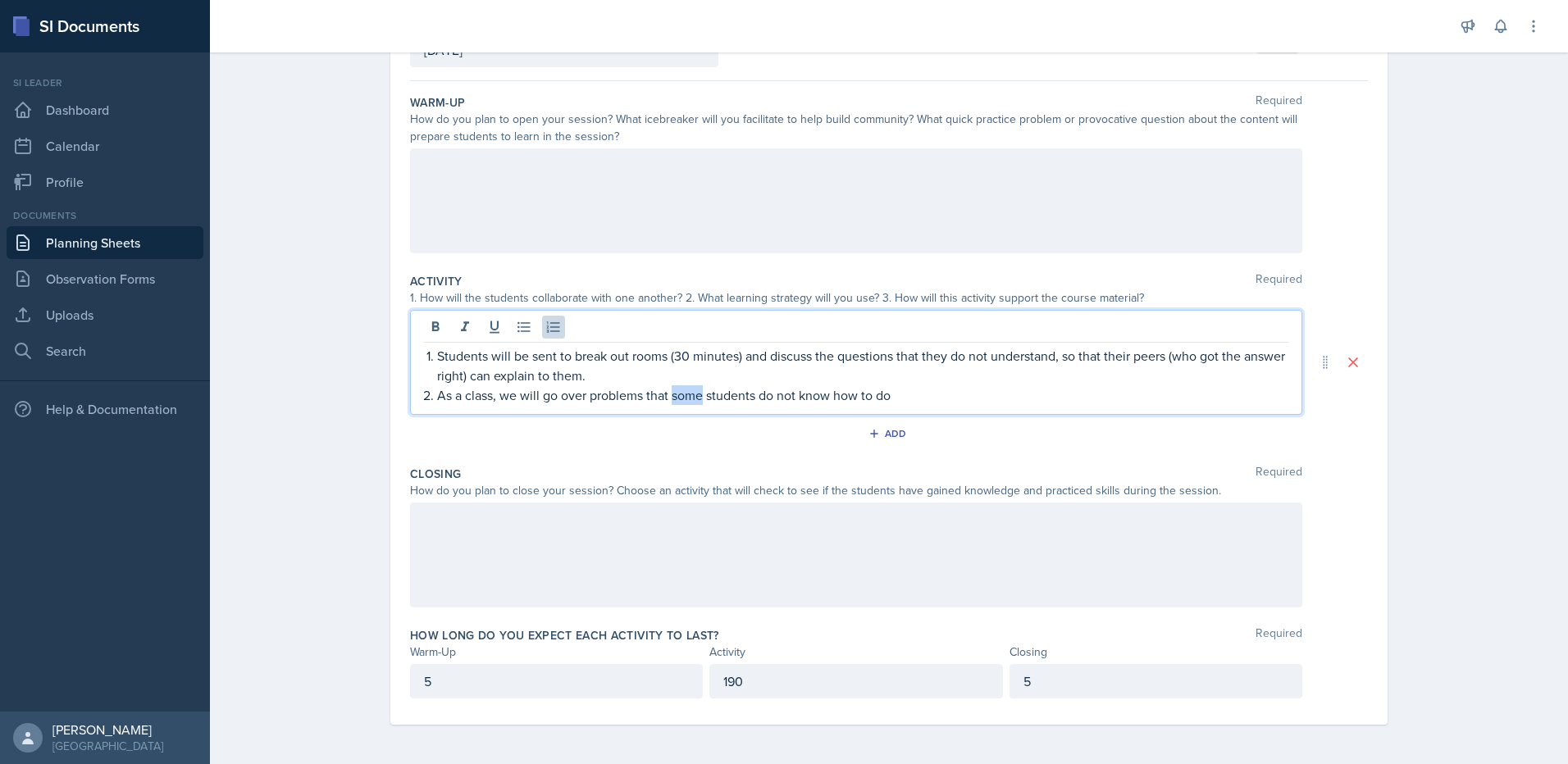
click at [668, 392] on p "As a class, we will go over problems that some students do not know how to do" at bounding box center [862, 395] width 851 height 20
click at [761, 389] on p "As a class, we will go over problems that some students do not know how to do" at bounding box center [862, 395] width 851 height 20
click at [756, 388] on p "As a class, we will go over problems that some students do not know how to do" at bounding box center [862, 395] width 851 height 20
click at [951, 402] on p "As a class, we will go over problems that some students do not know how to do" at bounding box center [862, 395] width 851 height 20
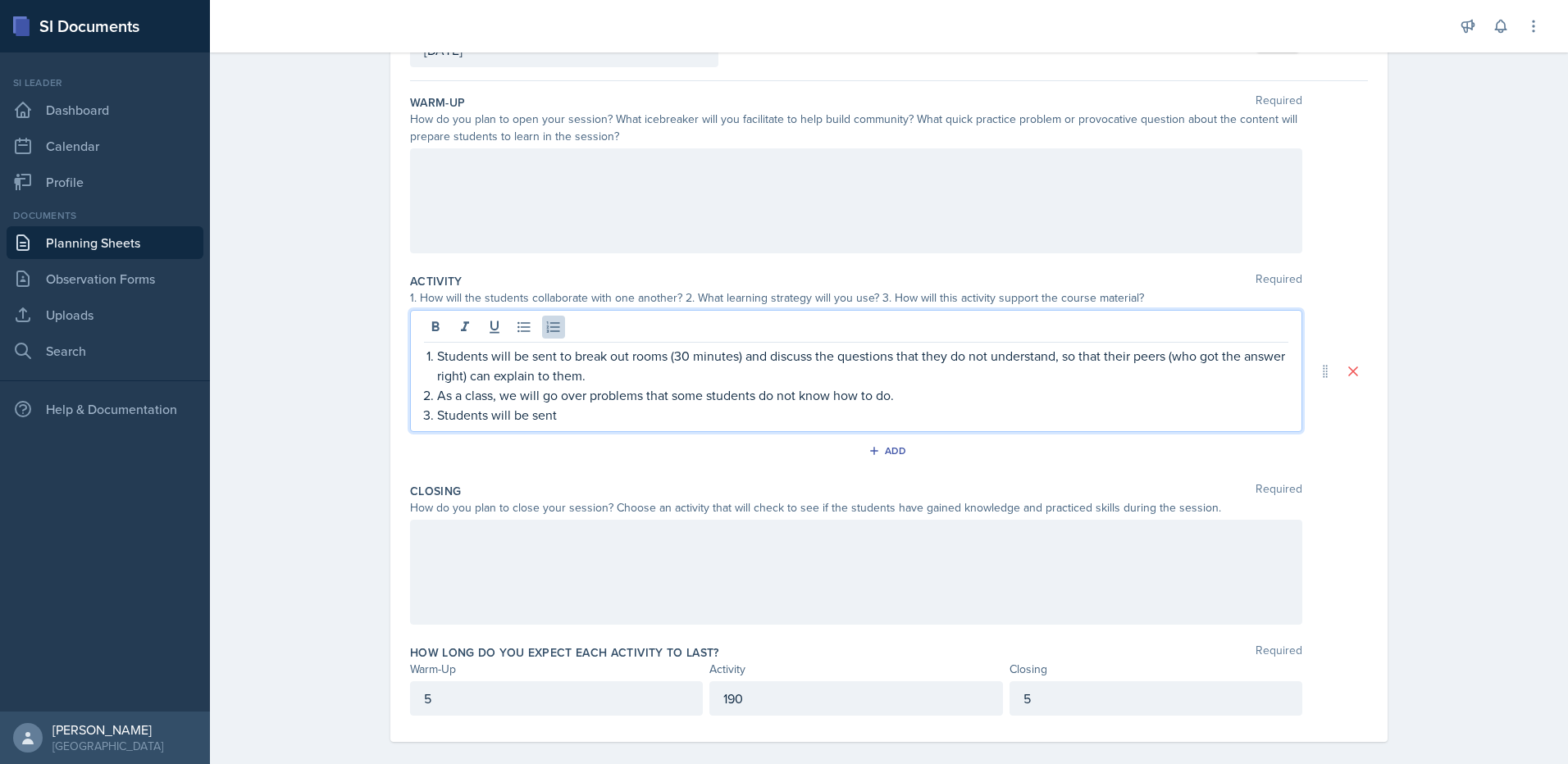
click at [767, 372] on p "Students will be sent to break out rooms (30 minutes) and discuss the questions…" at bounding box center [862, 365] width 851 height 39
click at [754, 371] on p "Students will be sent to break out rooms (30 minutes) and discuss the questions…" at bounding box center [862, 365] width 851 height 39
click at [624, 420] on p "Students will be sent" at bounding box center [862, 415] width 851 height 20
click at [648, 417] on p "Students will be sent" at bounding box center [862, 415] width 851 height 20
click at [878, 419] on p "Students will be sent" at bounding box center [862, 415] width 851 height 20
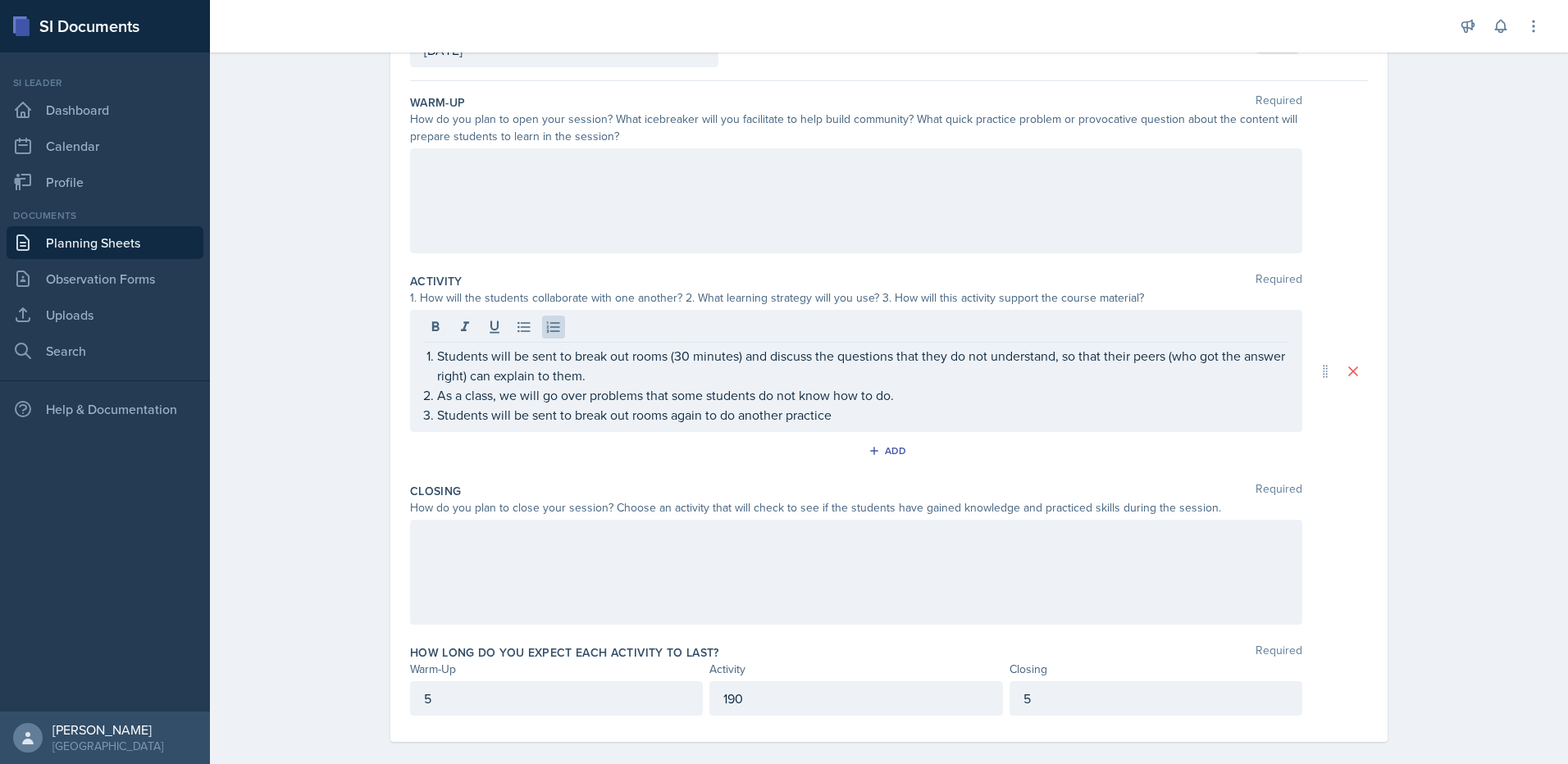
click at [859, 427] on div "Students will be sent to break out rooms (30 minutes) and discuss the questions…" at bounding box center [855, 371] width 892 height 122
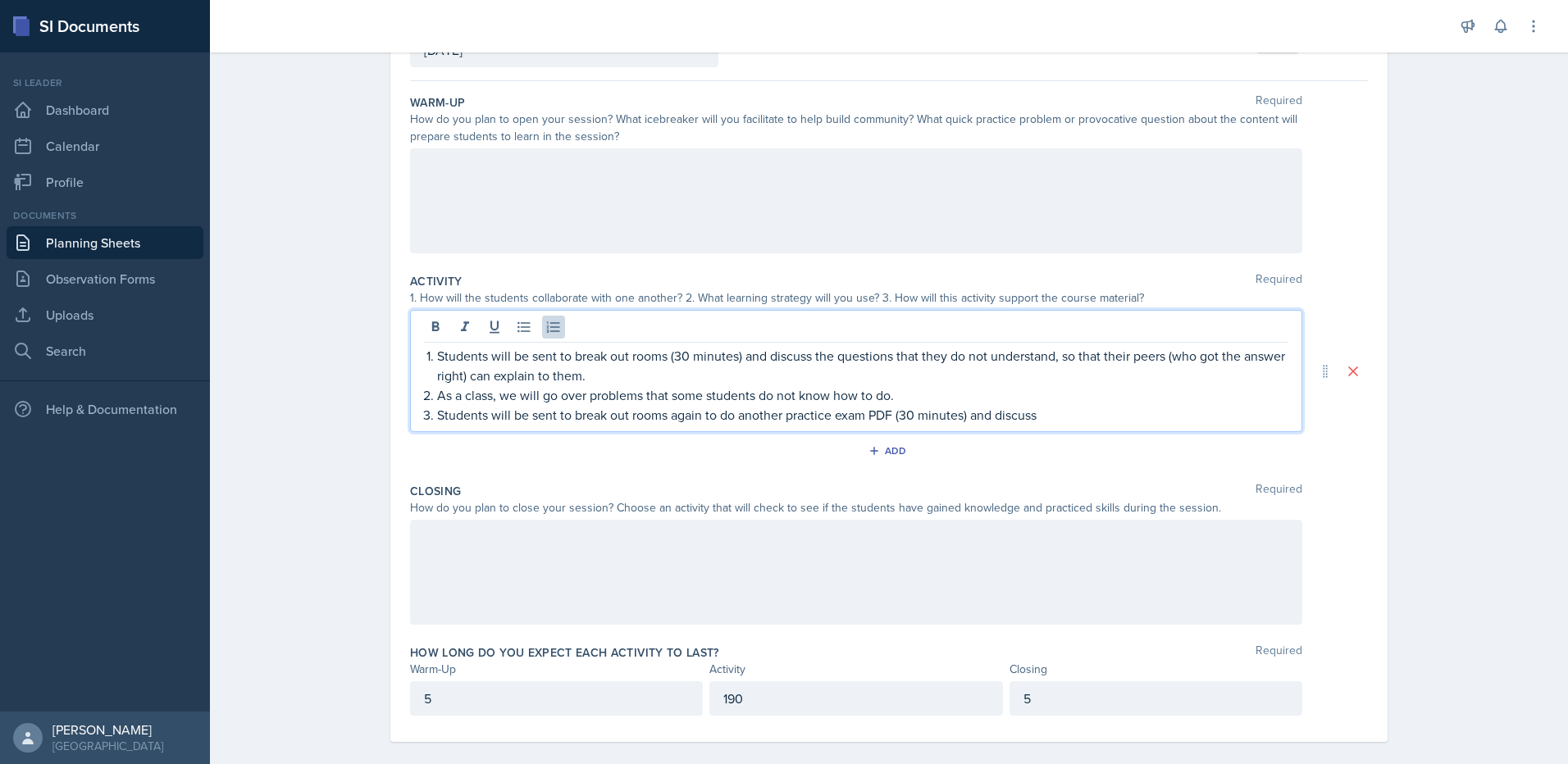
click at [975, 396] on p "As a class, we will go over problems that some students do not know how to do." at bounding box center [862, 395] width 851 height 20
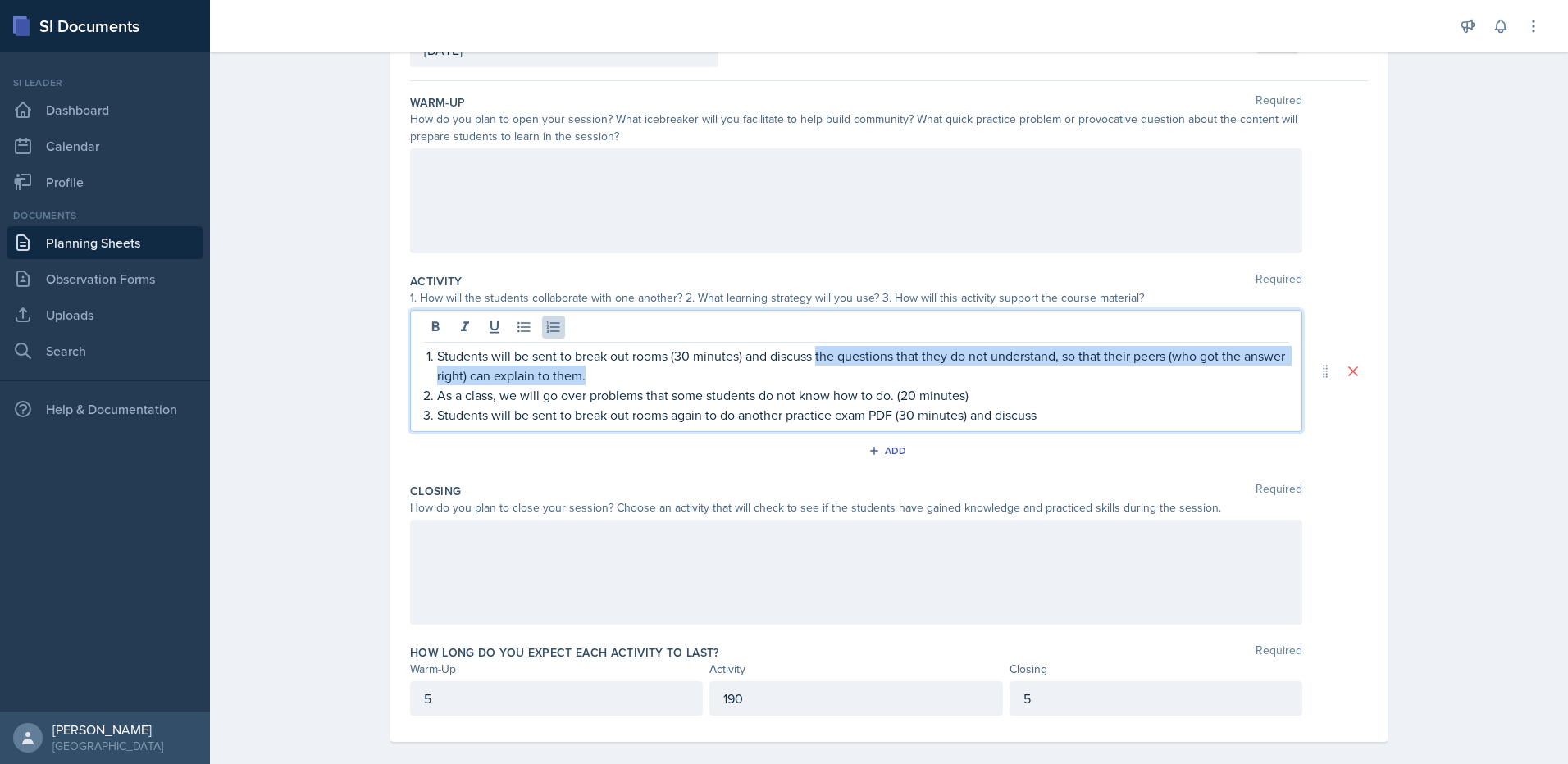
drag, startPoint x: 812, startPoint y: 349, endPoint x: 948, endPoint y: 380, distance: 139.5
click at [948, 380] on p "Students will be sent to break out rooms (30 minutes) and discuss the questions…" at bounding box center [862, 365] width 851 height 39
click at [1005, 362] on p "Students will be sent to break out rooms (30 minutes) and discuss the questions…" at bounding box center [862, 365] width 851 height 39
drag, startPoint x: 810, startPoint y: 351, endPoint x: 1049, endPoint y: 357, distance: 239.1
click at [1049, 357] on p "Students will be sent to break out rooms (30 minutes) and discuss the questions…" at bounding box center [862, 365] width 851 height 39
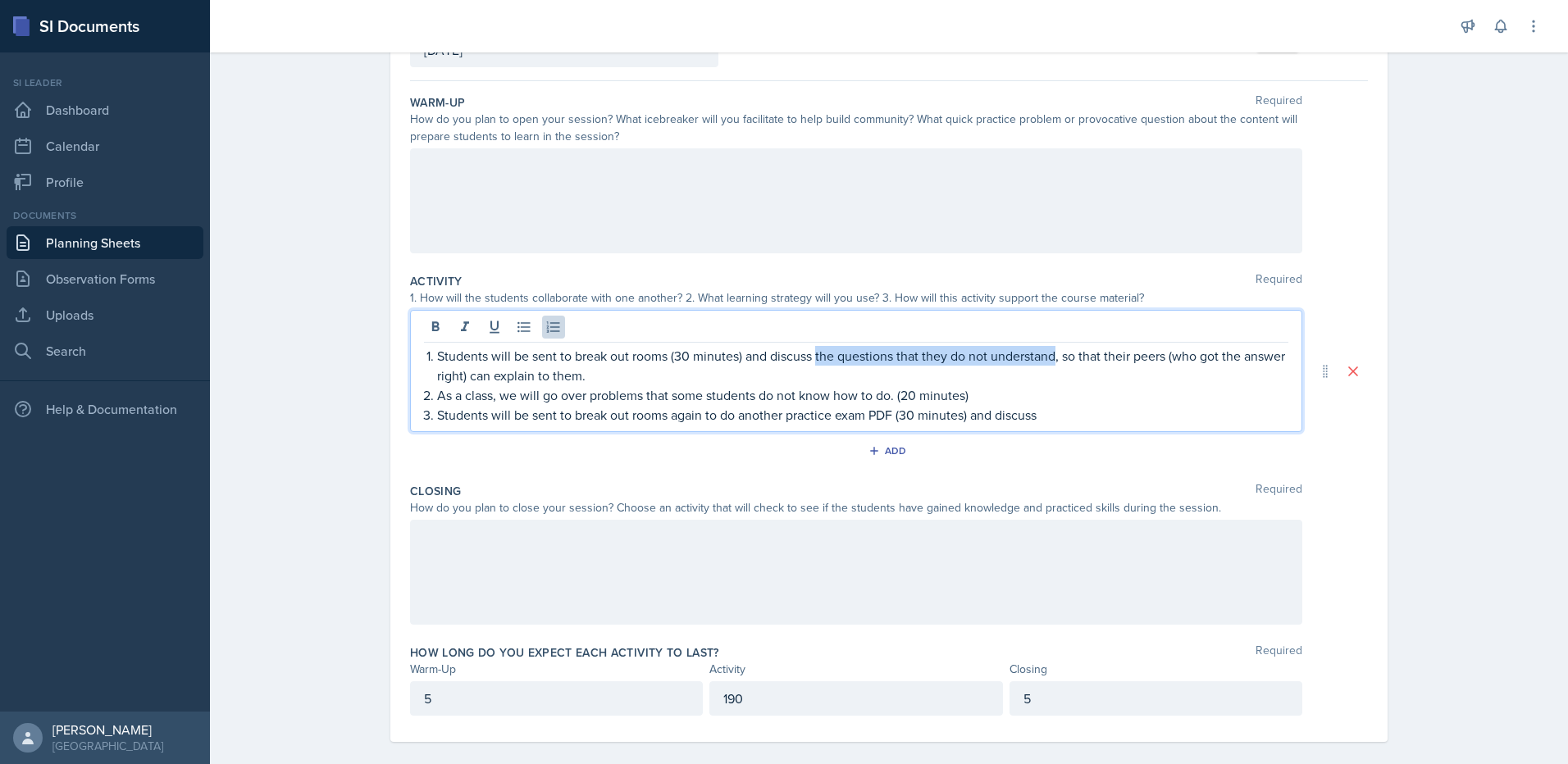
copy p "the questions that they do not understand"
click at [1070, 426] on div "Students will be sent to break out rooms (30 minutes) and discuss the questions…" at bounding box center [855, 371] width 892 height 122
click at [1070, 412] on p "Students will be sent to break out rooms again to do another practice exam PDF …" at bounding box center [862, 415] width 851 height 20
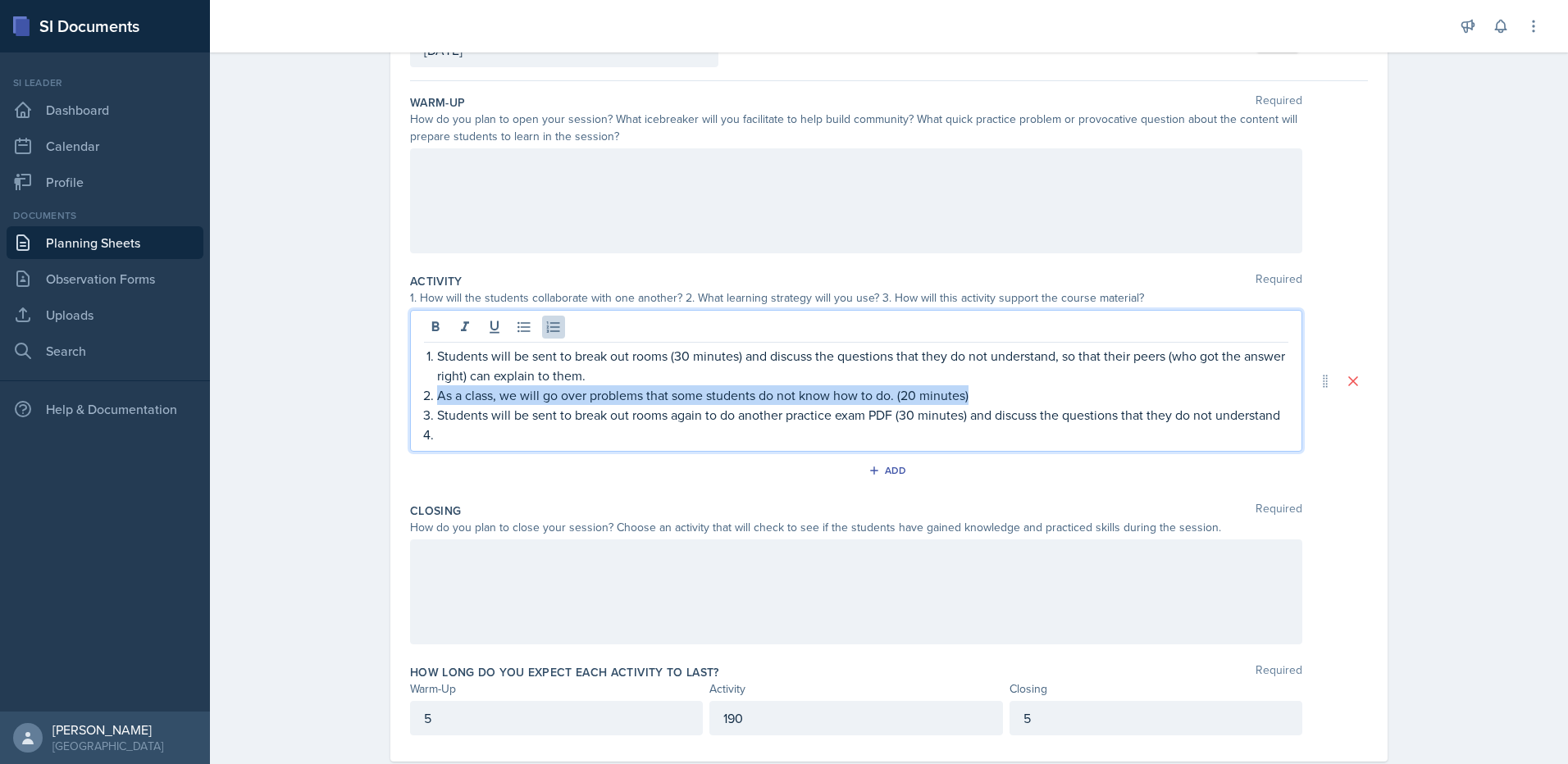
drag, startPoint x: 982, startPoint y: 399, endPoint x: 428, endPoint y: 399, distance: 554.0
click at [437, 399] on li "As a class, we will go over problems that some students do not know how to do. …" at bounding box center [862, 395] width 851 height 20
copy p "As a class, we will go over problems that some students do not know how to do. …"
click at [499, 441] on p at bounding box center [862, 434] width 851 height 20
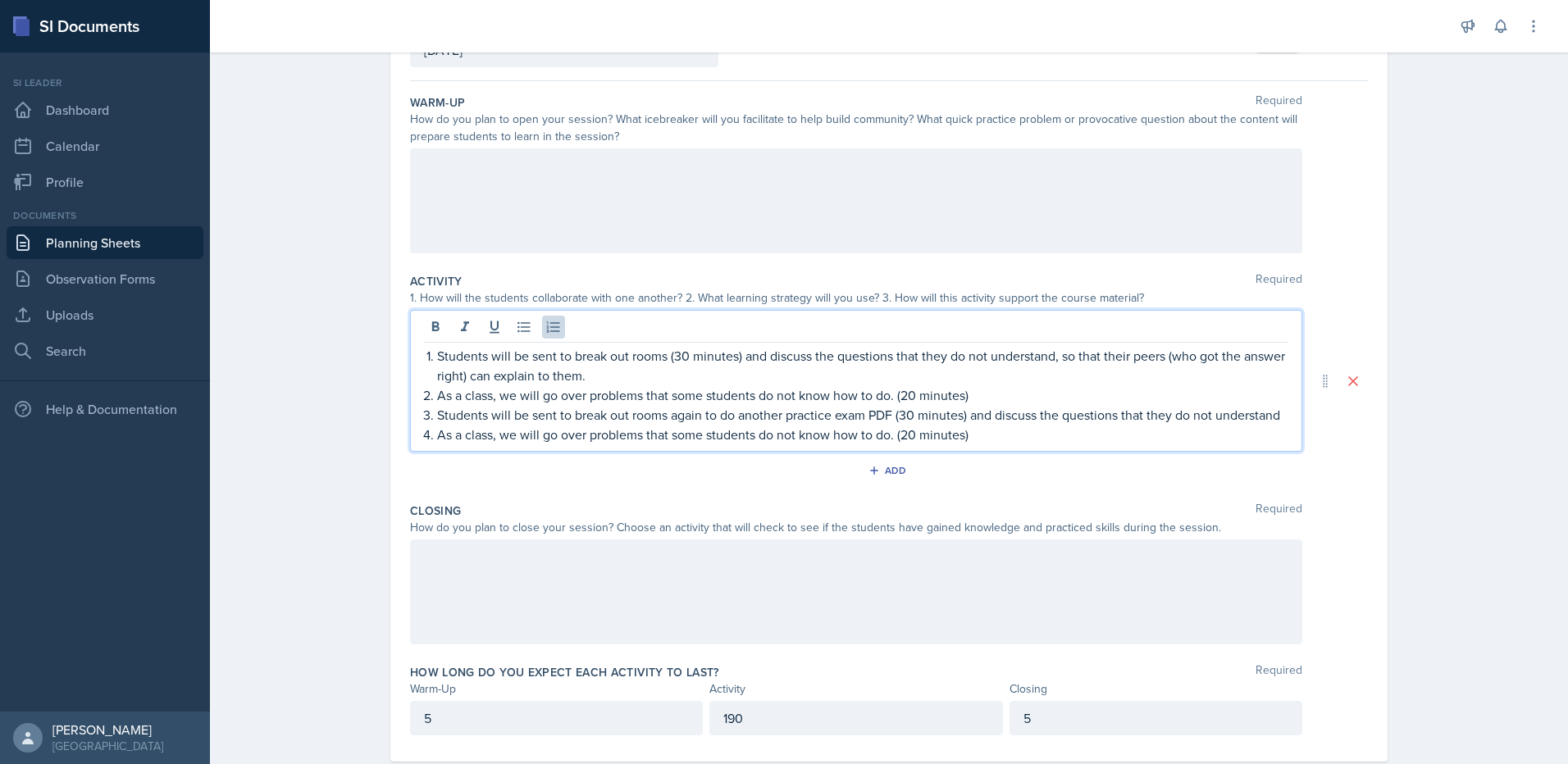
click at [895, 397] on p "As a class, we will go over problems that some students do not know how to do. …" at bounding box center [862, 395] width 851 height 20
click at [897, 433] on p "As a class, we will go over problems that some students do not know how to do. …" at bounding box center [862, 434] width 851 height 20
click at [1055, 432] on p "As a class, we will go over problems that some students do not know how to do. …" at bounding box center [862, 434] width 851 height 20
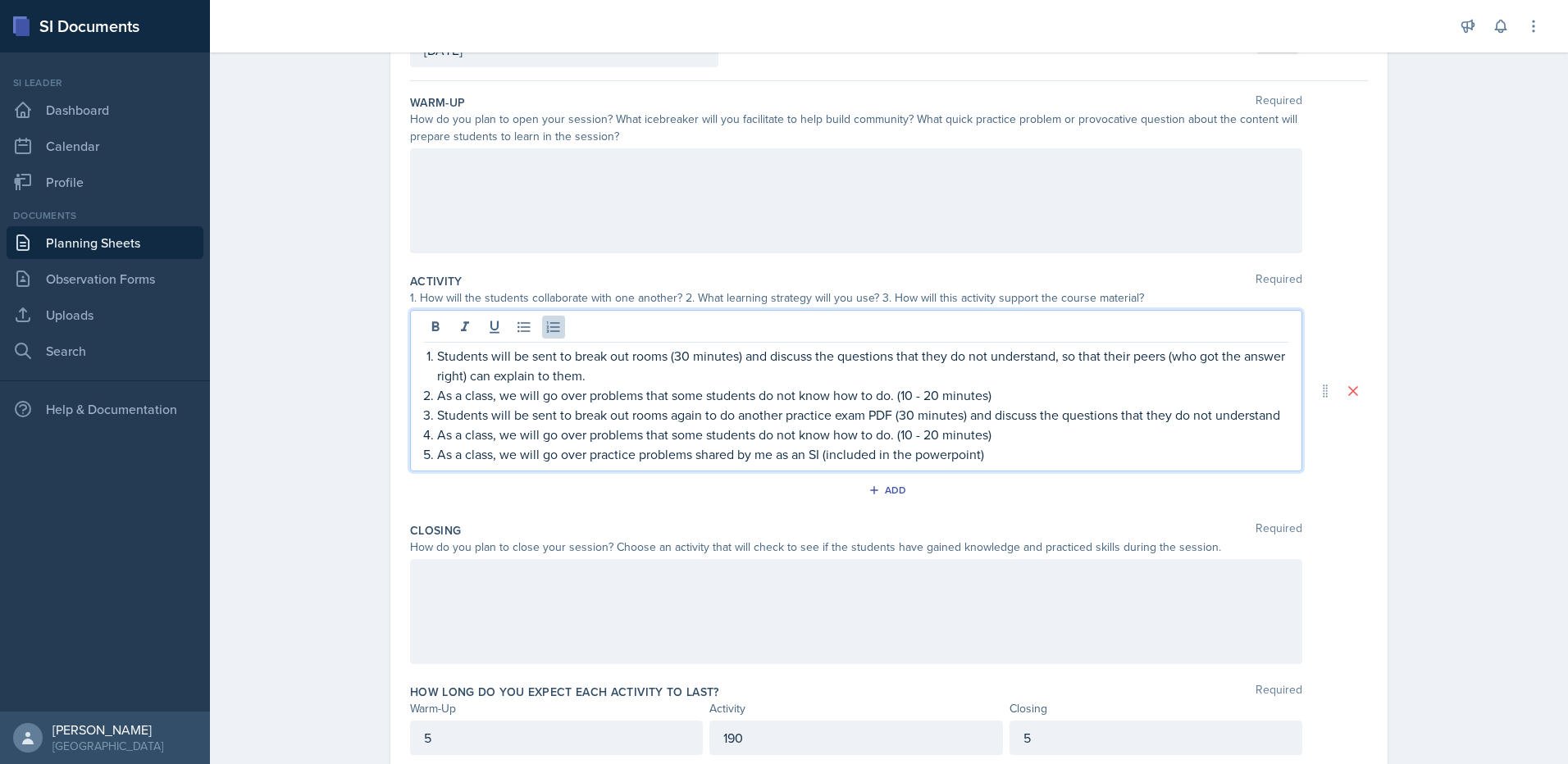
click at [991, 609] on div at bounding box center [855, 612] width 892 height 105
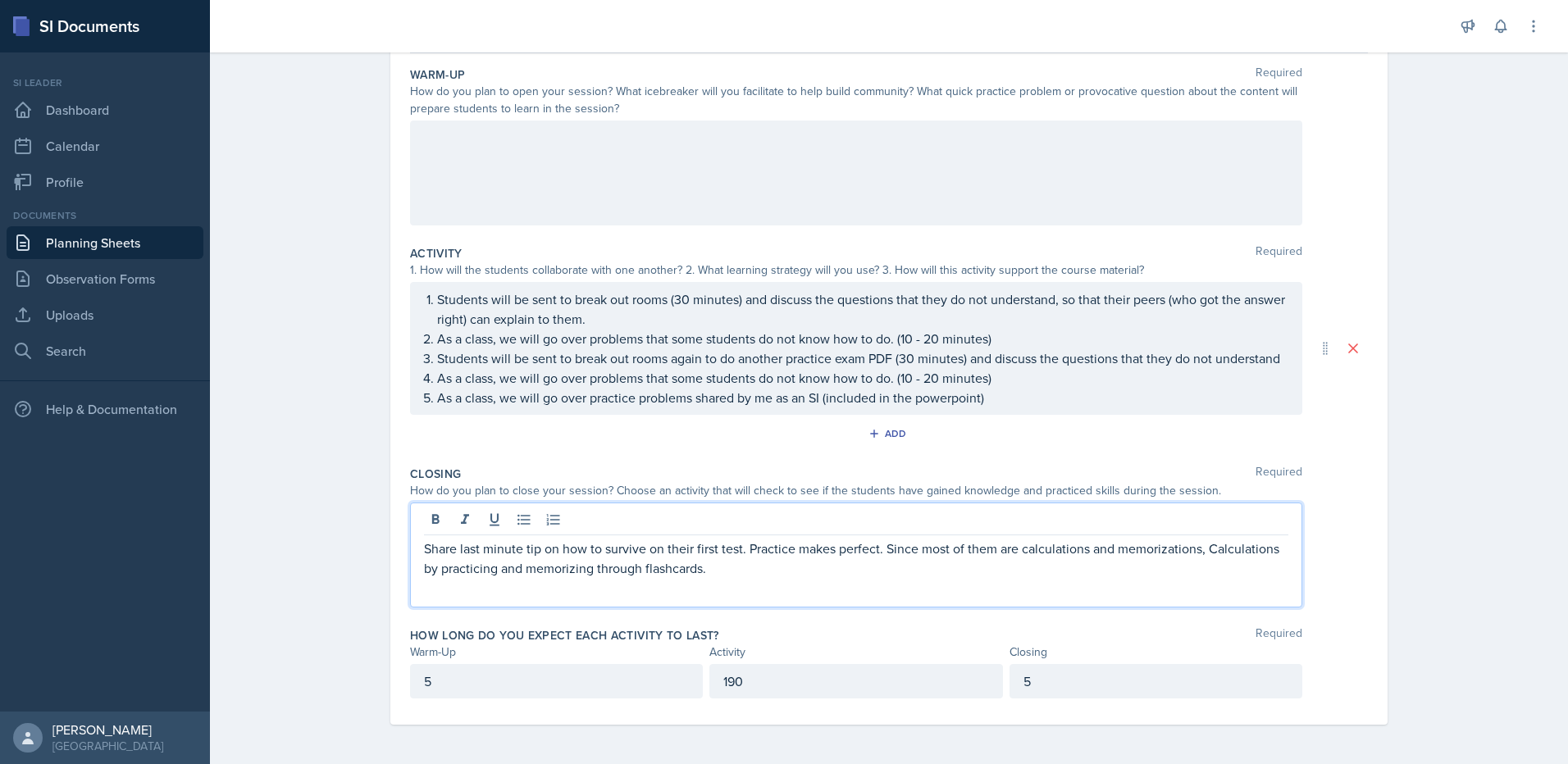
click at [905, 585] on div "Share last minute tip on how to survive on their first test. Practice makes per…" at bounding box center [855, 555] width 892 height 105
click at [901, 567] on p "Share last minute tip on how to survive on their first test. Practice makes per…" at bounding box center [855, 558] width 864 height 39
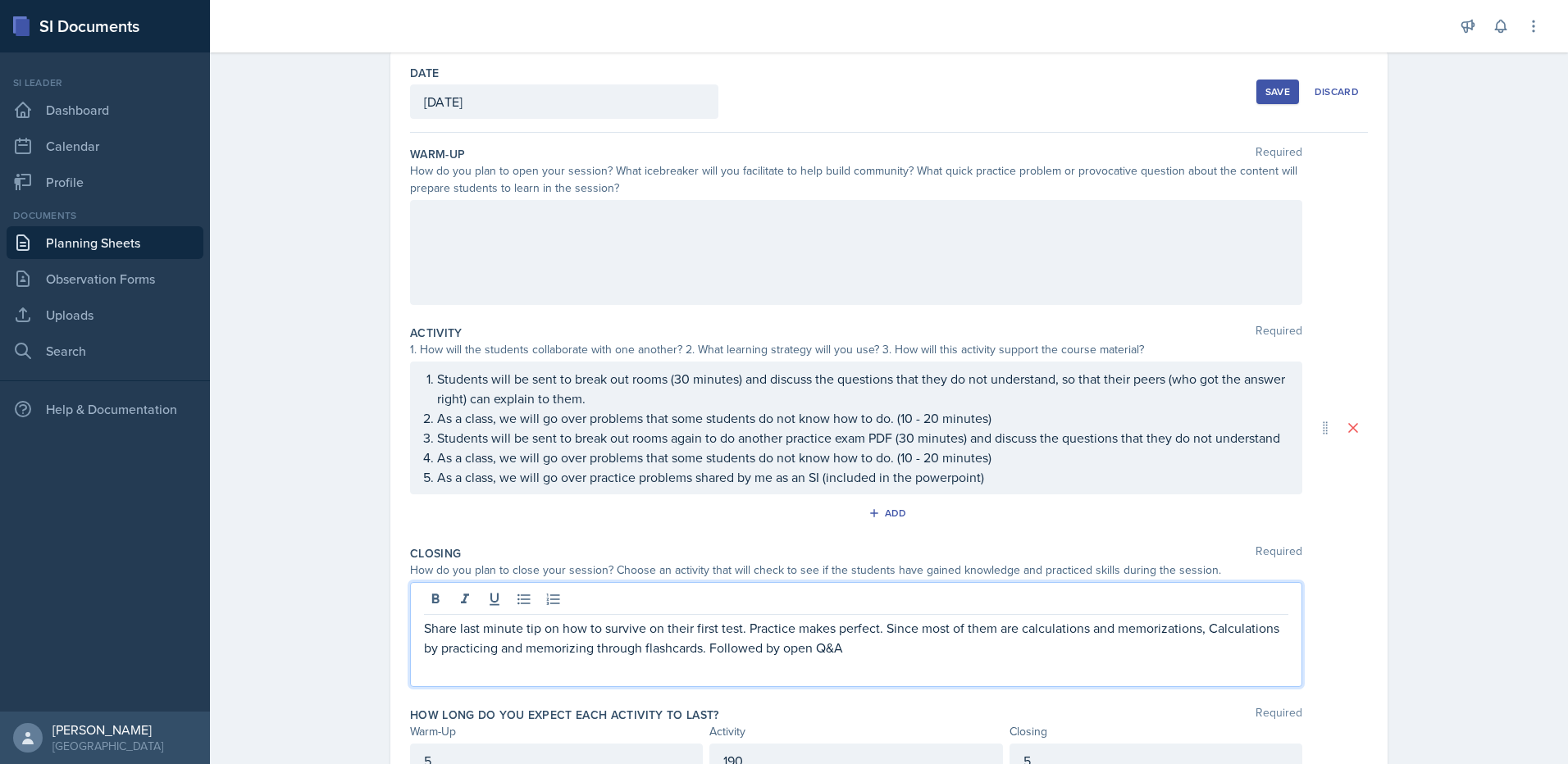
scroll to position [0, 0]
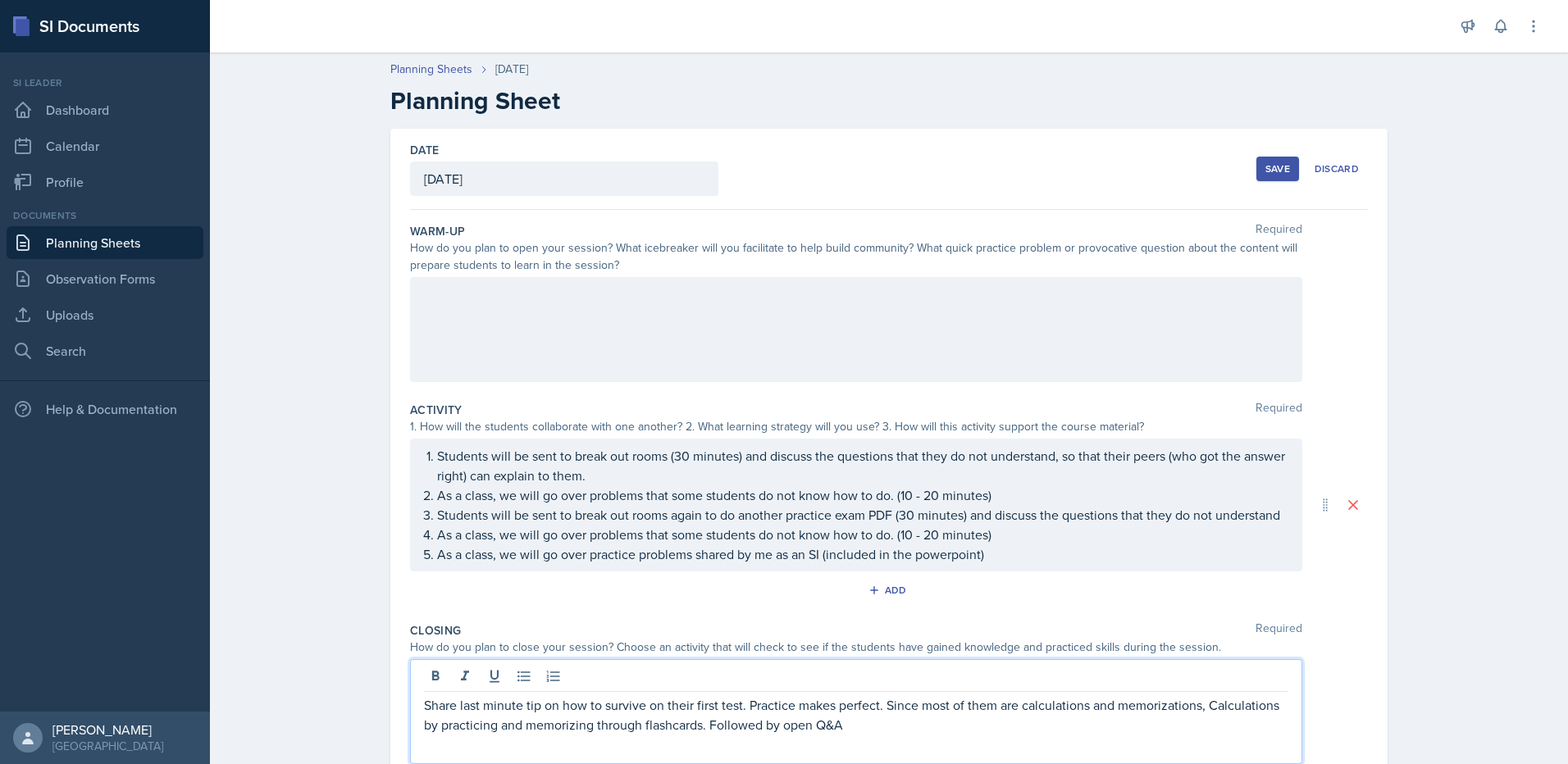
click at [715, 305] on div at bounding box center [855, 330] width 892 height 105
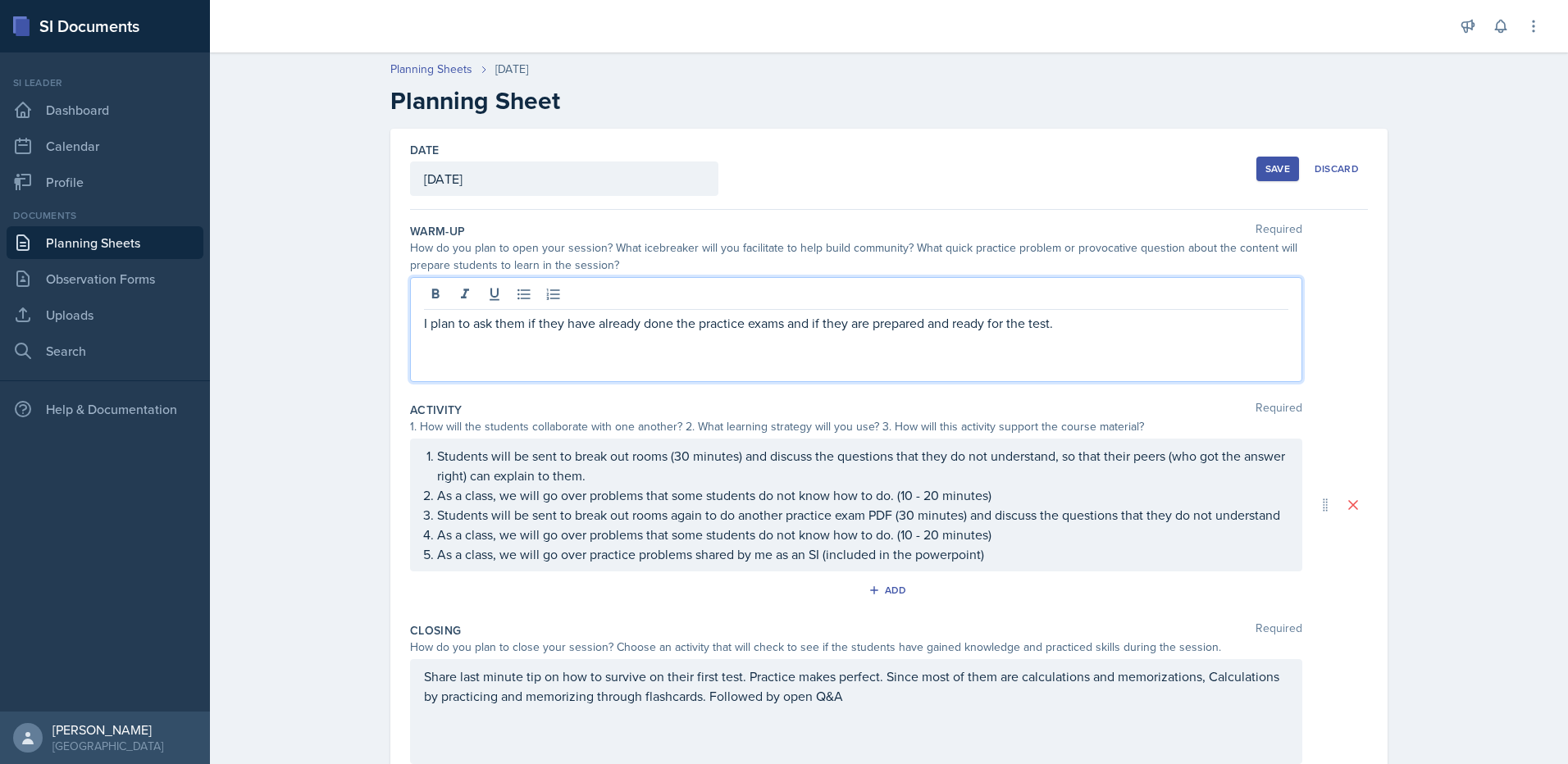
click at [682, 345] on div "I plan to ask them if they have already done the practice exams and if they are…" at bounding box center [855, 330] width 892 height 105
click at [941, 563] on ol "Students will be sent to break out rooms (30 minutes) and discuss the questions…" at bounding box center [862, 506] width 851 height 118
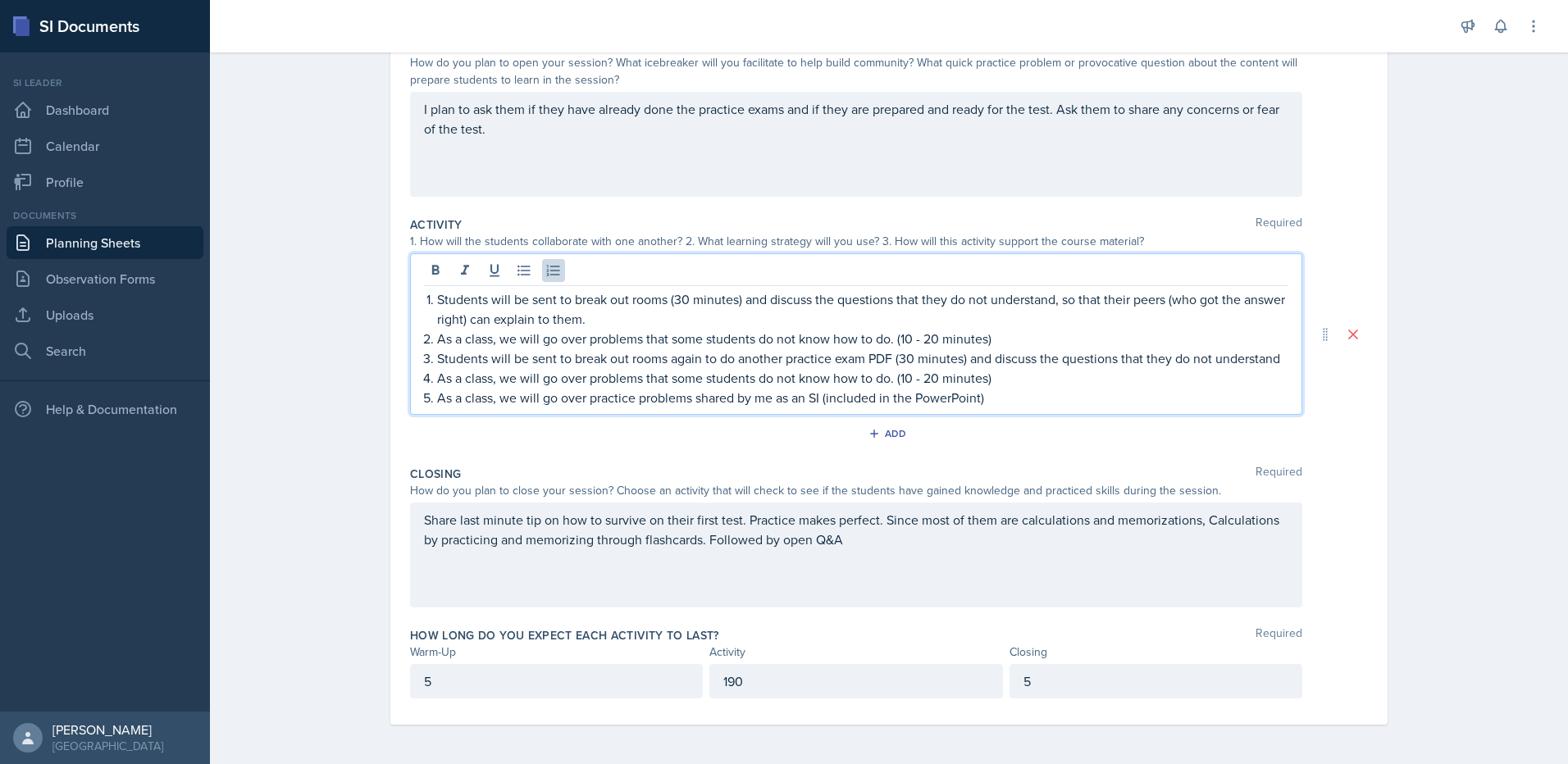
click at [835, 547] on p "Share last minute tip on how to survive on their first test. Practice makes per…" at bounding box center [855, 529] width 864 height 39
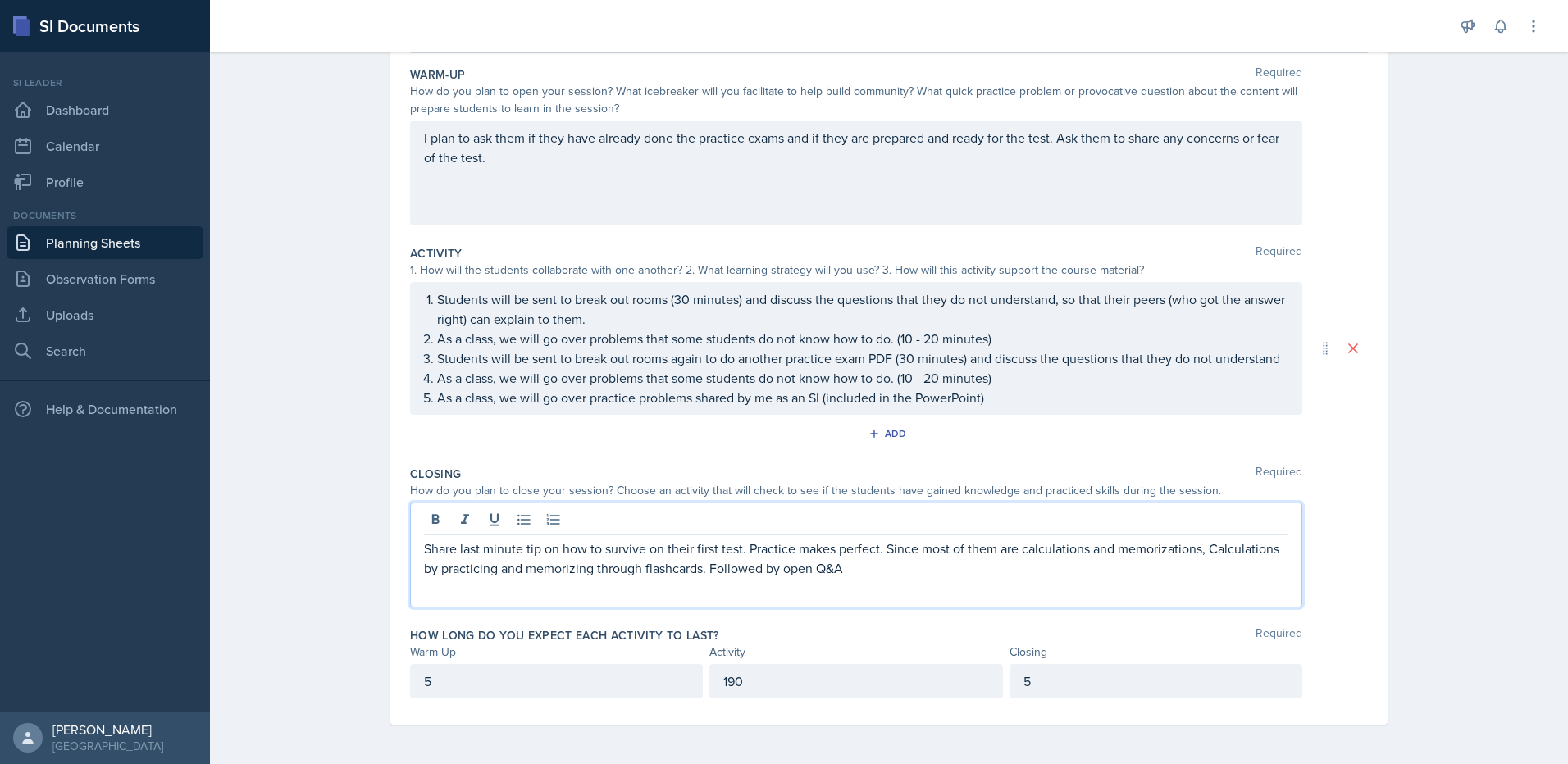
scroll to position [185, 0]
click at [1055, 317] on p "Students will be sent to break out rooms (30 minutes) and discuss the questions…" at bounding box center [862, 309] width 851 height 39
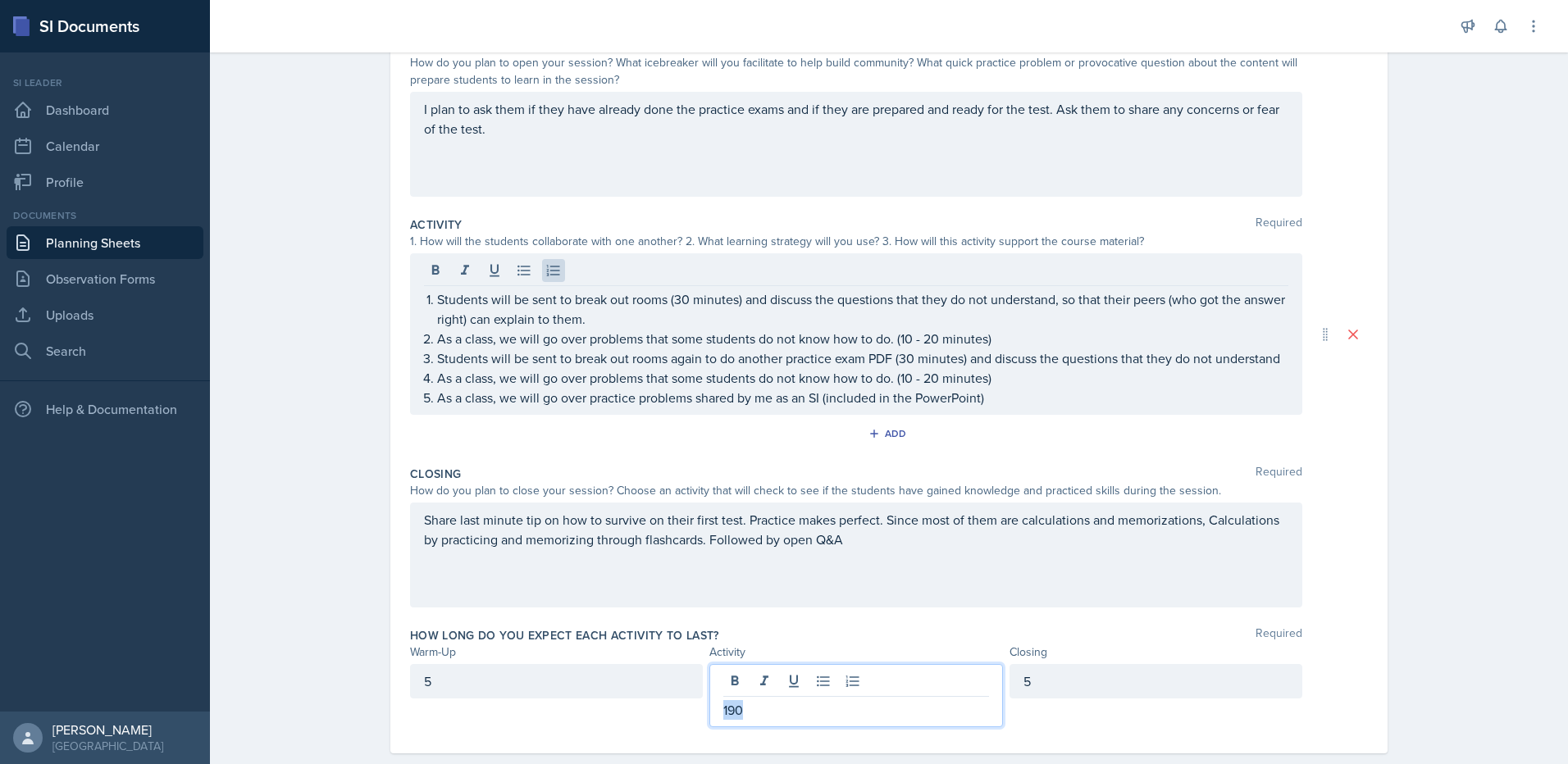
drag, startPoint x: 782, startPoint y: 687, endPoint x: 630, endPoint y: 697, distance: 152.3
click at [651, 684] on div "5 190 5" at bounding box center [855, 695] width 892 height 64
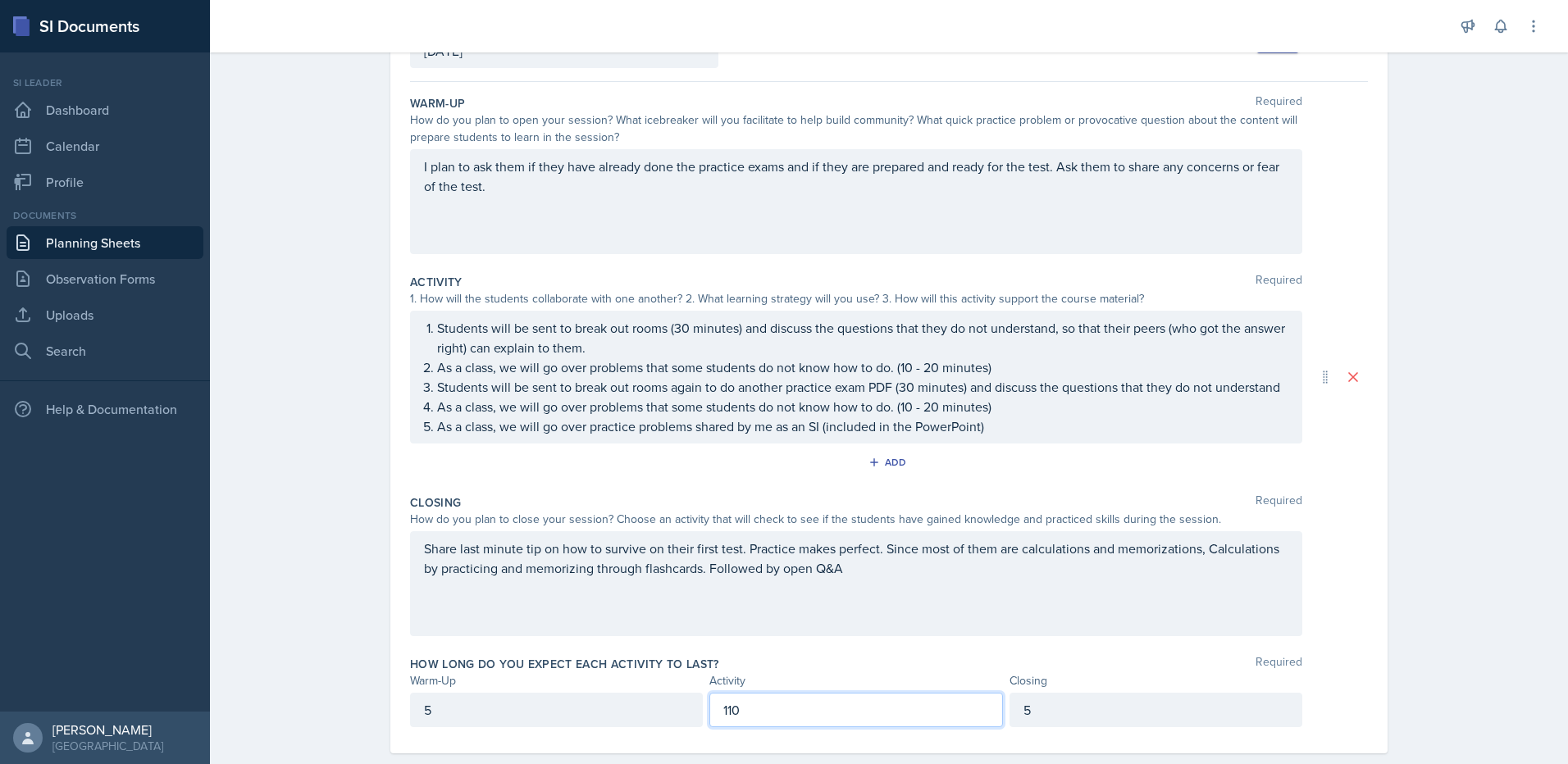
scroll to position [157, 0]
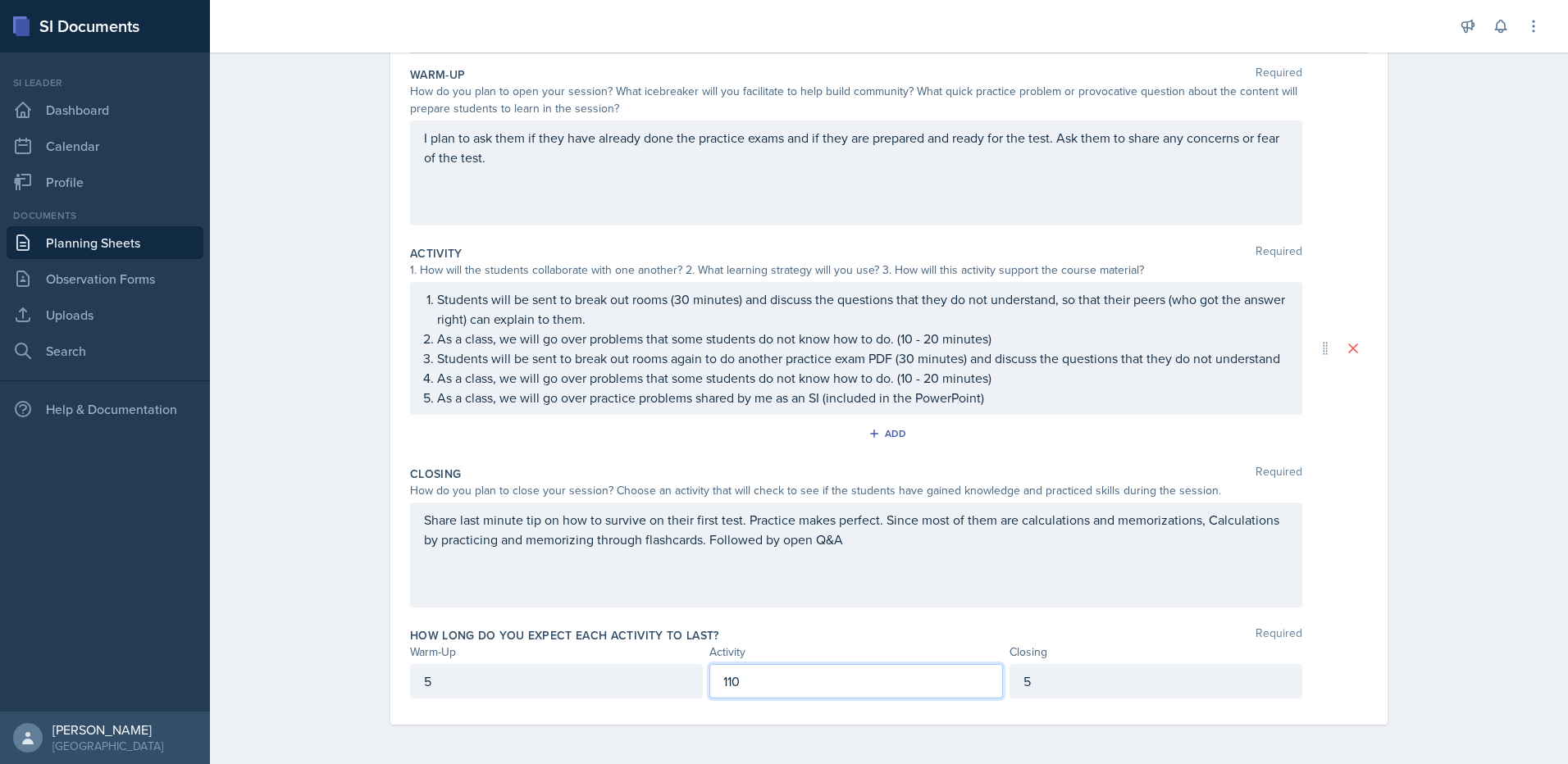
click at [1030, 407] on p "As a class, we will go over practice problems shared by me as an SI (included i…" at bounding box center [862, 398] width 851 height 20
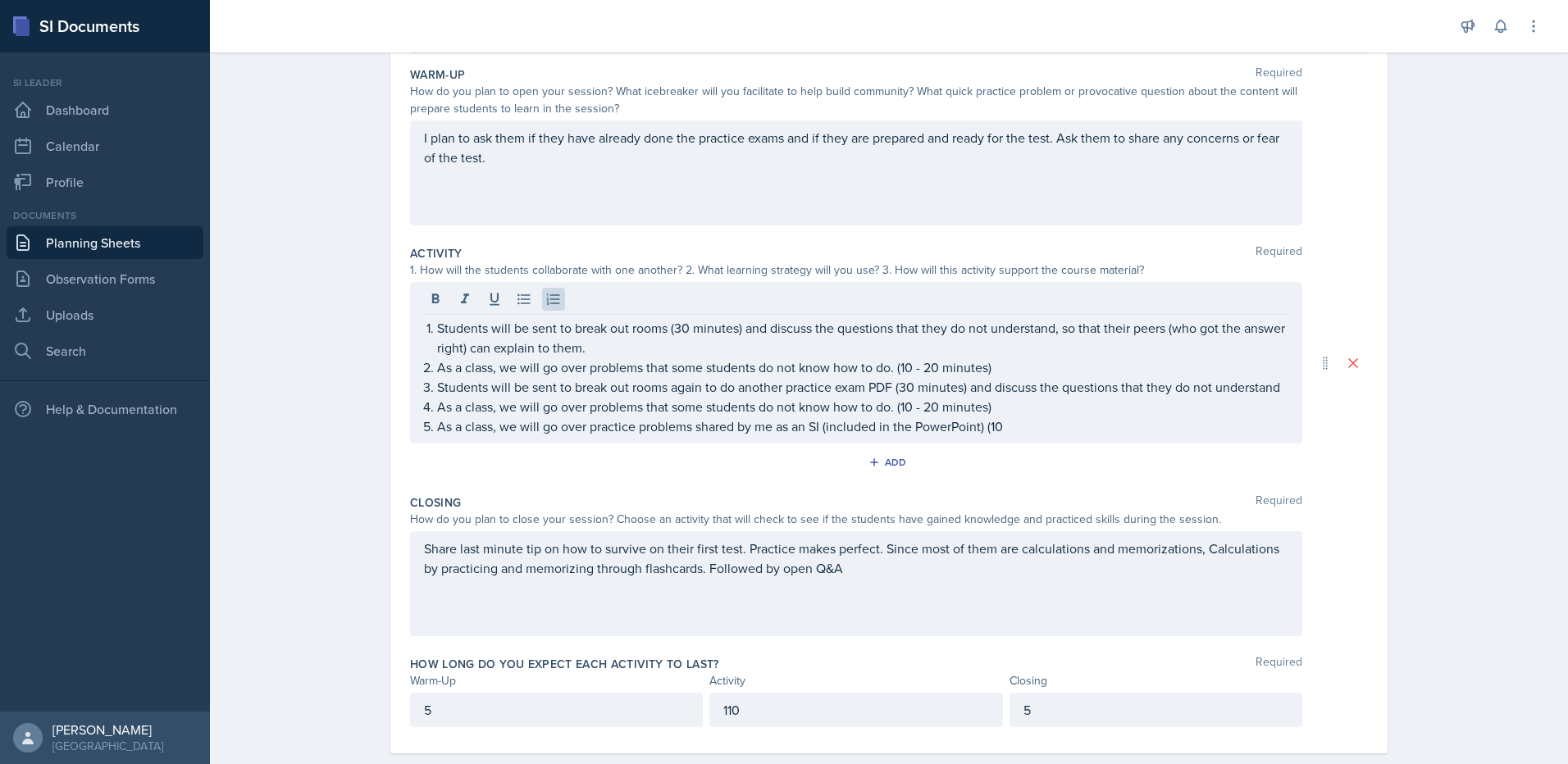
click at [998, 704] on div "5 110 5" at bounding box center [855, 710] width 892 height 35
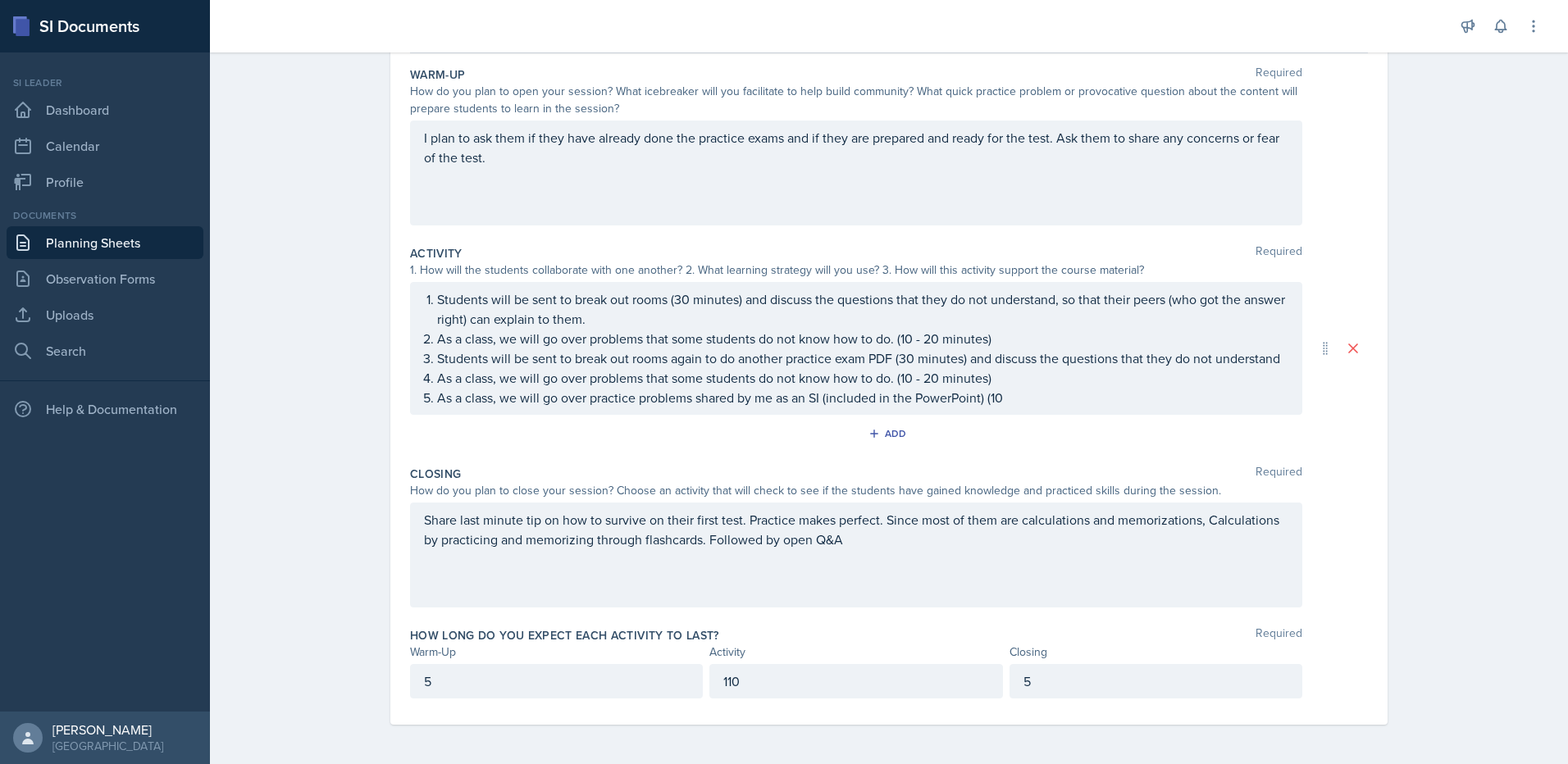
click at [1039, 684] on div "5" at bounding box center [1156, 681] width 292 height 35
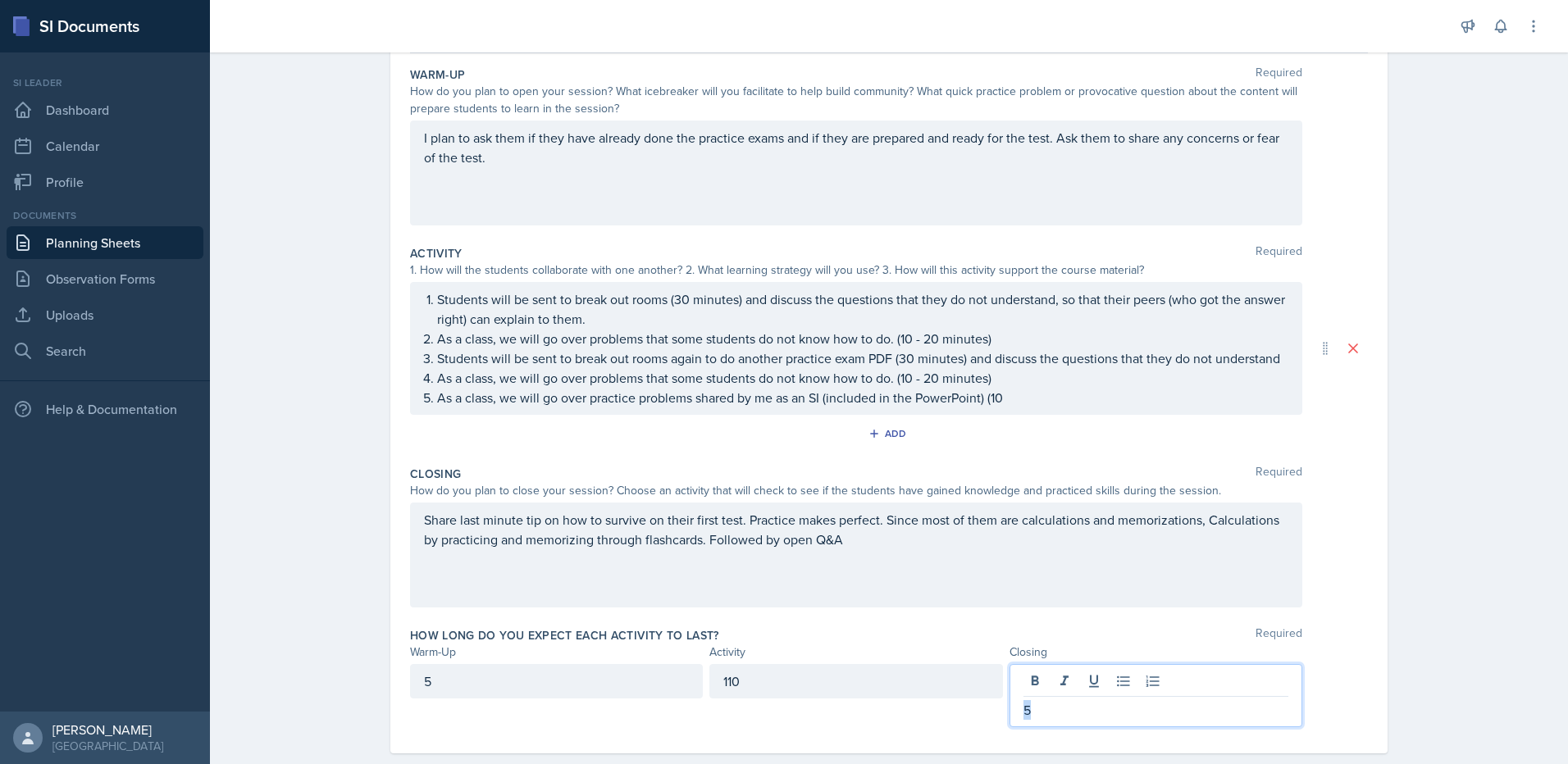
drag, startPoint x: 1034, startPoint y: 706, endPoint x: 969, endPoint y: 704, distance: 65.0
click at [969, 704] on div "5 110 5" at bounding box center [855, 695] width 892 height 64
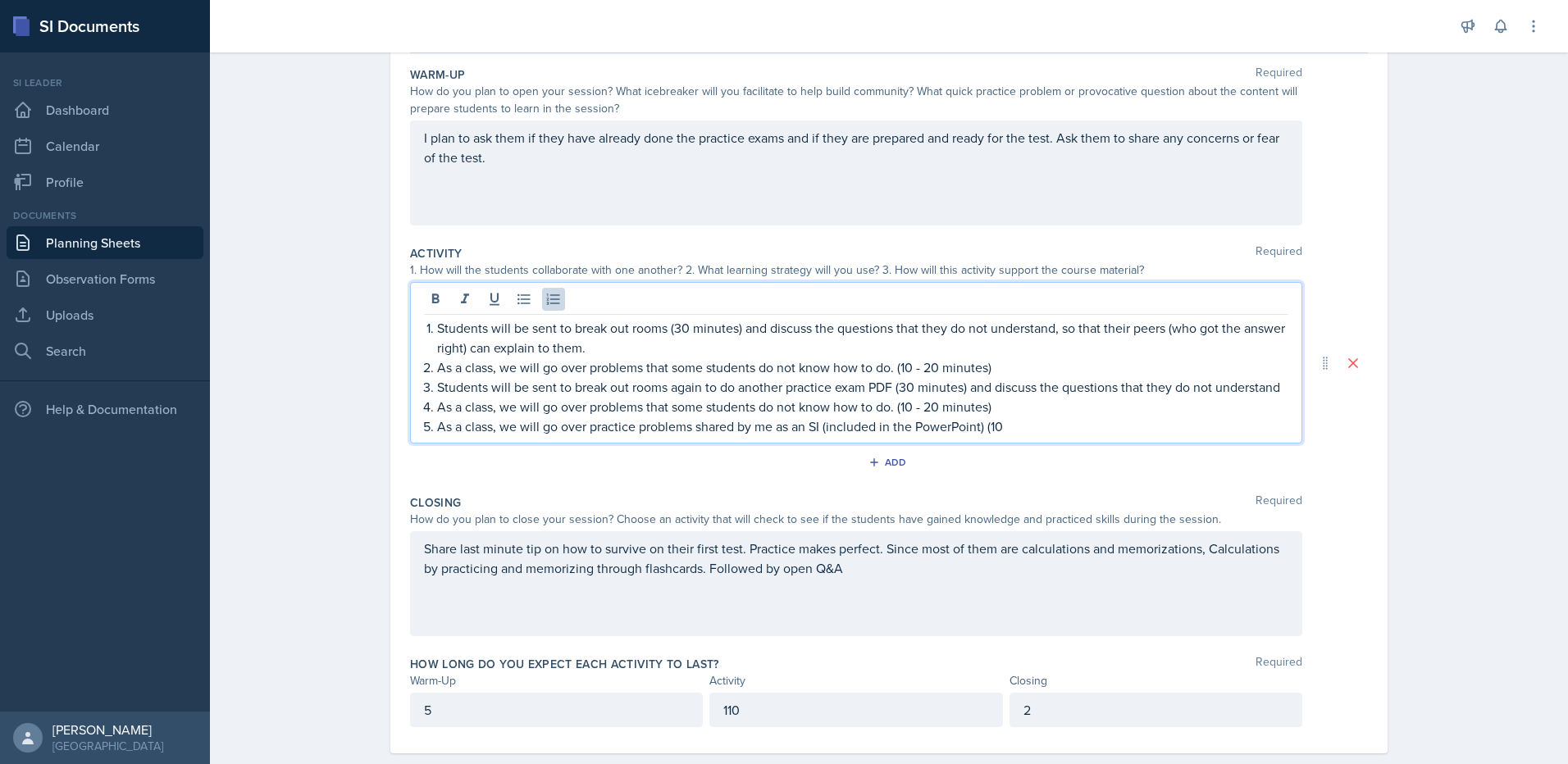
click at [1016, 419] on p "As a class, we will go over practice problems shared by me as an SI (included i…" at bounding box center [862, 426] width 851 height 20
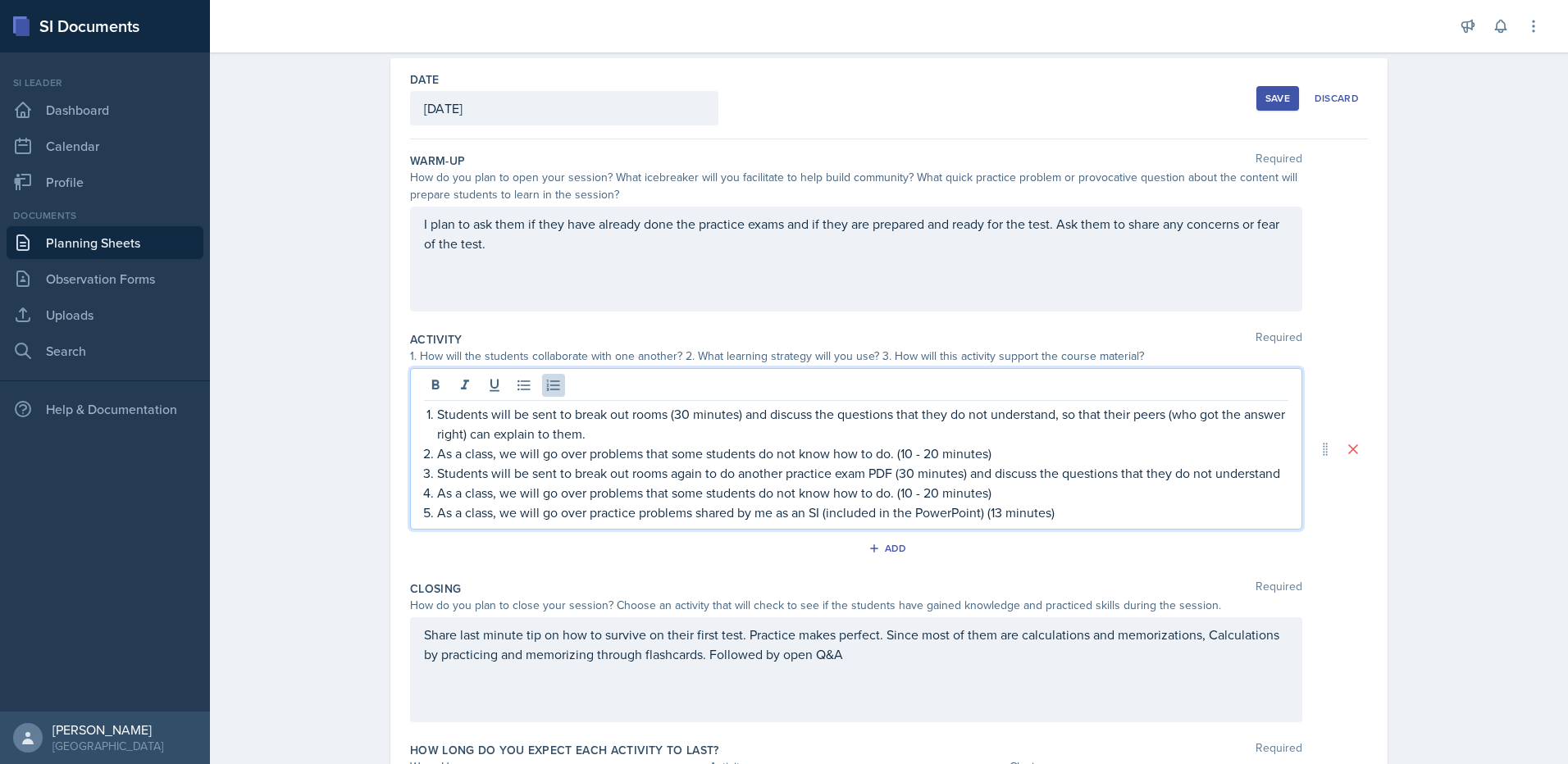
scroll to position [0, 0]
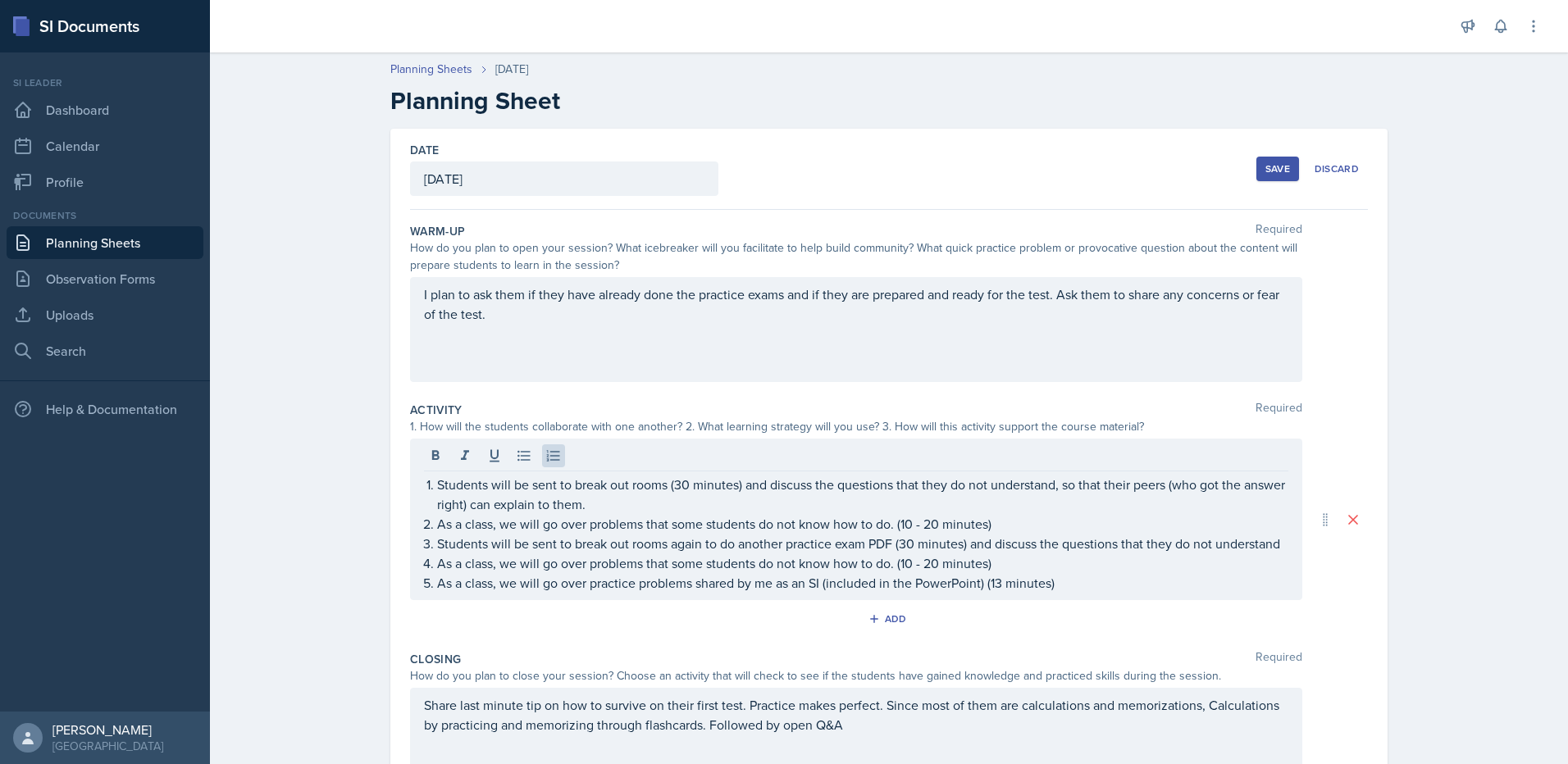
click at [1270, 166] on div "Save" at bounding box center [1277, 169] width 24 height 13
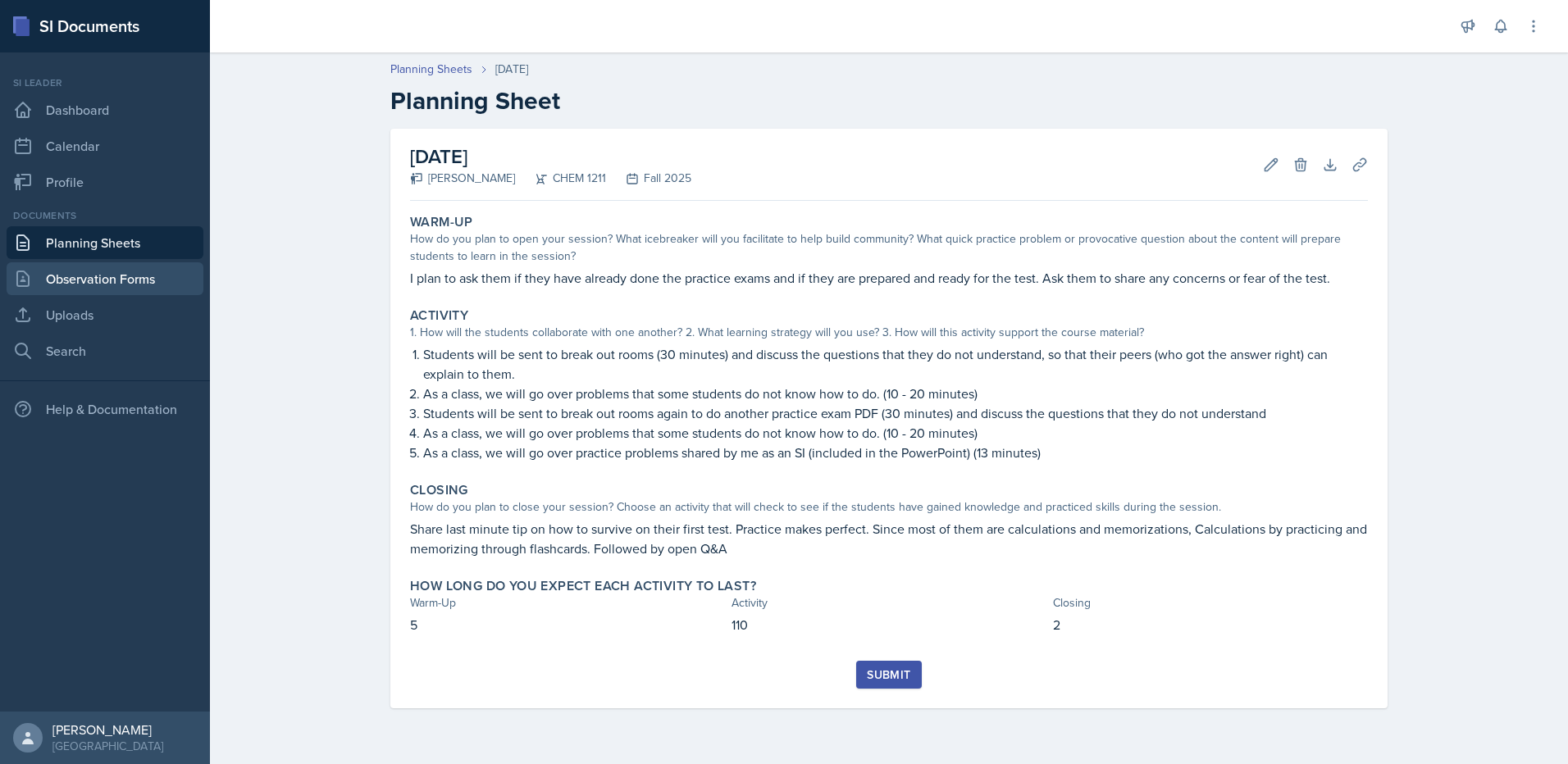
click at [150, 280] on link "Observation Forms" at bounding box center [105, 279] width 197 height 33
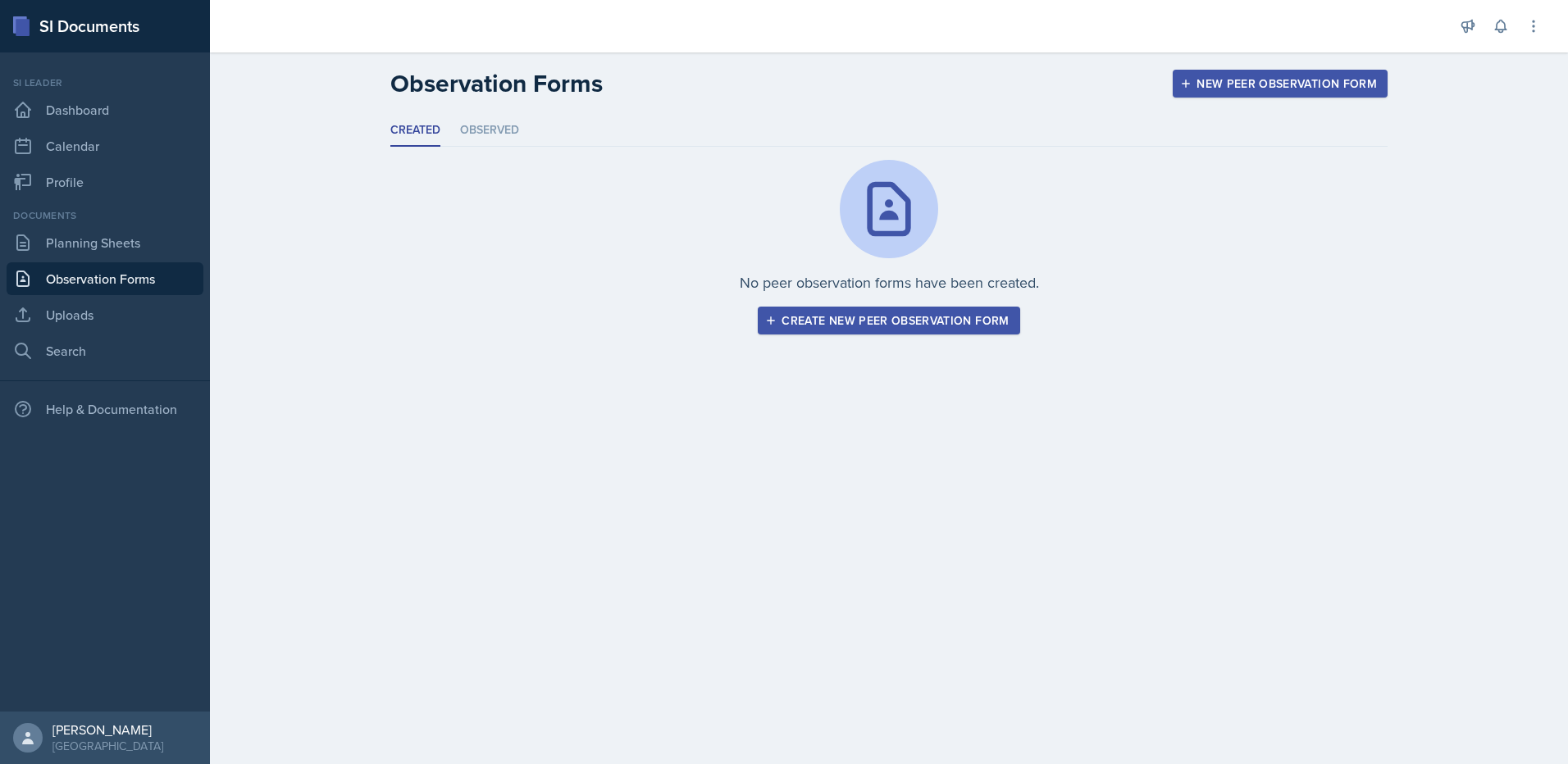
click at [150, 280] on link "Observation Forms" at bounding box center [105, 279] width 197 height 33
click at [137, 319] on link "Uploads" at bounding box center [105, 315] width 197 height 33
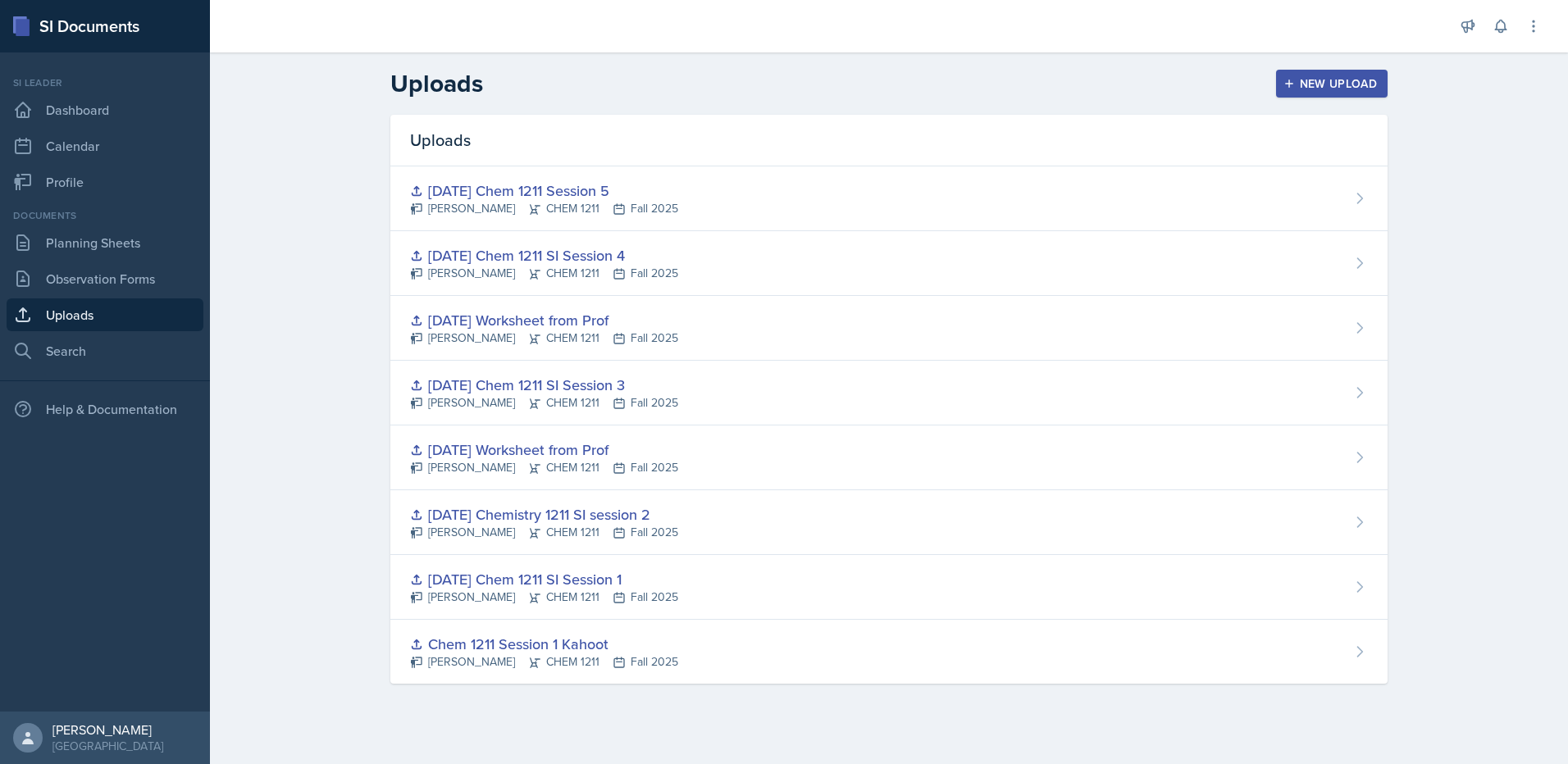
click at [1333, 85] on div "New Upload" at bounding box center [1331, 84] width 91 height 13
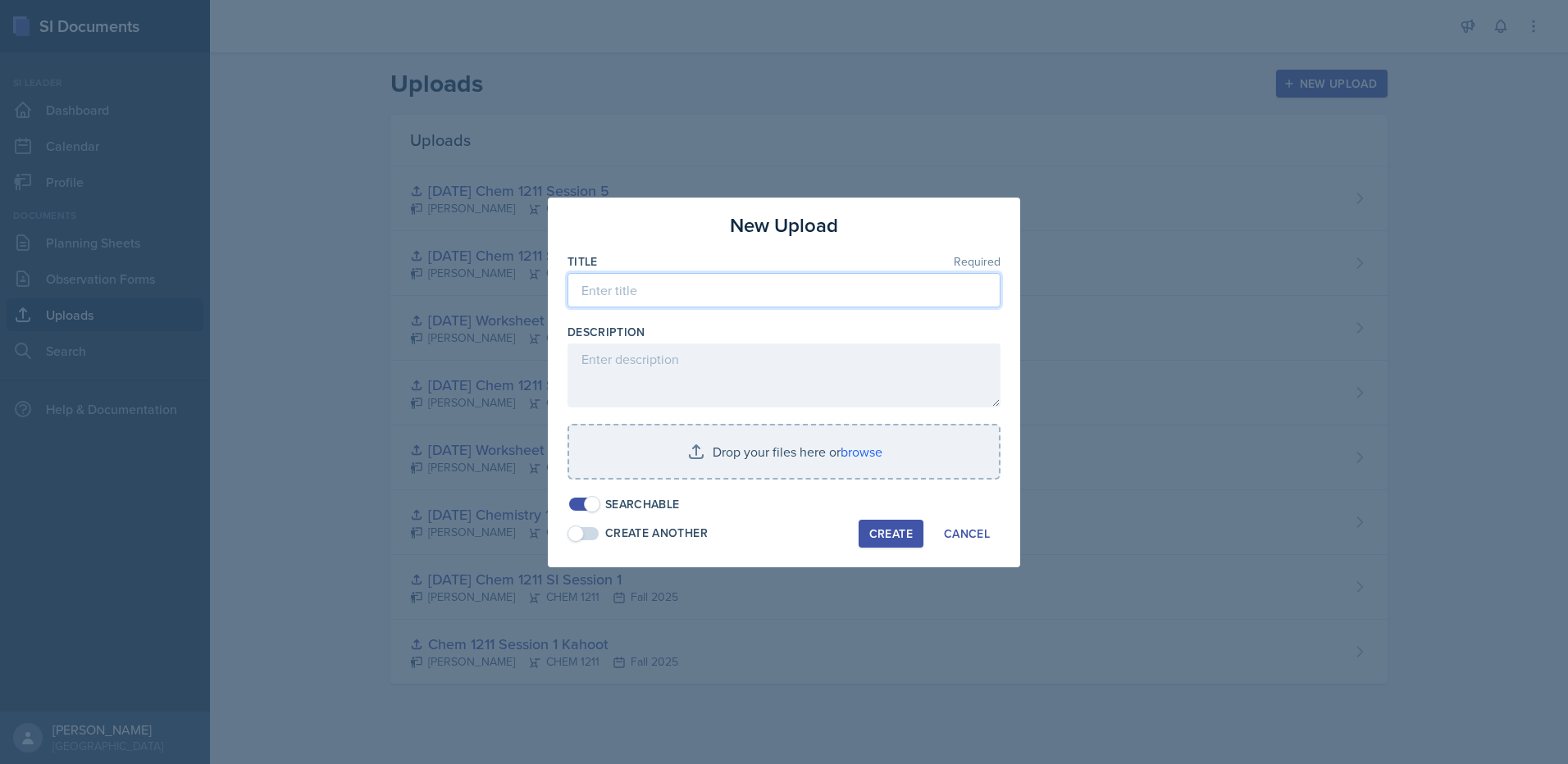
click at [755, 287] on input at bounding box center [784, 291] width 433 height 35
click at [798, 285] on input at bounding box center [784, 291] width 433 height 35
type input "09.11 Chem 1211 SI Major Review PE1A"
click at [895, 535] on div "Create" at bounding box center [891, 533] width 44 height 13
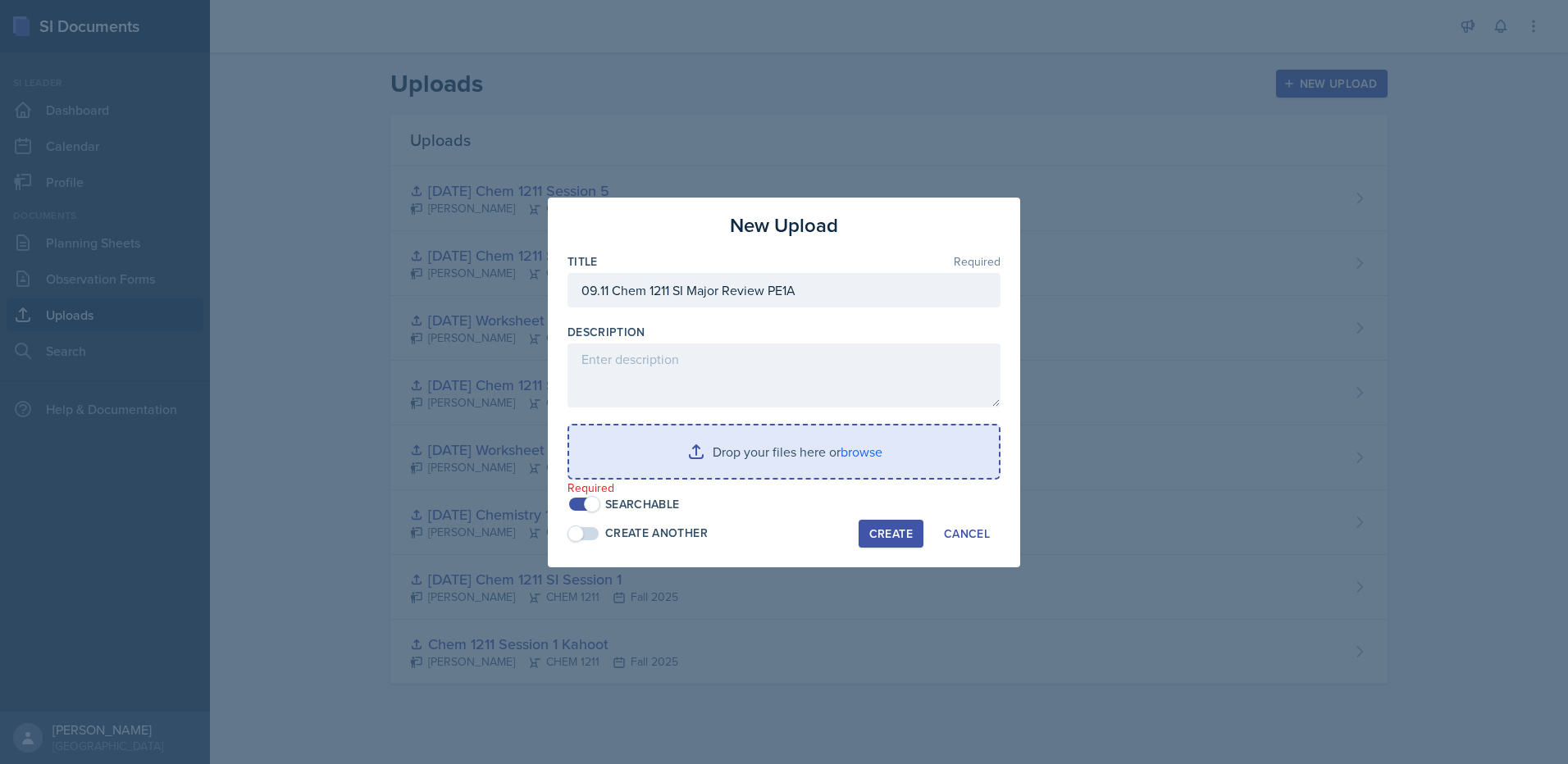
click at [853, 470] on input "file" at bounding box center [784, 452] width 430 height 52
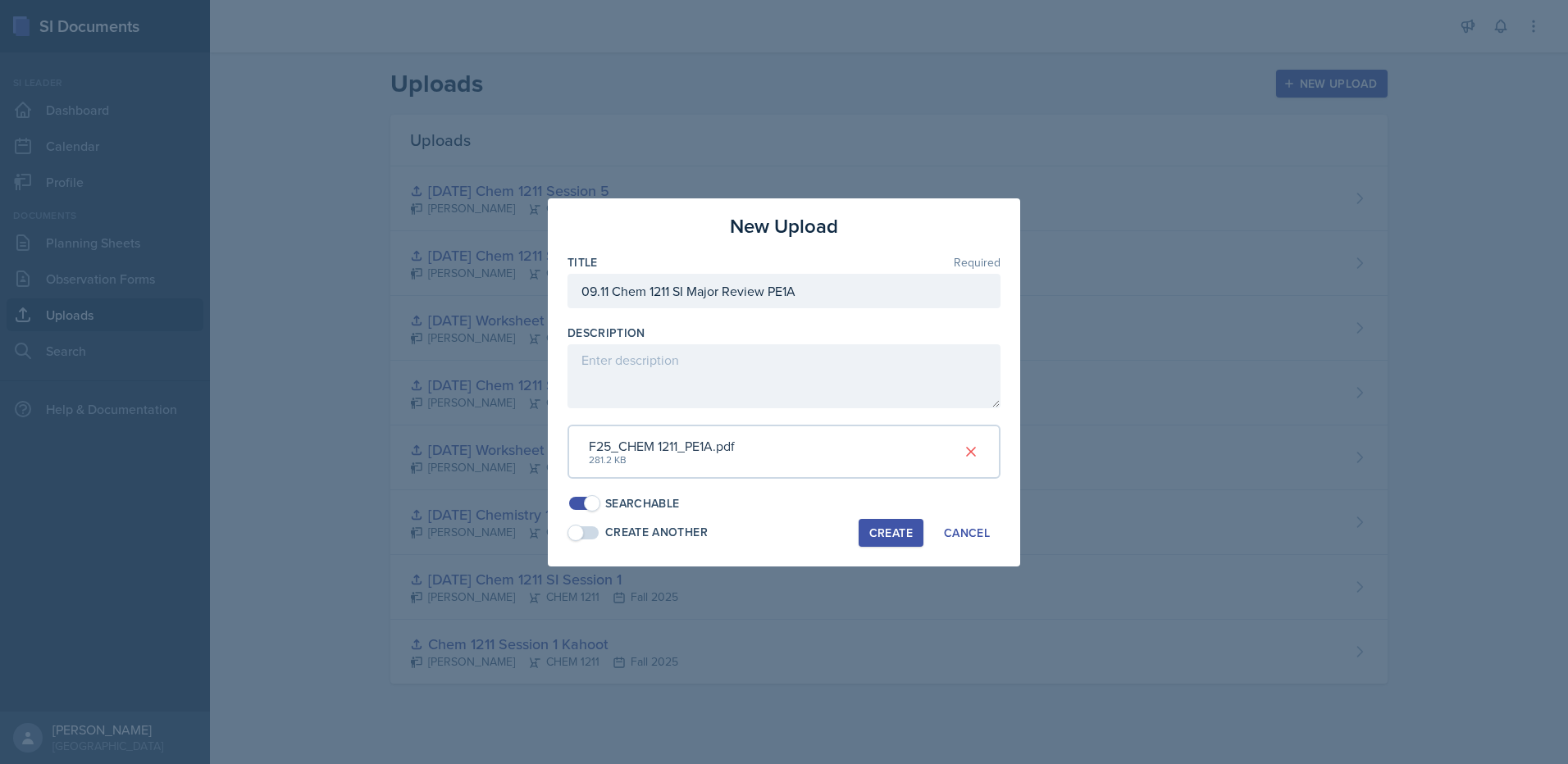
click at [890, 521] on button "Create" at bounding box center [891, 533] width 64 height 28
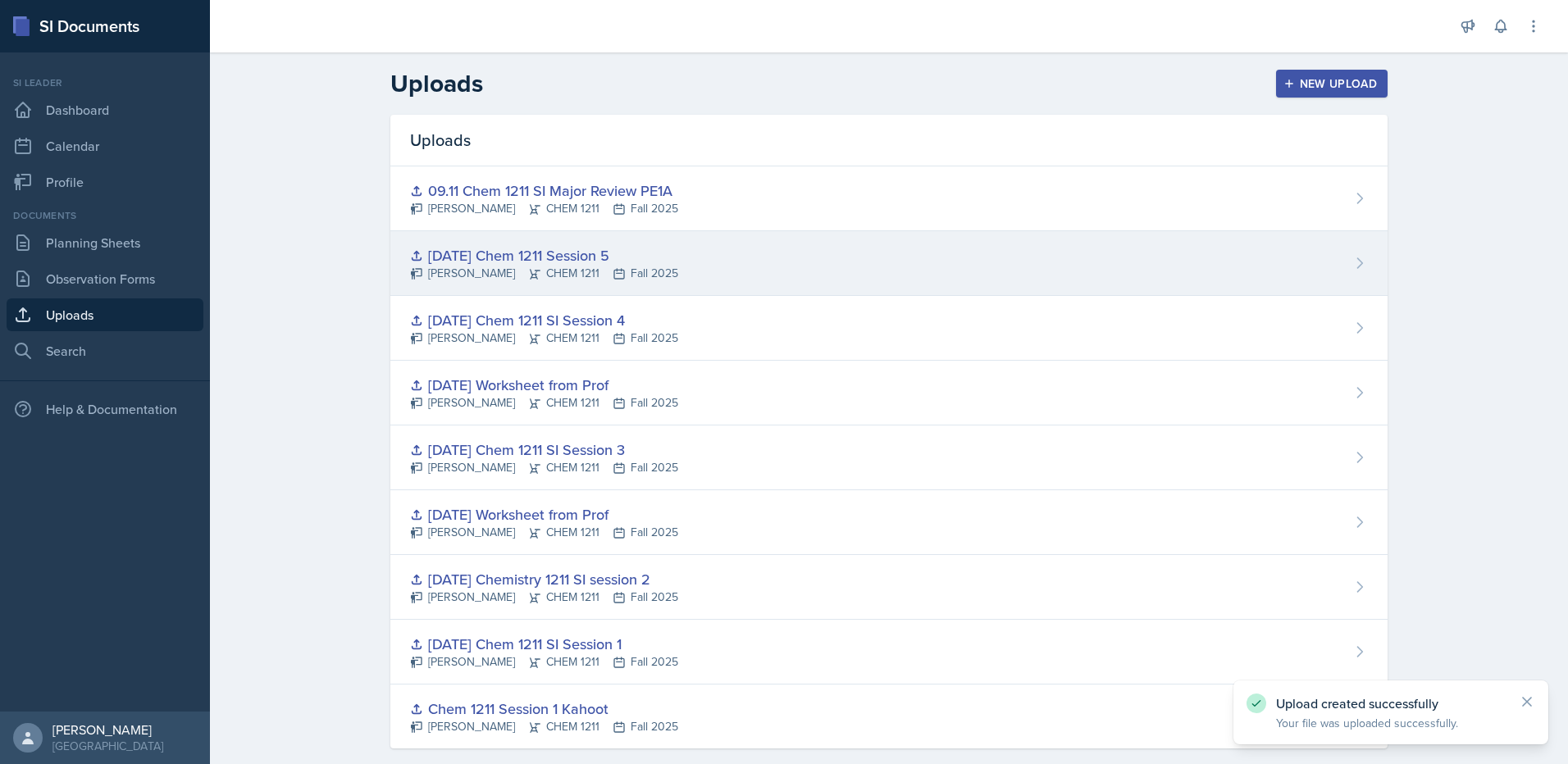
click at [1351, 268] on icon at bounding box center [1359, 263] width 17 height 17
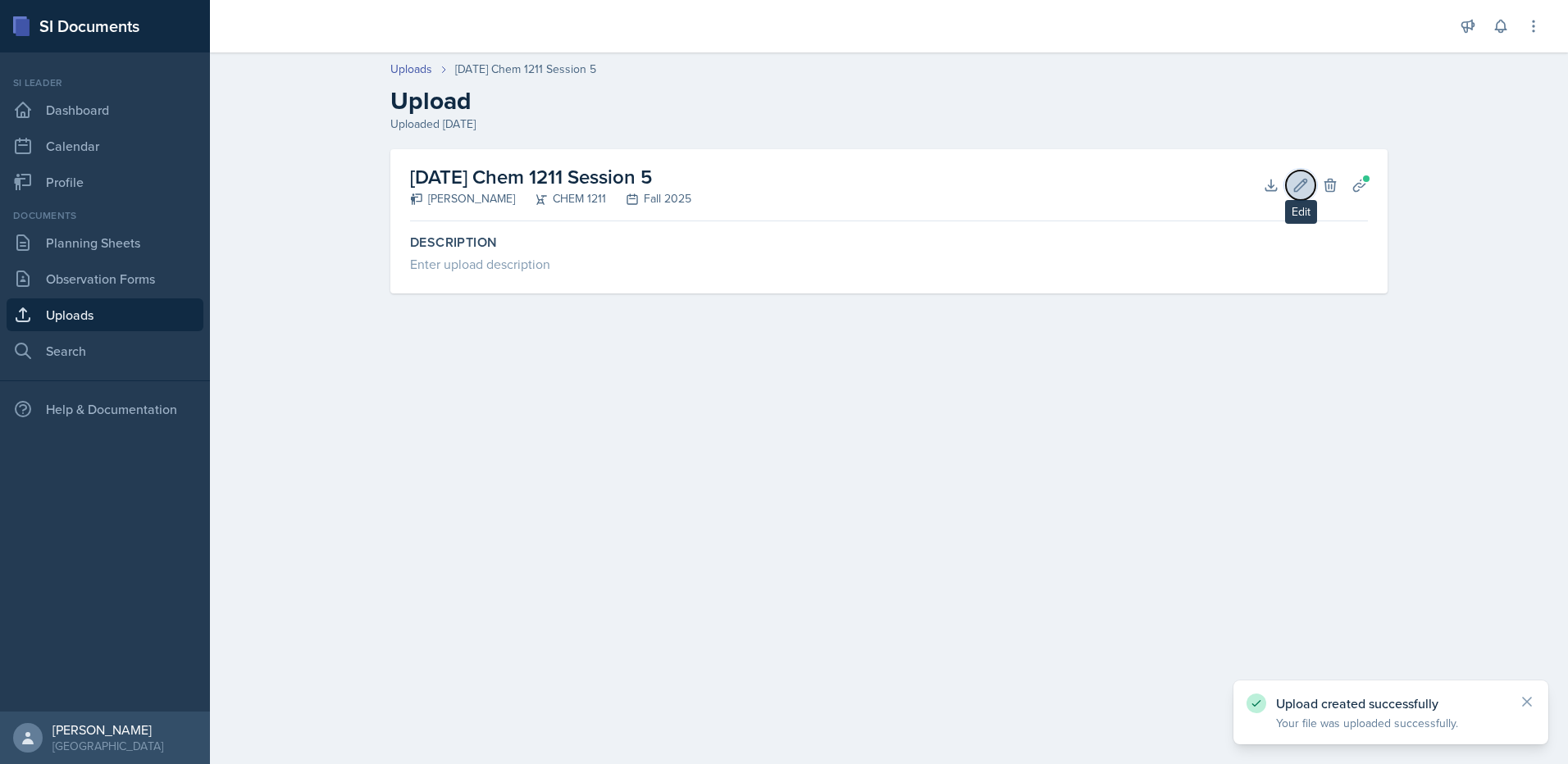
click at [1305, 180] on icon at bounding box center [1300, 185] width 17 height 17
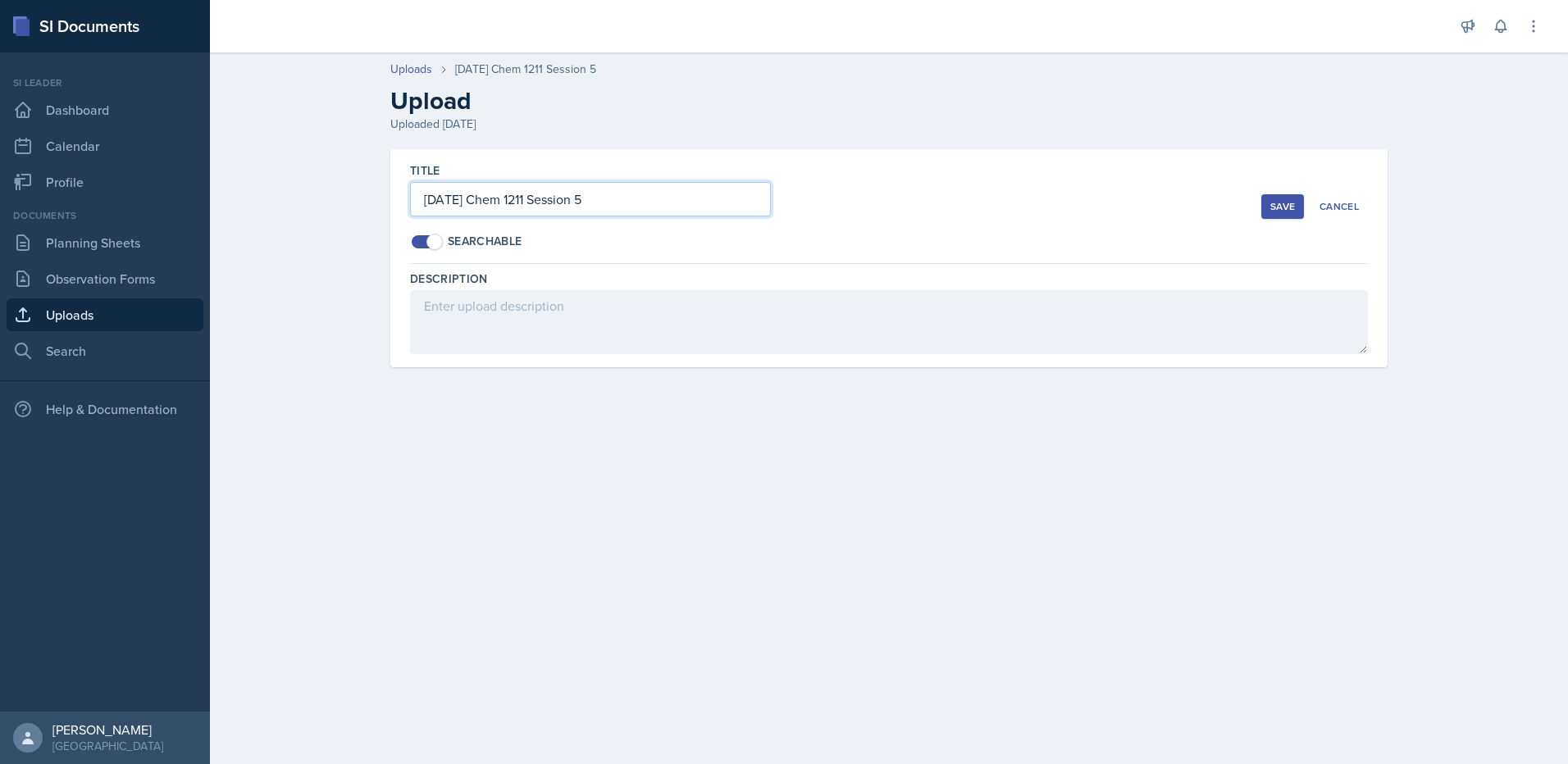
click at [553, 196] on input "[DATE] Chem 1211 Session 5" at bounding box center [590, 199] width 361 height 35
type input "[DATE] Chem 1211 SI Session 5"
click at [1278, 212] on div "Save" at bounding box center [1283, 206] width 24 height 13
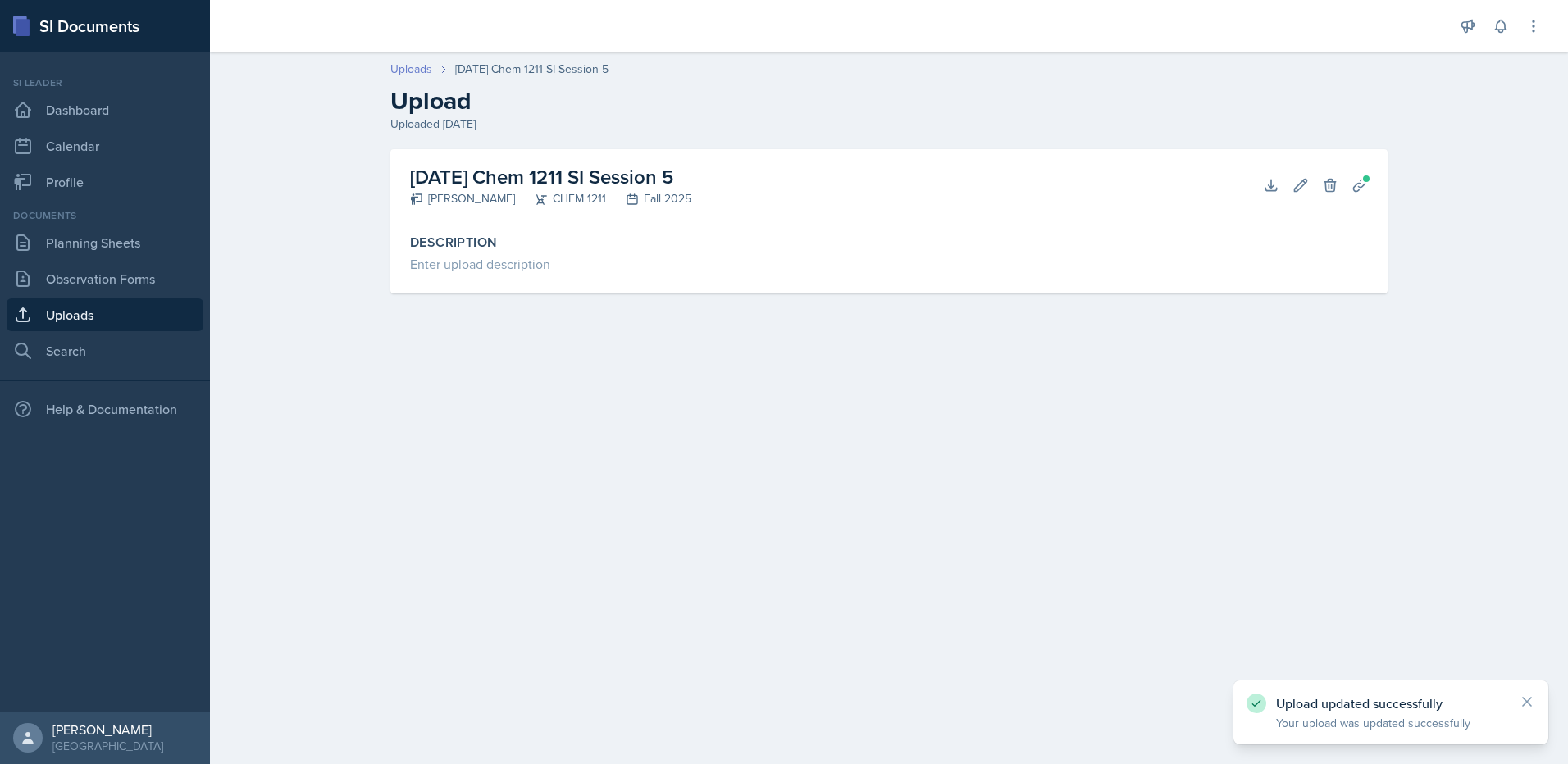
click at [411, 69] on link "Uploads" at bounding box center [412, 70] width 42 height 17
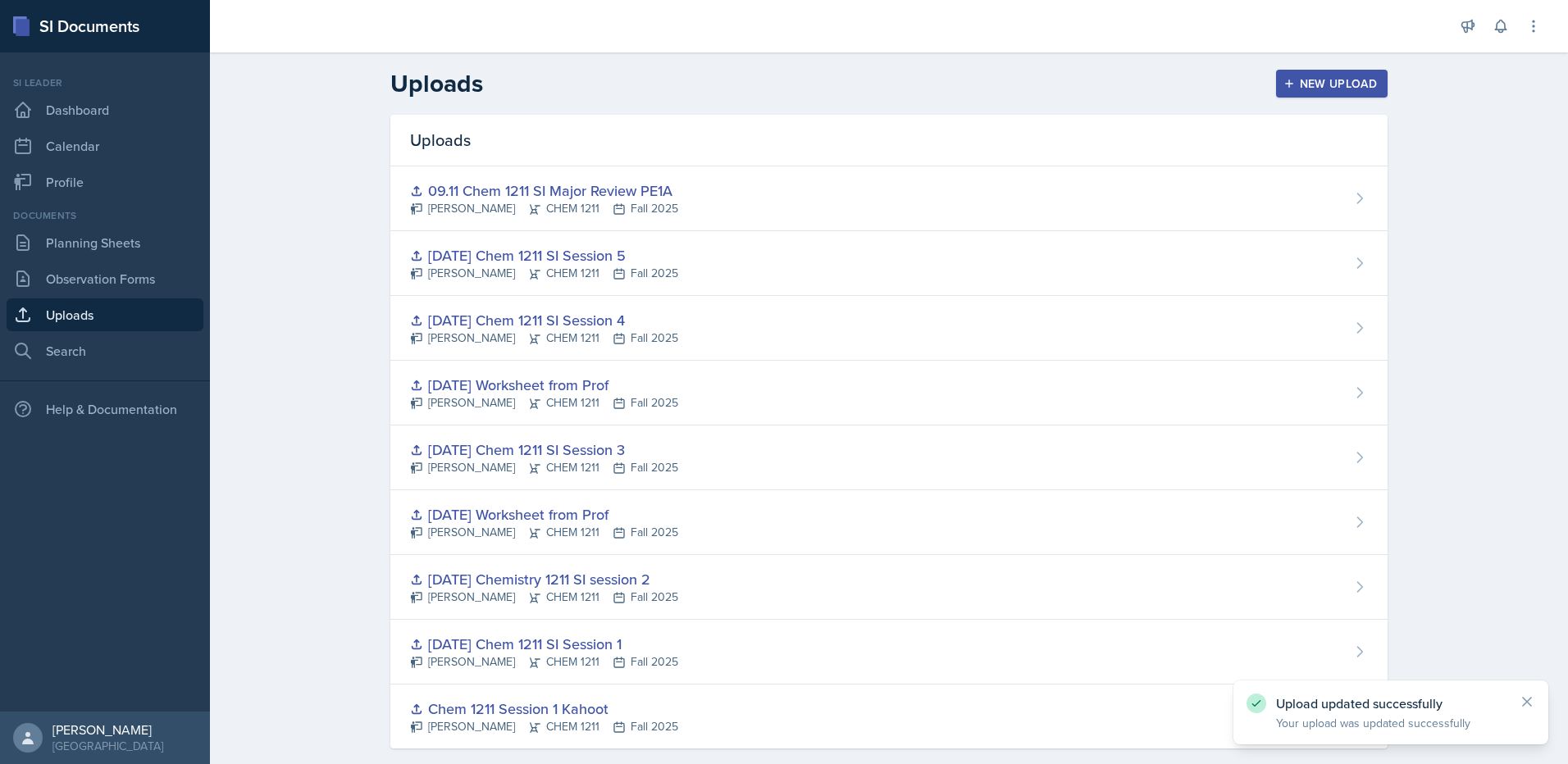
click at [1349, 86] on div "New Upload" at bounding box center [1331, 84] width 91 height 13
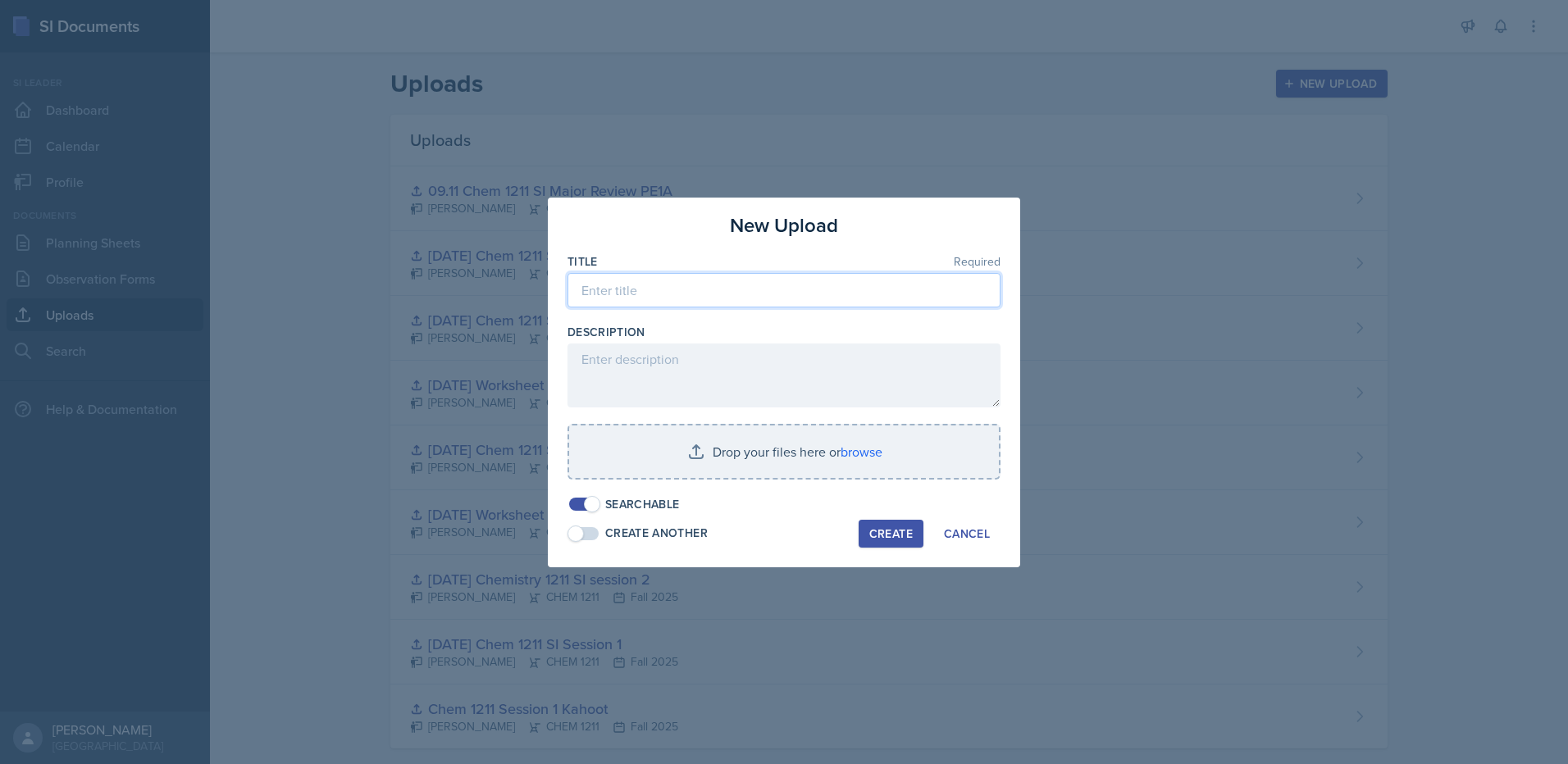
click at [734, 290] on input at bounding box center [784, 291] width 433 height 35
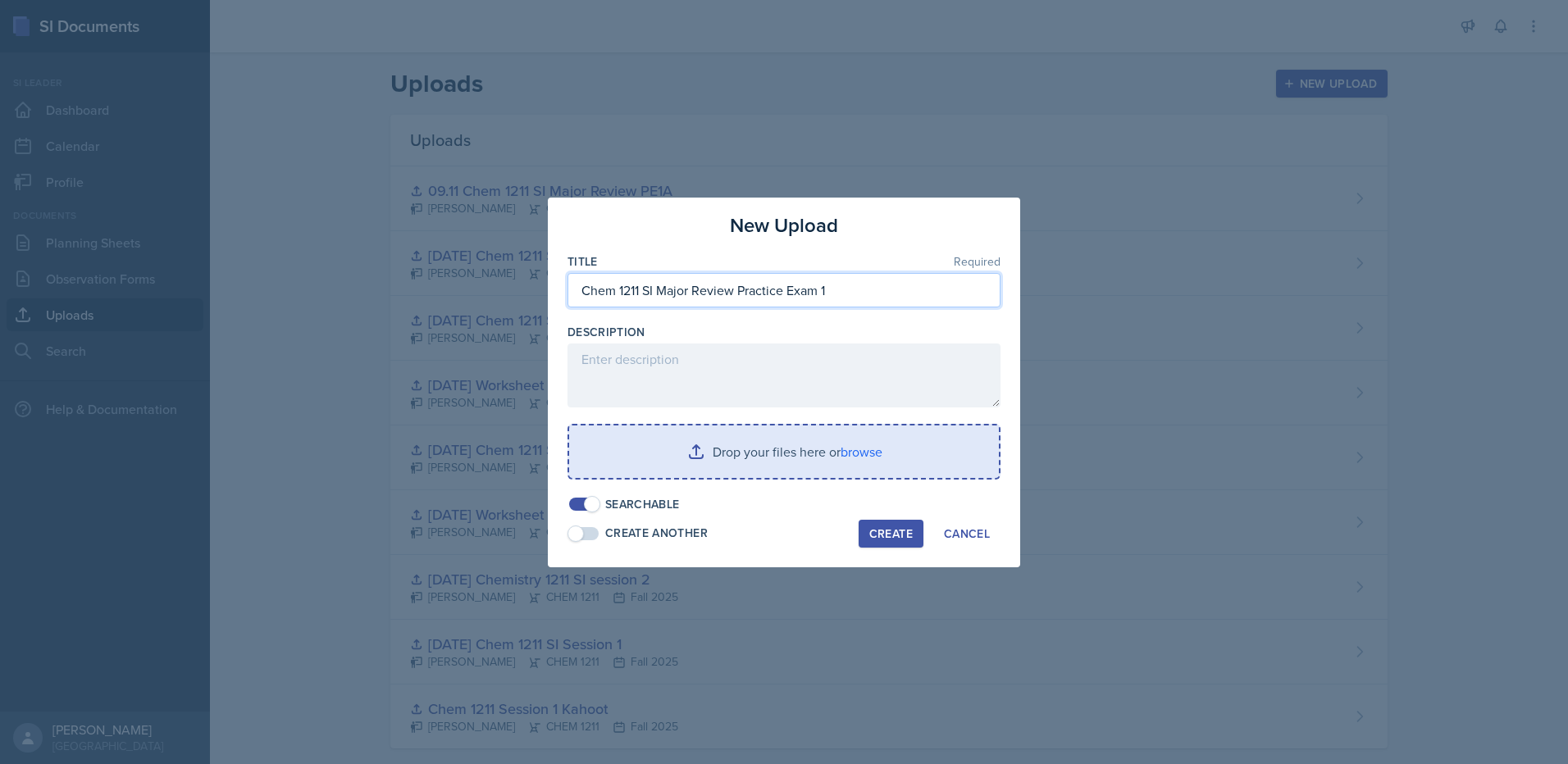
type input "Chem 1211 SI Major Review Practice Exam 1"
click at [819, 468] on input "file" at bounding box center [784, 452] width 430 height 52
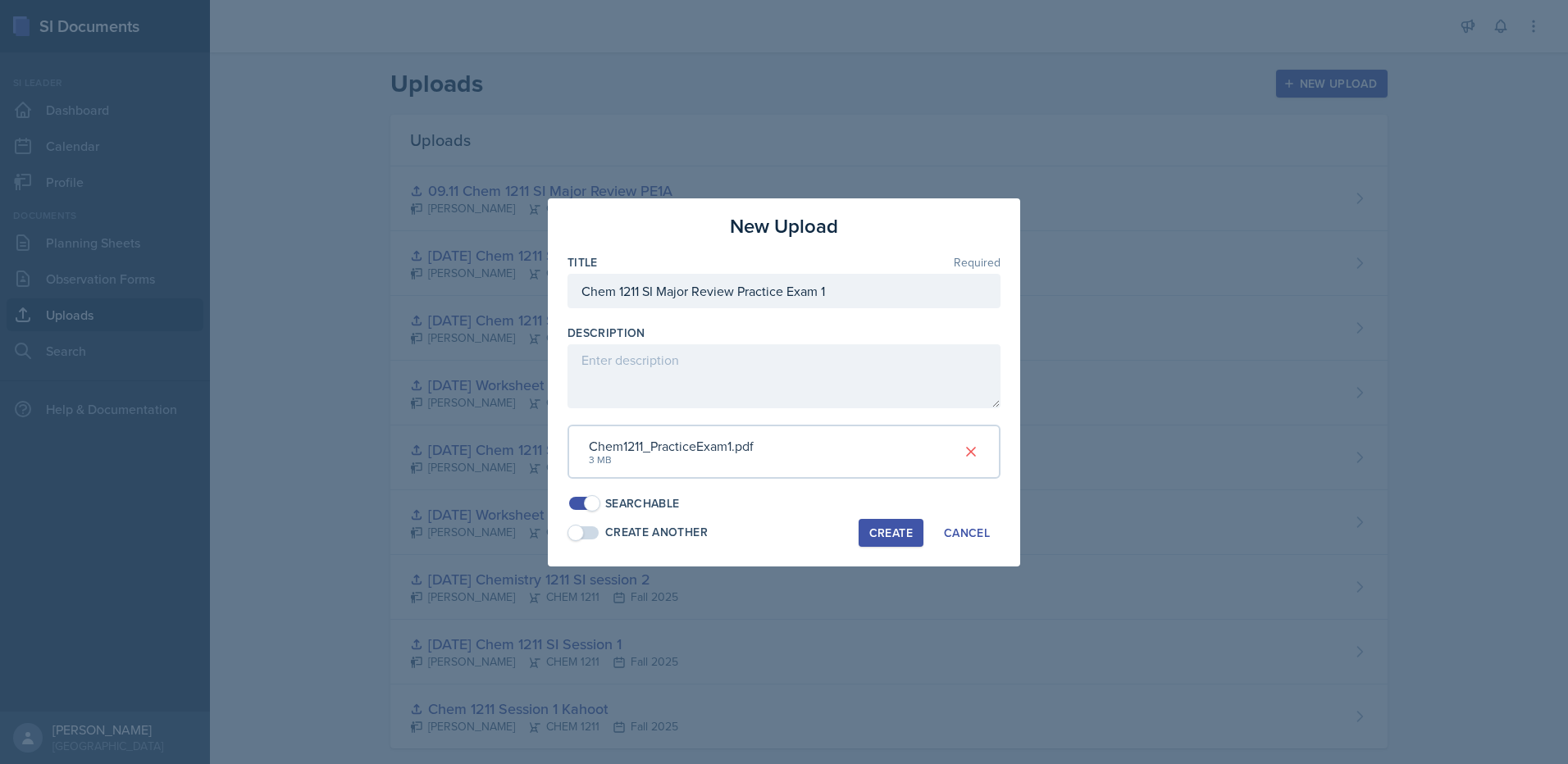
click at [897, 526] on div "Create" at bounding box center [891, 533] width 44 height 13
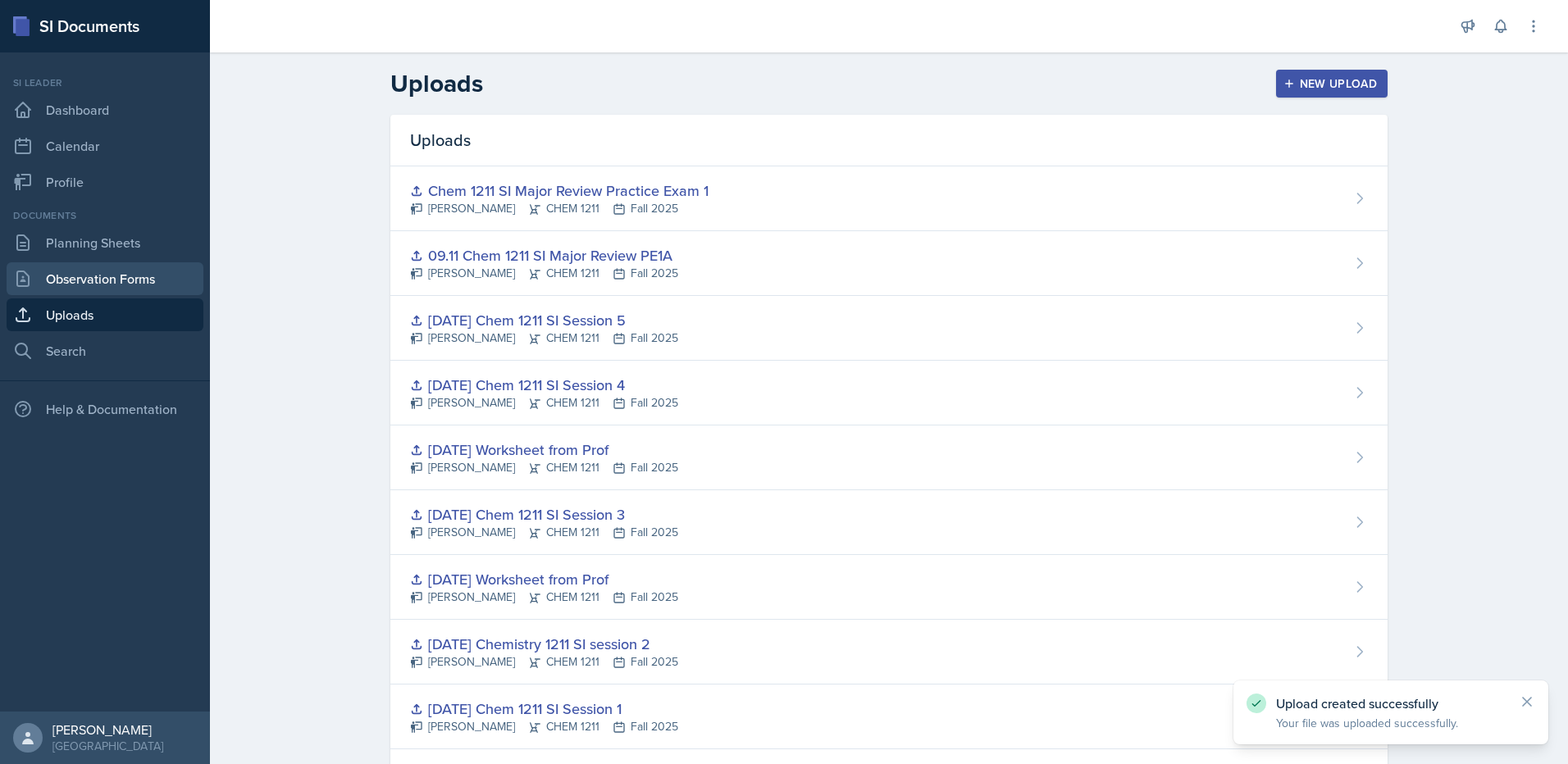
click at [82, 275] on link "Observation Forms" at bounding box center [105, 279] width 197 height 33
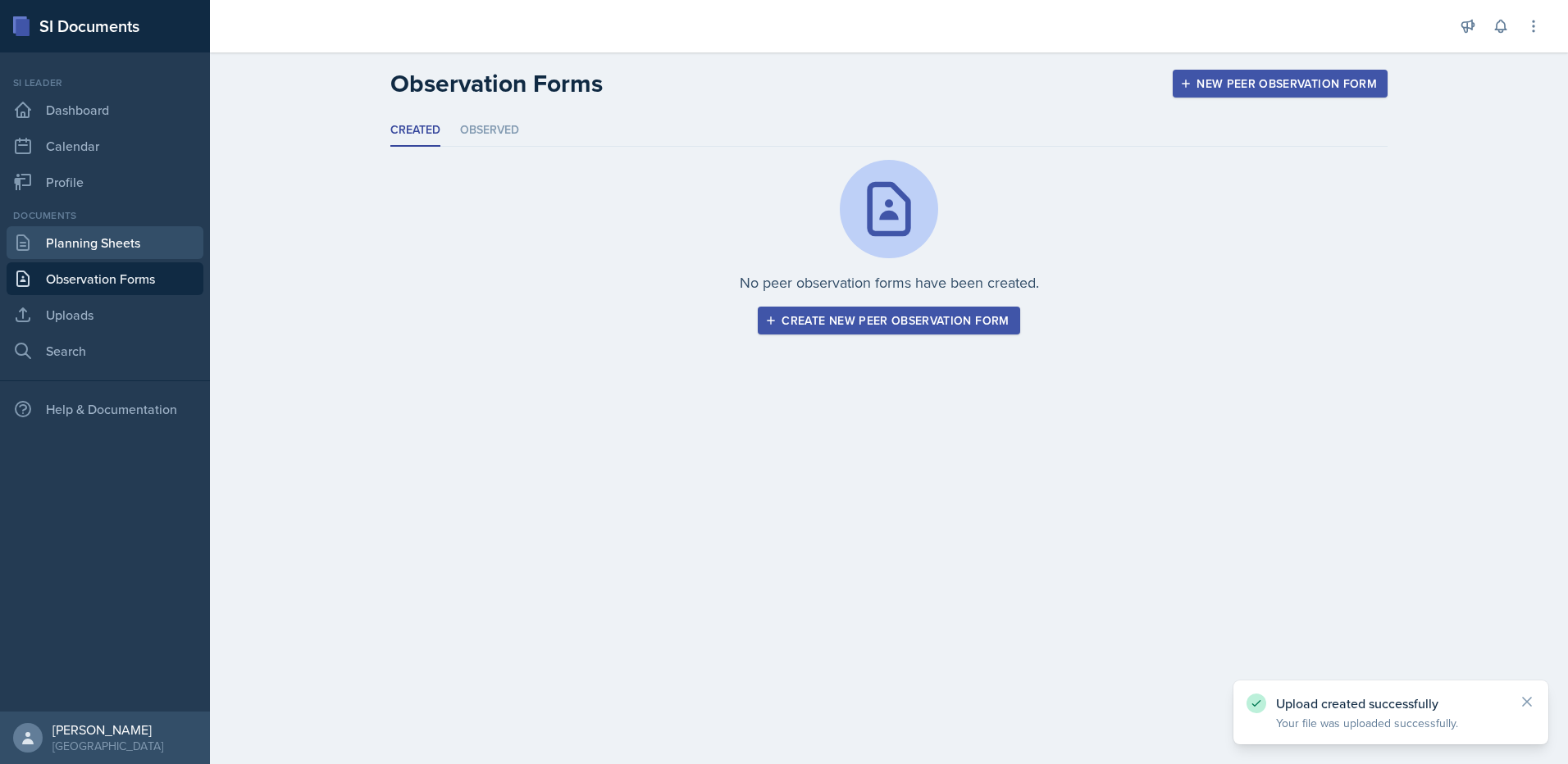
click at [89, 238] on link "Planning Sheets" at bounding box center [105, 243] width 197 height 33
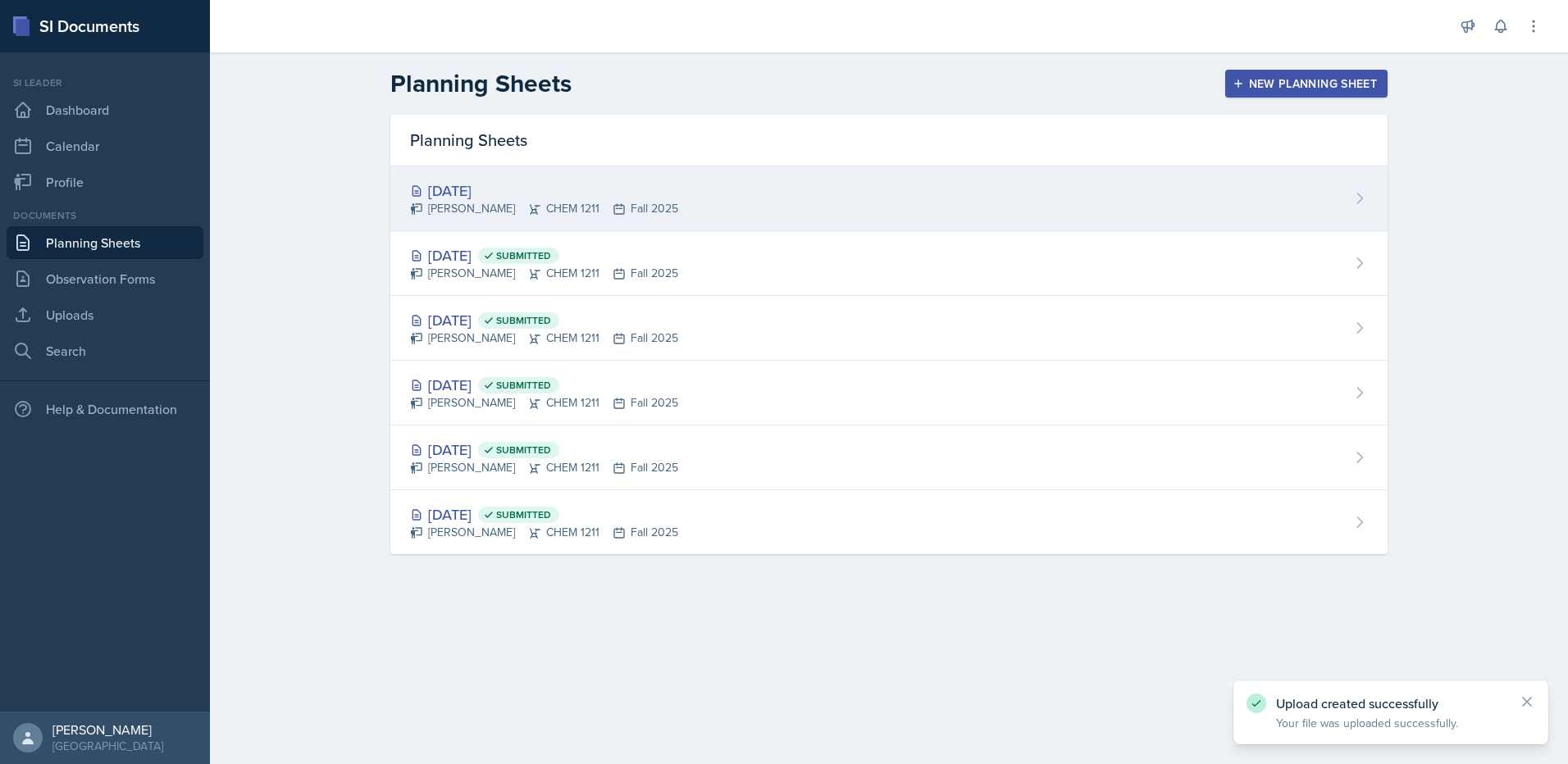
click at [625, 188] on div "[DATE]" at bounding box center [544, 190] width 268 height 22
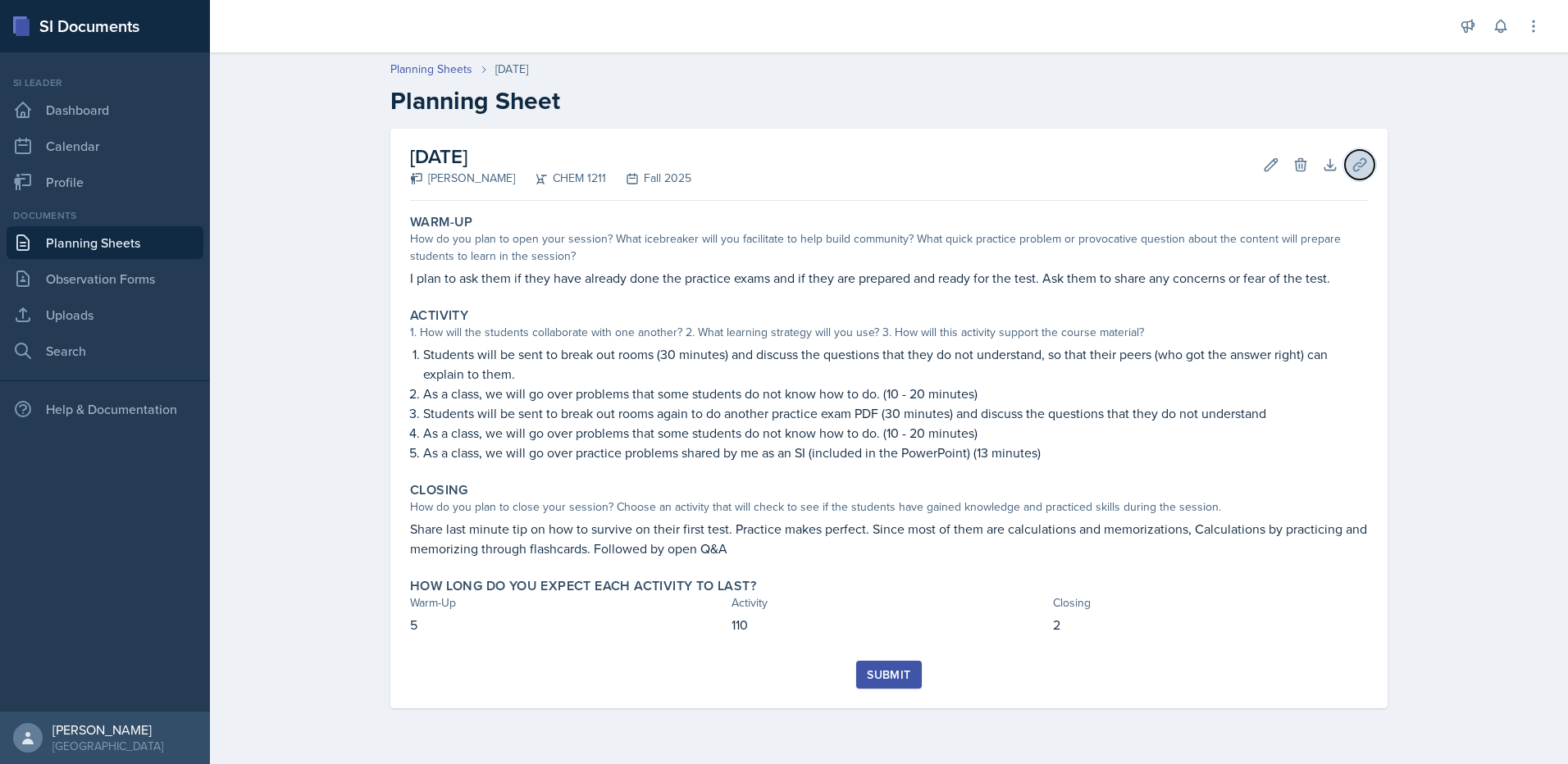
click at [1364, 164] on icon at bounding box center [1359, 164] width 12 height 12
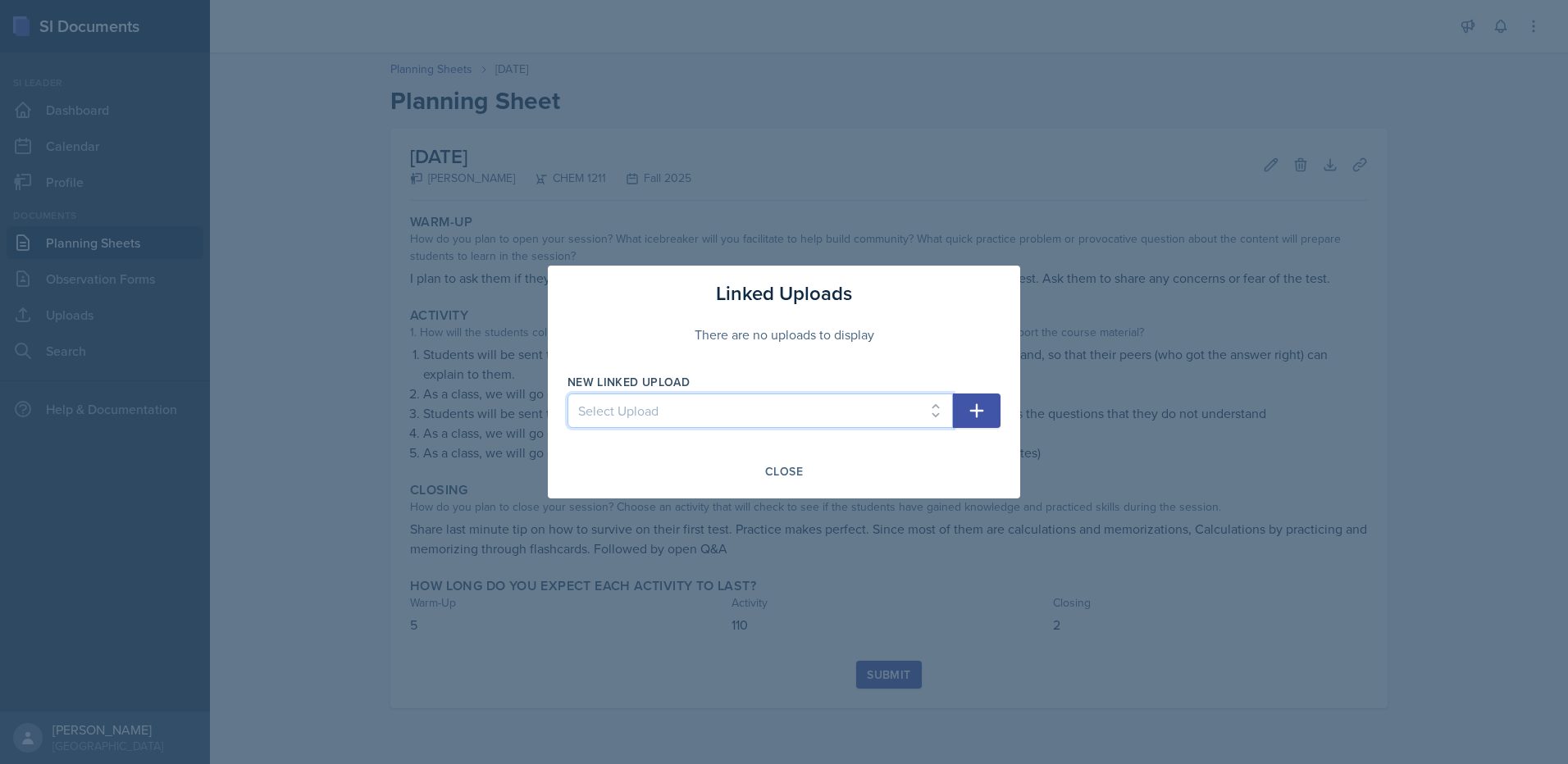
click at [754, 407] on select "Select Upload Chem 1211 Session 1 Kahoot [DATE] Chem 1211 SI Session 1 [DATE] C…" at bounding box center [760, 411] width 385 height 35
select select "c2019d84-6b5c-4732-b39d-7ab93fd37dd4"
click at [567, 393] on select "Select Upload Chem 1211 Session 1 Kahoot [DATE] Chem 1211 SI Session 1 [DATE] C…" at bounding box center [760, 411] width 385 height 35
click at [960, 414] on button "button" at bounding box center [976, 411] width 48 height 35
select select
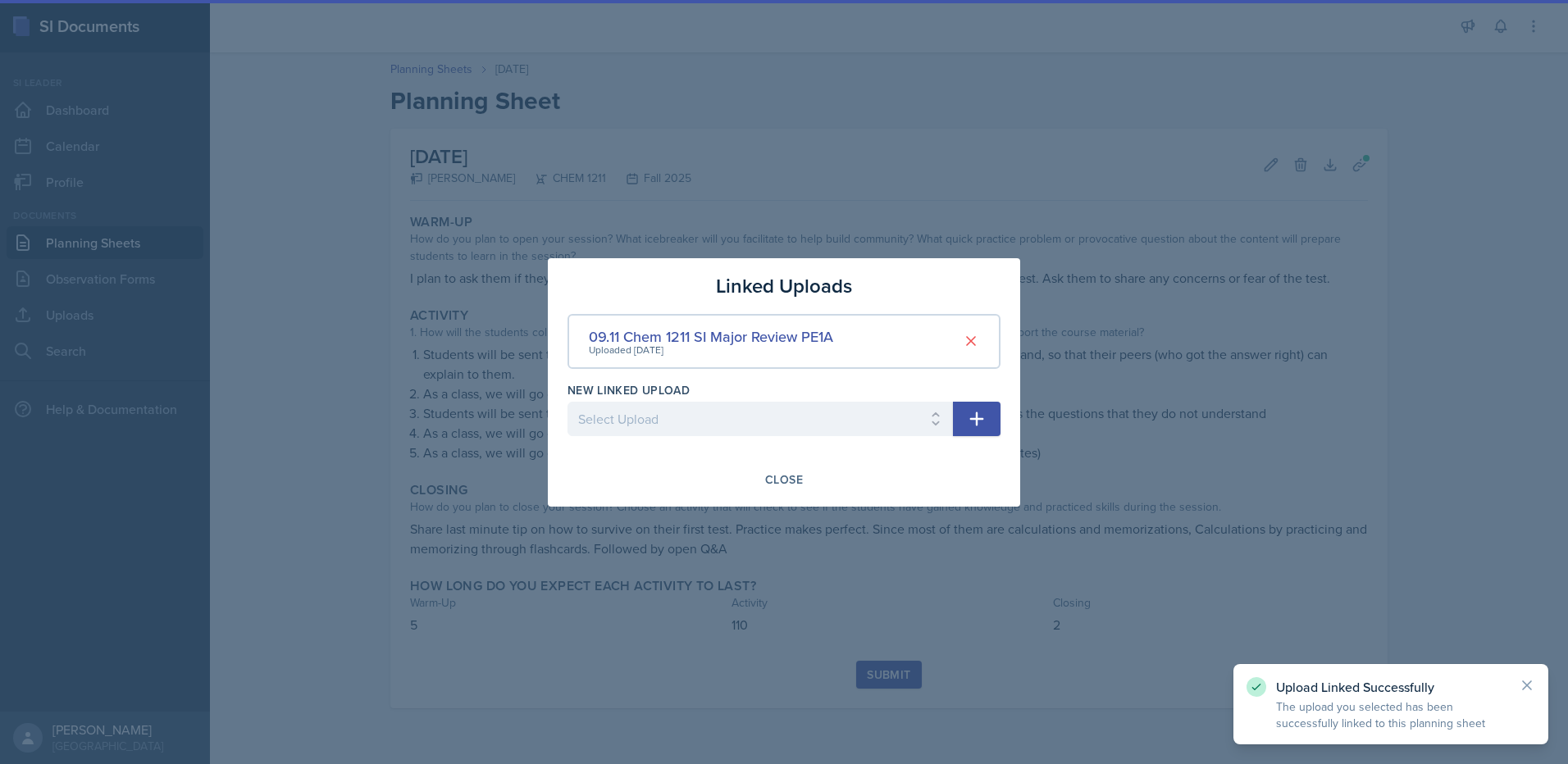
click at [291, 426] on div at bounding box center [784, 382] width 1568 height 764
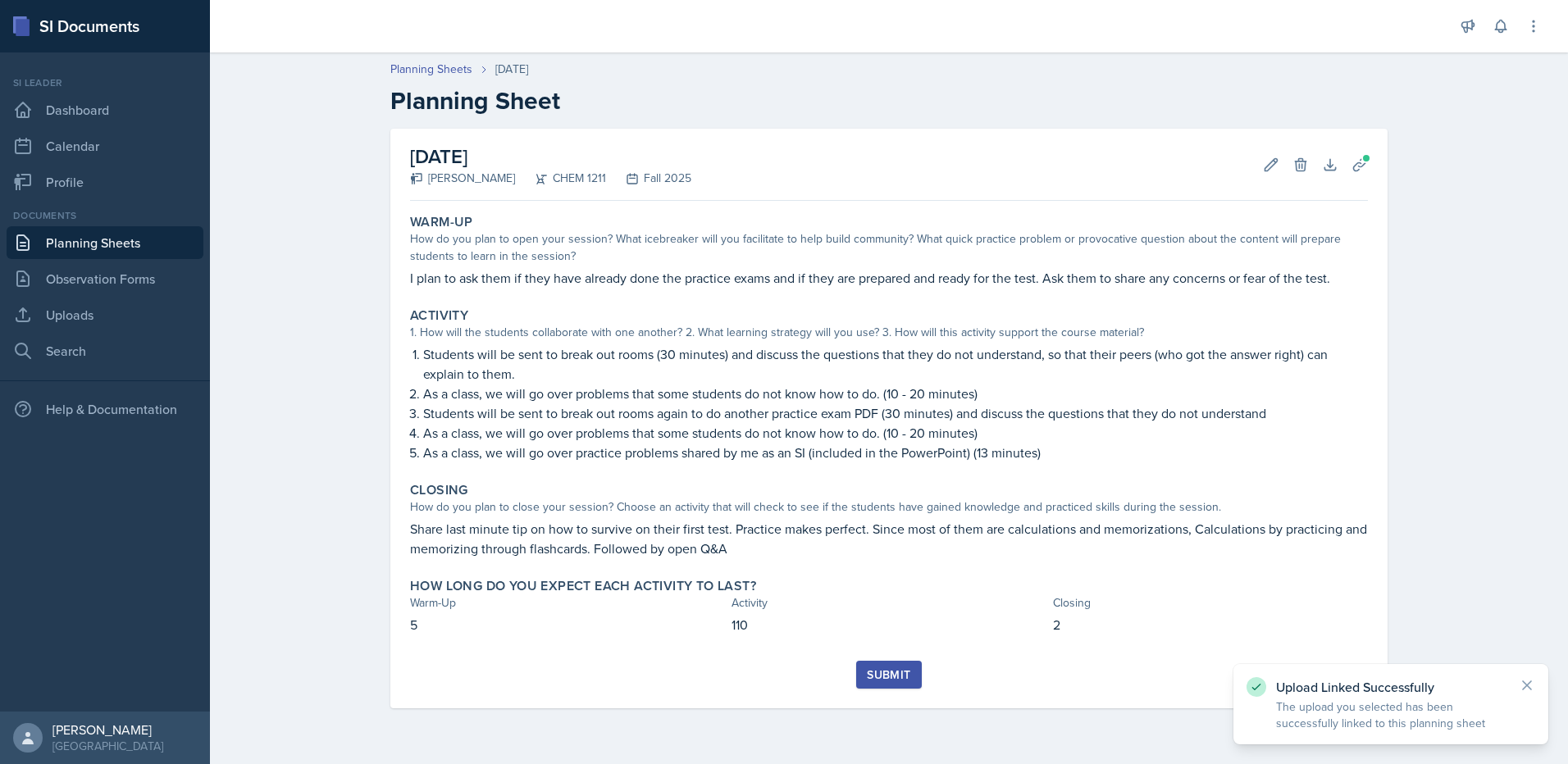
click at [109, 298] on div "Documents Planning Sheets Observation Forms Uploads Search" at bounding box center [105, 287] width 197 height 159
click at [104, 310] on link "Uploads" at bounding box center [105, 315] width 197 height 33
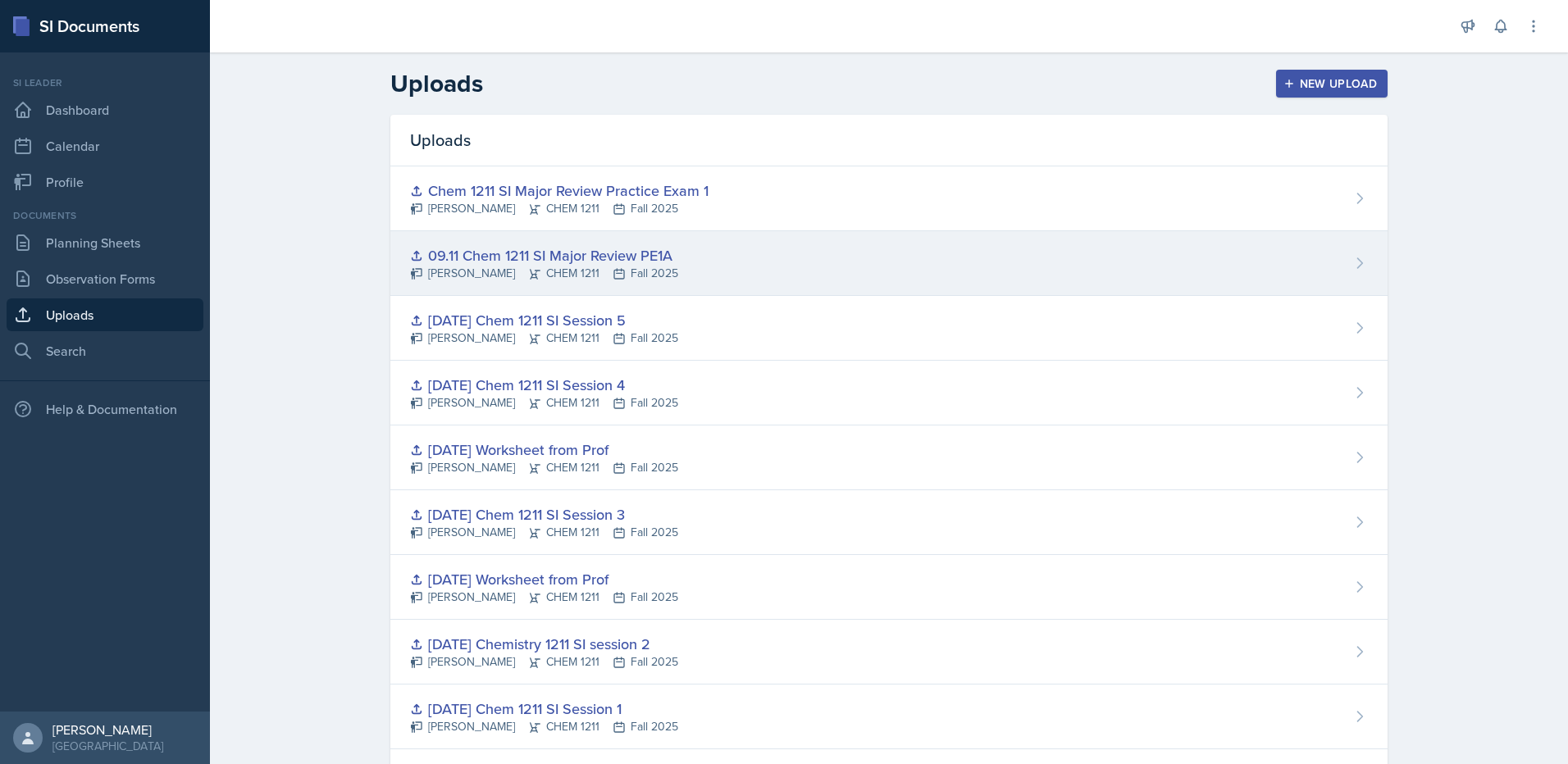
click at [1187, 260] on div "09.11 Chem 1211 SI Major Review PE1A [PERSON_NAME] CHEM 1211 Fall 2025" at bounding box center [889, 264] width 997 height 64
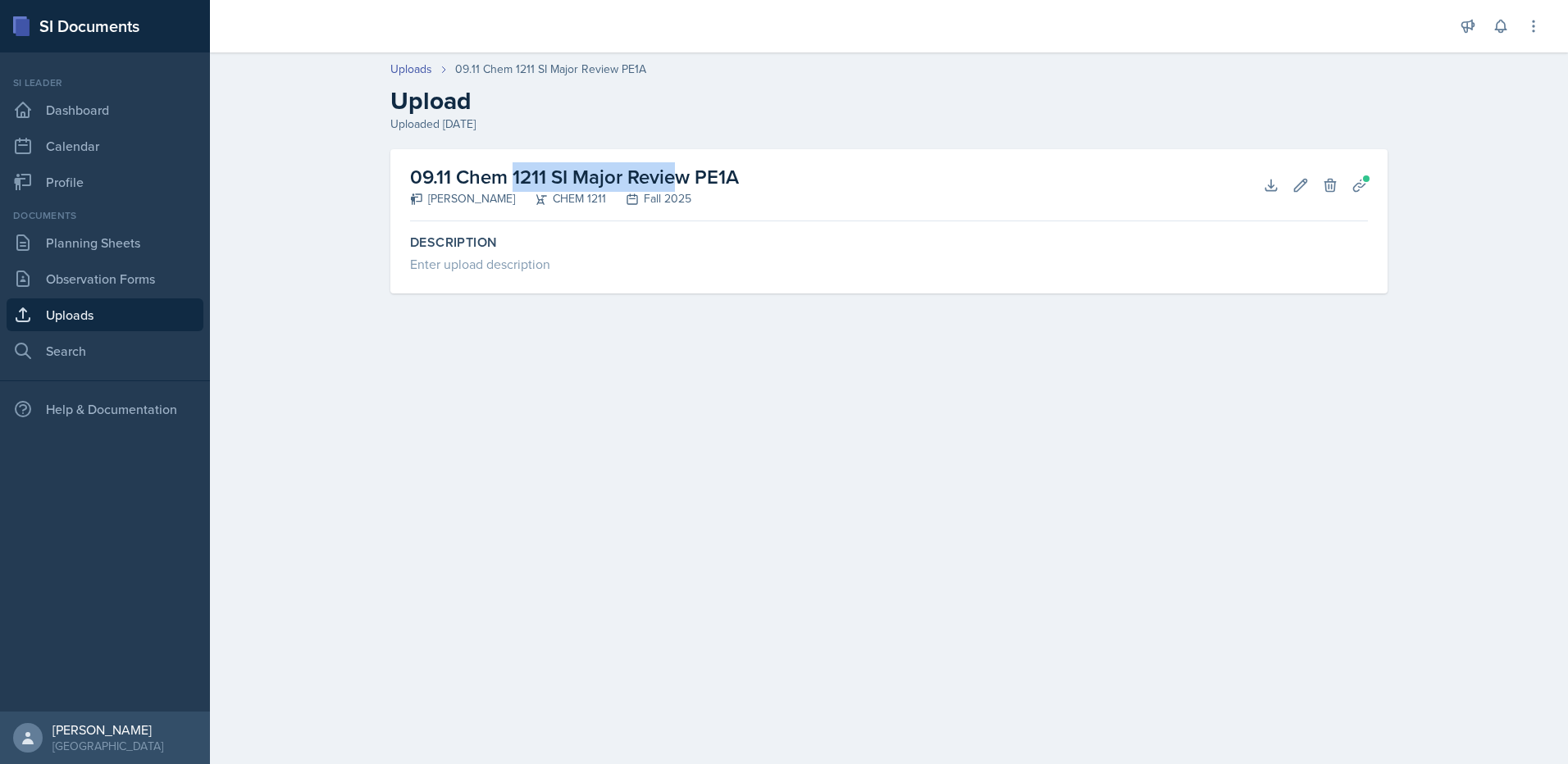
drag, startPoint x: 573, startPoint y: 178, endPoint x: 368, endPoint y: 178, distance: 205.0
click at [368, 178] on div "09.11 Chem 1211 SI Major Review PE1A [PERSON_NAME] CHEM 1211 Fall 2025 Download…" at bounding box center [888, 241] width 1049 height 184
copy h2 "09.11 Chem 1211 SI"
click at [420, 66] on link "Uploads" at bounding box center [412, 70] width 42 height 17
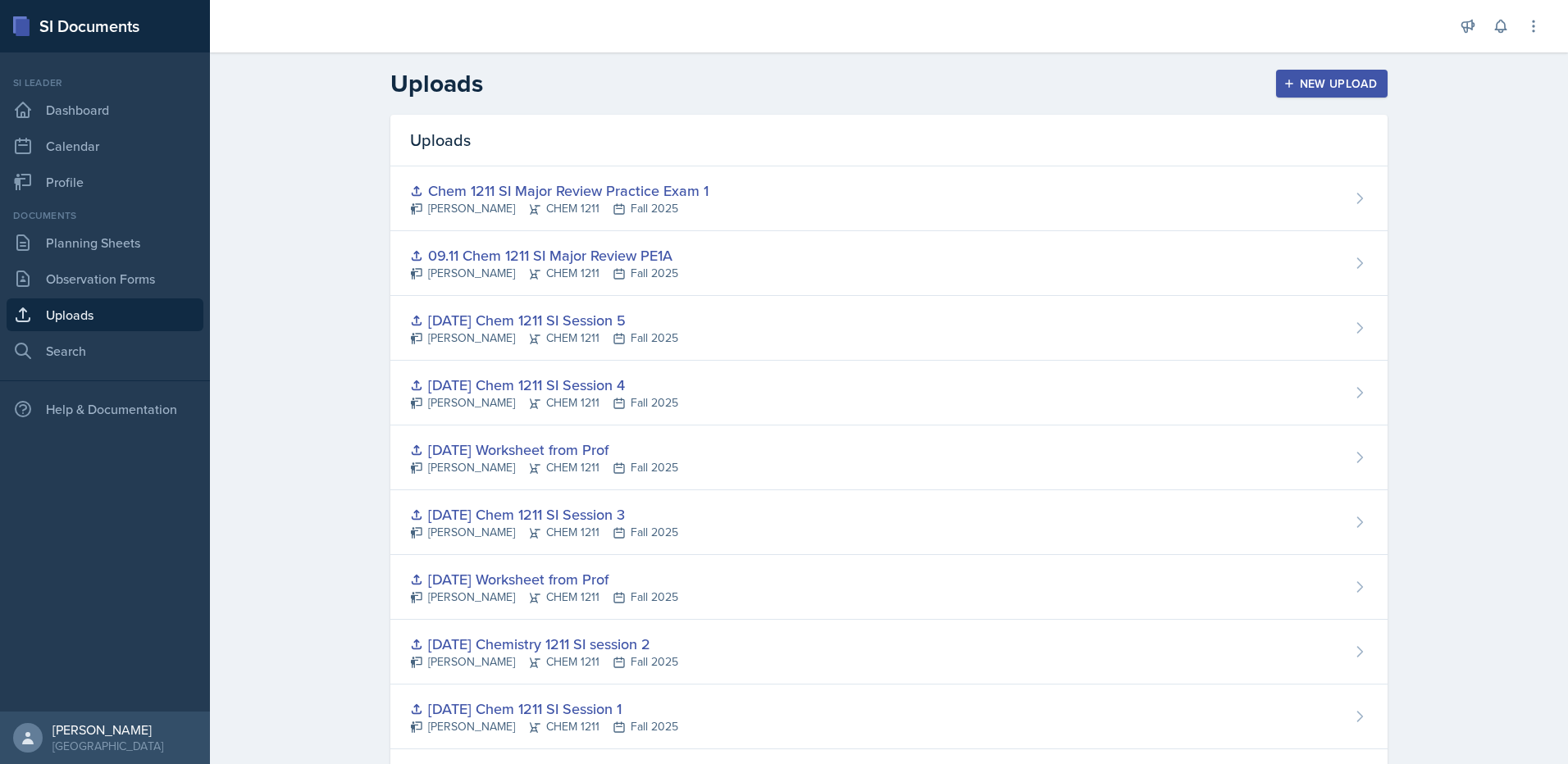
click at [1216, 182] on div "Chem 1211 SI Major Review Practice Exam 1 [PERSON_NAME] CHEM 1211 Fall 2025" at bounding box center [889, 198] width 997 height 64
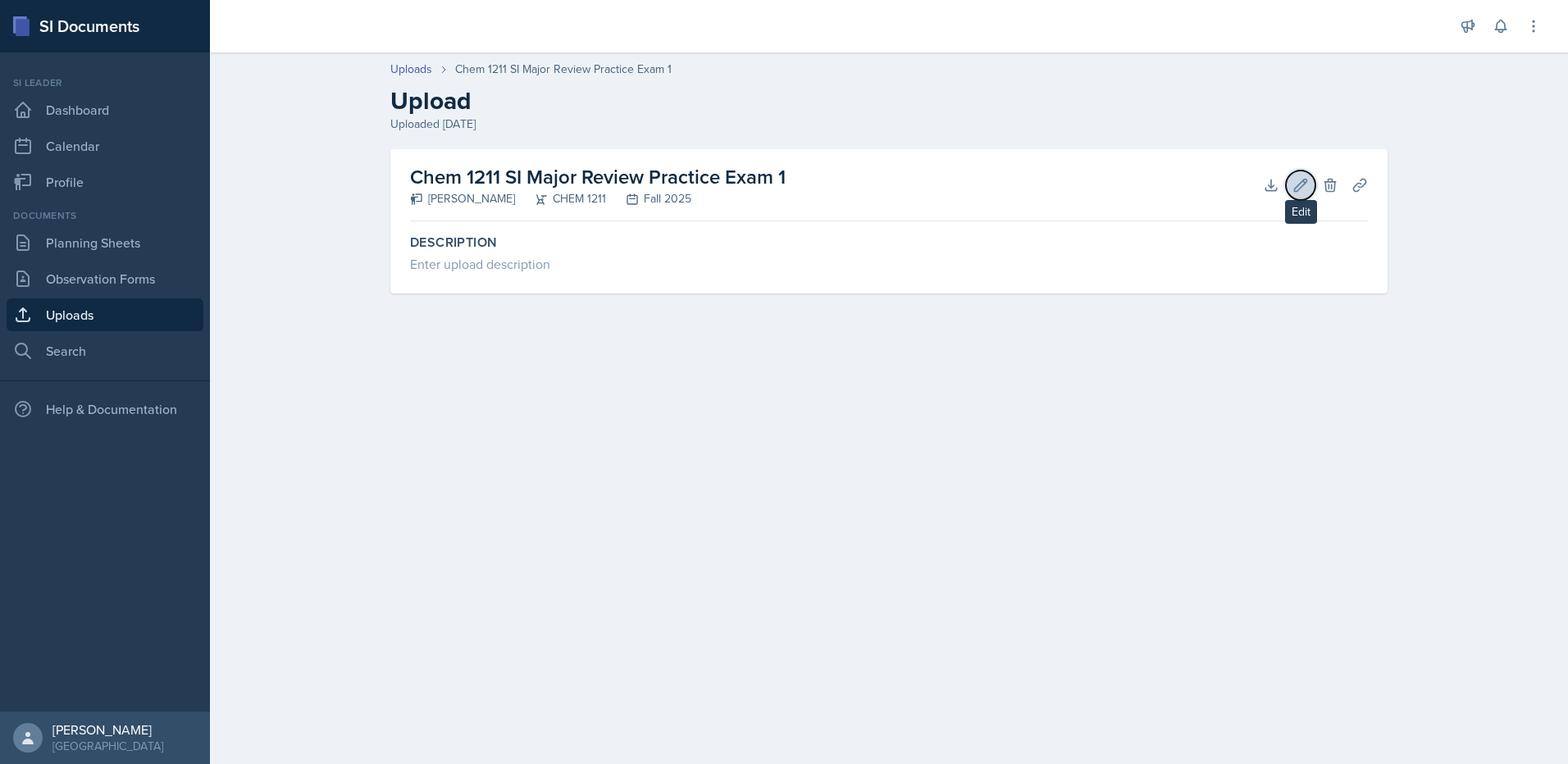
click at [1301, 184] on icon at bounding box center [1300, 185] width 17 height 17
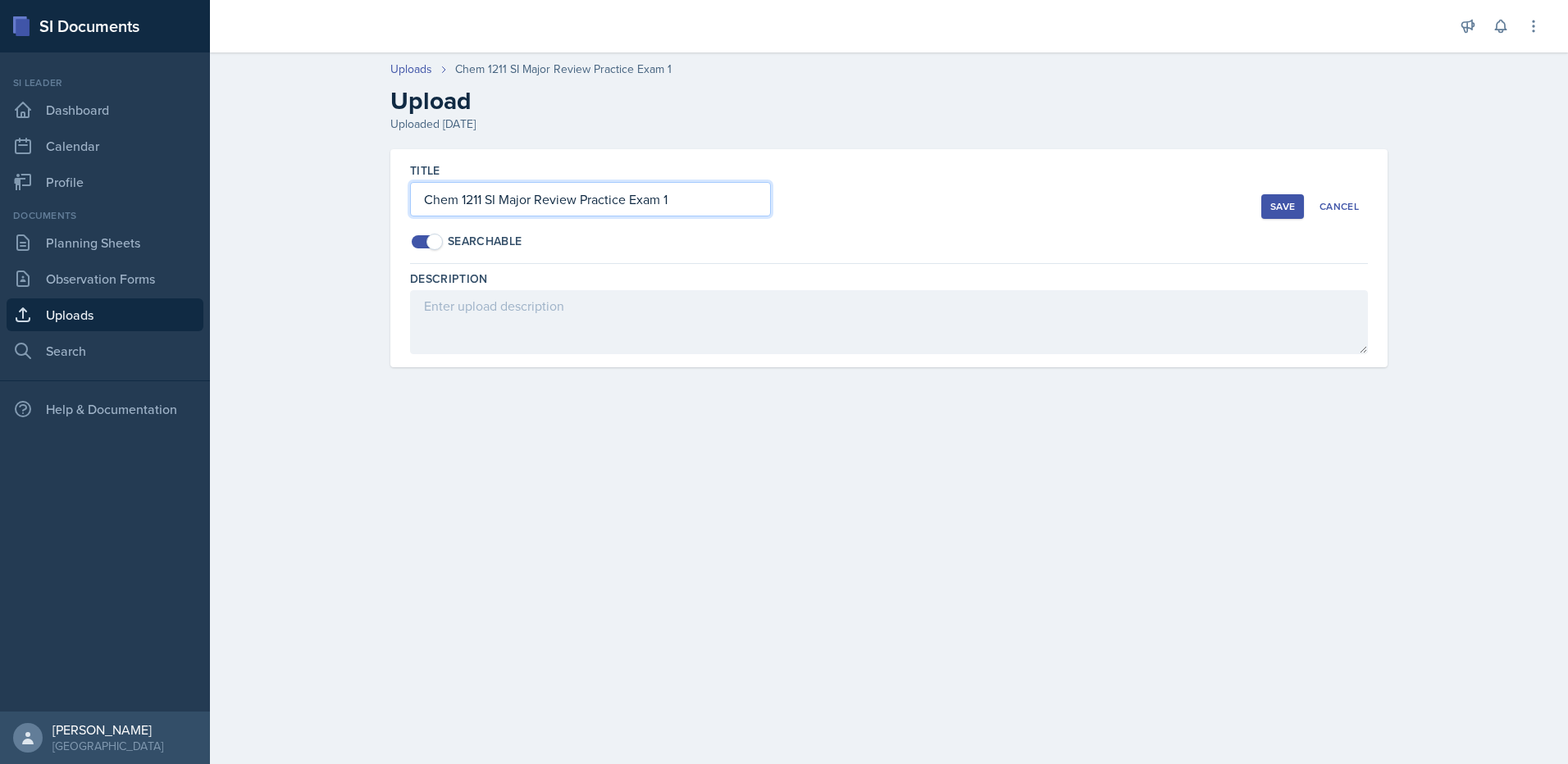
click at [421, 199] on input "Chem 1211 SI Major Review Practice Exam 1" at bounding box center [590, 199] width 361 height 35
paste input "09.11 Chem 1211 SI"
drag, startPoint x: 528, startPoint y: 198, endPoint x: 450, endPoint y: 197, distance: 78.0
click at [450, 197] on input "09.11 Chem 1211 SI Chem 1211 SI Major Review Practice Exam 1" at bounding box center [590, 199] width 361 height 35
type input "09.11 Chem 1211 SI Major Review Practice Exam 1"
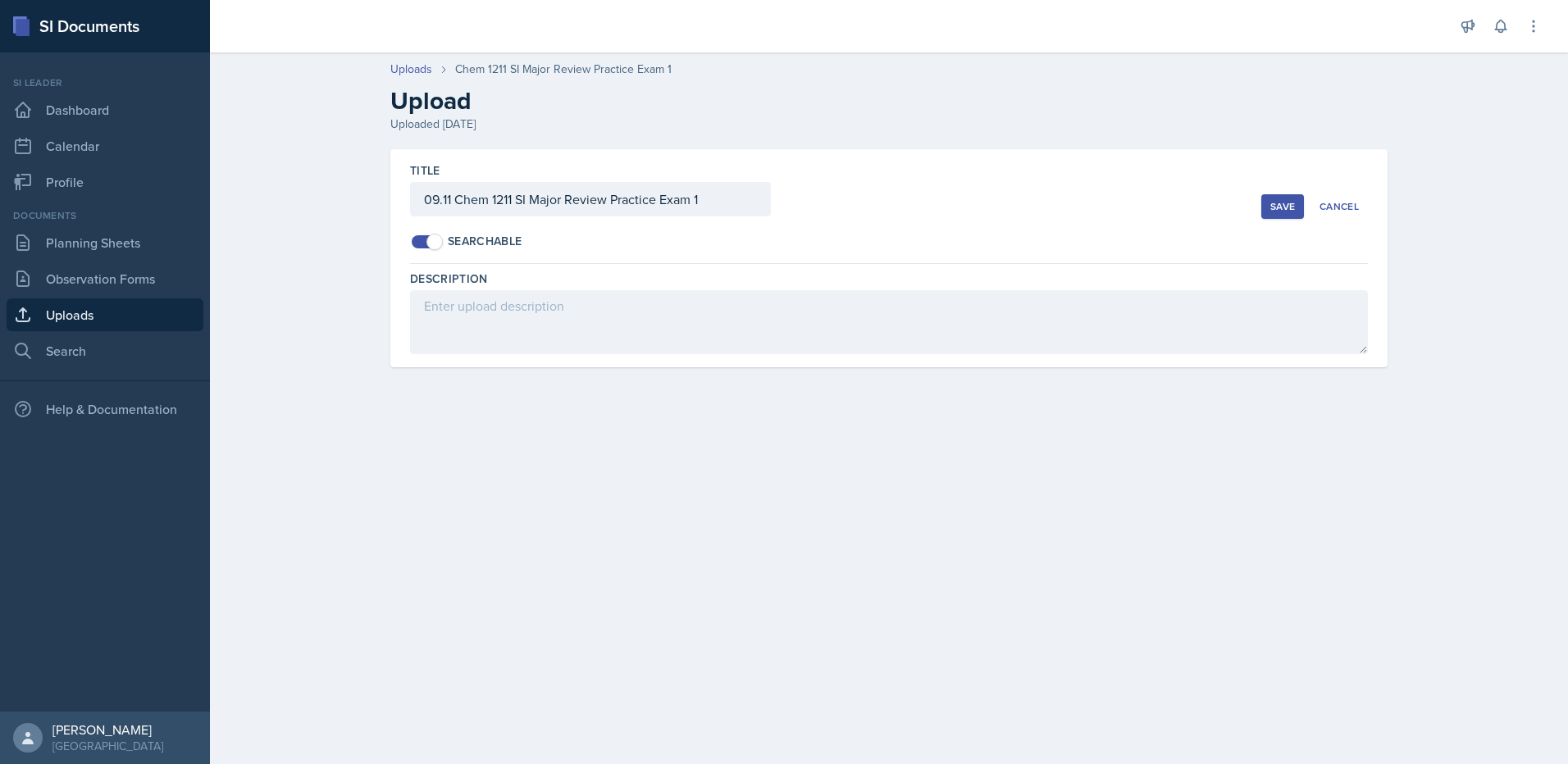
click at [1296, 214] on button "Save" at bounding box center [1282, 206] width 43 height 24
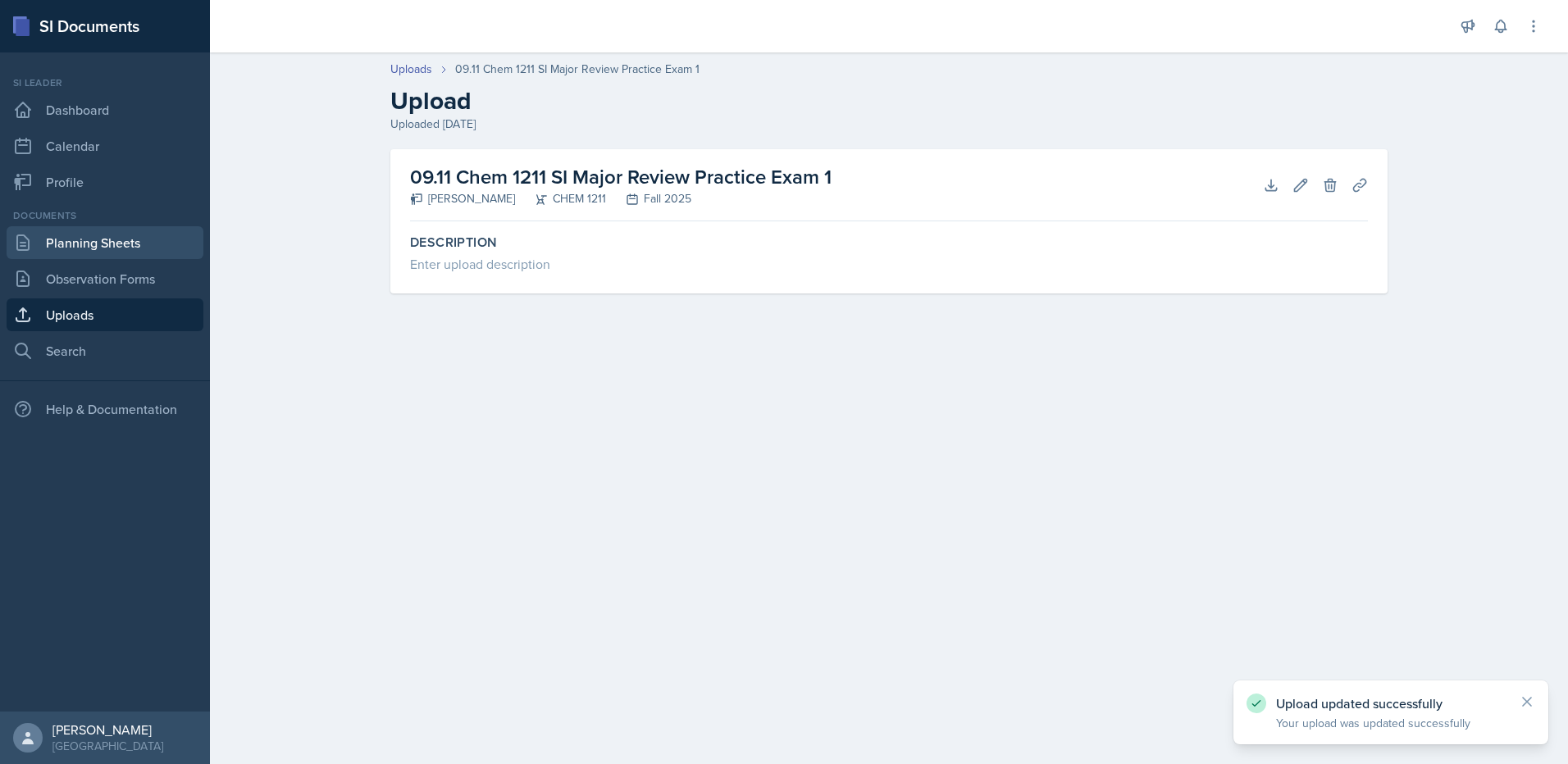
click at [135, 251] on link "Planning Sheets" at bounding box center [105, 243] width 197 height 33
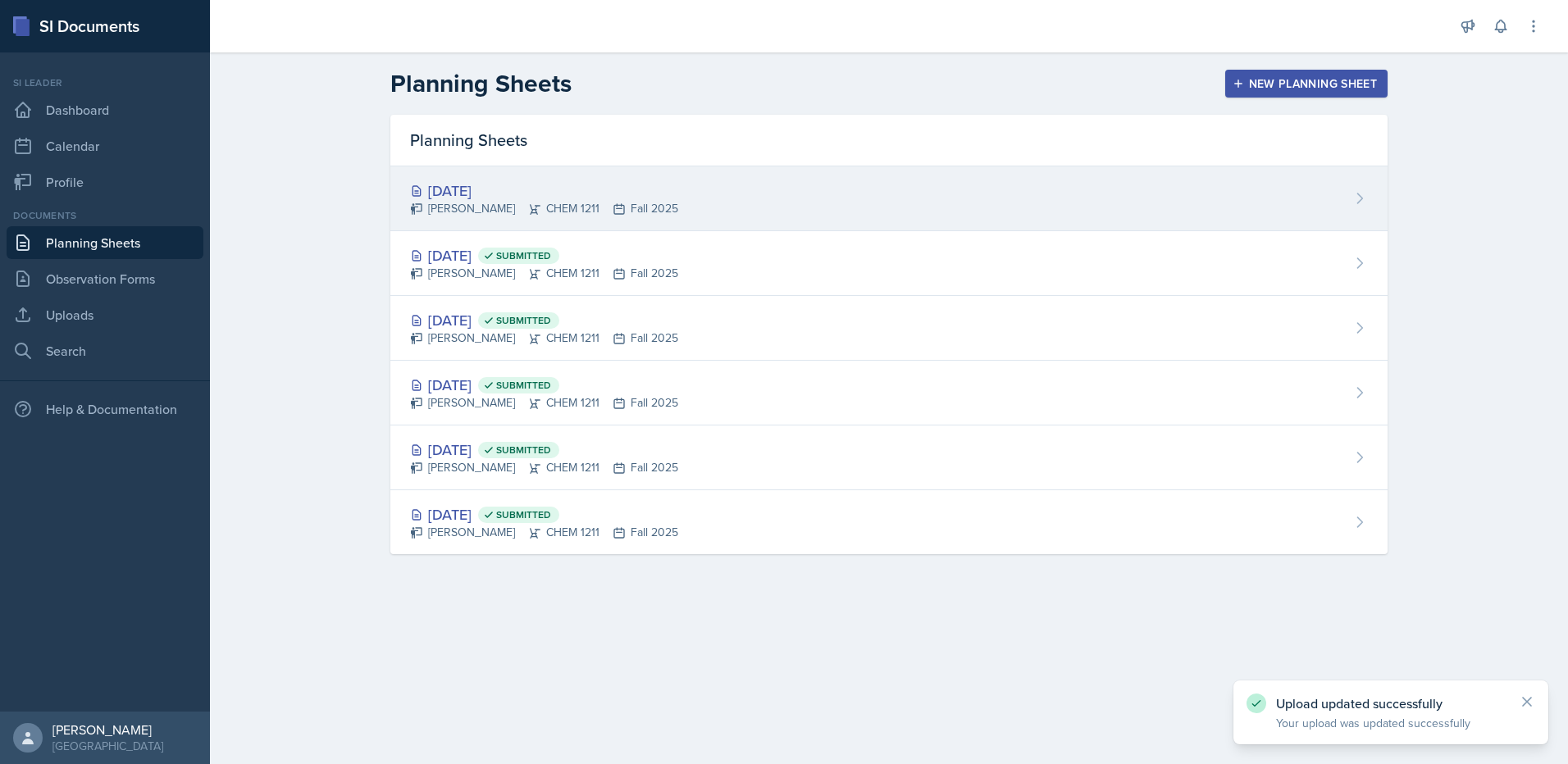
click at [539, 202] on div "[PERSON_NAME] CHEM 1211 Fall 2025" at bounding box center [544, 209] width 268 height 17
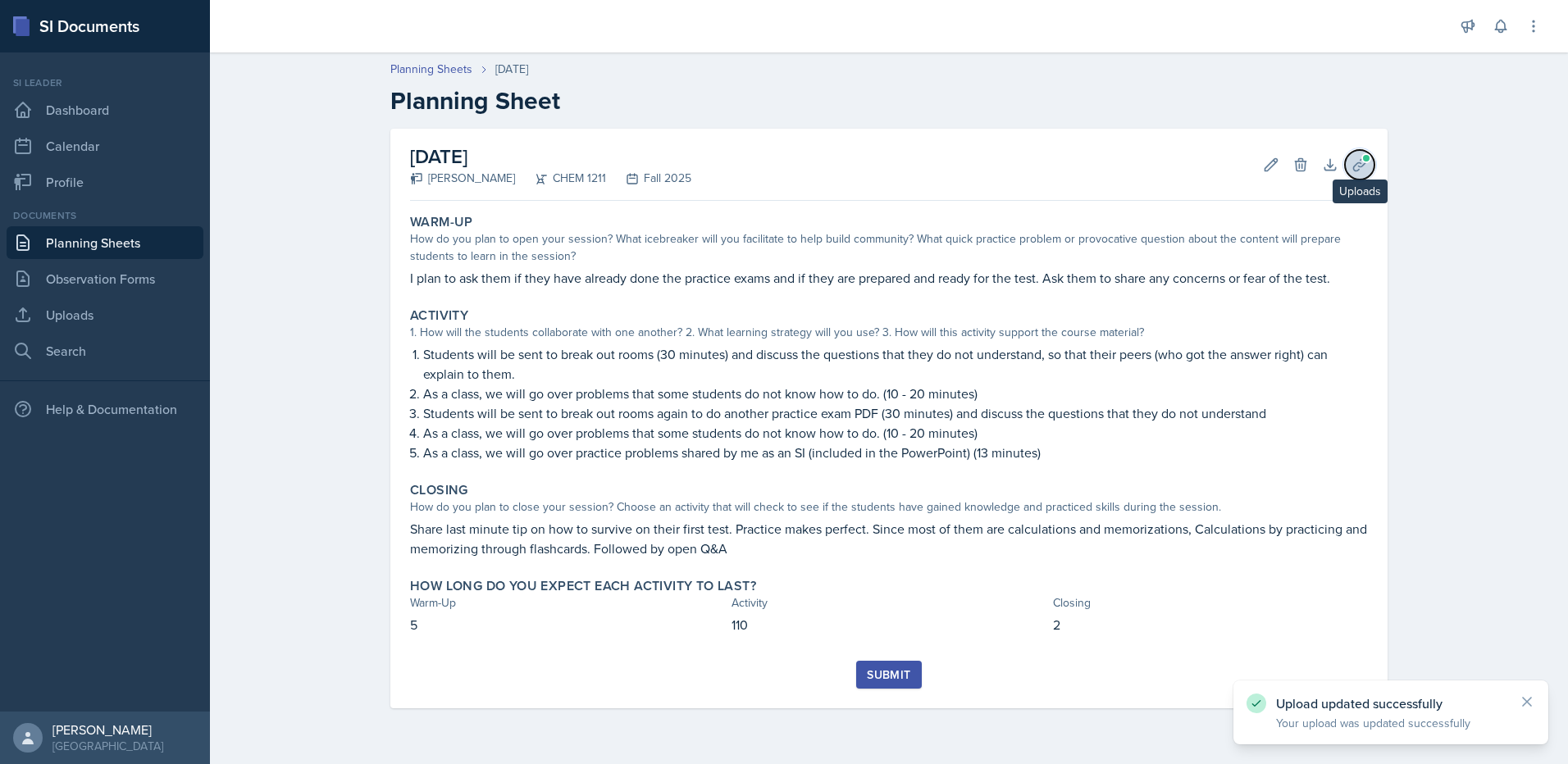
click at [1353, 172] on icon at bounding box center [1359, 164] width 17 height 17
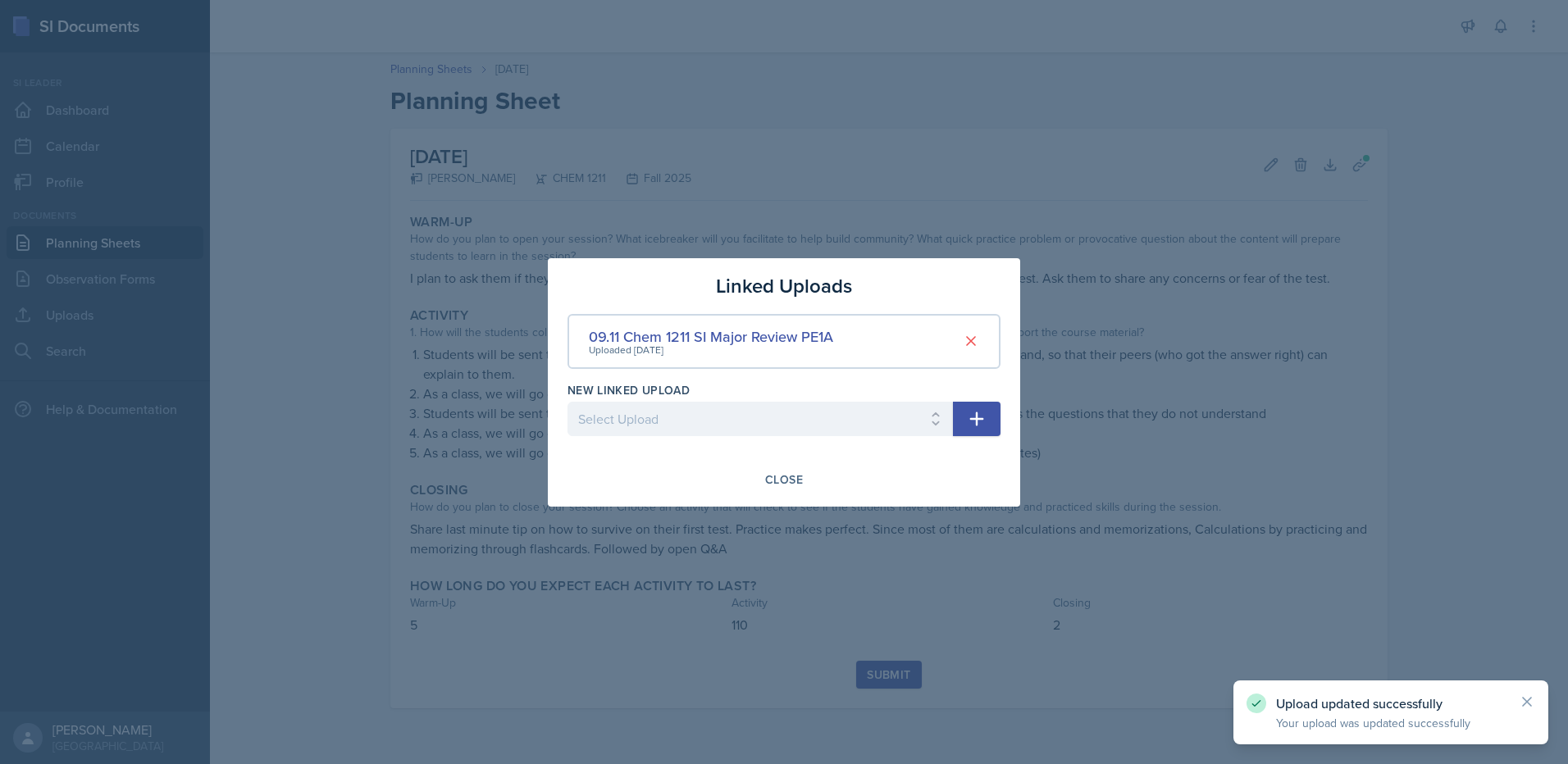
click at [854, 397] on div "New Linked Upload" at bounding box center [760, 390] width 385 height 17
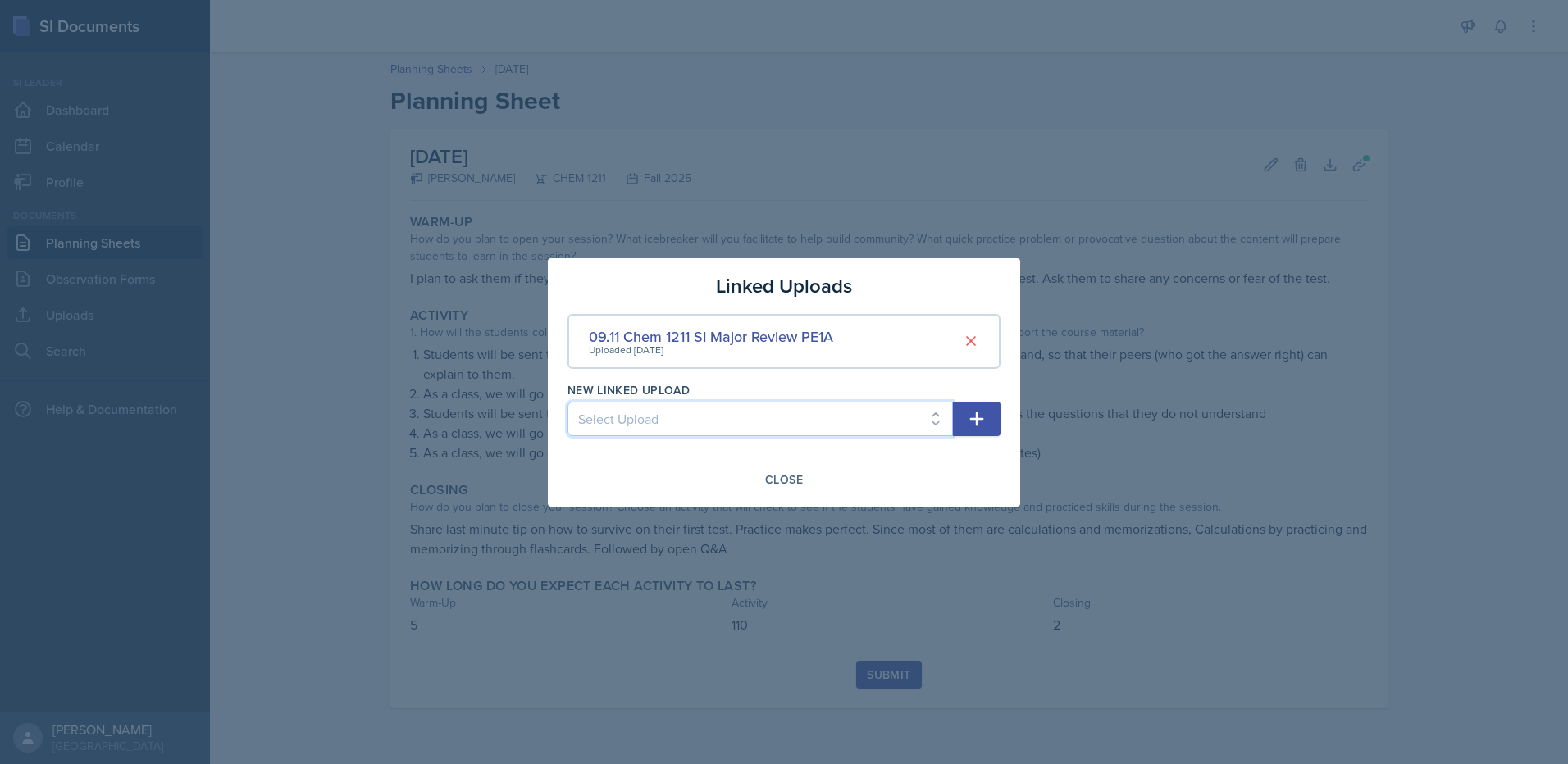
click at [842, 416] on select "Select Upload Chem 1211 Session 1 Kahoot [DATE] Chem 1211 SI Session 1 [DATE] C…" at bounding box center [760, 419] width 385 height 35
select select "6e3292c7-d21e-459a-bf09-0ba3c055f704"
click at [567, 402] on select "Select Upload Chem 1211 Session 1 Kahoot [DATE] Chem 1211 SI Session 1 [DATE] C…" at bounding box center [760, 419] width 385 height 35
click at [975, 434] on button "button" at bounding box center [976, 419] width 48 height 35
select select
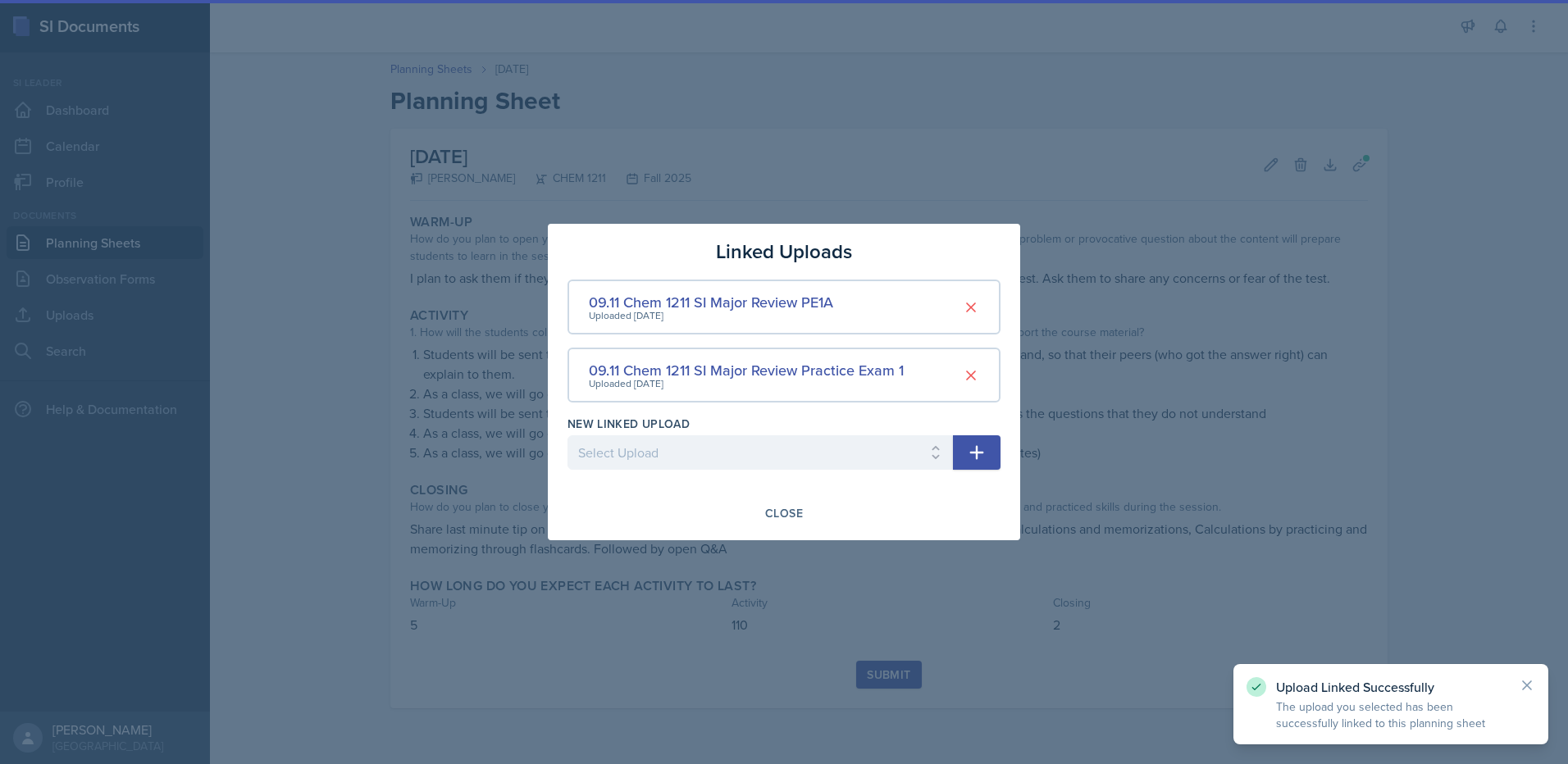
click at [979, 416] on div "New Linked Upload Select Upload Chem 1211 Session 1 Kahoot [DATE] Chem 1211 SI …" at bounding box center [784, 451] width 433 height 70
click at [1127, 405] on div at bounding box center [784, 382] width 1568 height 764
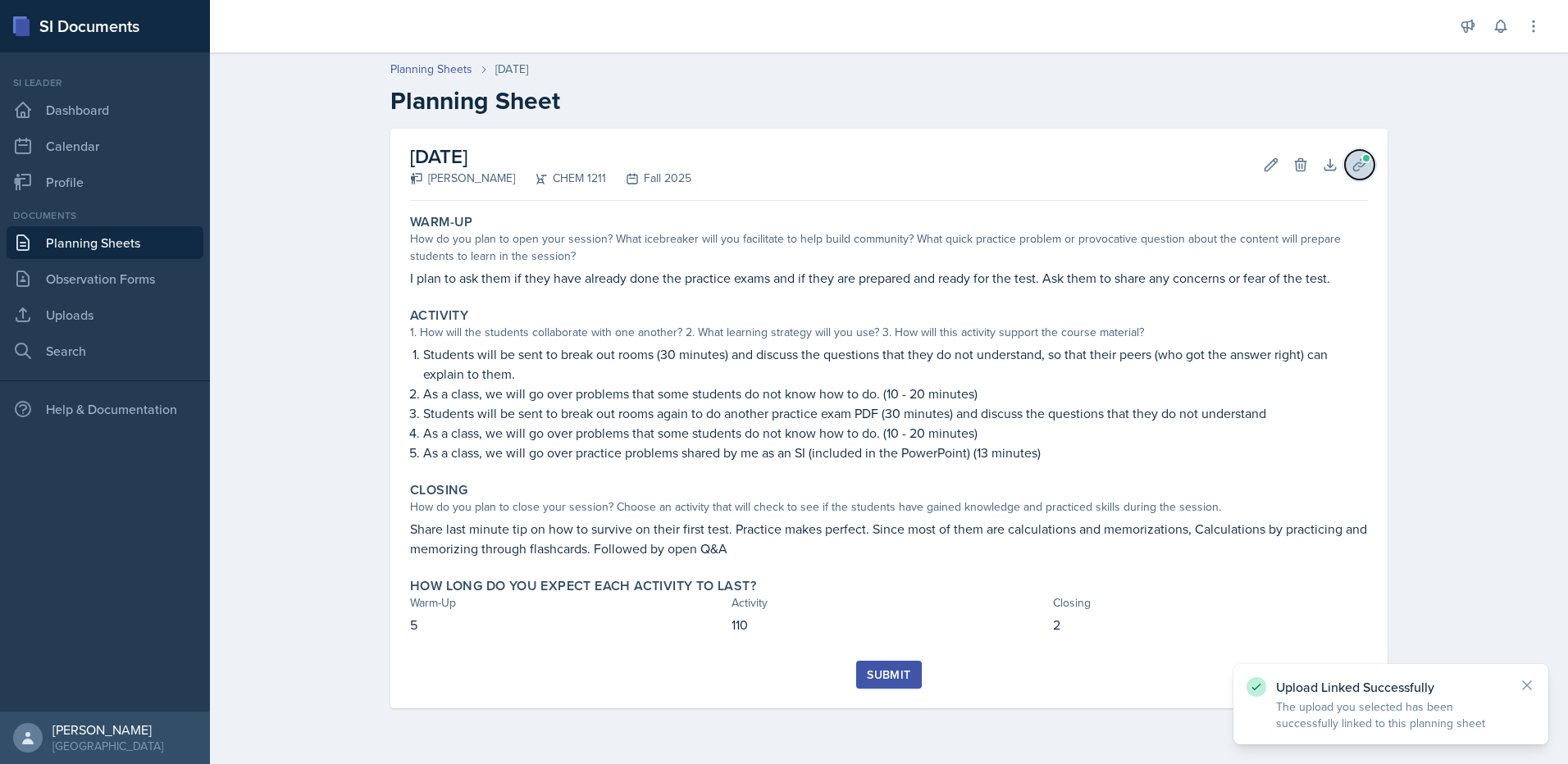
click at [1357, 164] on icon at bounding box center [1359, 164] width 12 height 12
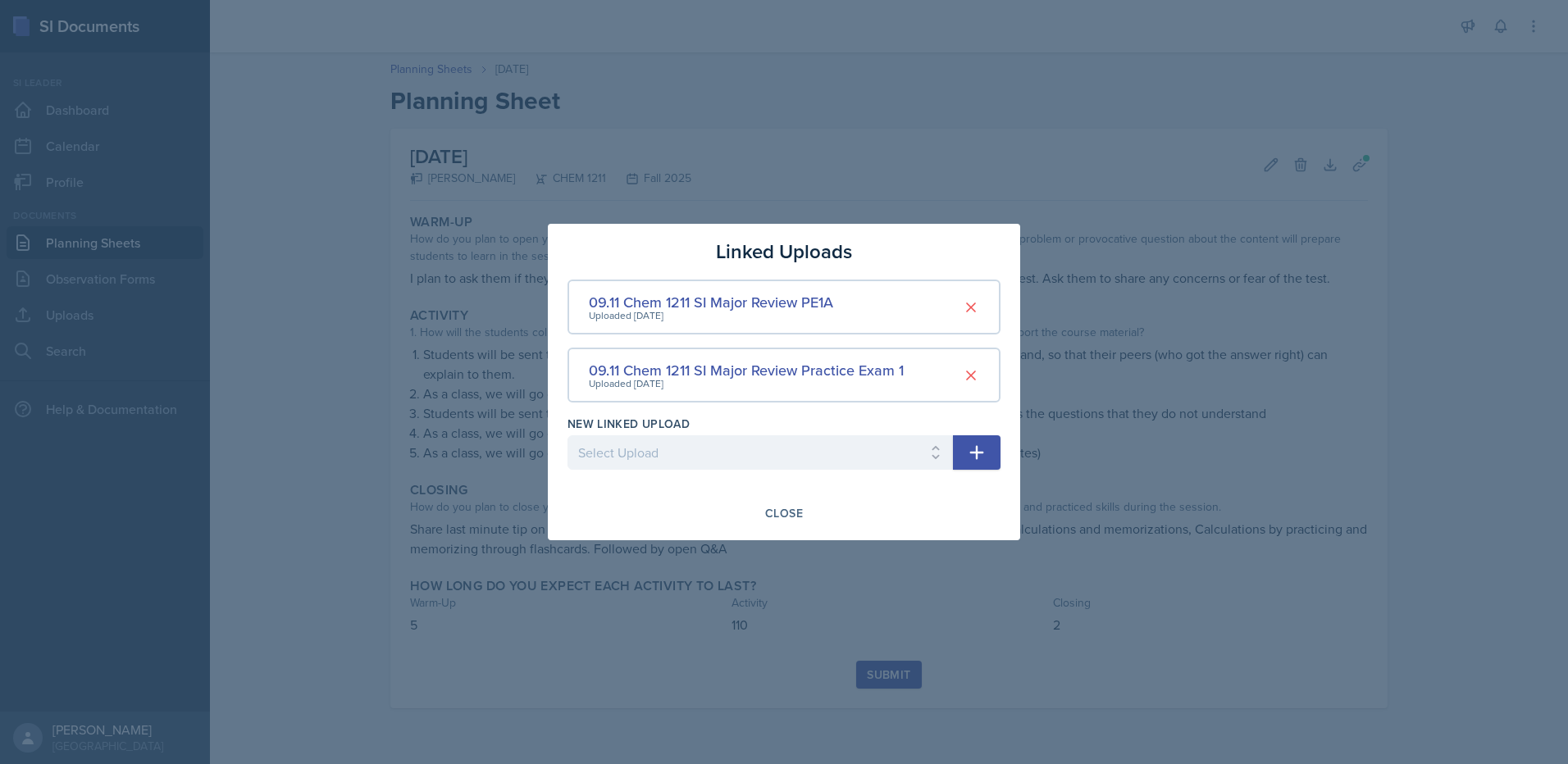
click at [1195, 382] on div at bounding box center [784, 382] width 1568 height 764
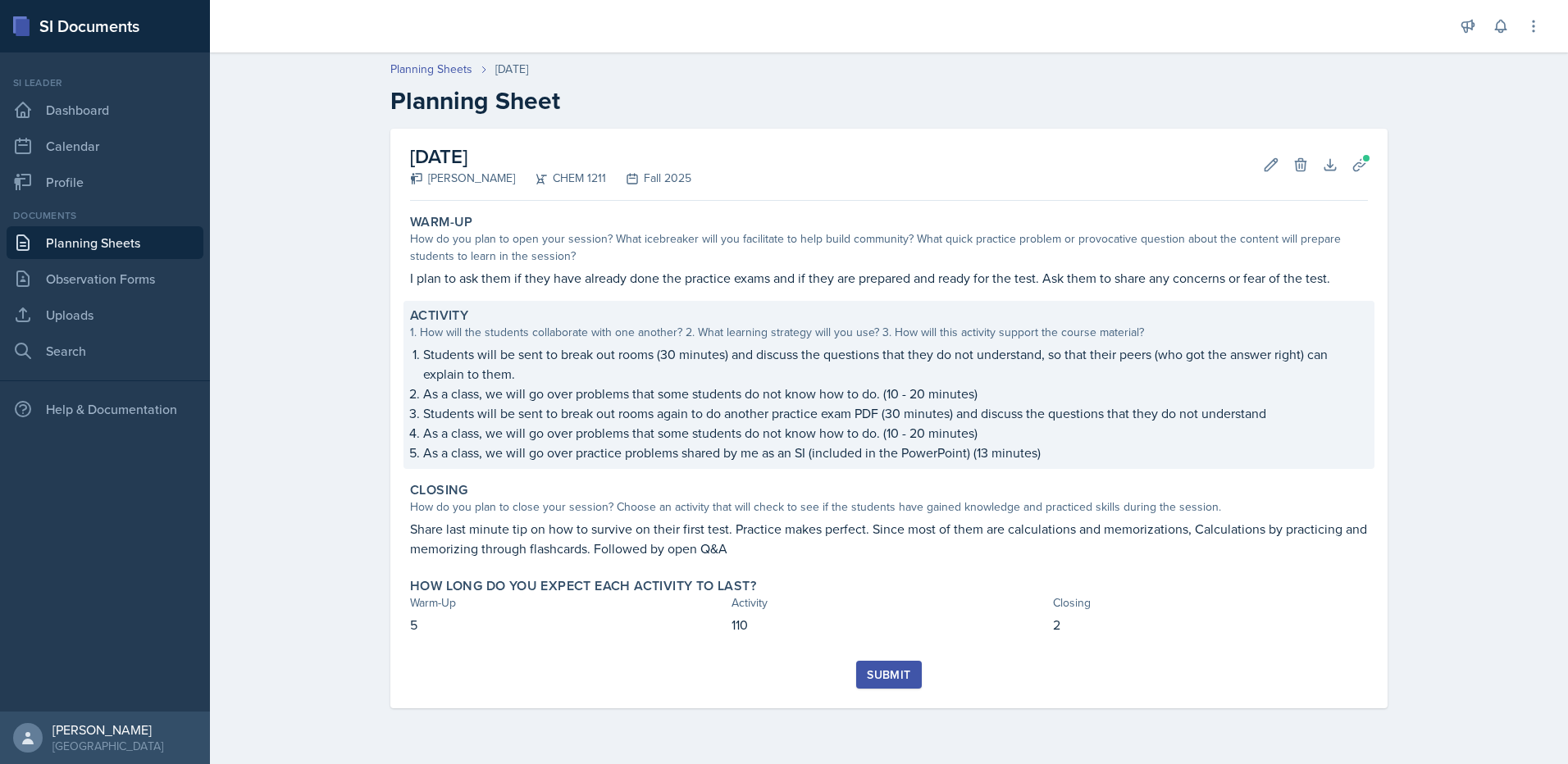
click at [1289, 382] on p "Students will be sent to break out rooms (30 minutes) and discuss the questions…" at bounding box center [895, 364] width 945 height 39
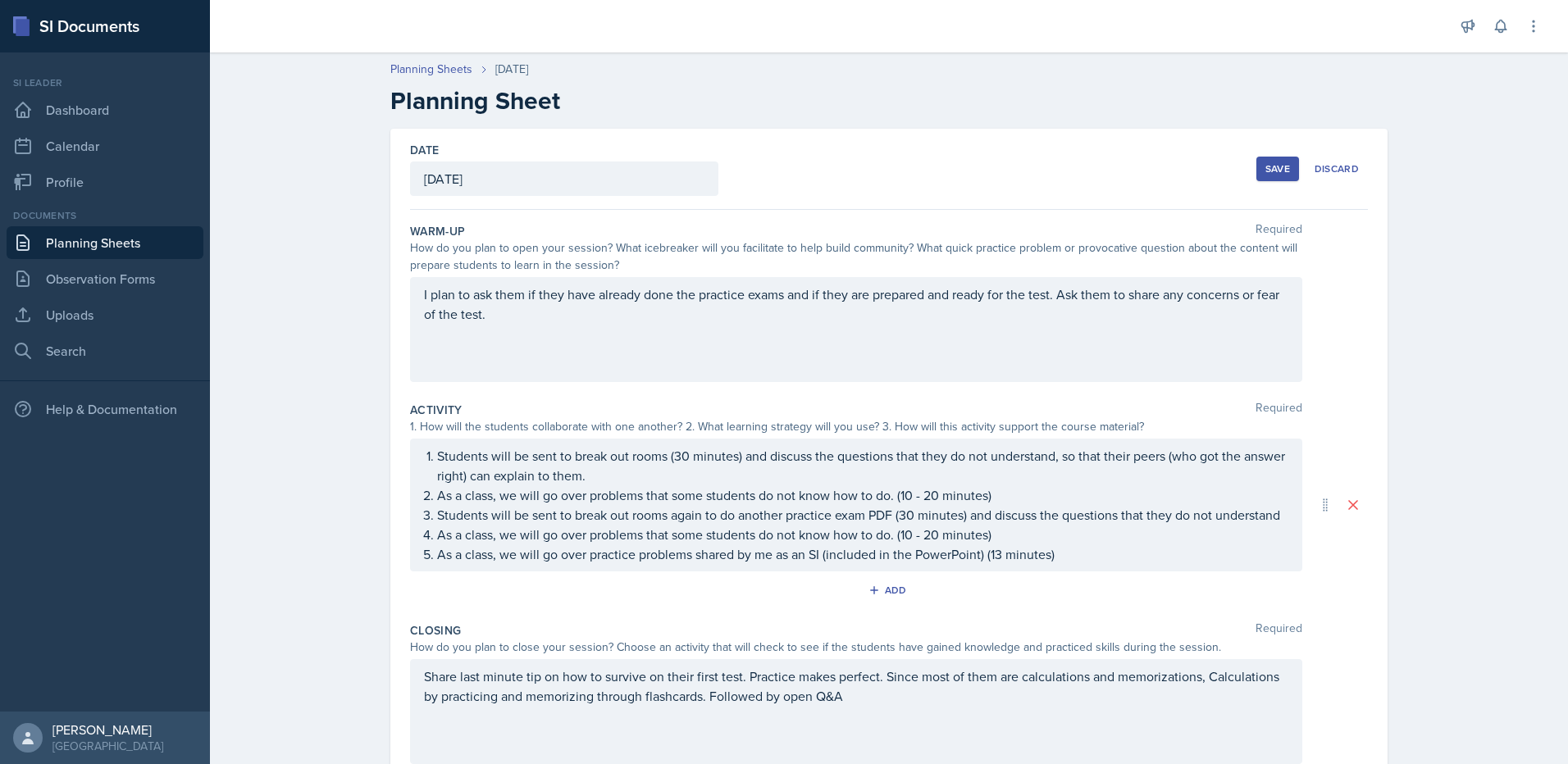
click at [1104, 500] on ol "Students will be sent to break out rooms (30 minutes) and discuss the questions…" at bounding box center [862, 506] width 851 height 118
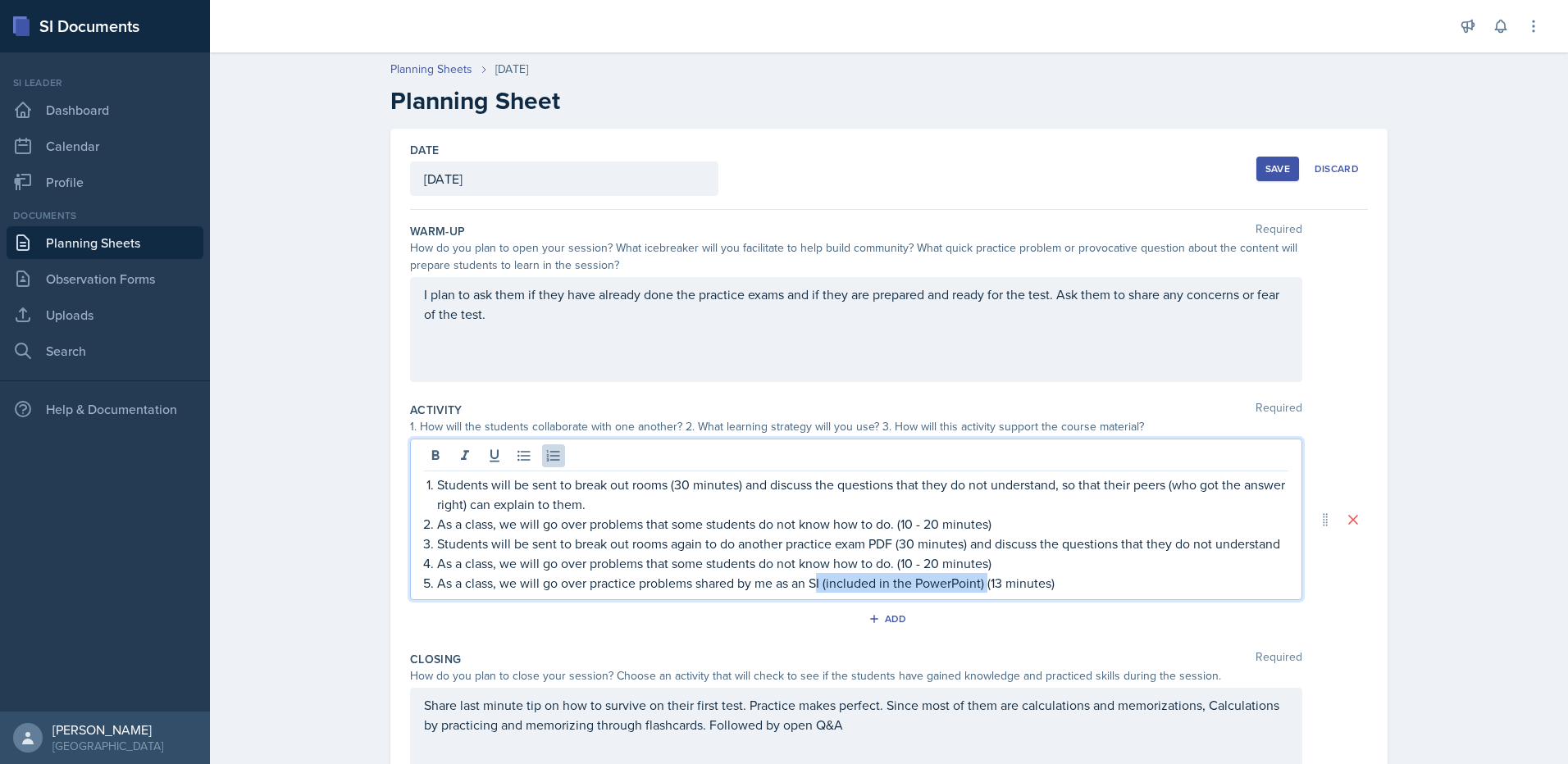
drag, startPoint x: 815, startPoint y: 581, endPoint x: 983, endPoint y: 581, distance: 168.0
click at [984, 581] on p "As a class, we will go over practice problems shared by me as an SI (included i…" at bounding box center [862, 583] width 851 height 20
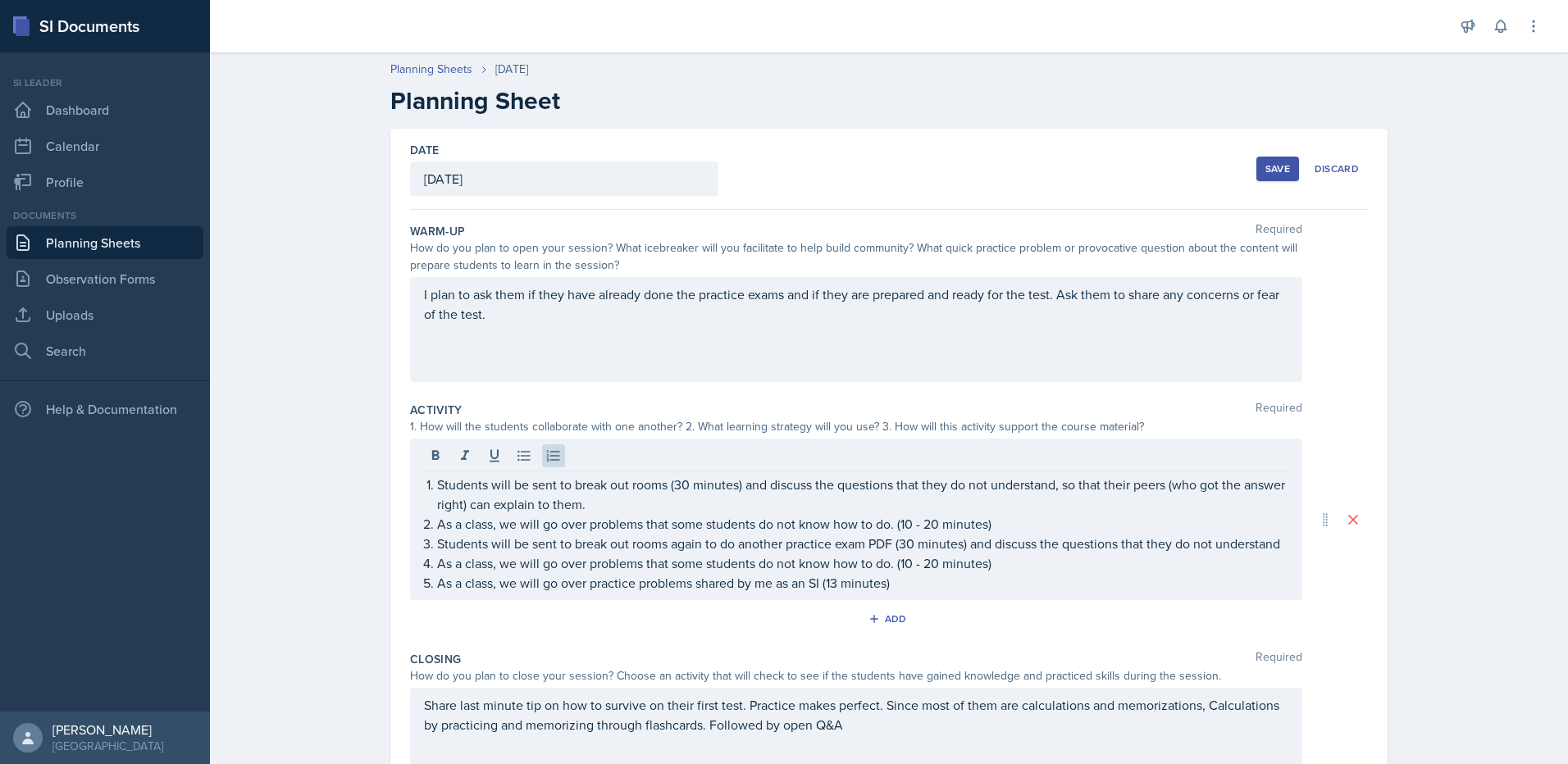
click at [988, 594] on div "Students will be sent to break out rooms (30 minutes) and discuss the questions…" at bounding box center [855, 519] width 892 height 162
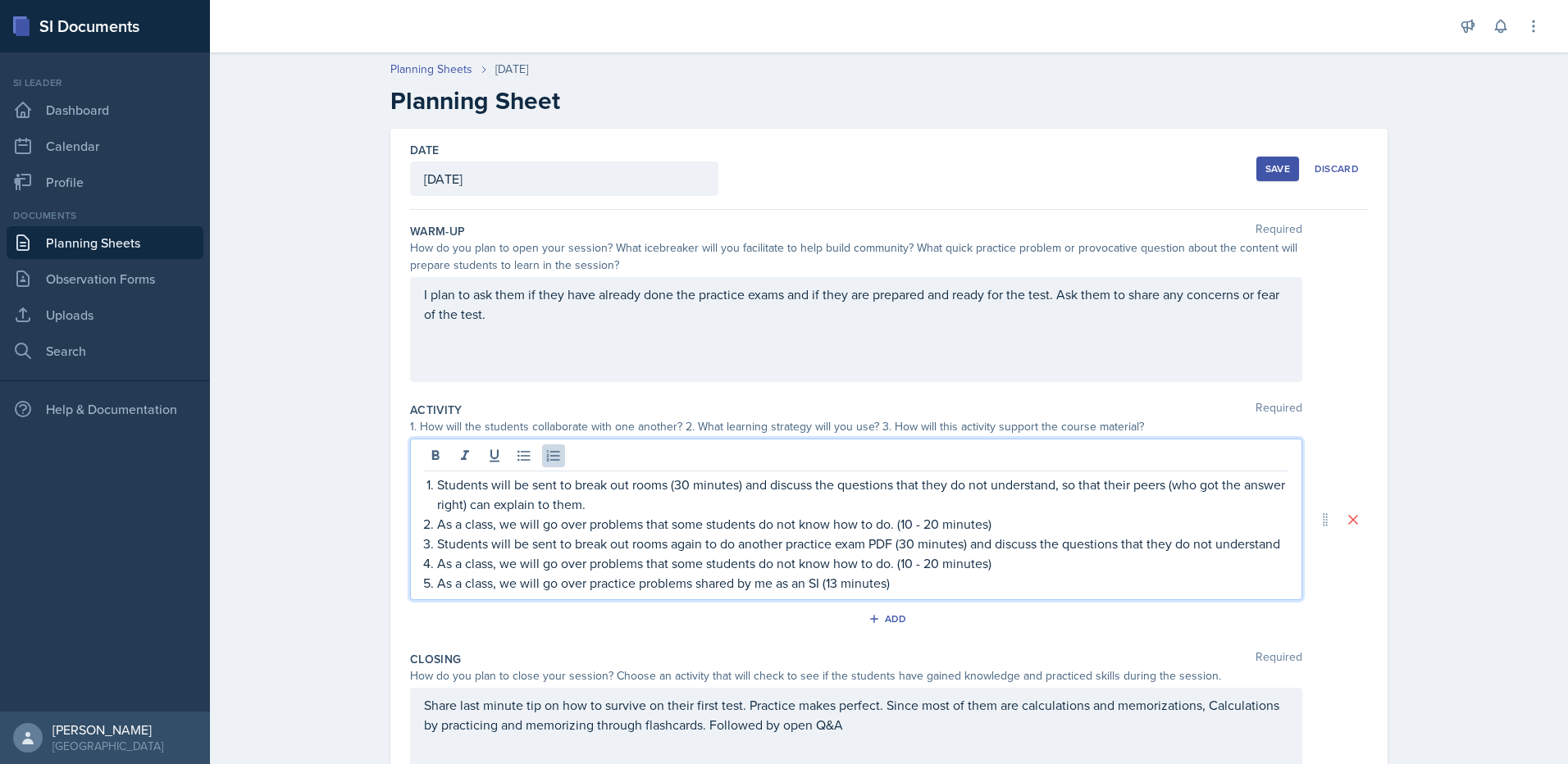
click at [973, 586] on p "As a class, we will go over practice problems shared by me as an SI (13 minutes)" at bounding box center [862, 583] width 851 height 20
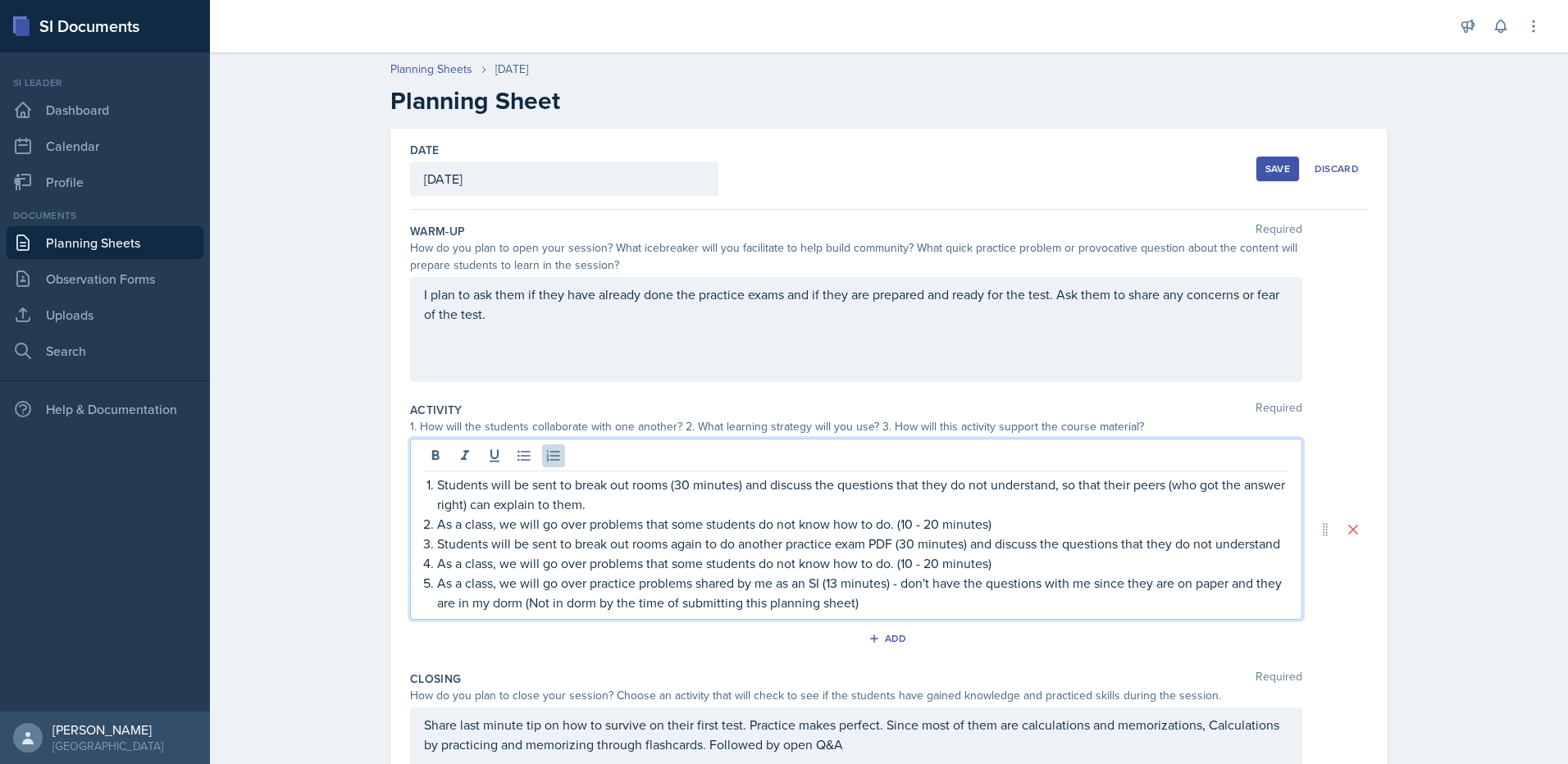
click at [1267, 167] on div "Save" at bounding box center [1277, 169] width 24 height 13
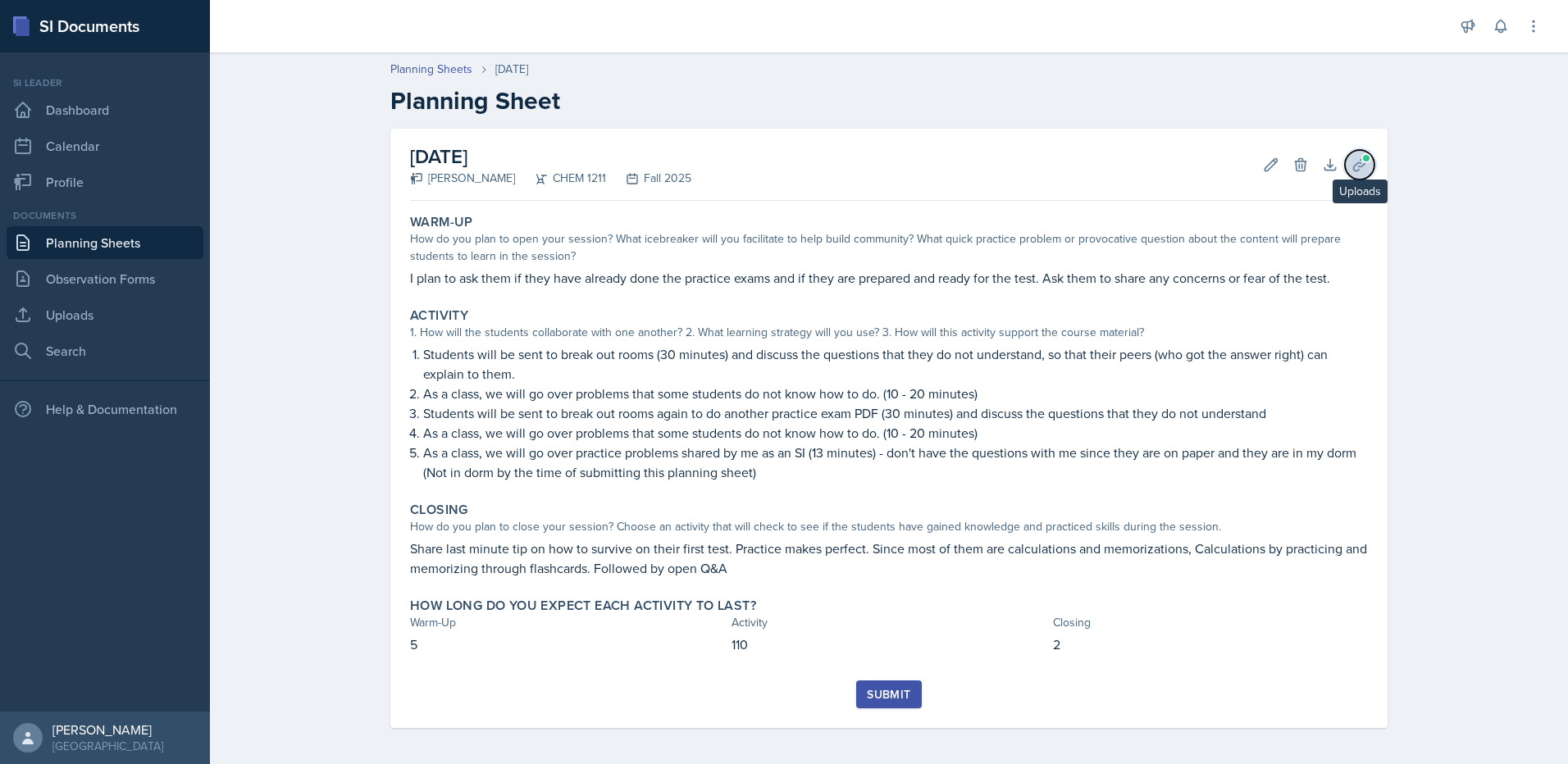
click at [1356, 164] on icon at bounding box center [1359, 164] width 17 height 17
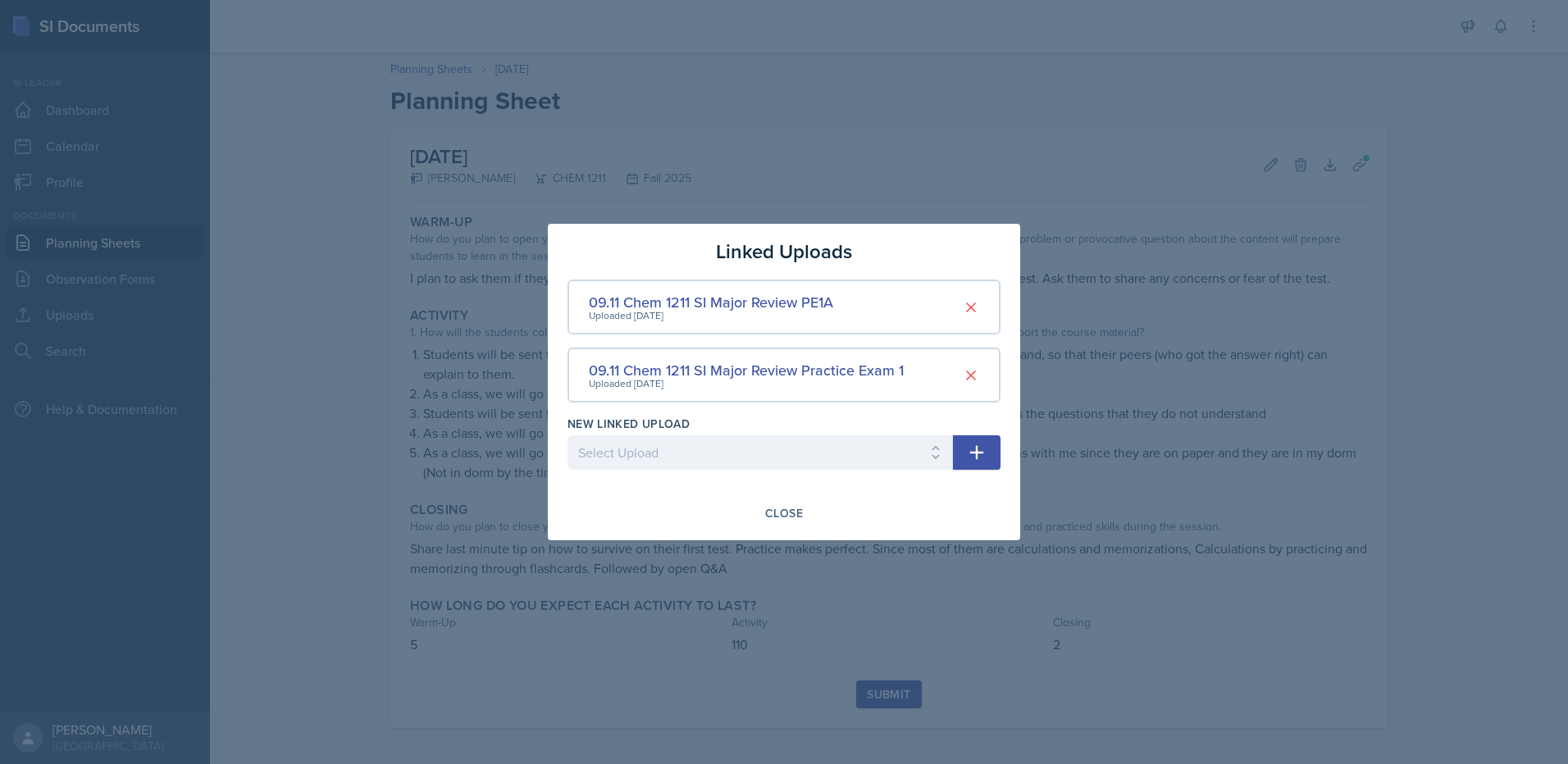
click at [1431, 174] on div at bounding box center [784, 382] width 1568 height 764
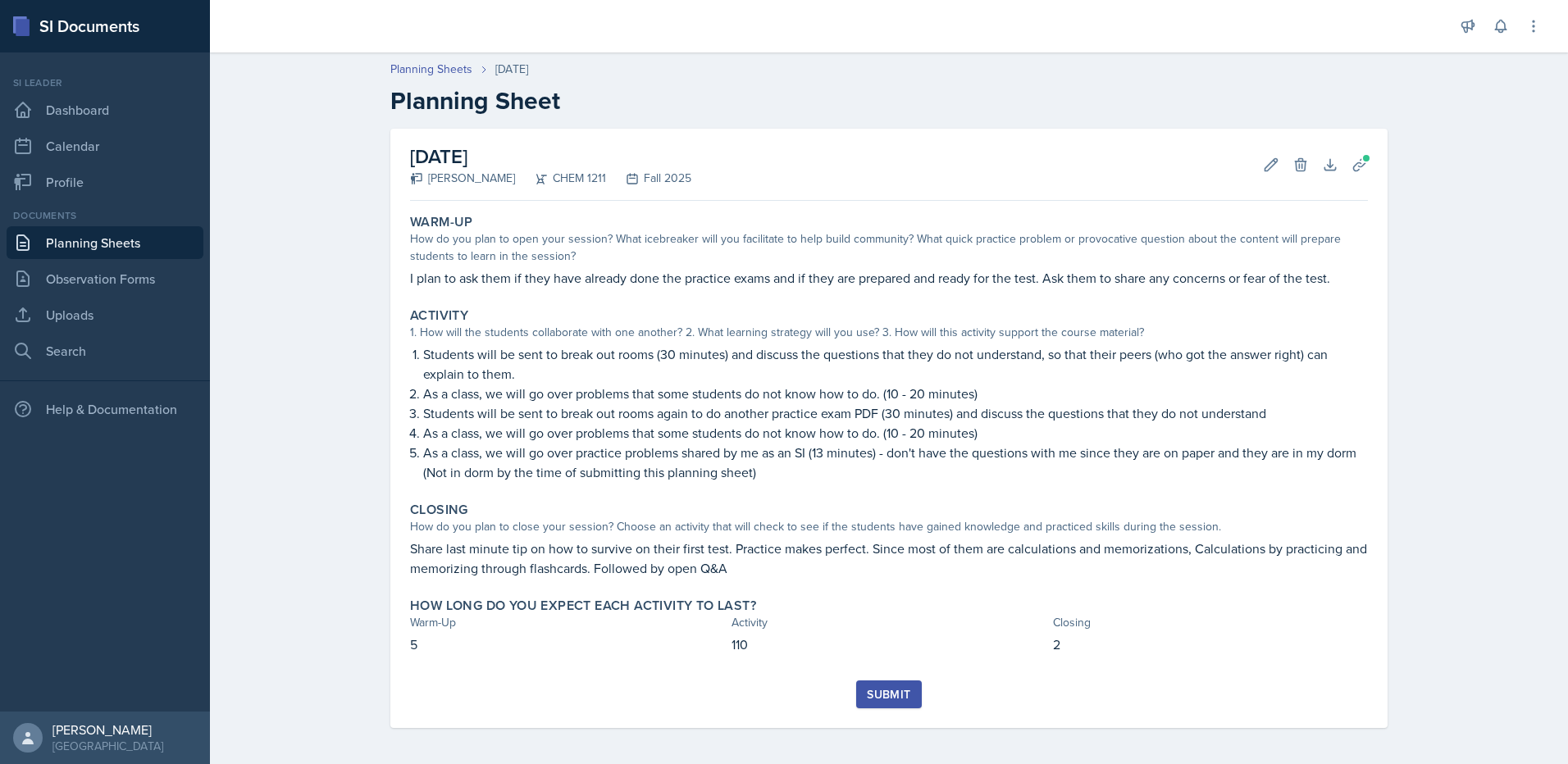
click at [881, 693] on div "Submit" at bounding box center [888, 694] width 44 height 13
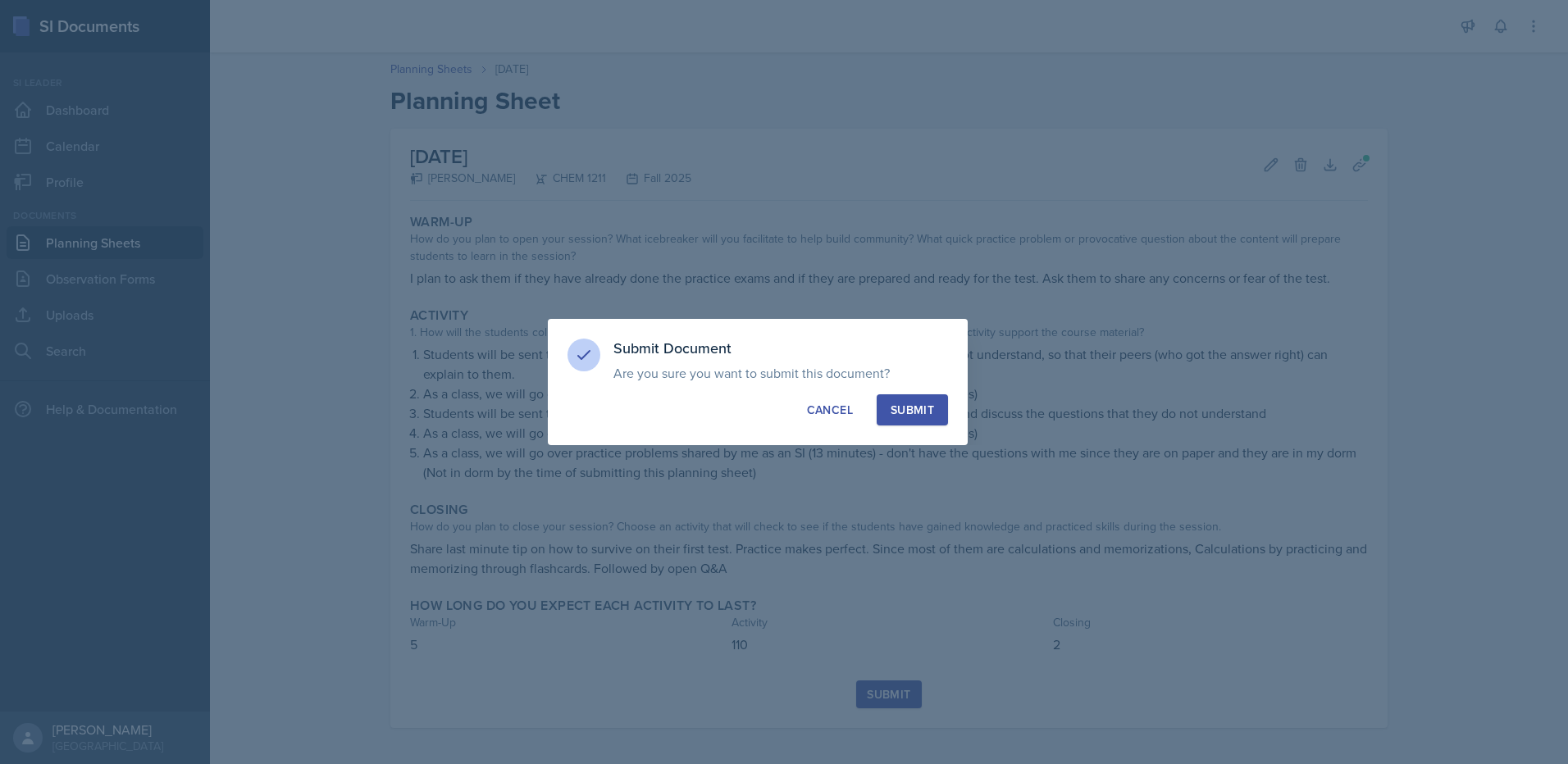
click at [898, 416] on div "Submit" at bounding box center [912, 410] width 44 height 17
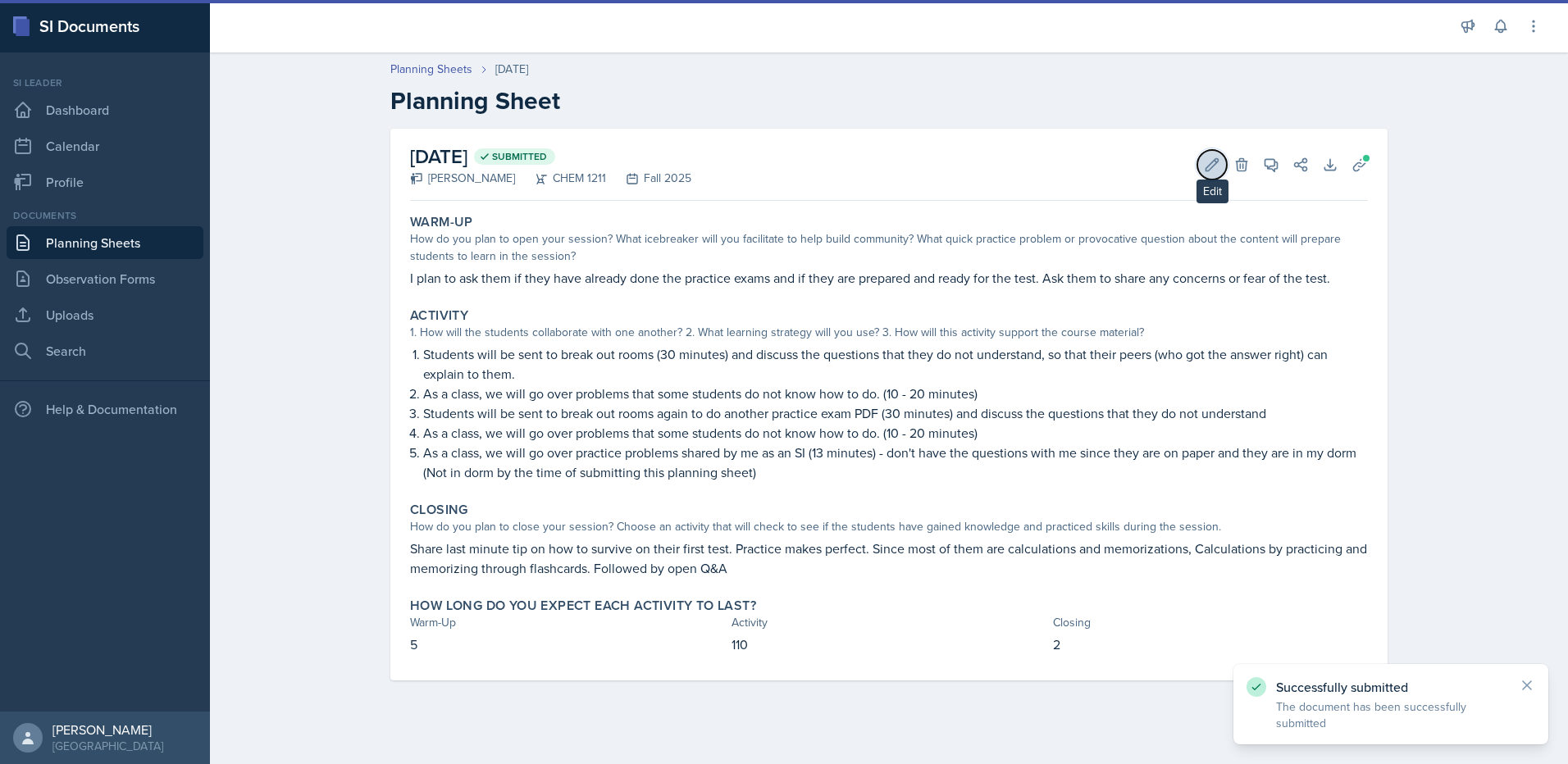
click at [1208, 158] on icon at bounding box center [1211, 164] width 17 height 17
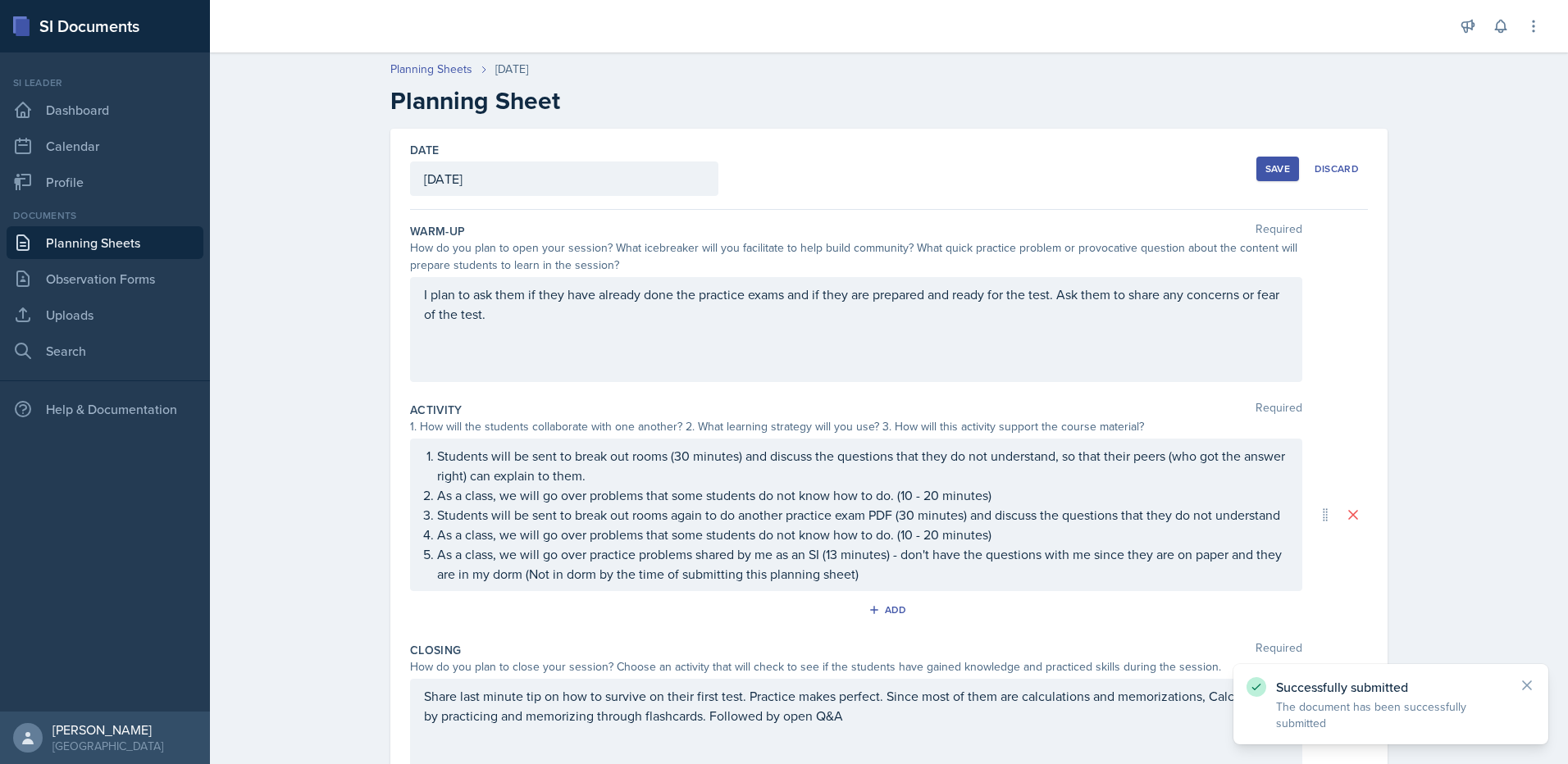
click at [1008, 337] on div "I plan to ask them if they have already done the practice exams and if they are…" at bounding box center [855, 330] width 892 height 105
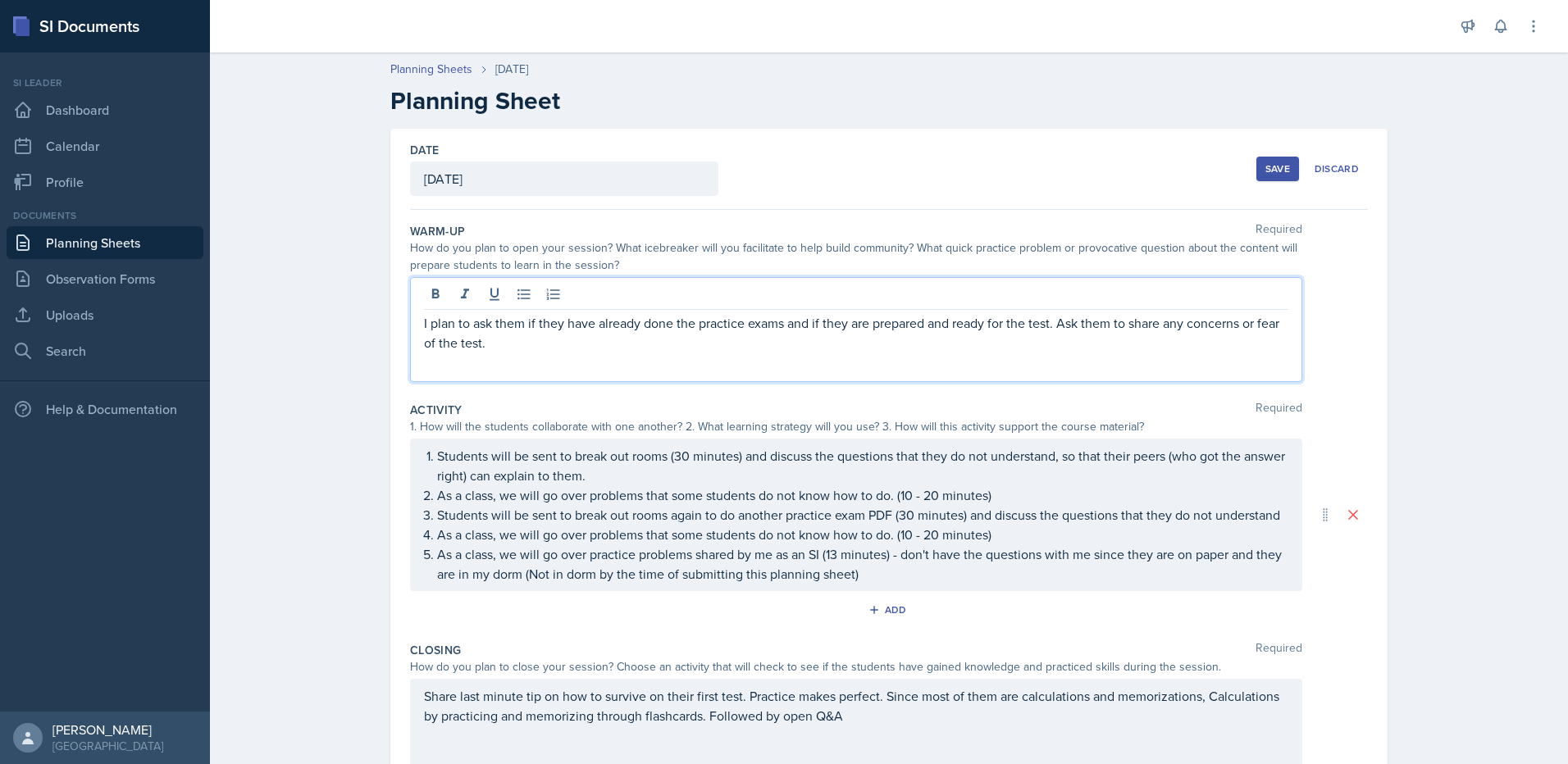
click at [1008, 343] on p "I plan to ask them if they have already done the practice exams and if they are…" at bounding box center [855, 332] width 864 height 39
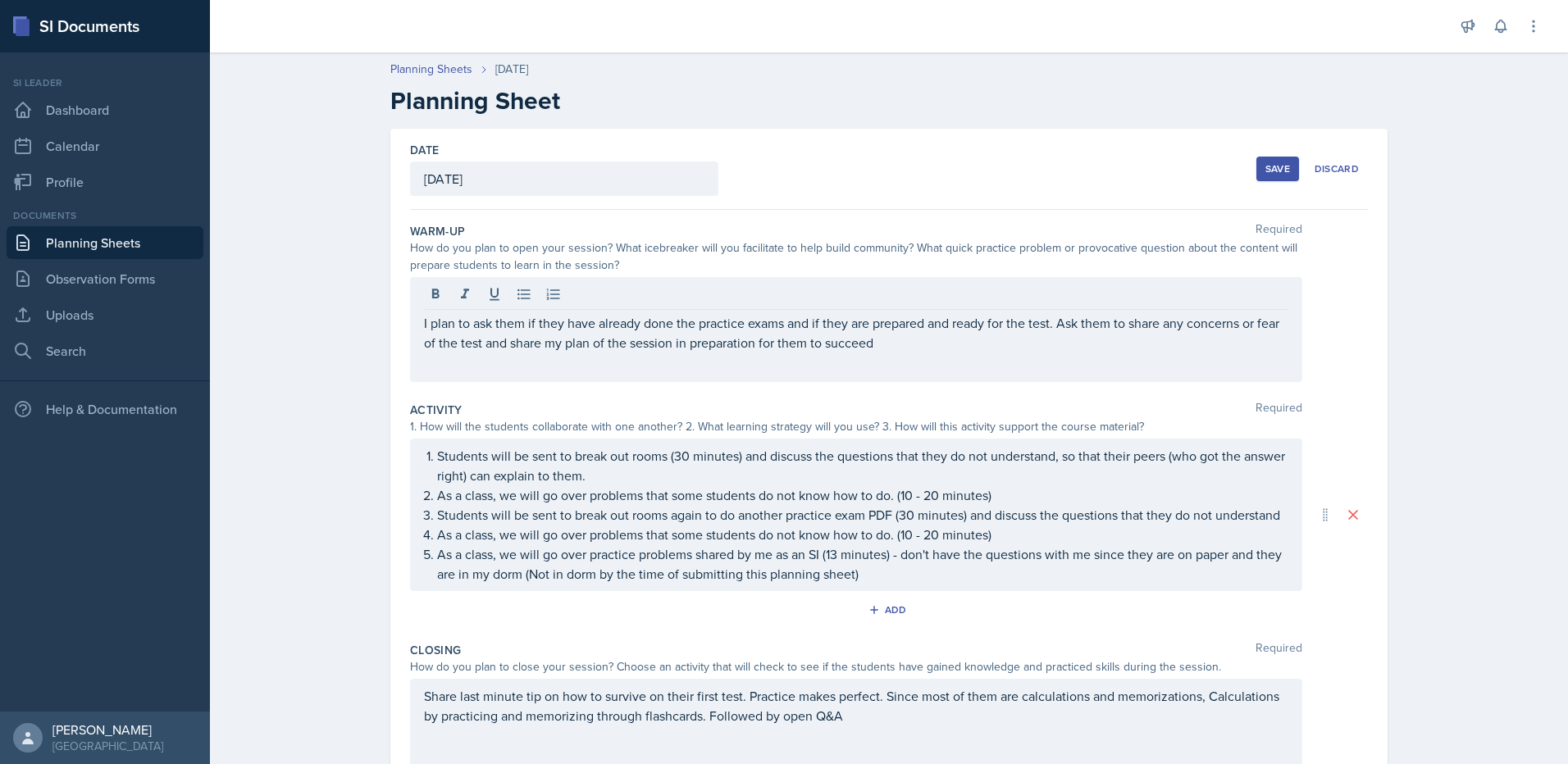
click at [887, 352] on div "I plan to ask them if they have already done the practice exams and if they are…" at bounding box center [855, 330] width 892 height 105
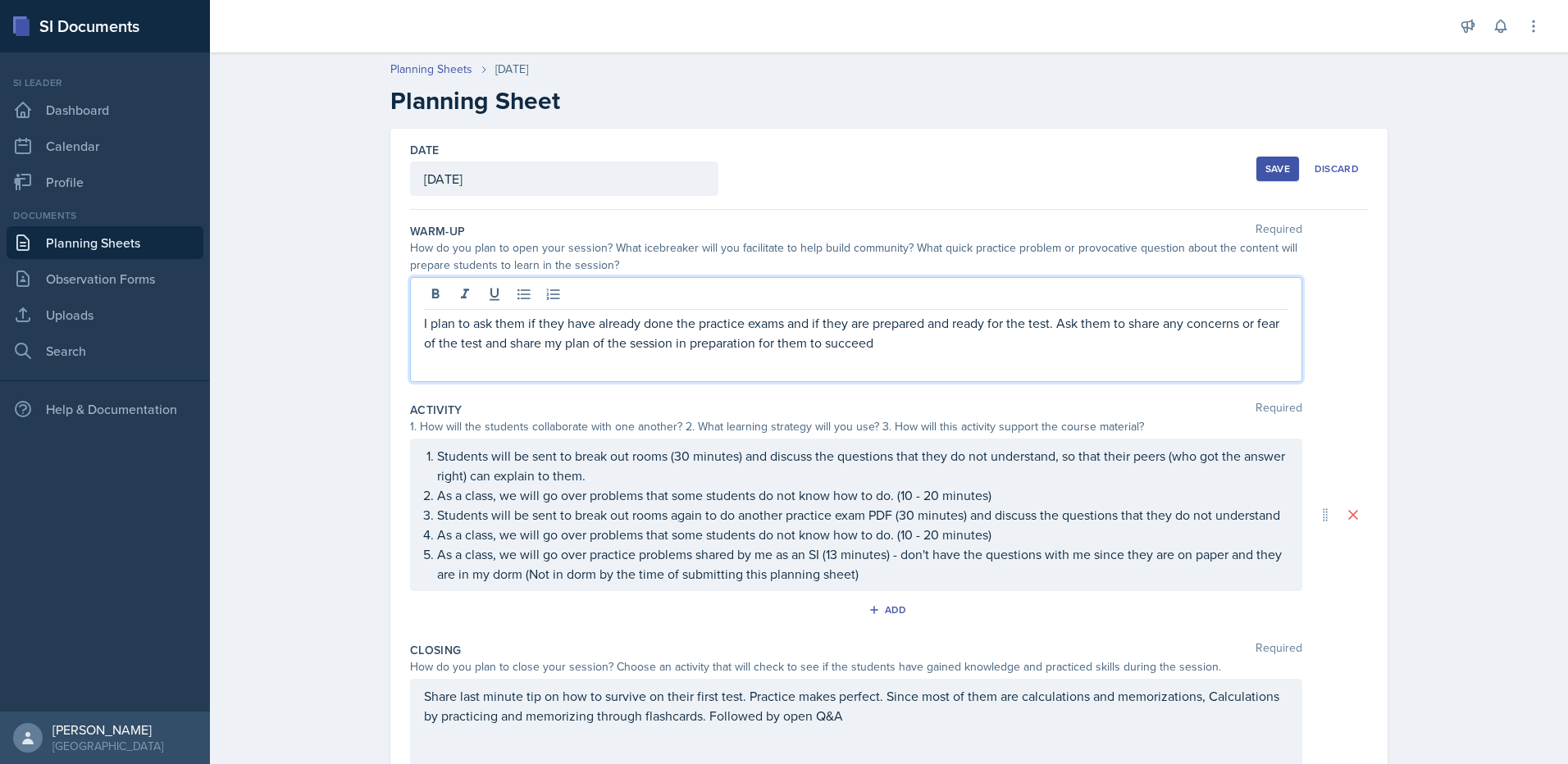
click at [1045, 328] on p "I plan to ask them if they have already done the practice exams and if they are…" at bounding box center [855, 332] width 864 height 39
click at [1042, 344] on p "I plan to ask them if they have already done the practice exams and if they are…" at bounding box center [855, 332] width 864 height 39
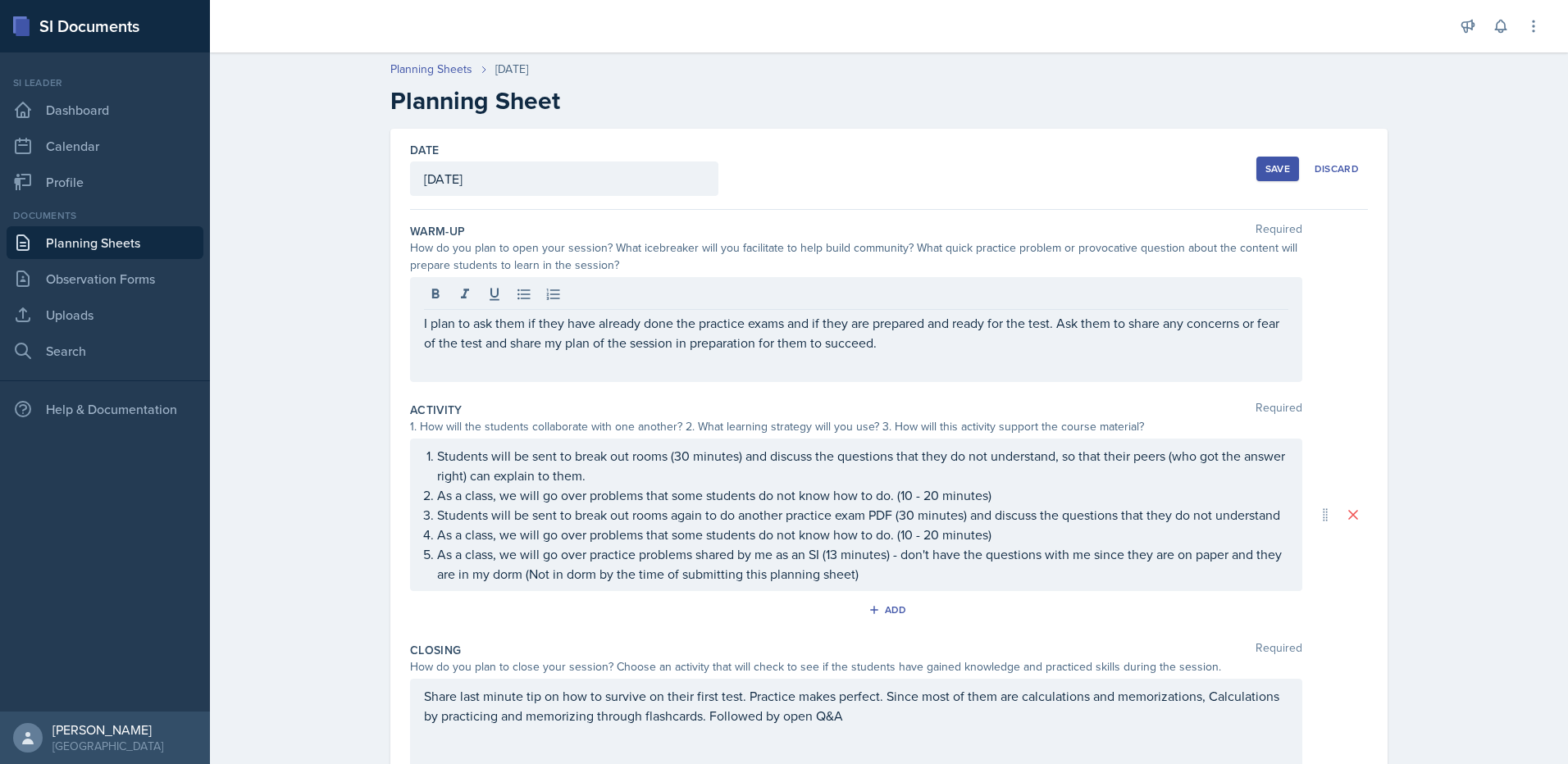
click at [1256, 171] on button "Save" at bounding box center [1277, 169] width 43 height 24
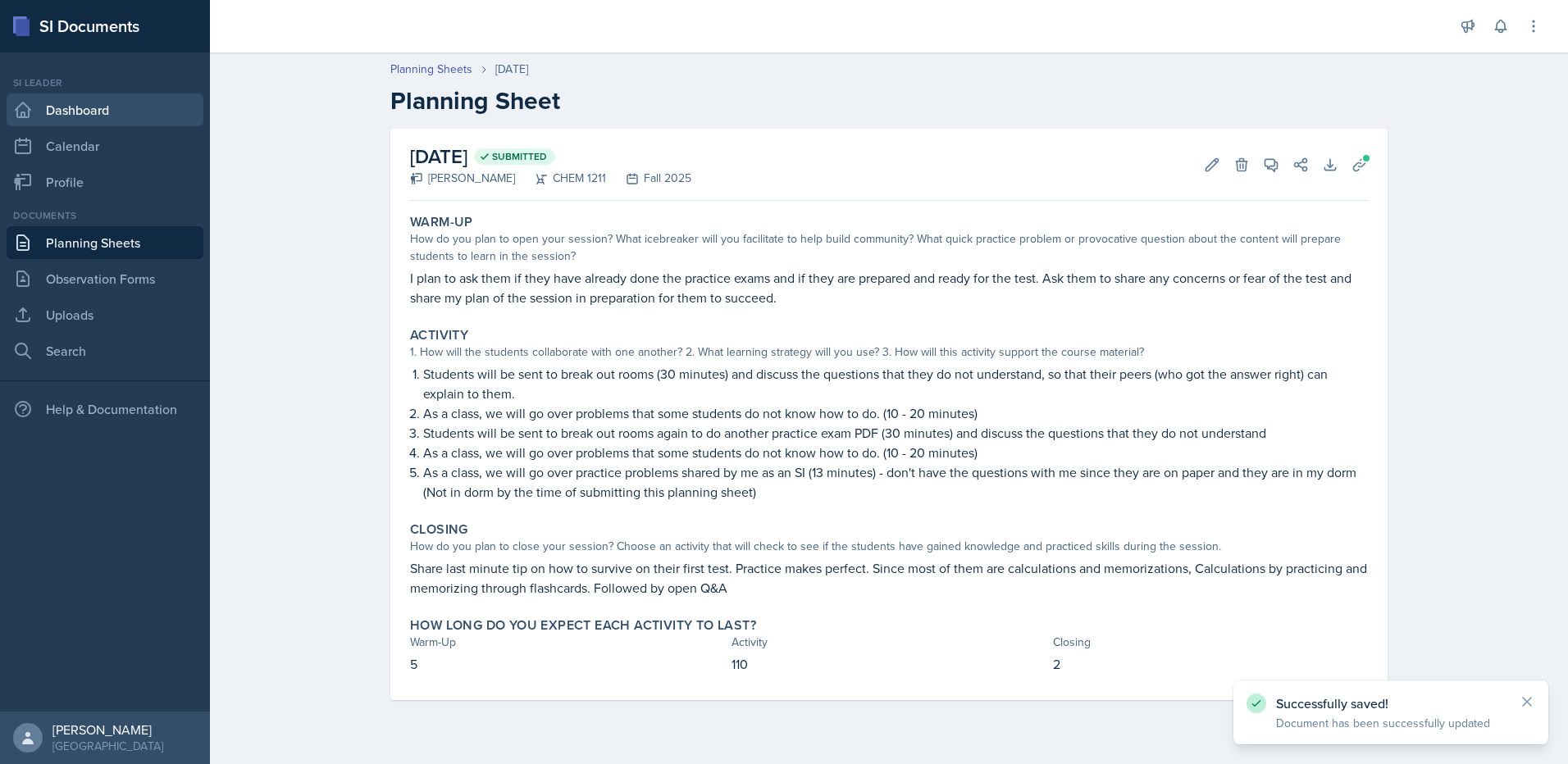
click at [117, 107] on link "Dashboard" at bounding box center [105, 110] width 197 height 33
